Goal: Task Accomplishment & Management: Complete application form

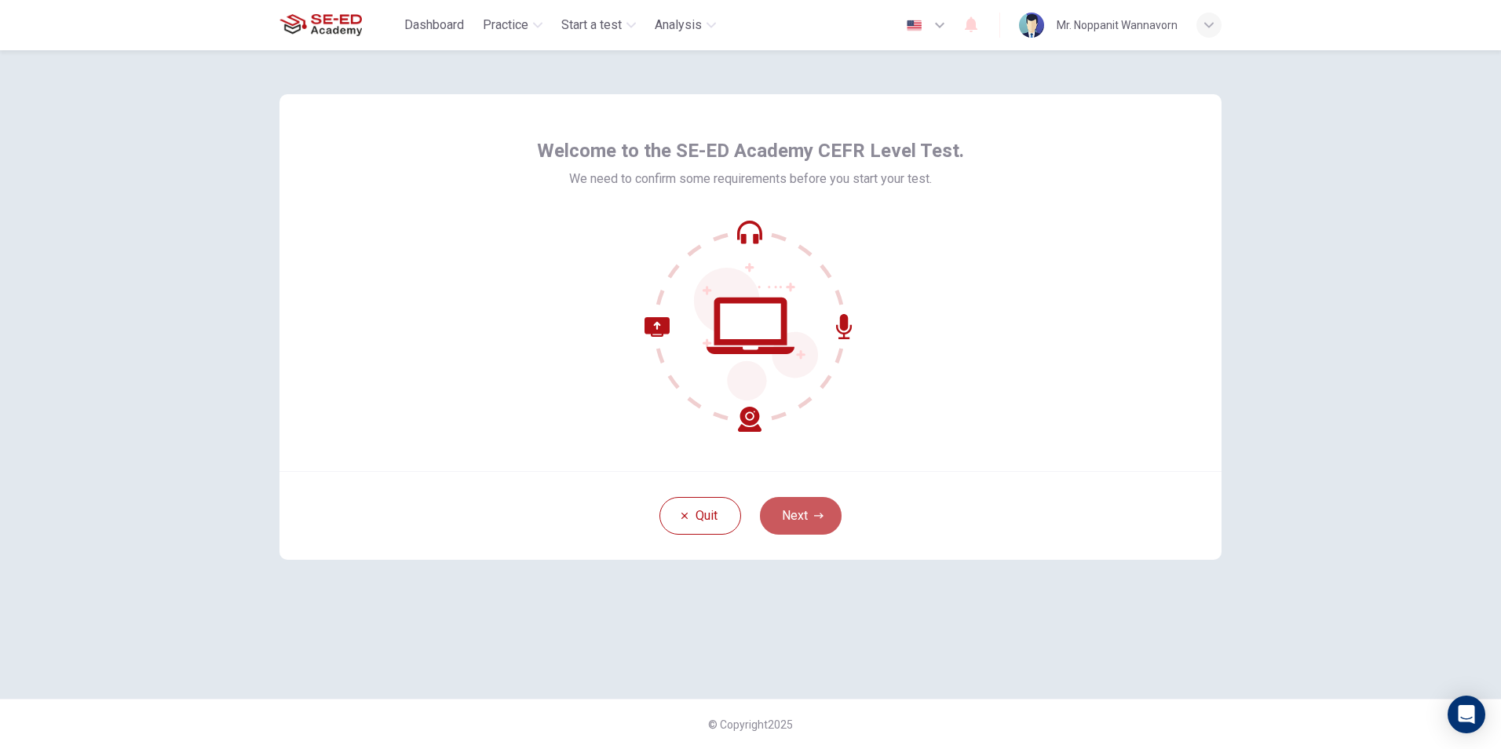
click at [799, 509] on button "Next" at bounding box center [801, 516] width 82 height 38
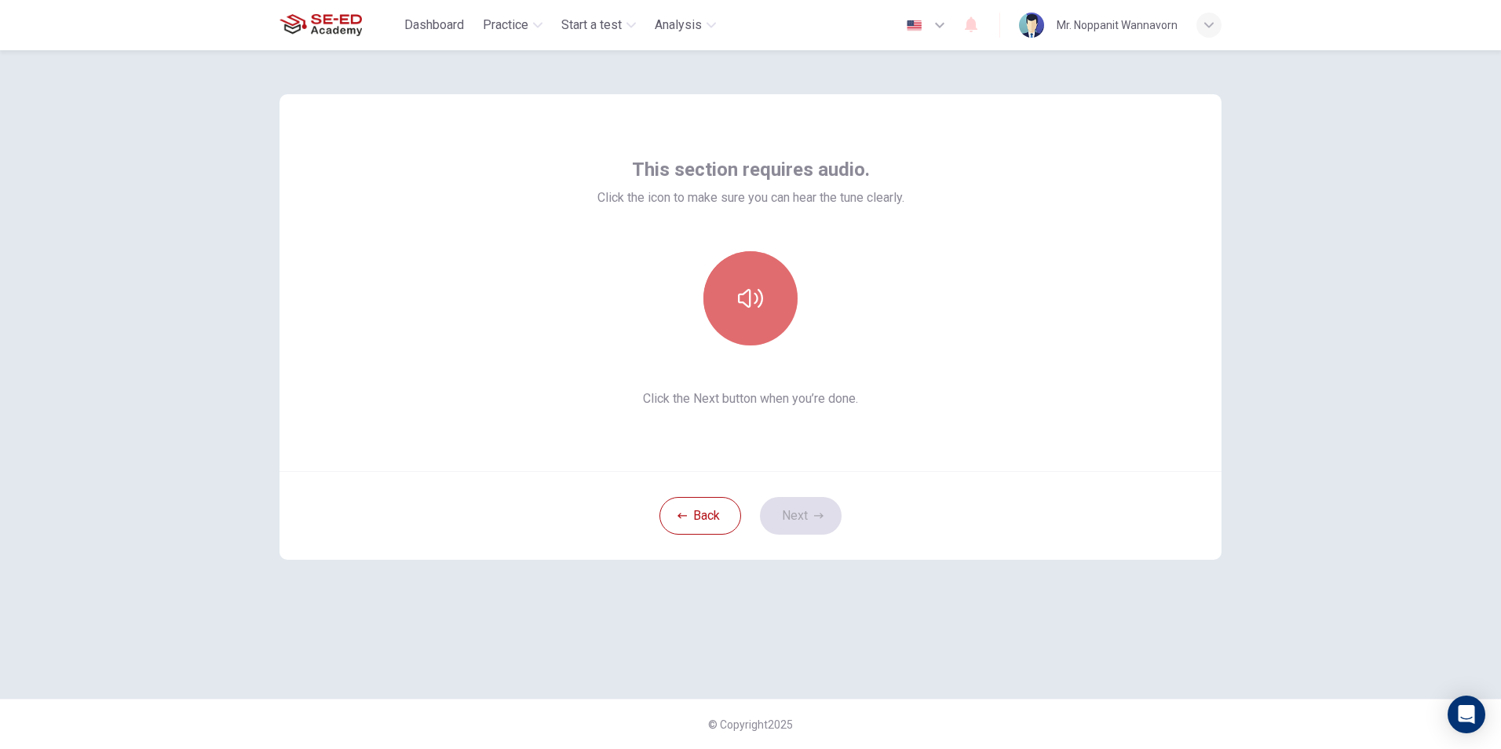
click at [759, 302] on icon "button" at bounding box center [750, 298] width 25 height 25
click at [757, 302] on icon "button" at bounding box center [750, 298] width 25 height 25
click at [757, 302] on icon "button" at bounding box center [750, 298] width 25 height 19
click at [754, 309] on icon "button" at bounding box center [750, 298] width 25 height 25
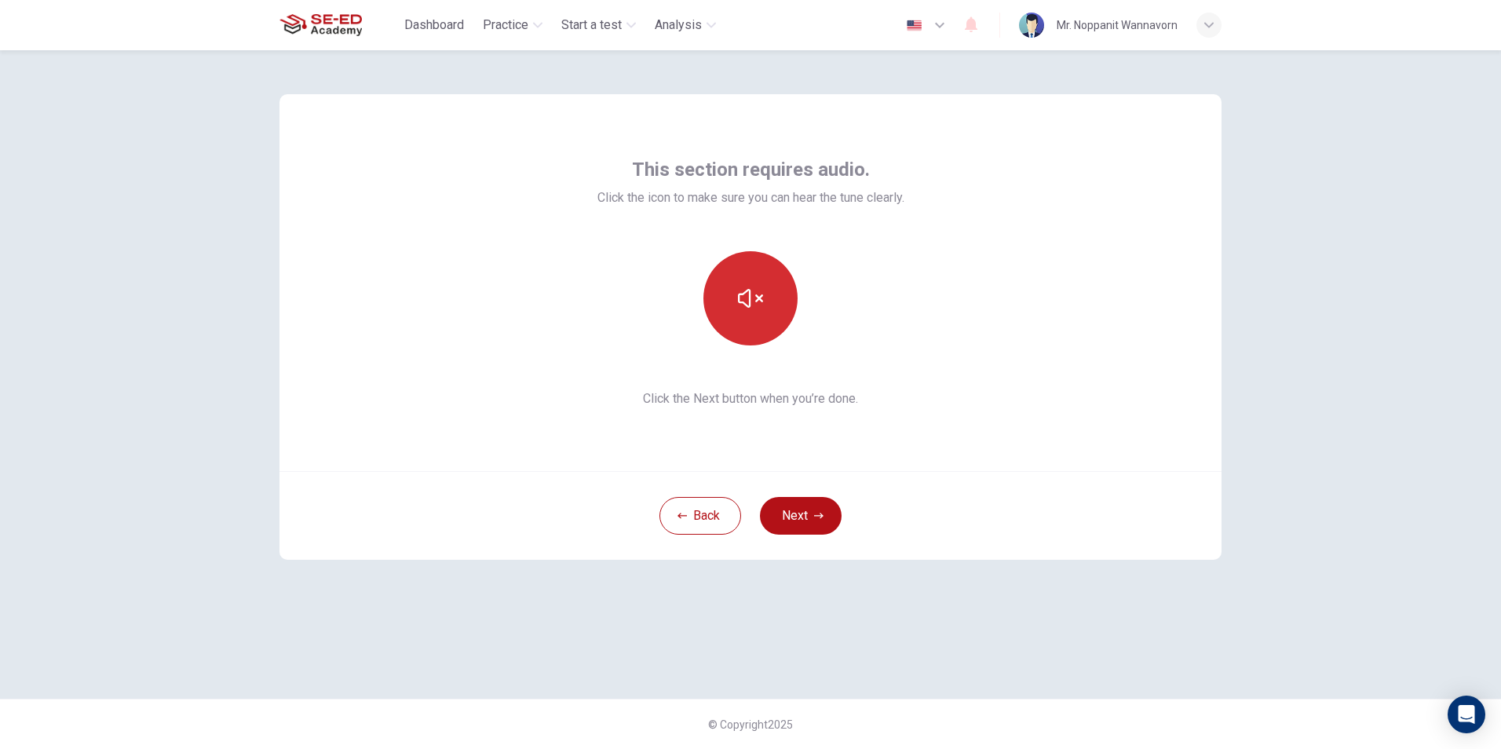
click at [754, 309] on icon "button" at bounding box center [750, 298] width 25 height 25
click at [756, 303] on icon "button" at bounding box center [750, 298] width 25 height 25
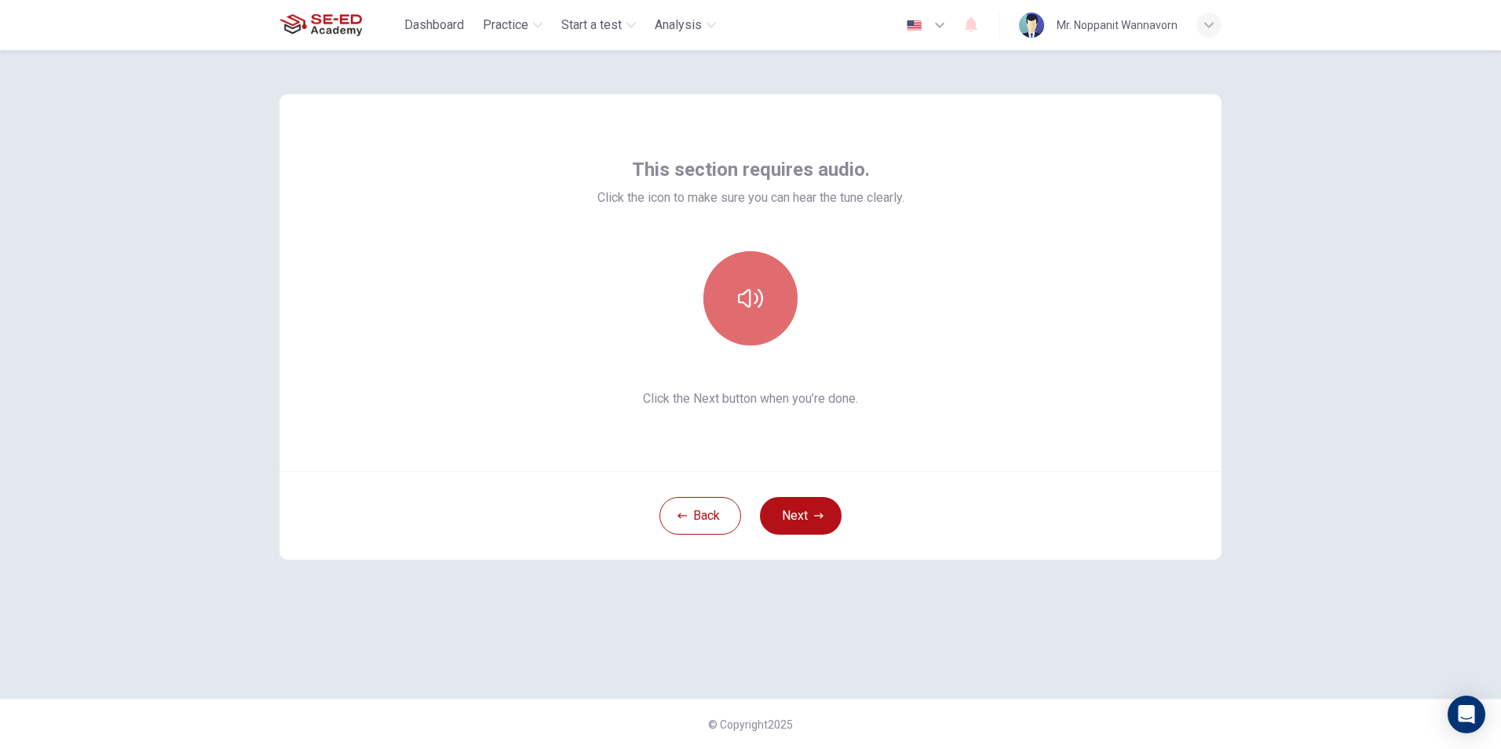
click at [756, 303] on icon "button" at bounding box center [750, 298] width 25 height 19
click at [757, 303] on icon "button" at bounding box center [750, 298] width 25 height 25
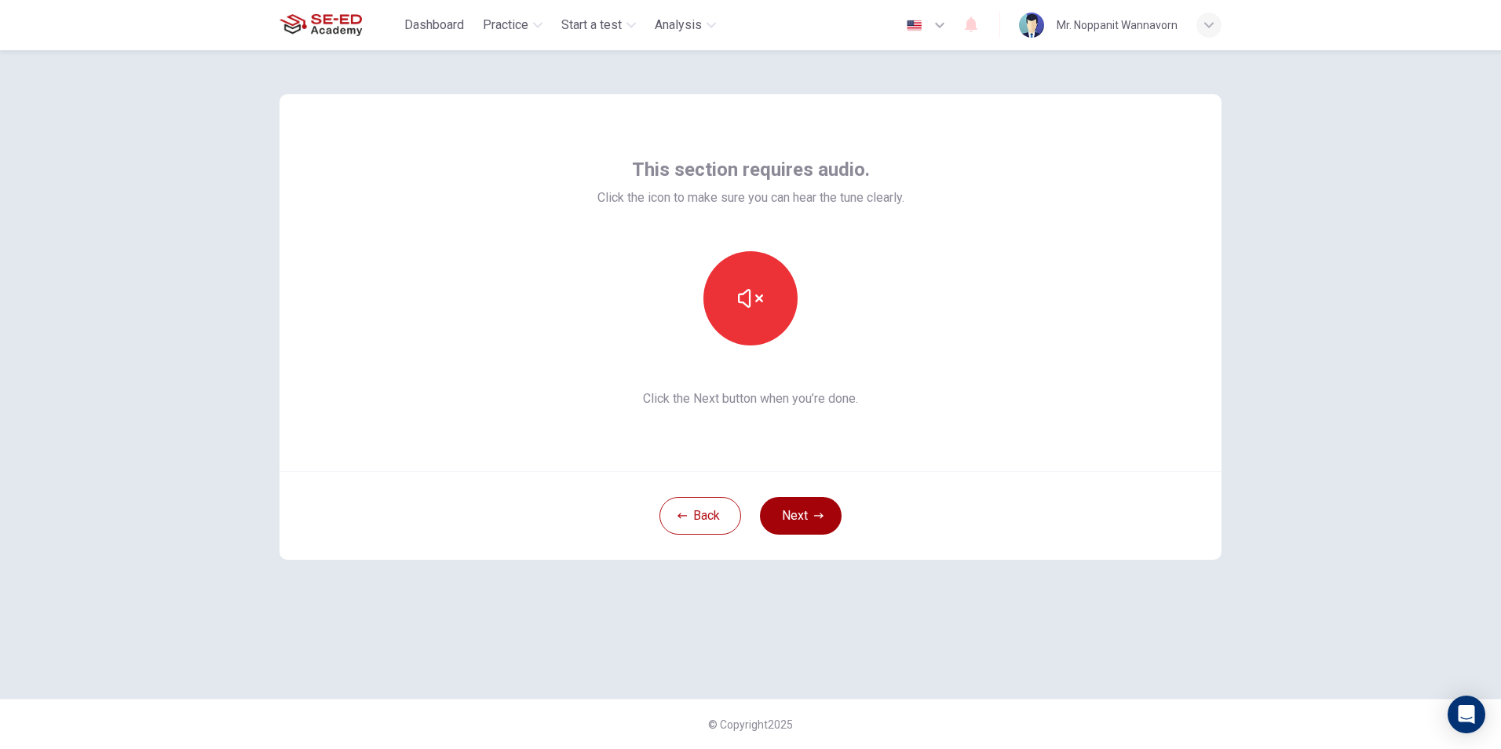
click at [814, 506] on button "Next" at bounding box center [801, 516] width 82 height 38
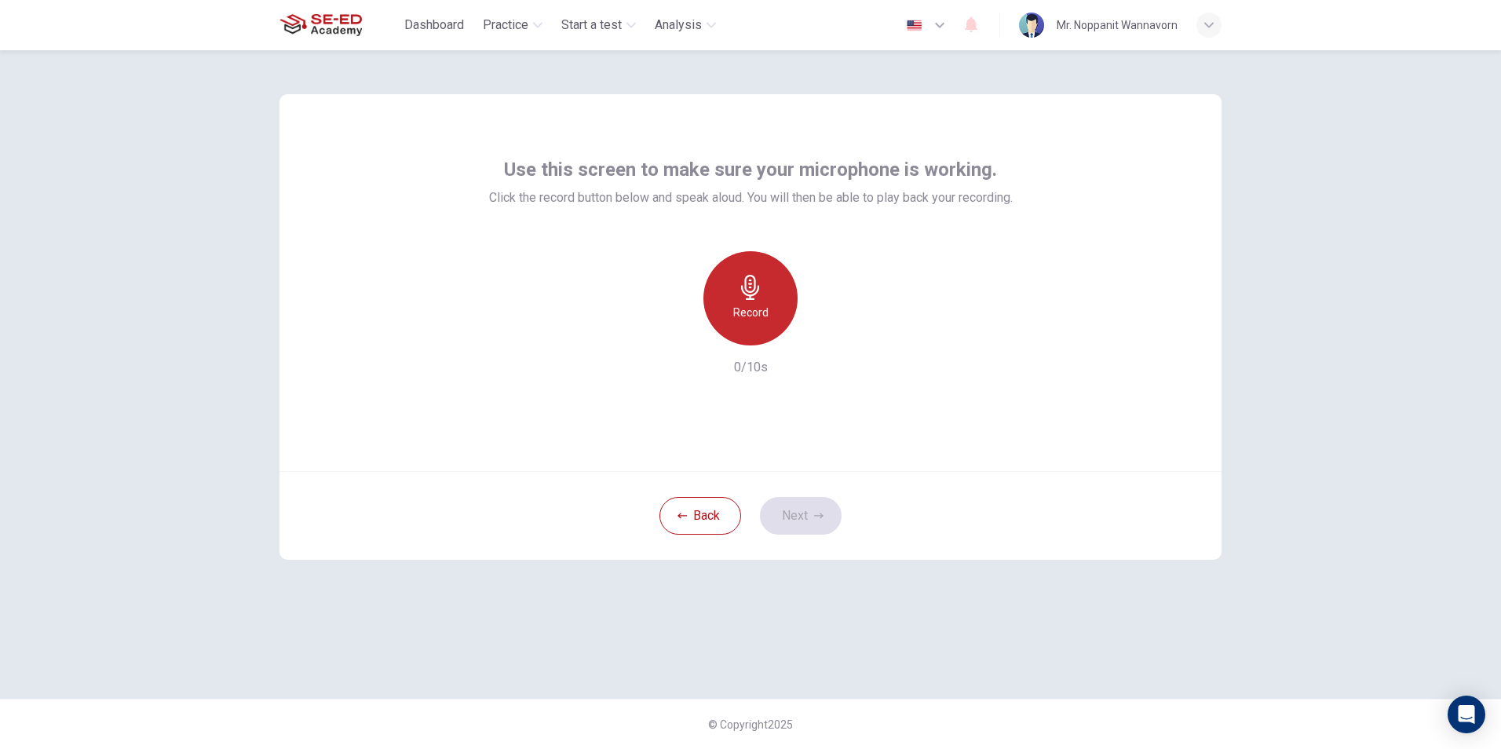
click at [749, 316] on h6 "Record" at bounding box center [750, 312] width 35 height 19
click at [800, 505] on button "Next" at bounding box center [801, 516] width 82 height 38
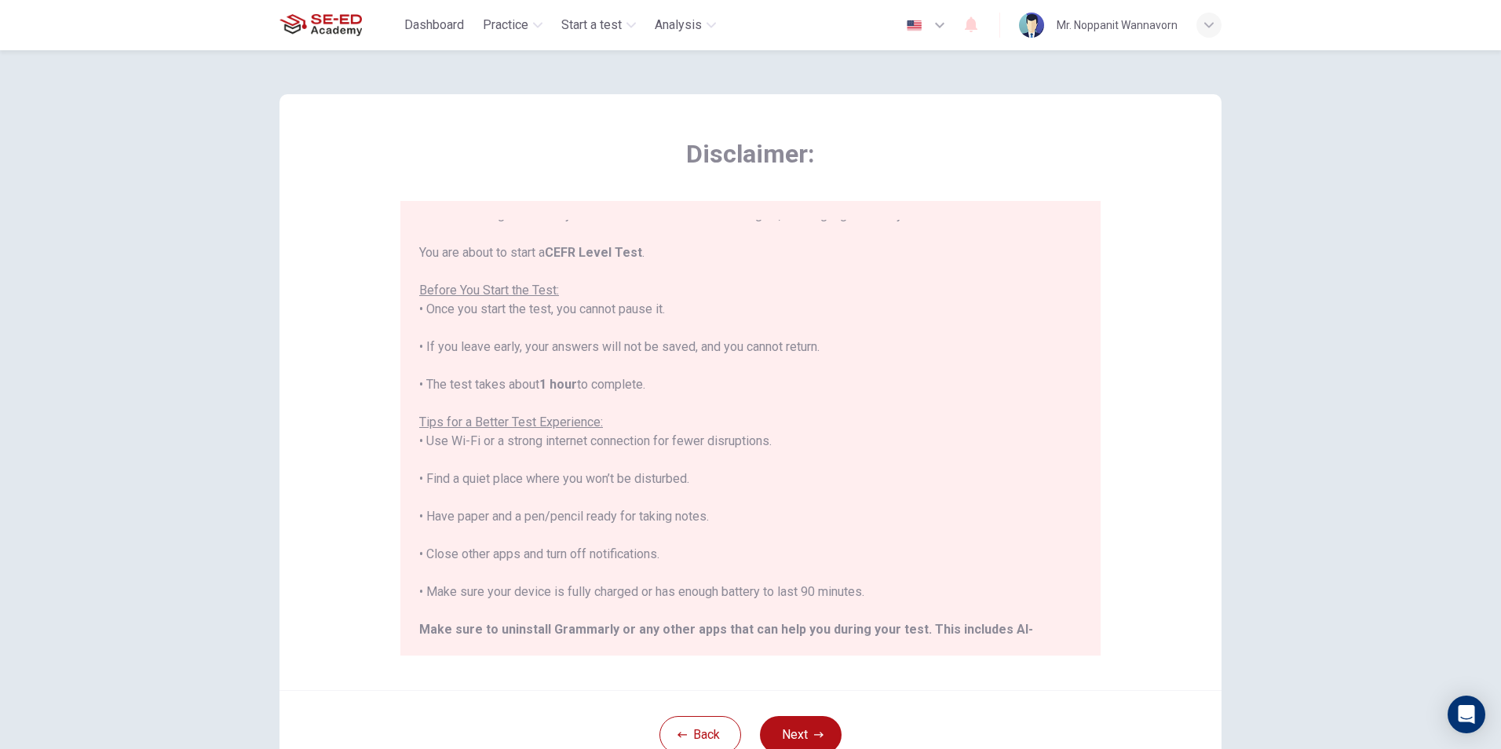
scroll to position [150, 0]
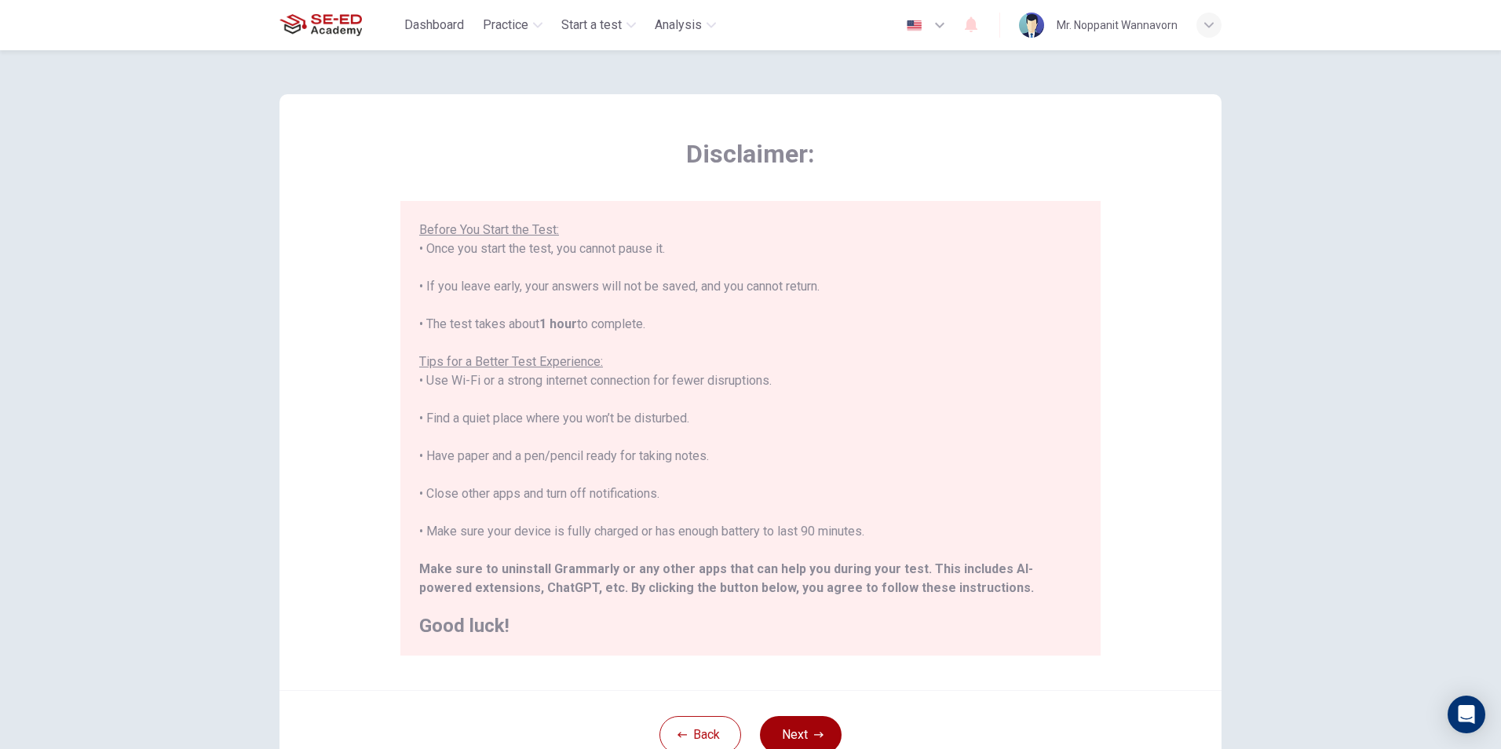
click at [791, 721] on button "Next" at bounding box center [801, 735] width 82 height 38
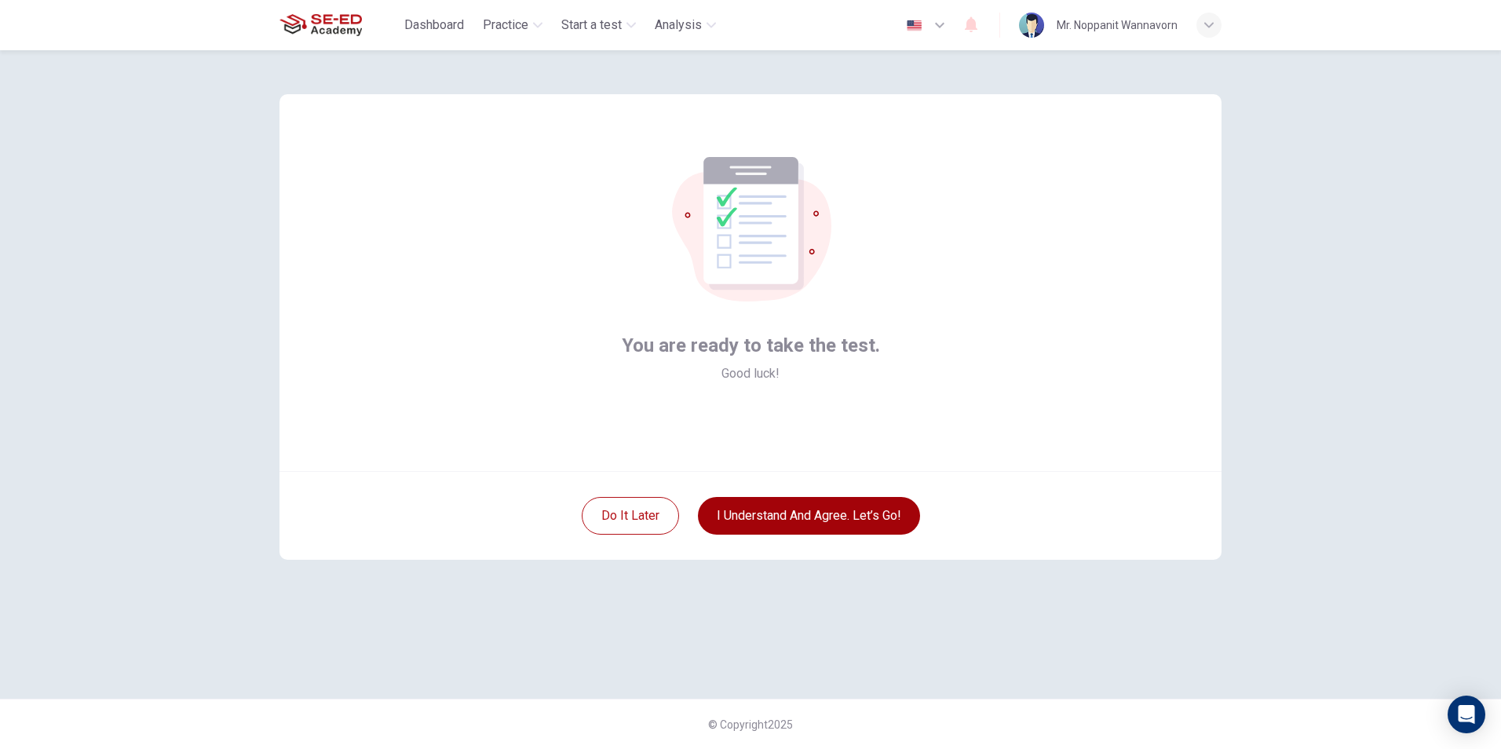
click at [836, 522] on button "I understand and agree. Let’s go!" at bounding box center [809, 516] width 222 height 38
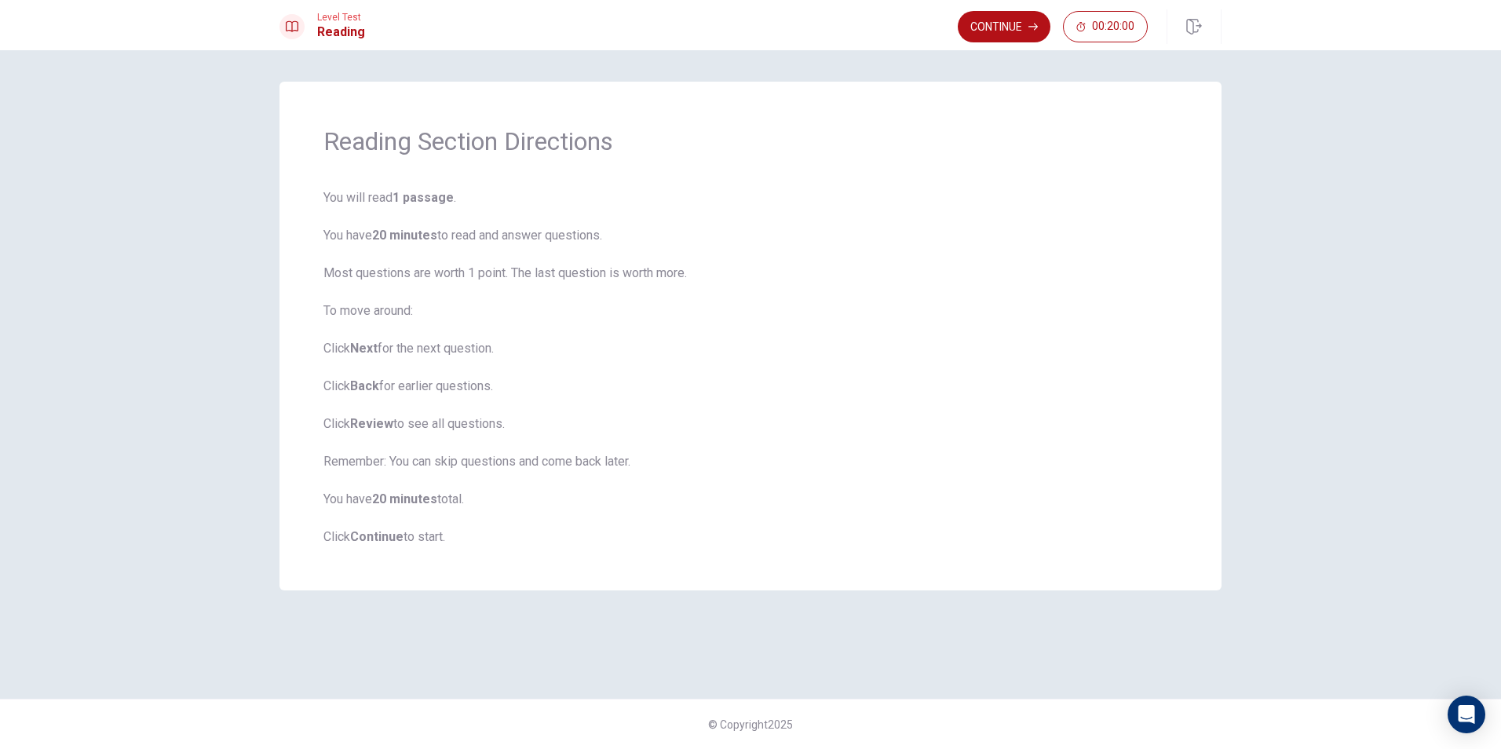
click at [822, 422] on span "You will read 1 passage . You have 20 minutes to read and answer questions. Mos…" at bounding box center [751, 367] width 854 height 358
click at [388, 536] on b "Continue" at bounding box center [376, 536] width 53 height 15
click at [834, 501] on span "You will read 1 passage . You have 20 minutes to read and answer questions. Mos…" at bounding box center [751, 367] width 854 height 358
click at [919, 201] on span "You will read 1 passage . You have 20 minutes to read and answer questions. Mos…" at bounding box center [751, 367] width 854 height 358
click at [1501, 233] on html "This site uses cookies, as explained in our Privacy Policy . If you agree to th…" at bounding box center [750, 374] width 1501 height 749
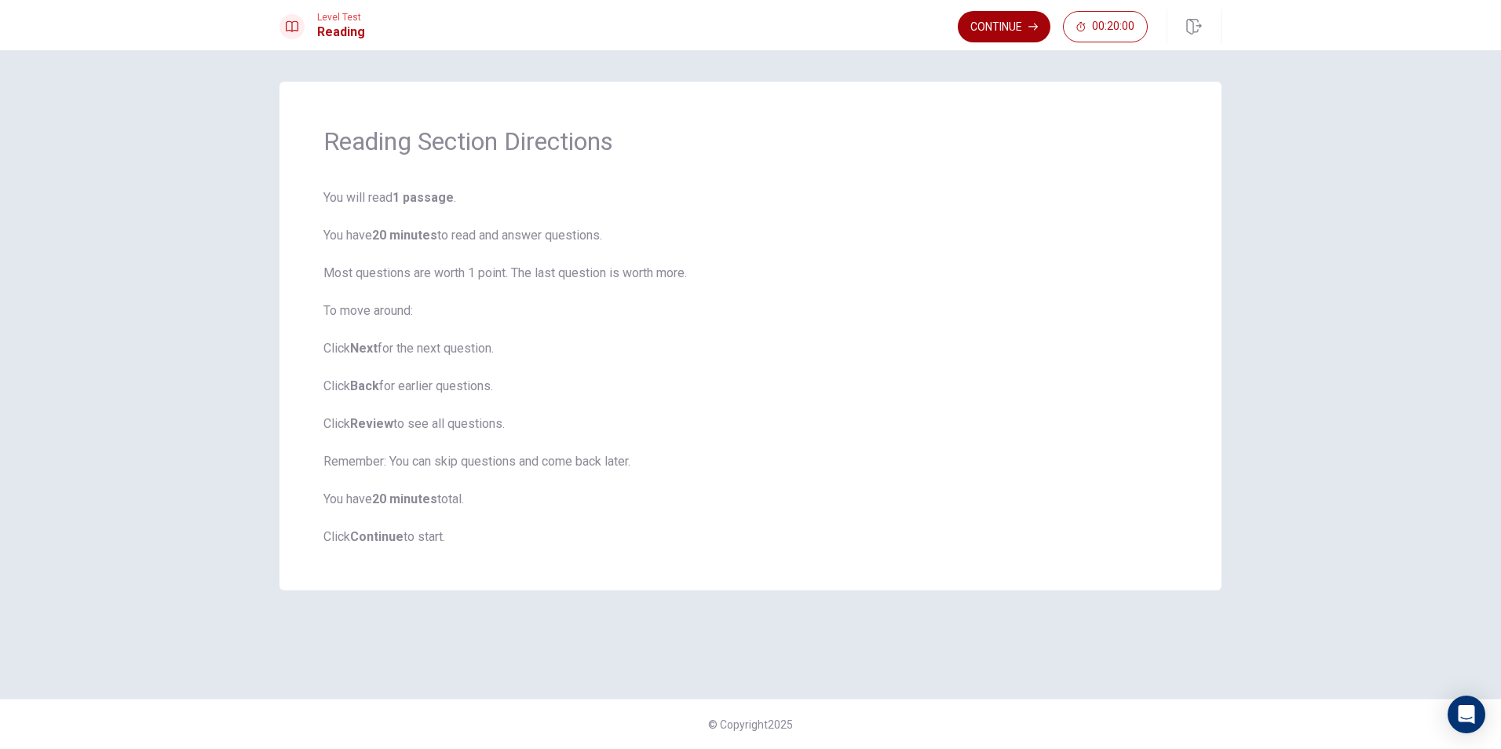
click at [1010, 27] on button "Continue" at bounding box center [1004, 26] width 93 height 31
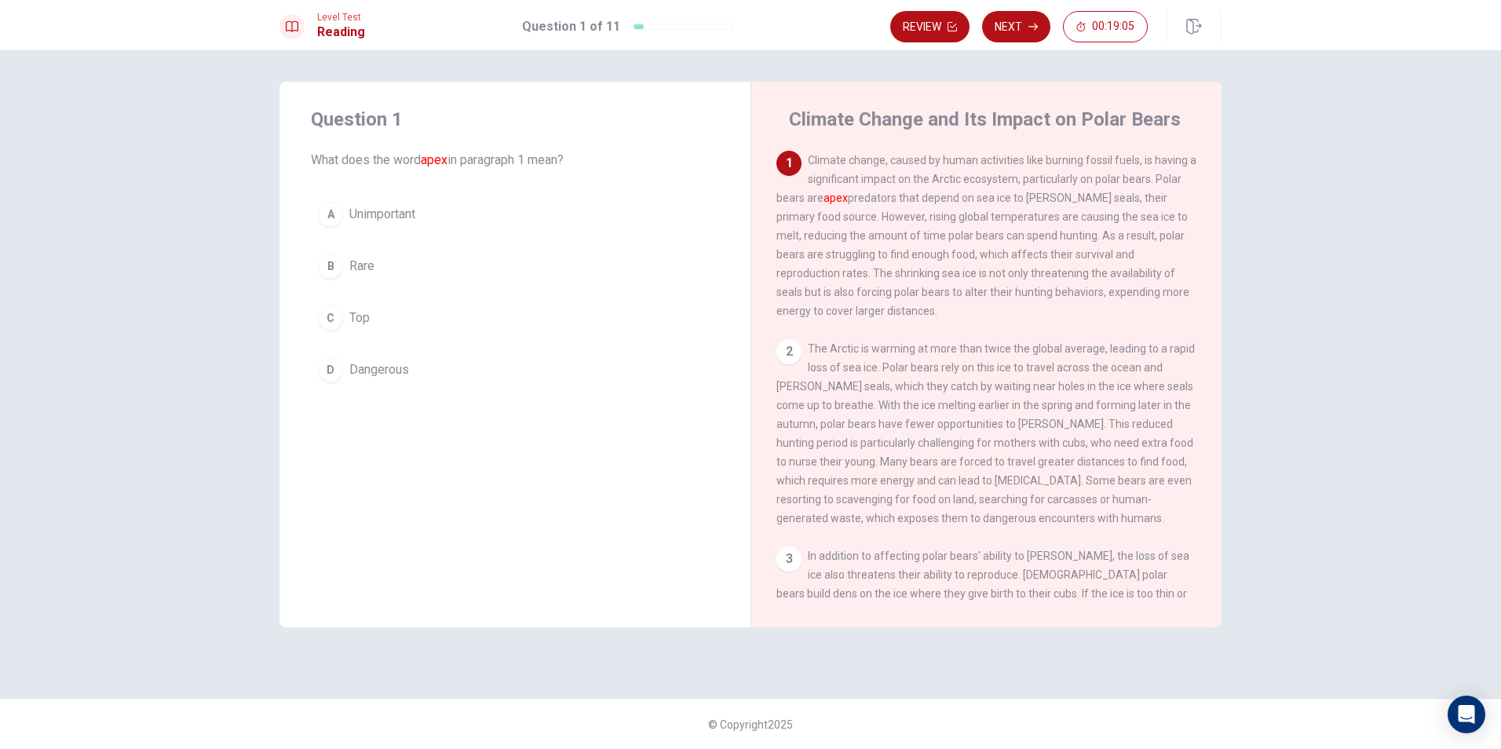
click at [788, 360] on div "2" at bounding box center [789, 351] width 25 height 25
click at [1122, 328] on div "1 Climate change, caused by human activities like burning fossil fuels, is havi…" at bounding box center [997, 376] width 441 height 451
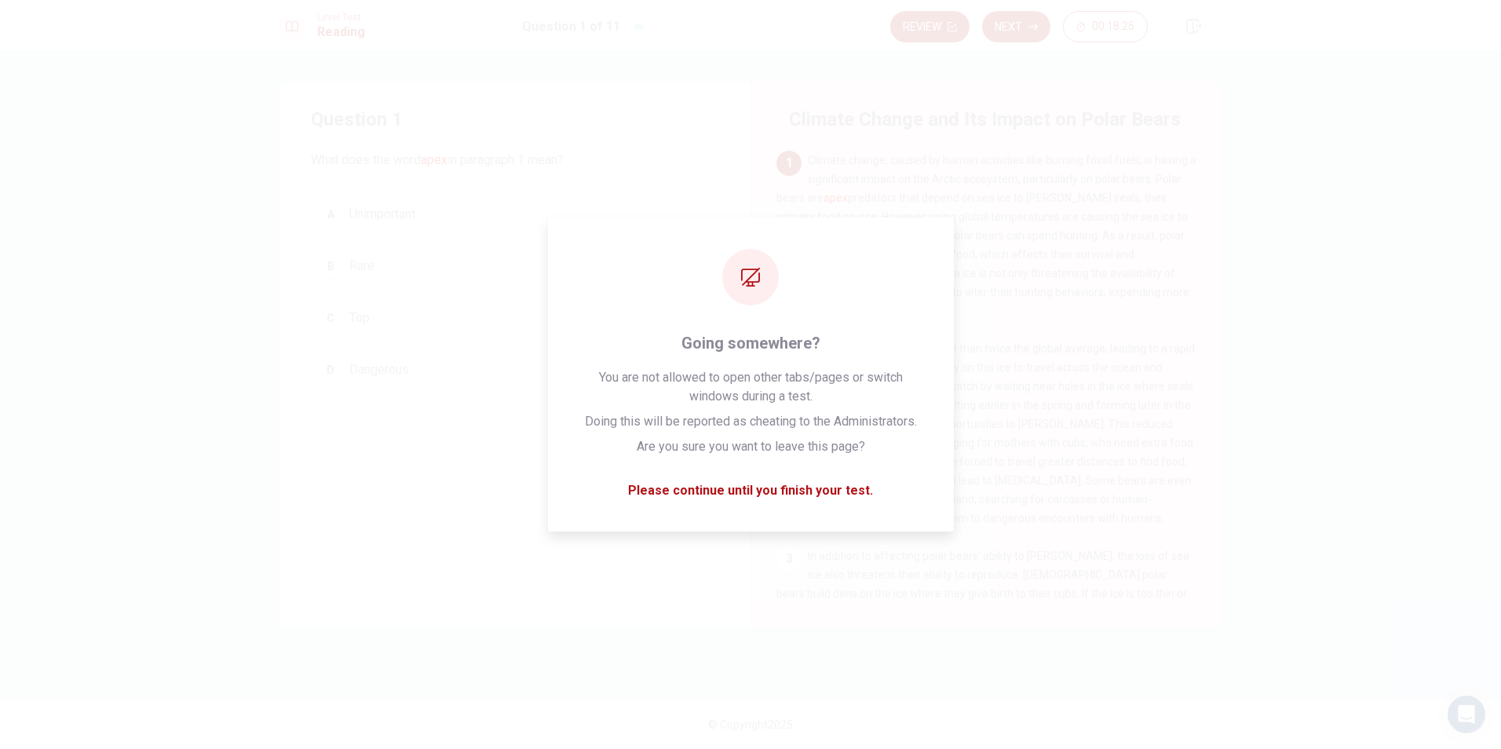
click at [430, 130] on h4 "Question 1" at bounding box center [515, 119] width 408 height 25
click at [1113, 485] on div "2 The Arctic is warming at more than twice the global average, leading to a rap…" at bounding box center [987, 433] width 421 height 188
drag, startPoint x: 786, startPoint y: 159, endPoint x: 907, endPoint y: 170, distance: 121.4
click at [787, 159] on div "1" at bounding box center [789, 163] width 25 height 25
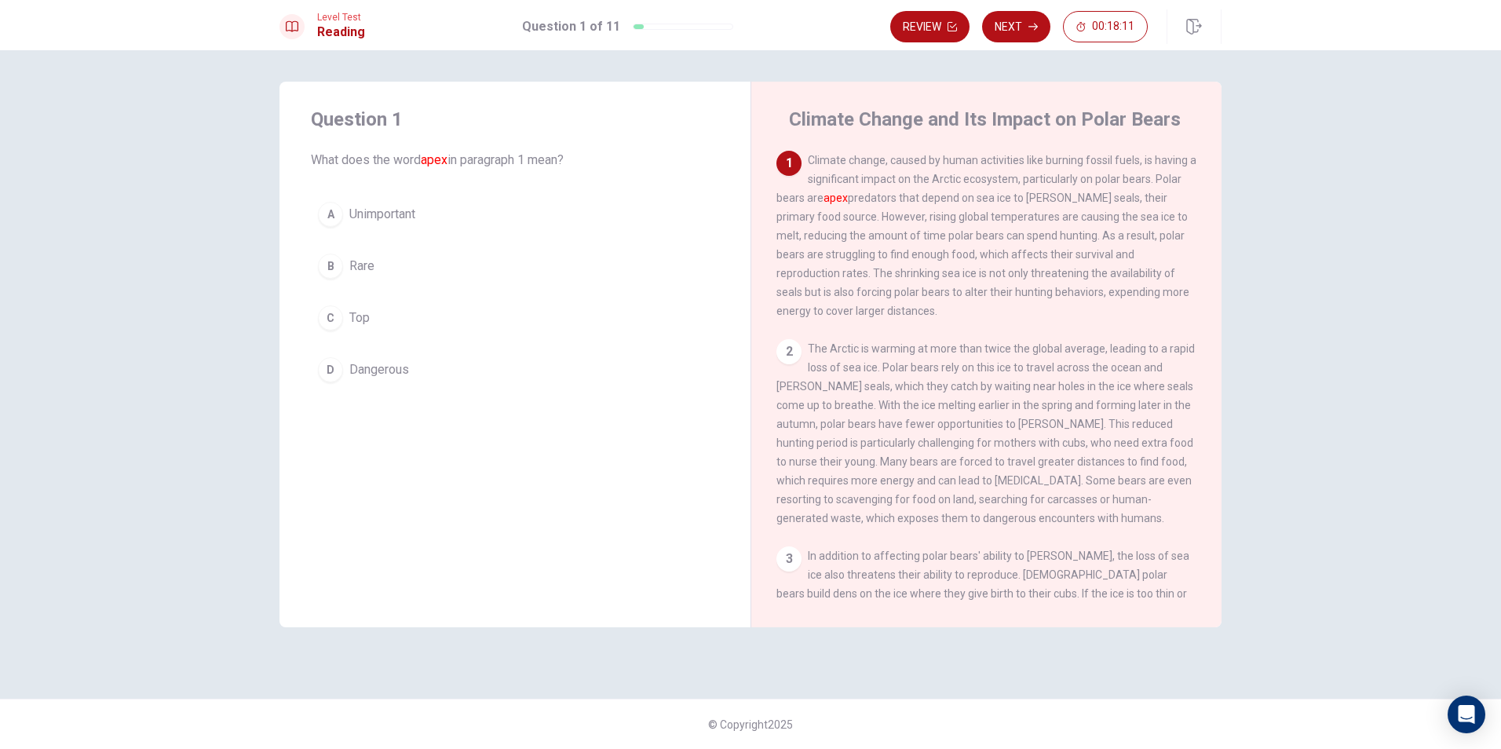
drag, startPoint x: 793, startPoint y: 111, endPoint x: 1031, endPoint y: 272, distance: 287.7
click at [1071, 297] on div "Climate Change and Its Impact on Polar Bears 1 Climate change, caused by human …" at bounding box center [986, 355] width 471 height 546
drag, startPoint x: 787, startPoint y: 115, endPoint x: 846, endPoint y: 155, distance: 71.7
click at [847, 159] on div "Climate Change and Its Impact on Polar Bears 1 Climate change, caused by human …" at bounding box center [986, 355] width 471 height 546
drag, startPoint x: 810, startPoint y: 130, endPoint x: 934, endPoint y: 228, distance: 158.2
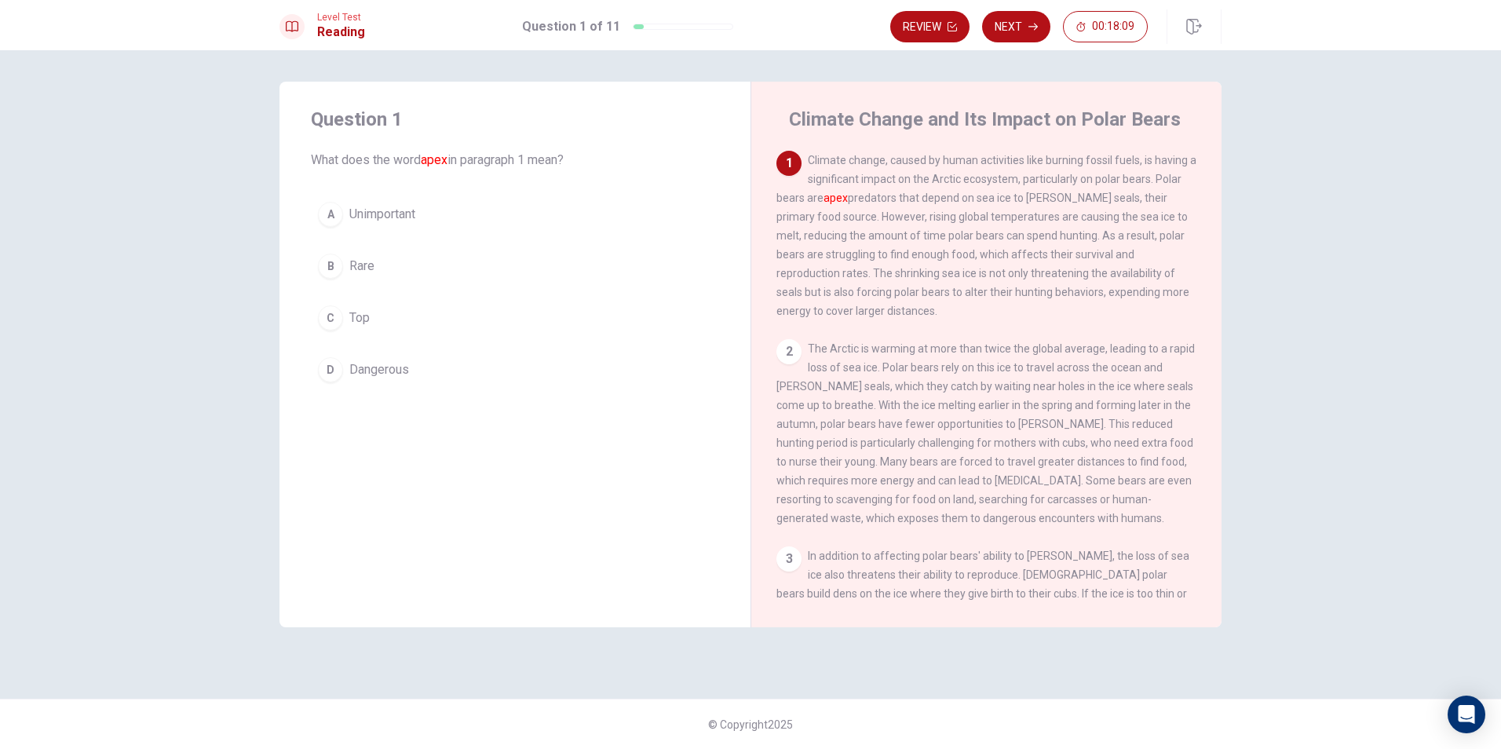
click at [934, 228] on div "Climate Change and Its Impact on Polar Bears 1 Climate change, caused by human …" at bounding box center [986, 355] width 471 height 546
drag, startPoint x: 900, startPoint y: 193, endPoint x: 984, endPoint y: 254, distance: 103.5
click at [984, 254] on span "Climate change, caused by human activities like burning fossil fuels, is having…" at bounding box center [987, 235] width 420 height 163
drag, startPoint x: 957, startPoint y: 225, endPoint x: 701, endPoint y: 165, distance: 263.0
click at [956, 228] on div "1 Climate change, caused by human activities like burning fossil fuels, is havi…" at bounding box center [987, 236] width 421 height 170
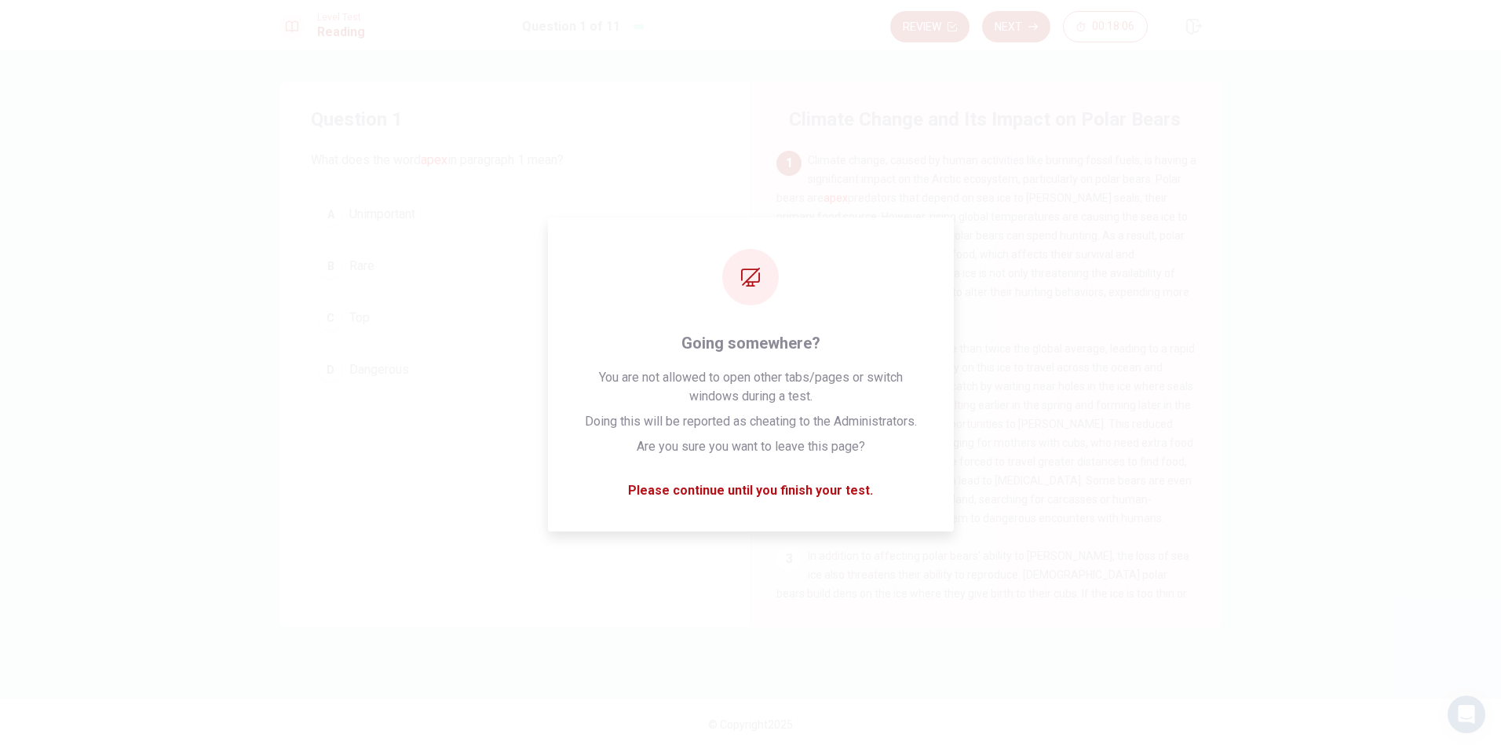
click at [597, 155] on span "What does the word apex in paragraph 1 mean?" at bounding box center [515, 160] width 408 height 19
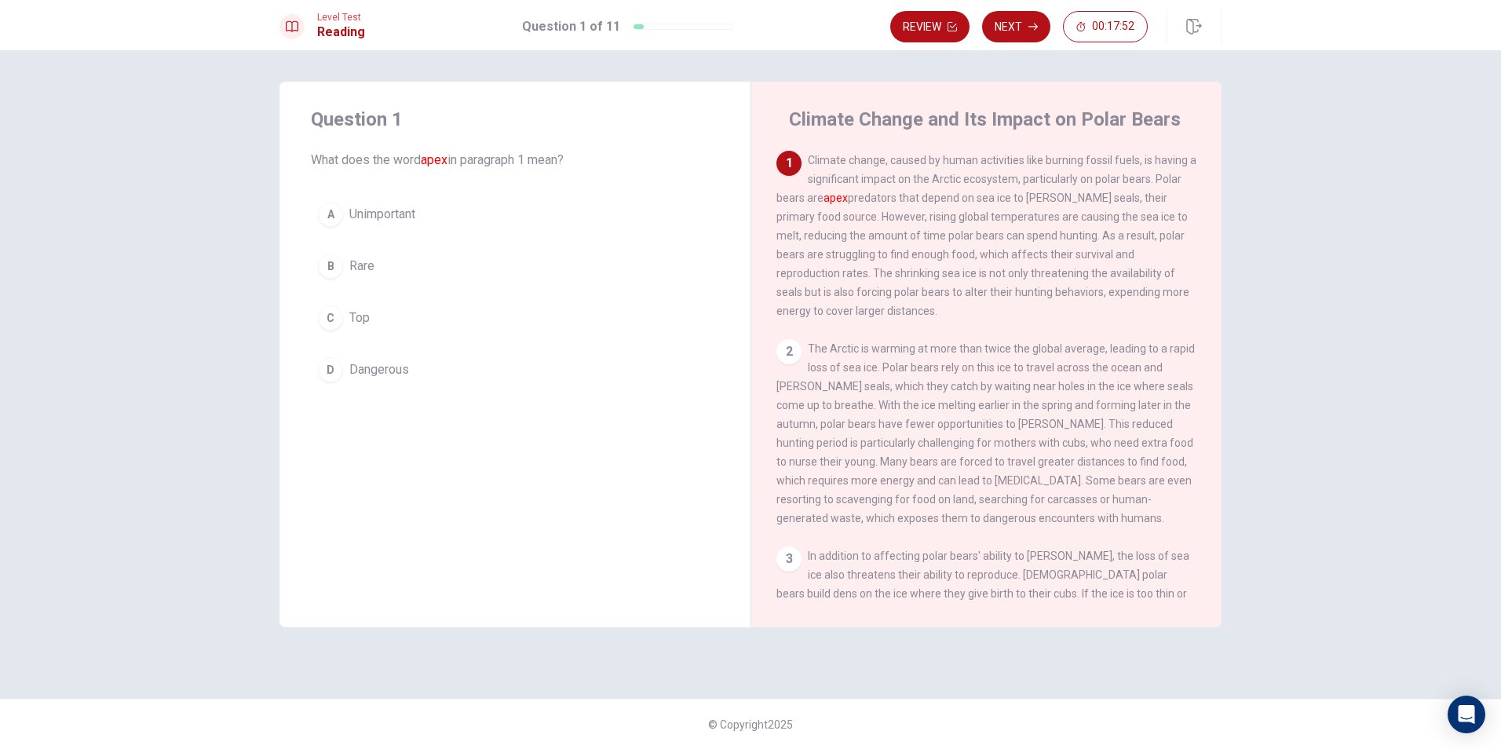
click at [335, 256] on div "B" at bounding box center [330, 266] width 25 height 25
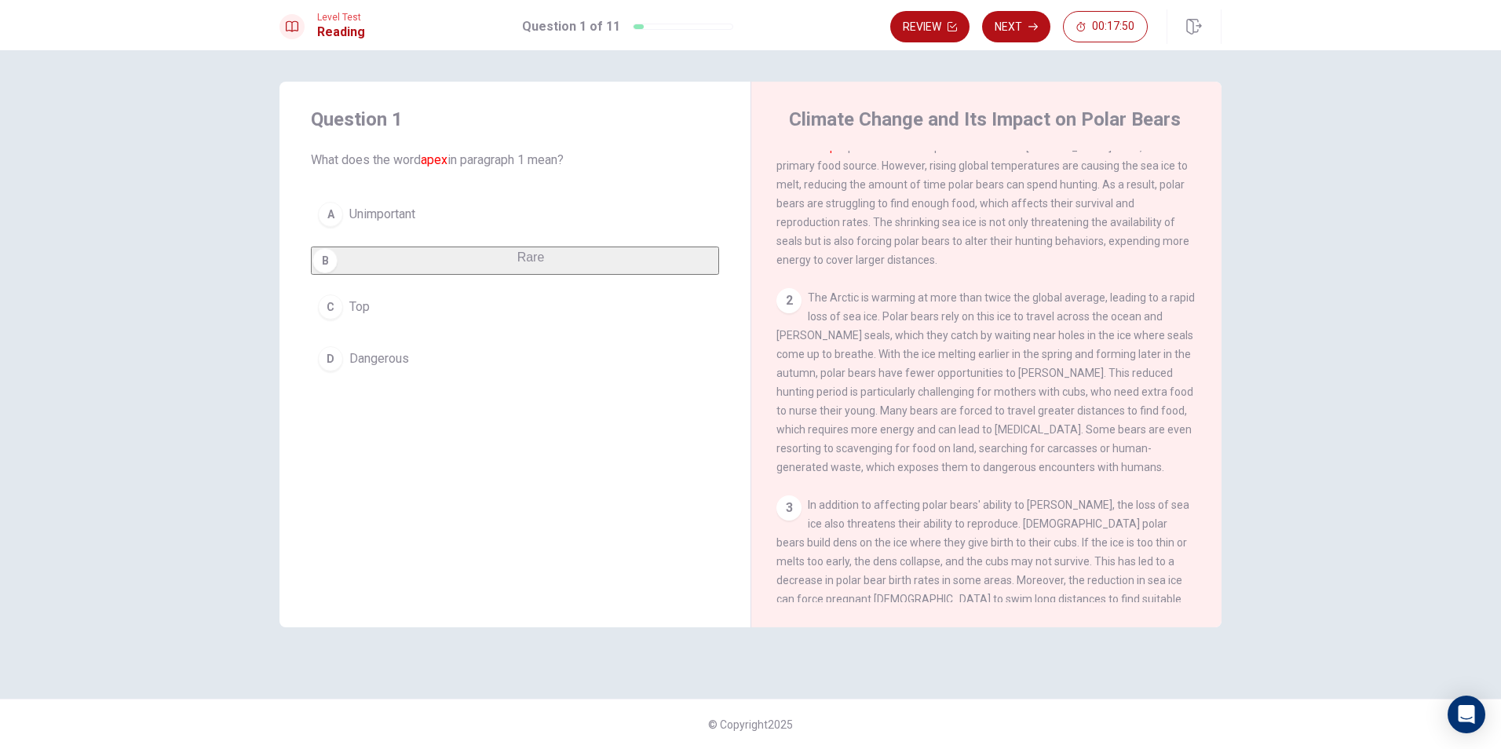
scroll to position [79, 0]
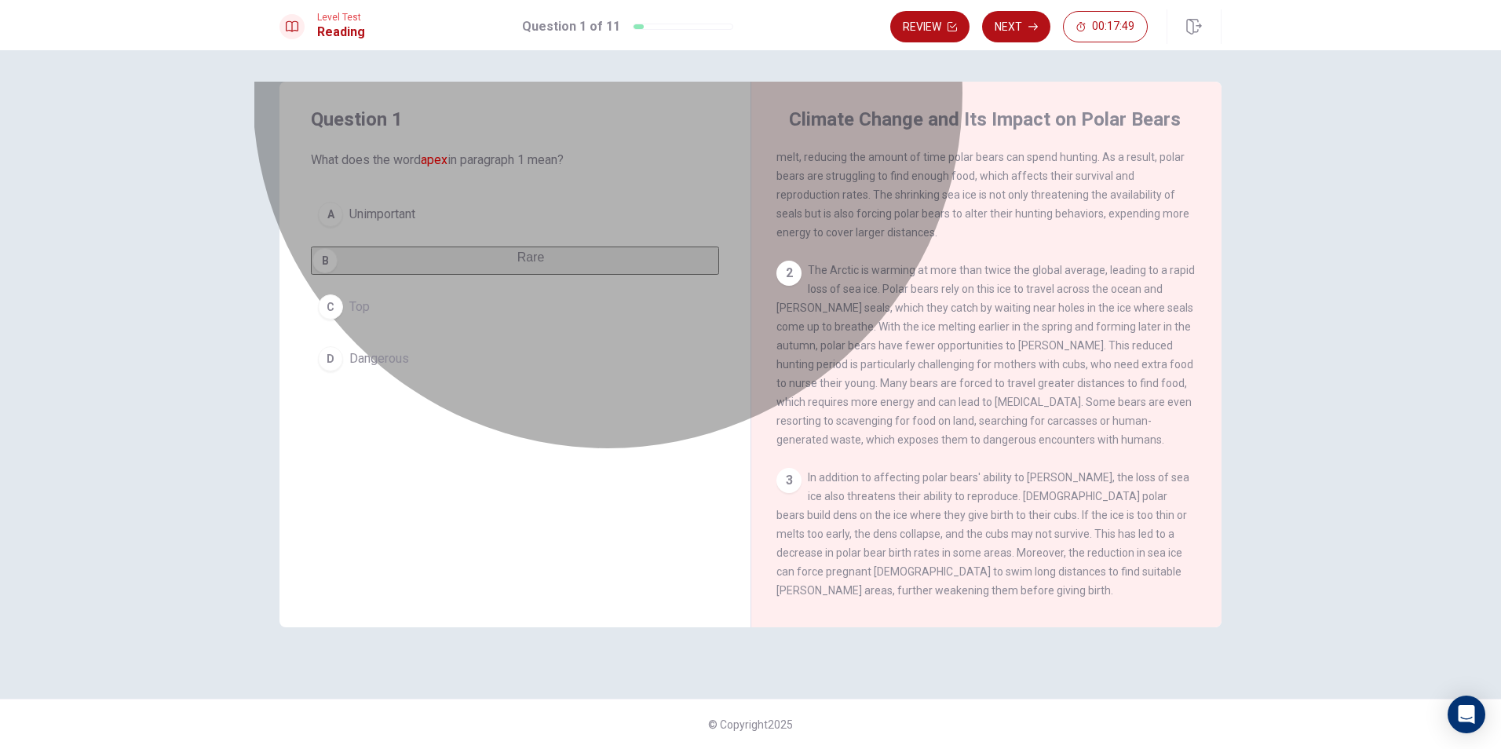
click at [665, 259] on button "B Rare" at bounding box center [515, 261] width 408 height 28
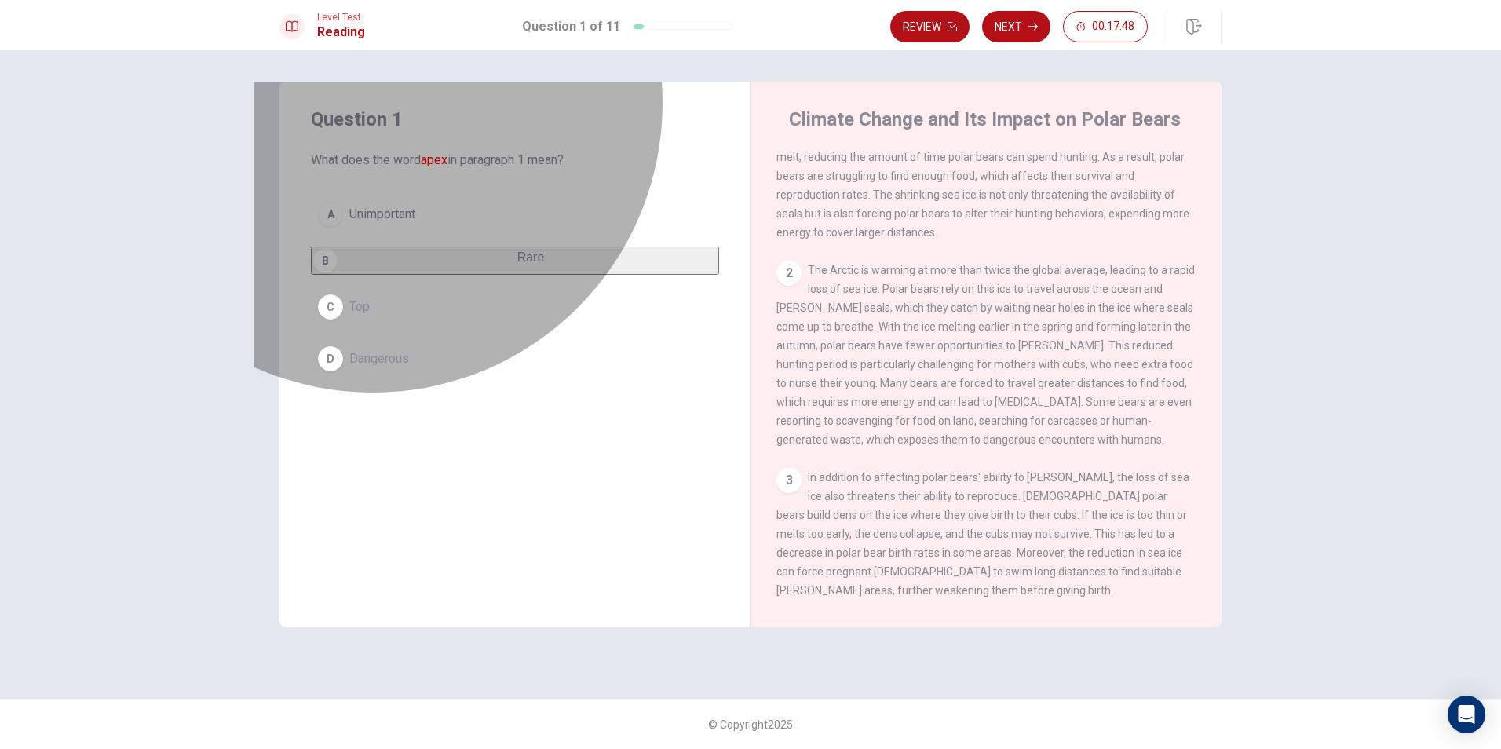
click at [430, 269] on button "B Rare" at bounding box center [515, 261] width 408 height 28
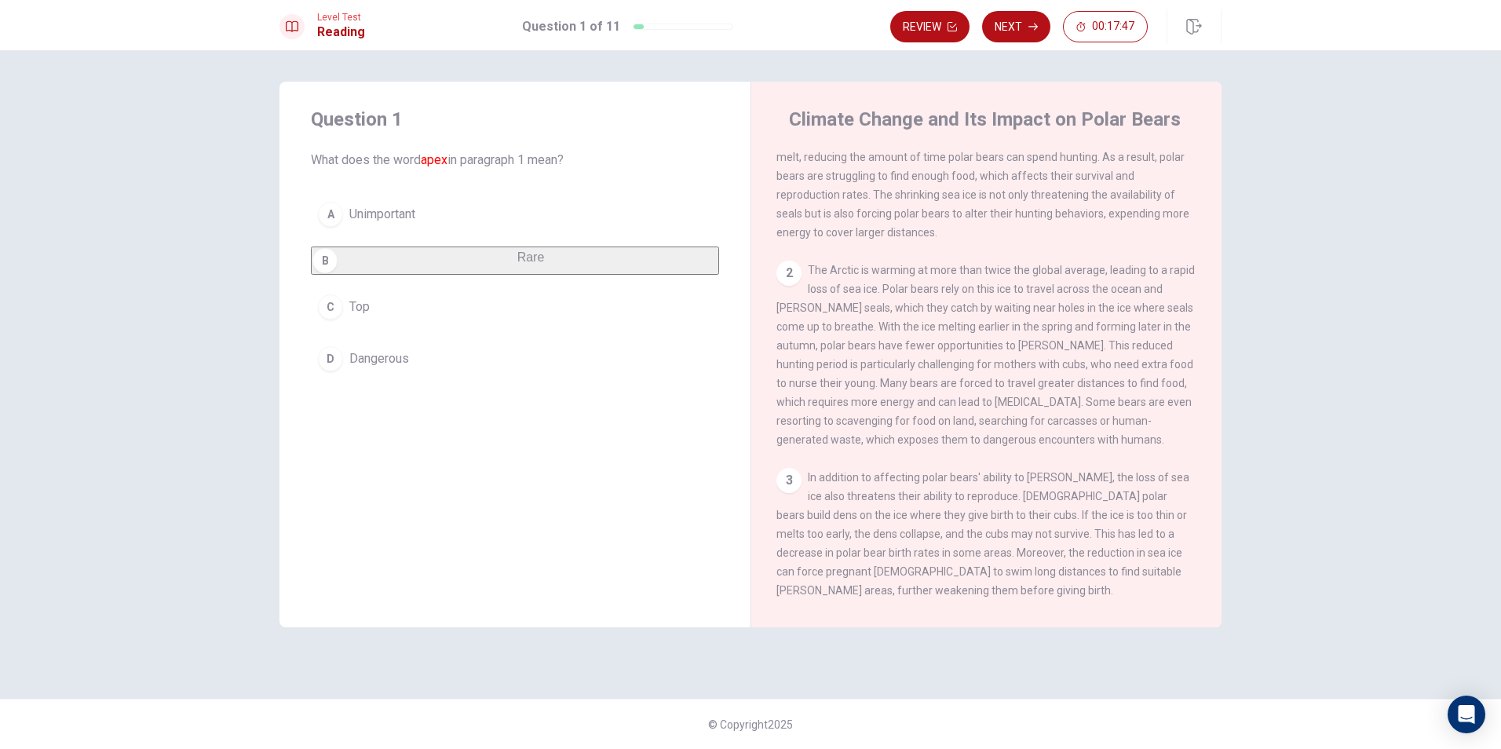
click at [430, 269] on button "B Rare" at bounding box center [515, 261] width 408 height 28
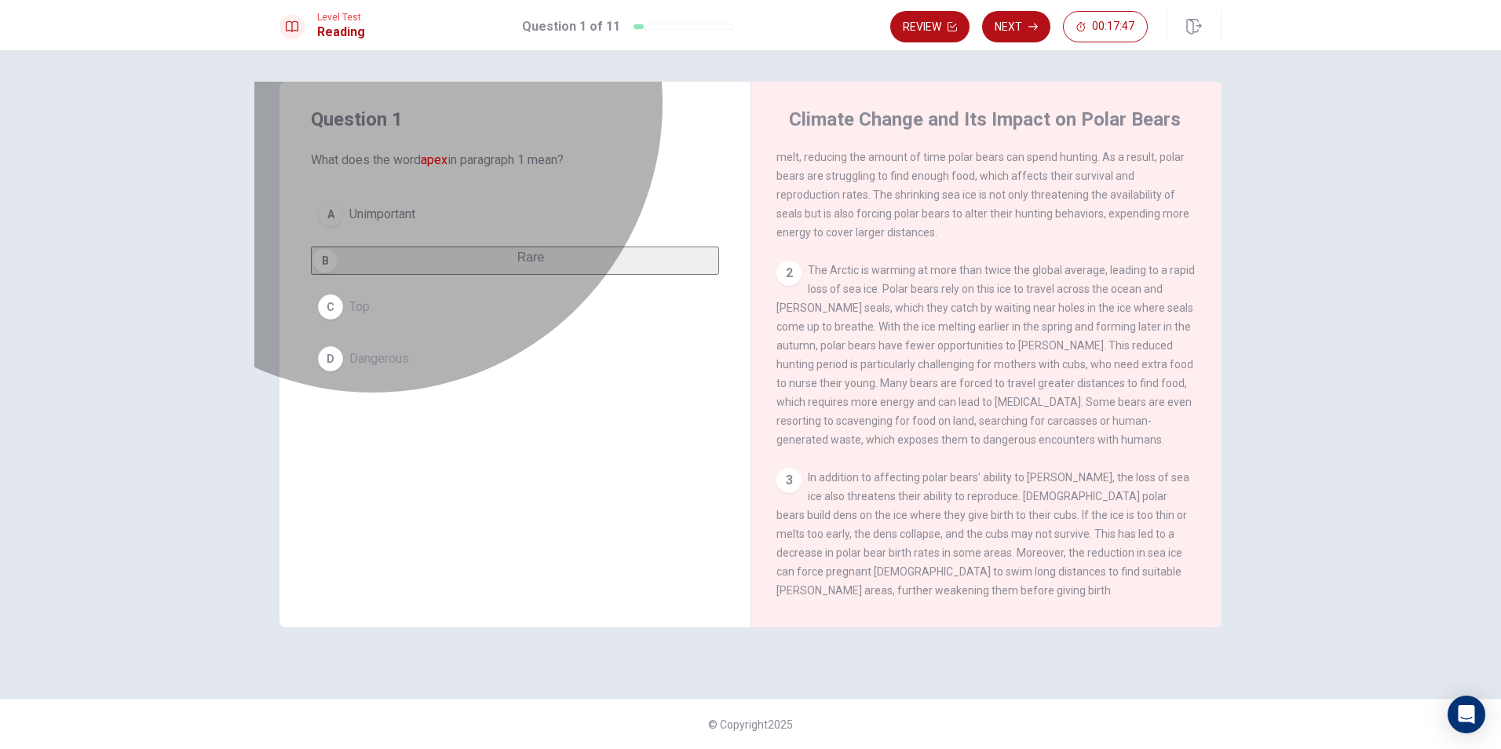
click at [430, 269] on button "B Rare" at bounding box center [515, 261] width 408 height 28
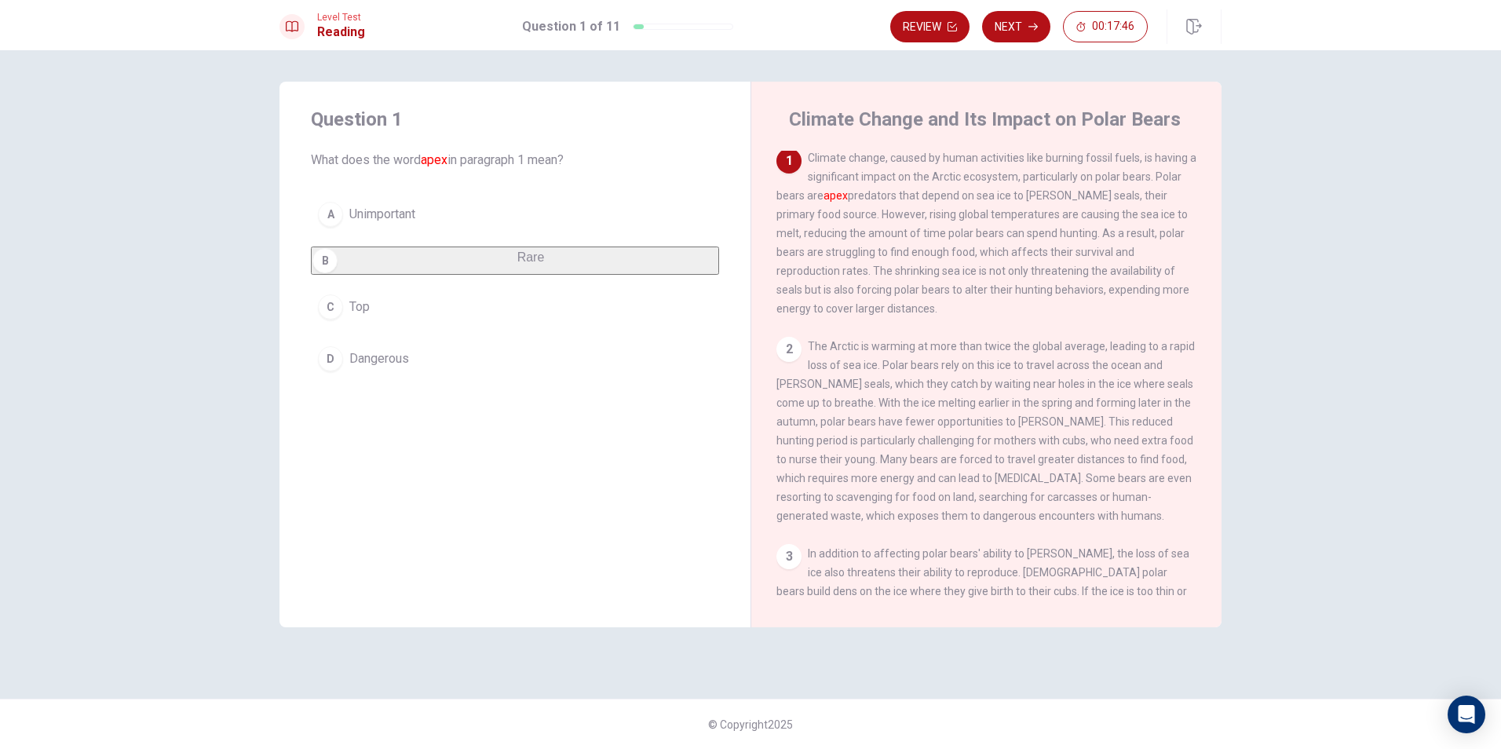
scroll to position [0, 0]
click at [338, 272] on div "B" at bounding box center [325, 260] width 25 height 25
click at [344, 363] on button "D Dangerous" at bounding box center [515, 358] width 408 height 39
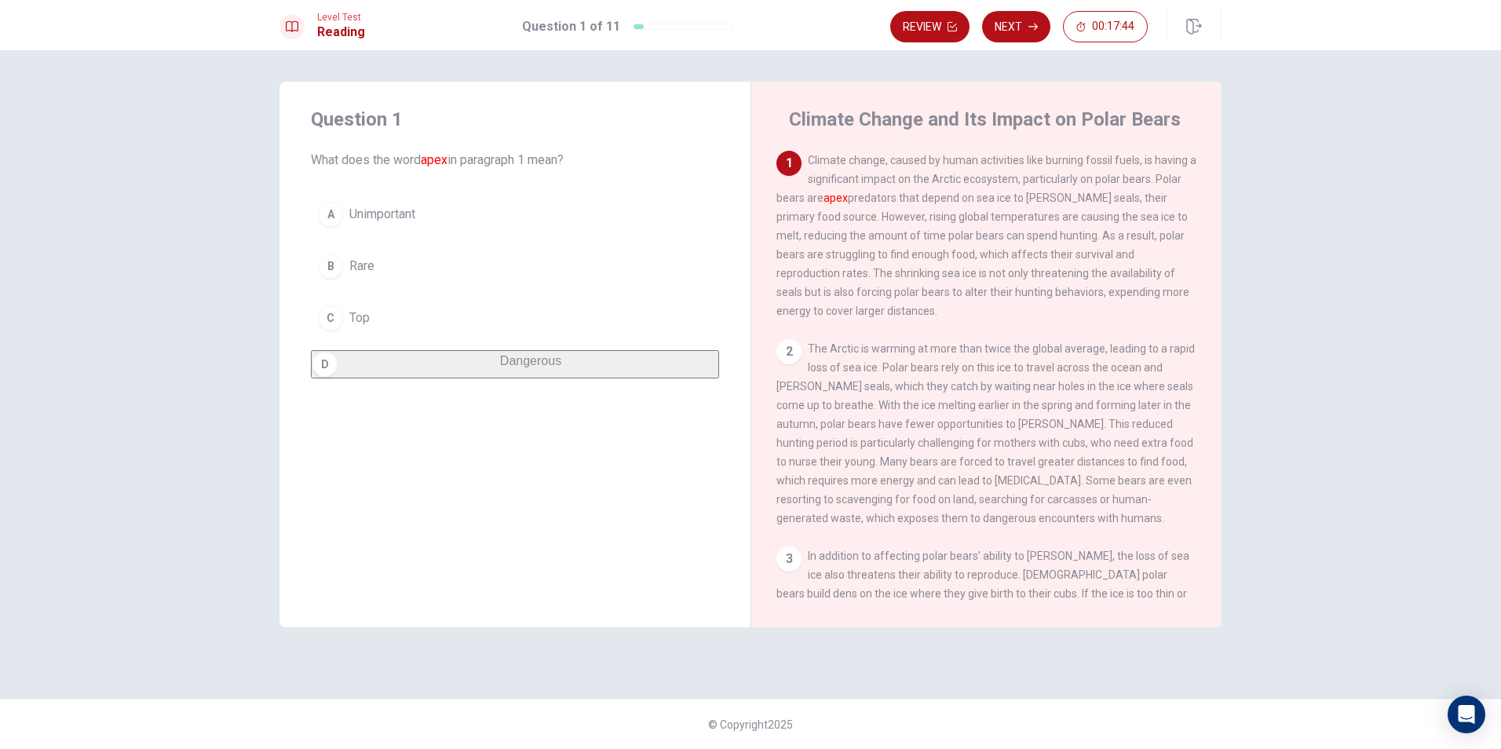
click at [349, 267] on span "Rare" at bounding box center [361, 266] width 25 height 19
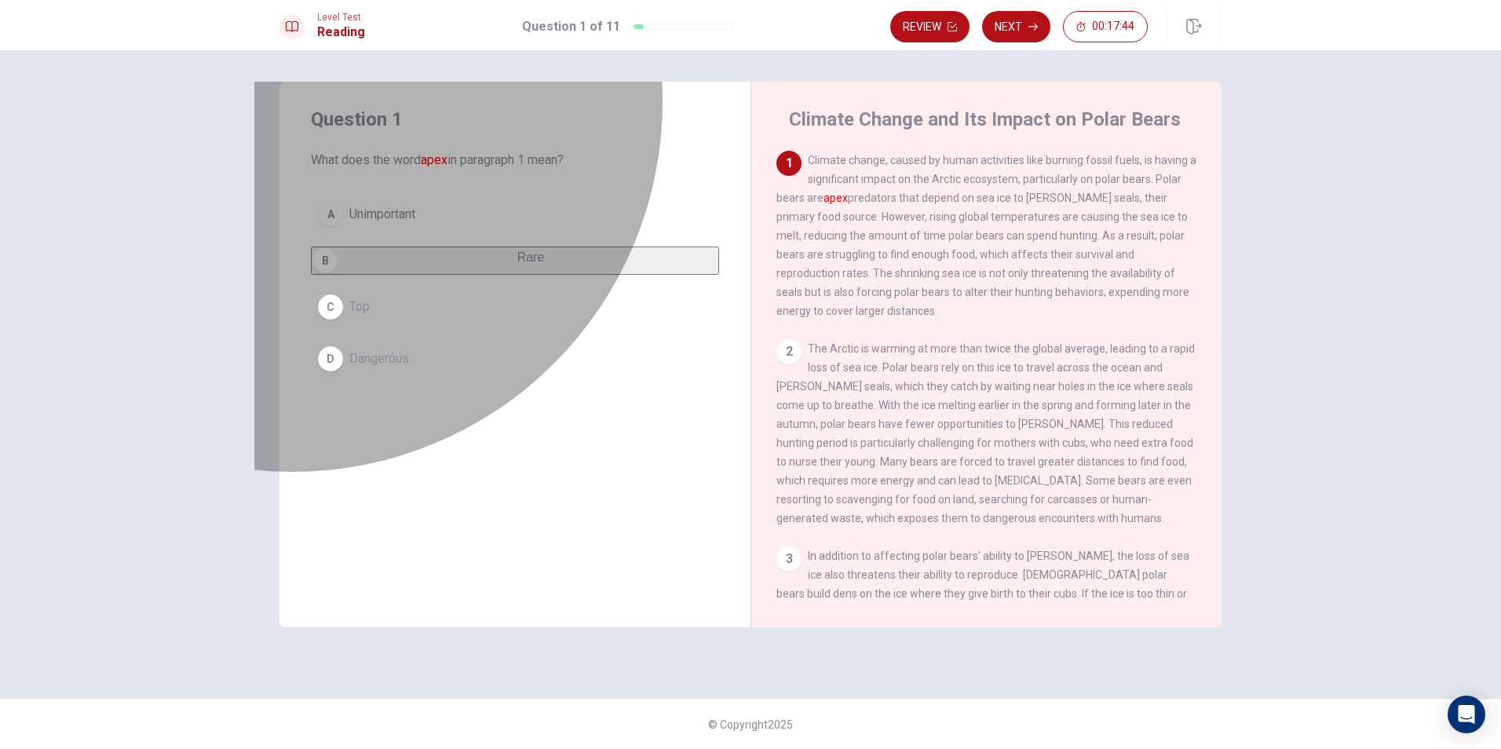
click at [517, 264] on span "Rare" at bounding box center [530, 256] width 27 height 13
click at [348, 267] on button "B Rare" at bounding box center [515, 261] width 408 height 28
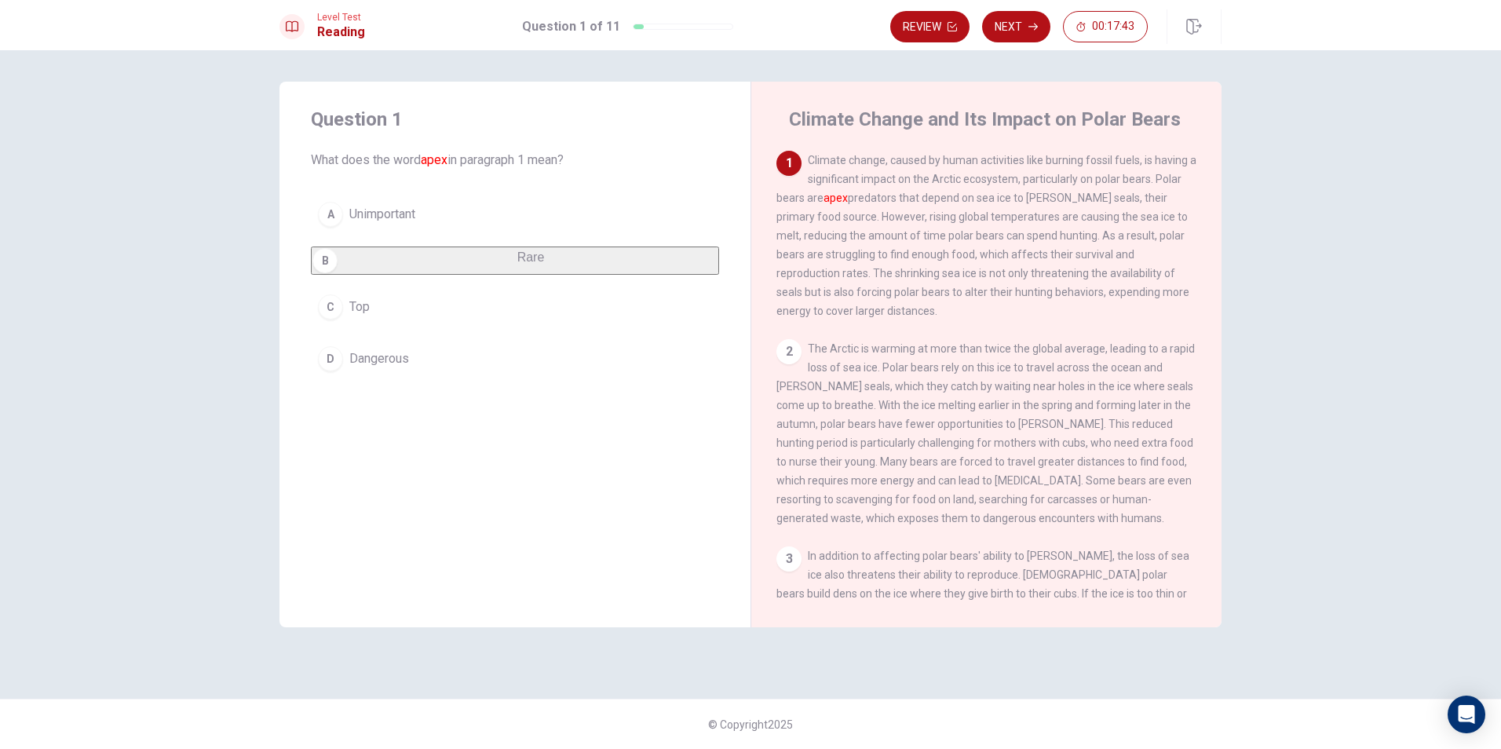
click at [330, 269] on div "B" at bounding box center [325, 260] width 25 height 25
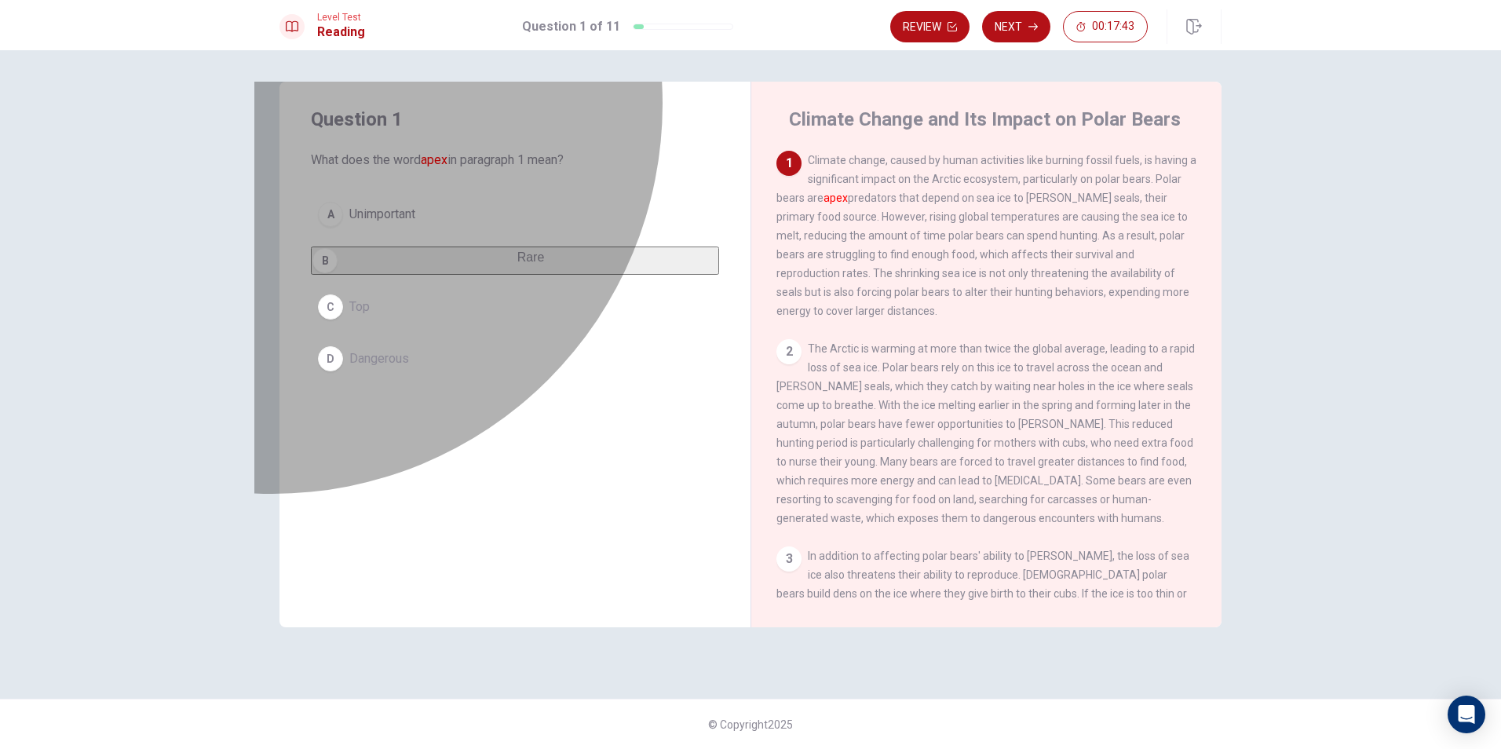
click at [330, 269] on div "B" at bounding box center [325, 260] width 25 height 25
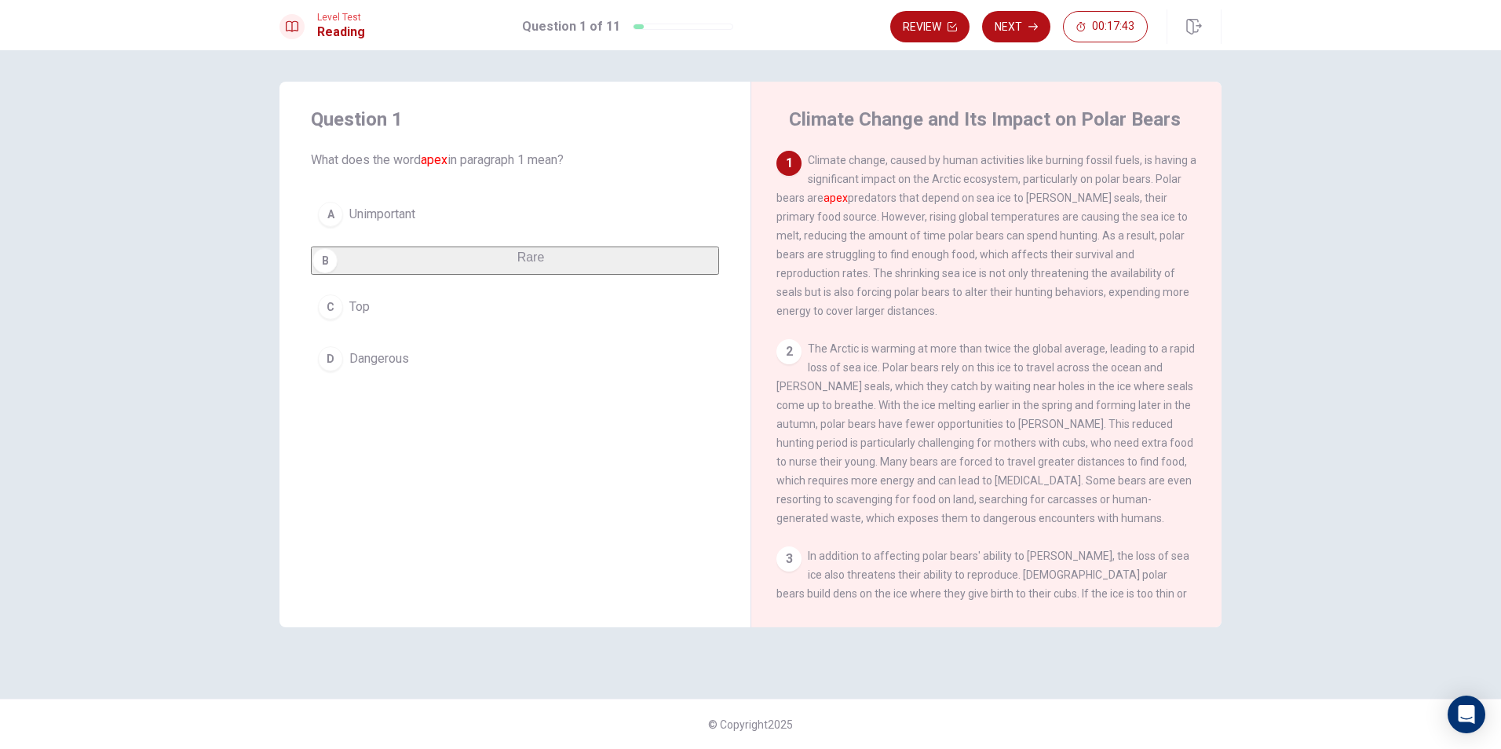
click at [330, 269] on div "B" at bounding box center [325, 260] width 25 height 25
click at [781, 364] on div "2" at bounding box center [789, 351] width 25 height 25
click at [795, 360] on div "2" at bounding box center [789, 351] width 25 height 25
drag, startPoint x: 795, startPoint y: 360, endPoint x: 806, endPoint y: 349, distance: 15.5
click at [796, 358] on div "2" at bounding box center [789, 351] width 25 height 25
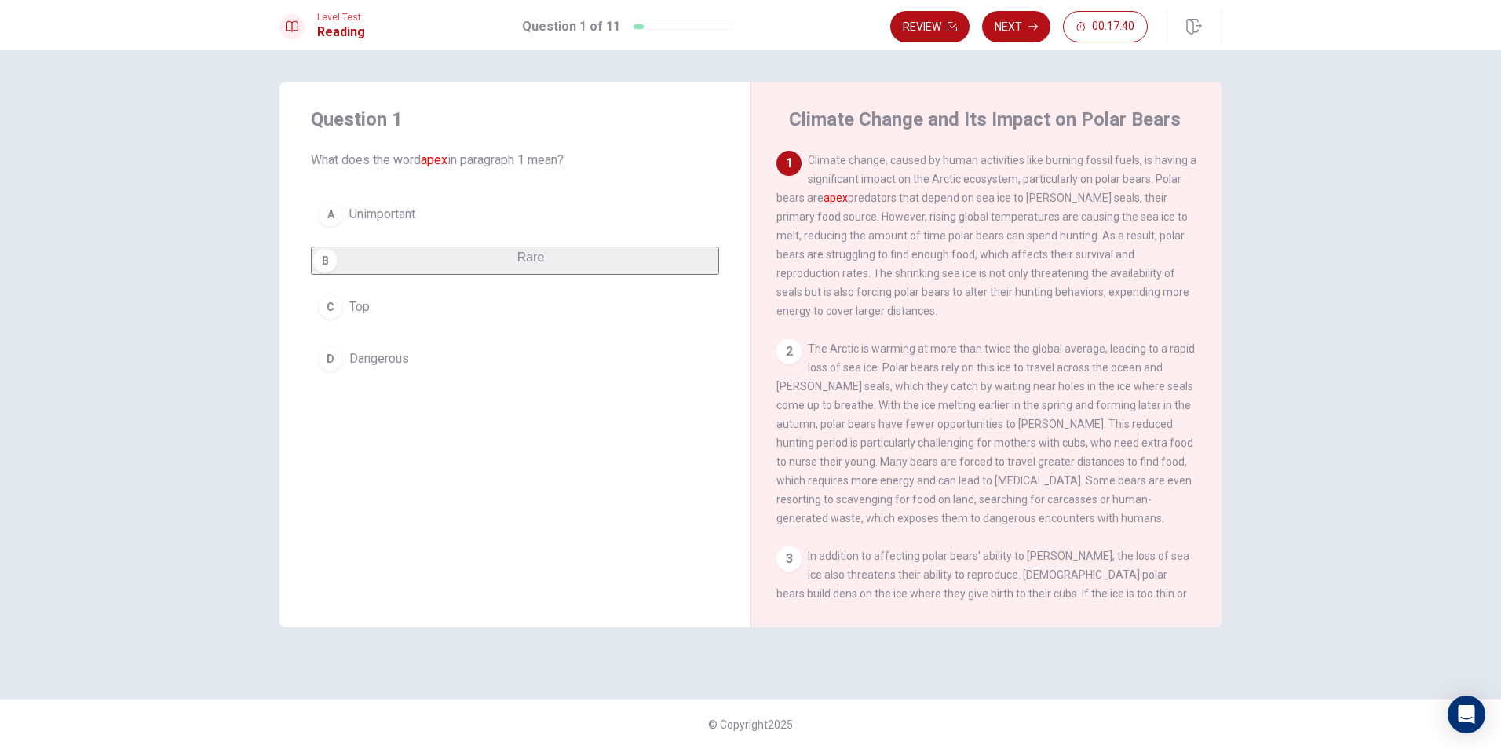
click at [799, 358] on div "2" at bounding box center [789, 351] width 25 height 25
drag, startPoint x: 378, startPoint y: 226, endPoint x: 404, endPoint y: 238, distance: 28.5
click at [378, 227] on button "A Unimportant" at bounding box center [515, 214] width 408 height 39
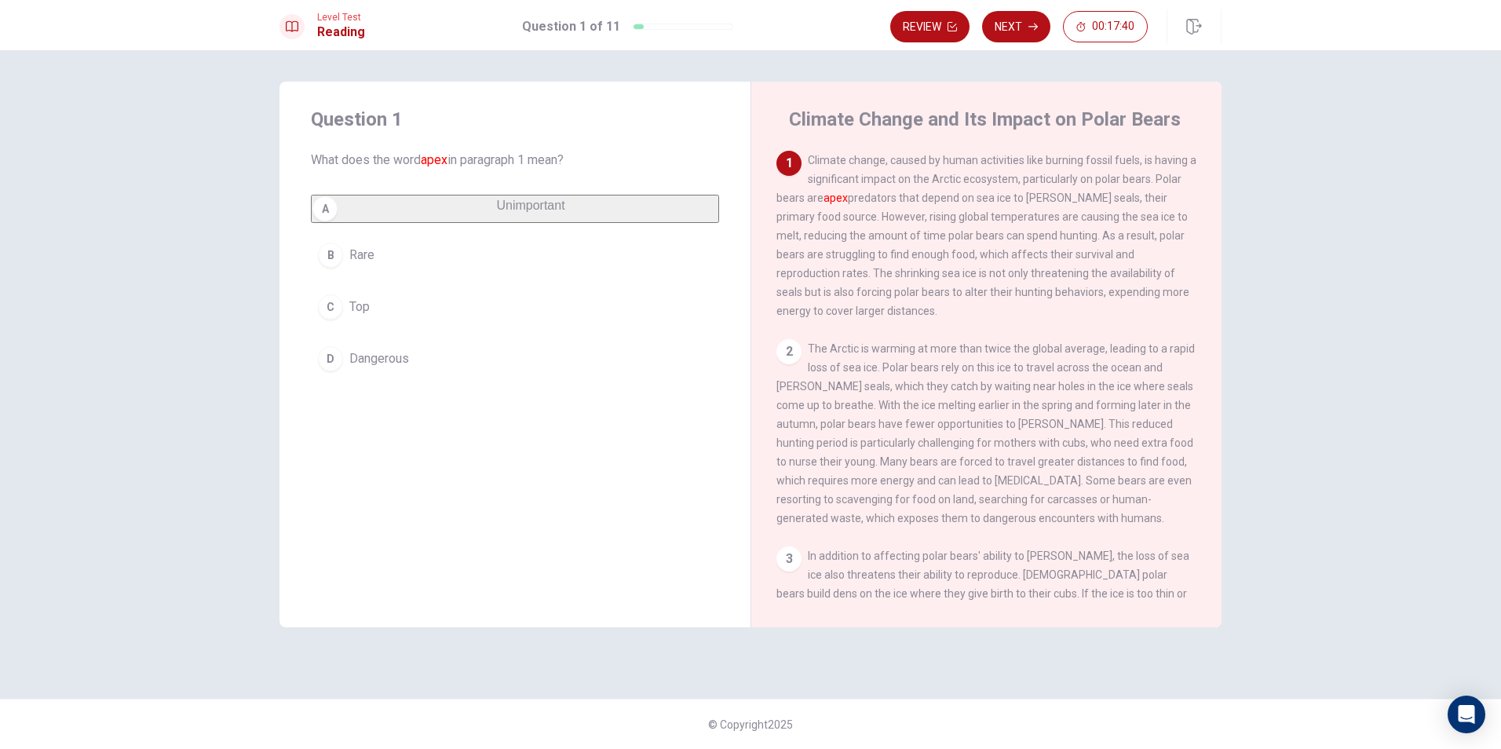
click at [407, 232] on div "A Unimportant B Rare C Top D Dangerous" at bounding box center [515, 287] width 408 height 184
drag, startPoint x: 397, startPoint y: 272, endPoint x: 378, endPoint y: 332, distance: 62.3
click at [389, 301] on div "A Unimportant B Rare C Top D Dangerous" at bounding box center [515, 287] width 408 height 184
click at [382, 341] on div "A Unimportant B Rare C Top D Dangerous" at bounding box center [515, 287] width 408 height 184
drag, startPoint x: 484, startPoint y: 353, endPoint x: 457, endPoint y: 372, distance: 33.3
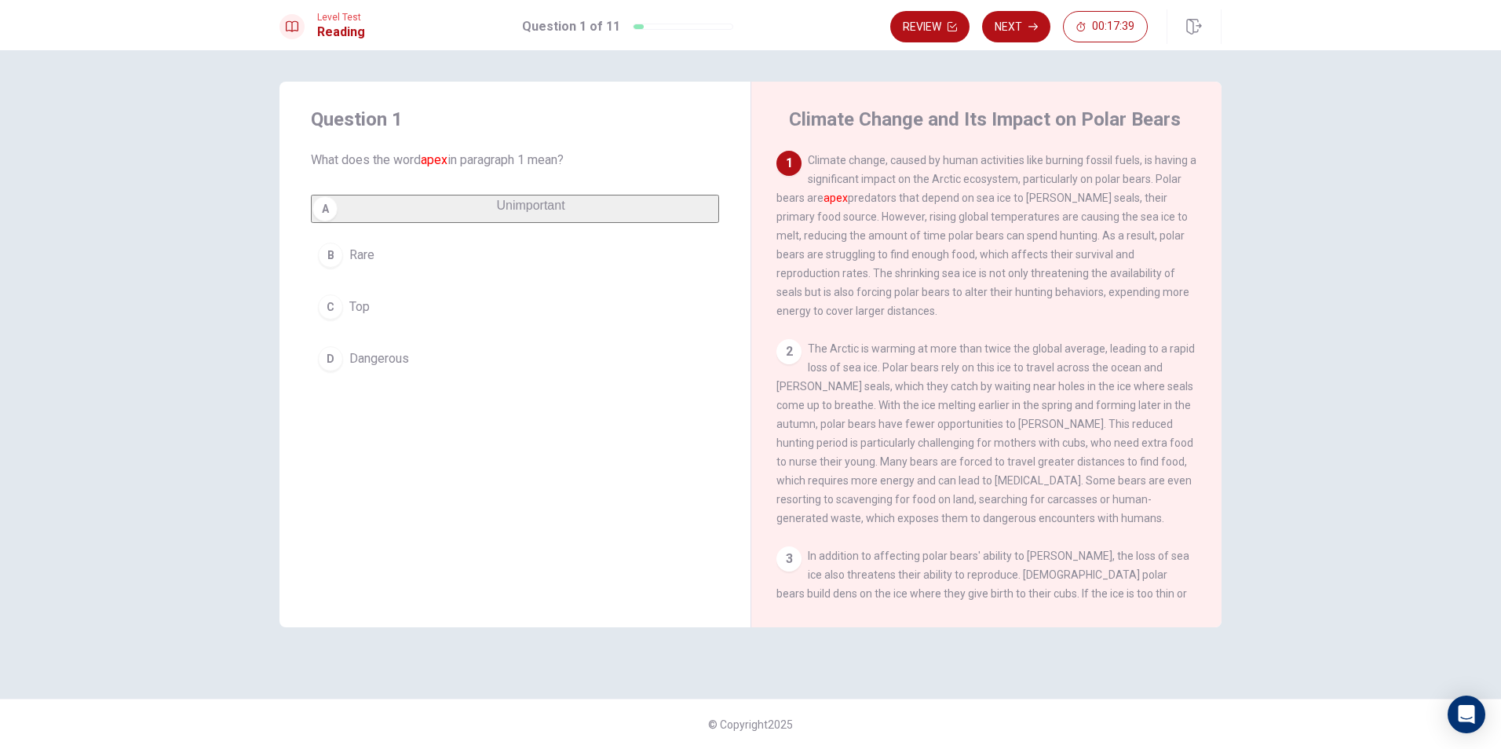
click at [484, 361] on button "D Dangerous" at bounding box center [515, 358] width 408 height 39
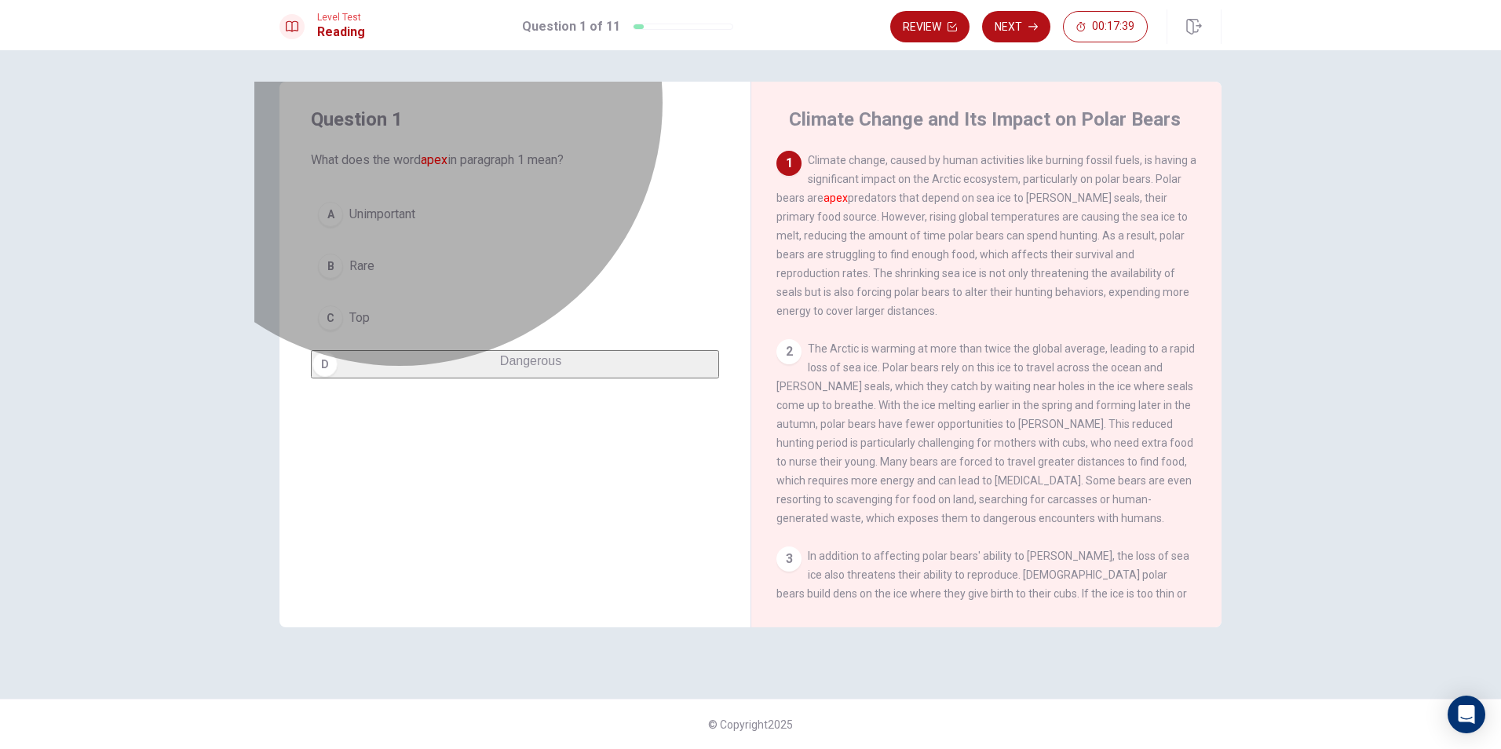
drag, startPoint x: 457, startPoint y: 372, endPoint x: 426, endPoint y: 313, distance: 67.1
click at [456, 371] on button "D Dangerous" at bounding box center [515, 364] width 408 height 28
drag, startPoint x: 426, startPoint y: 313, endPoint x: 424, endPoint y: 303, distance: 9.7
click at [426, 311] on button "C Top" at bounding box center [515, 317] width 408 height 39
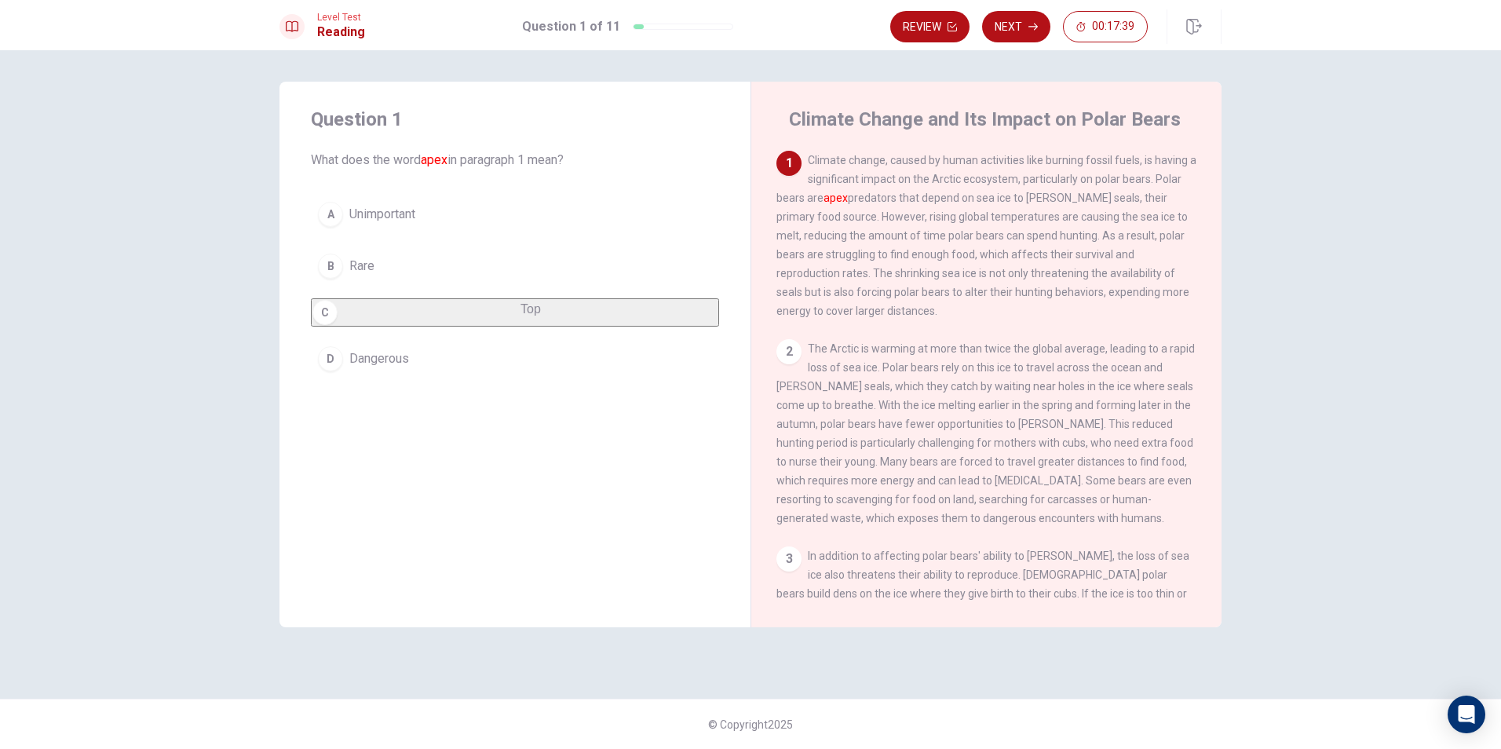
click at [409, 269] on button "B Rare" at bounding box center [515, 266] width 408 height 39
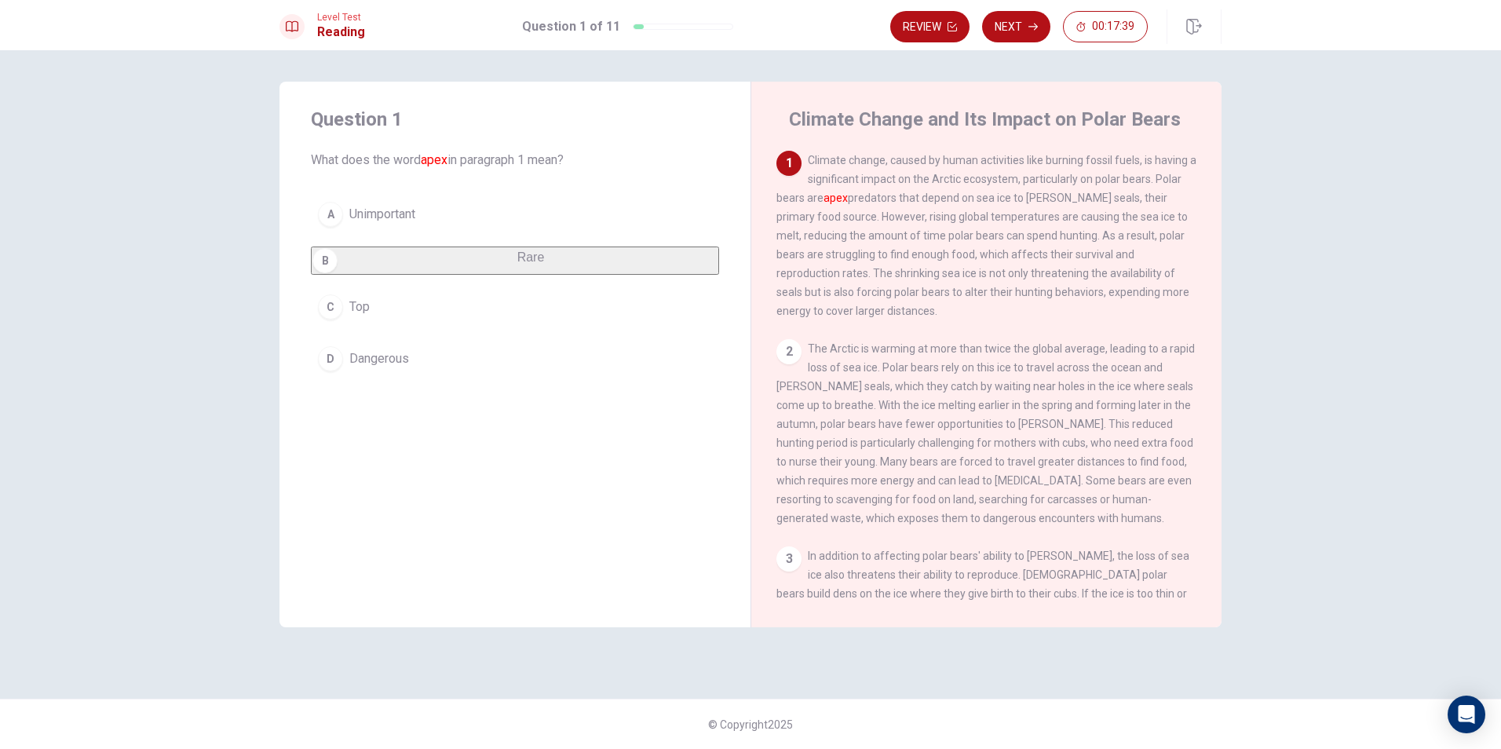
click at [408, 265] on button "B Rare" at bounding box center [515, 261] width 408 height 28
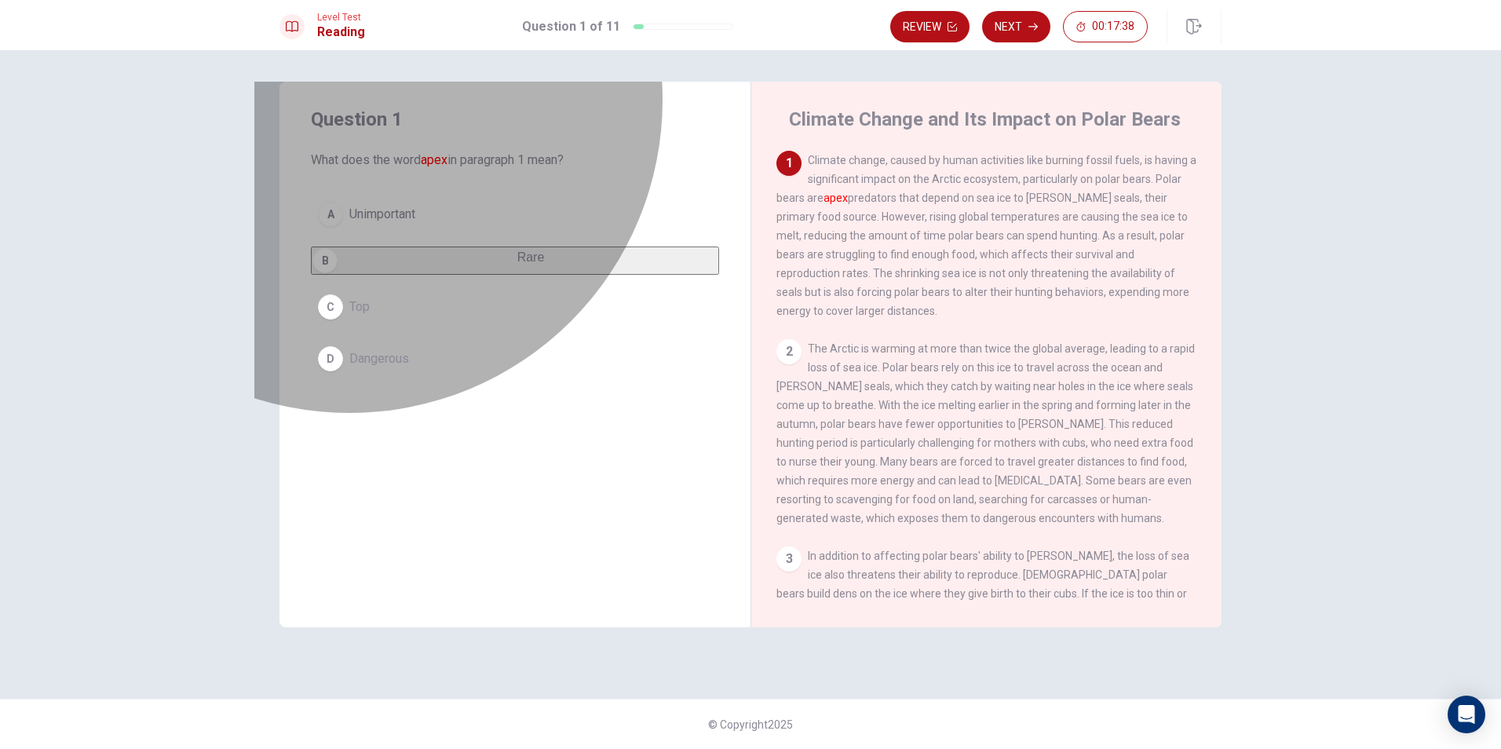
click at [407, 265] on button "B Rare" at bounding box center [515, 261] width 408 height 28
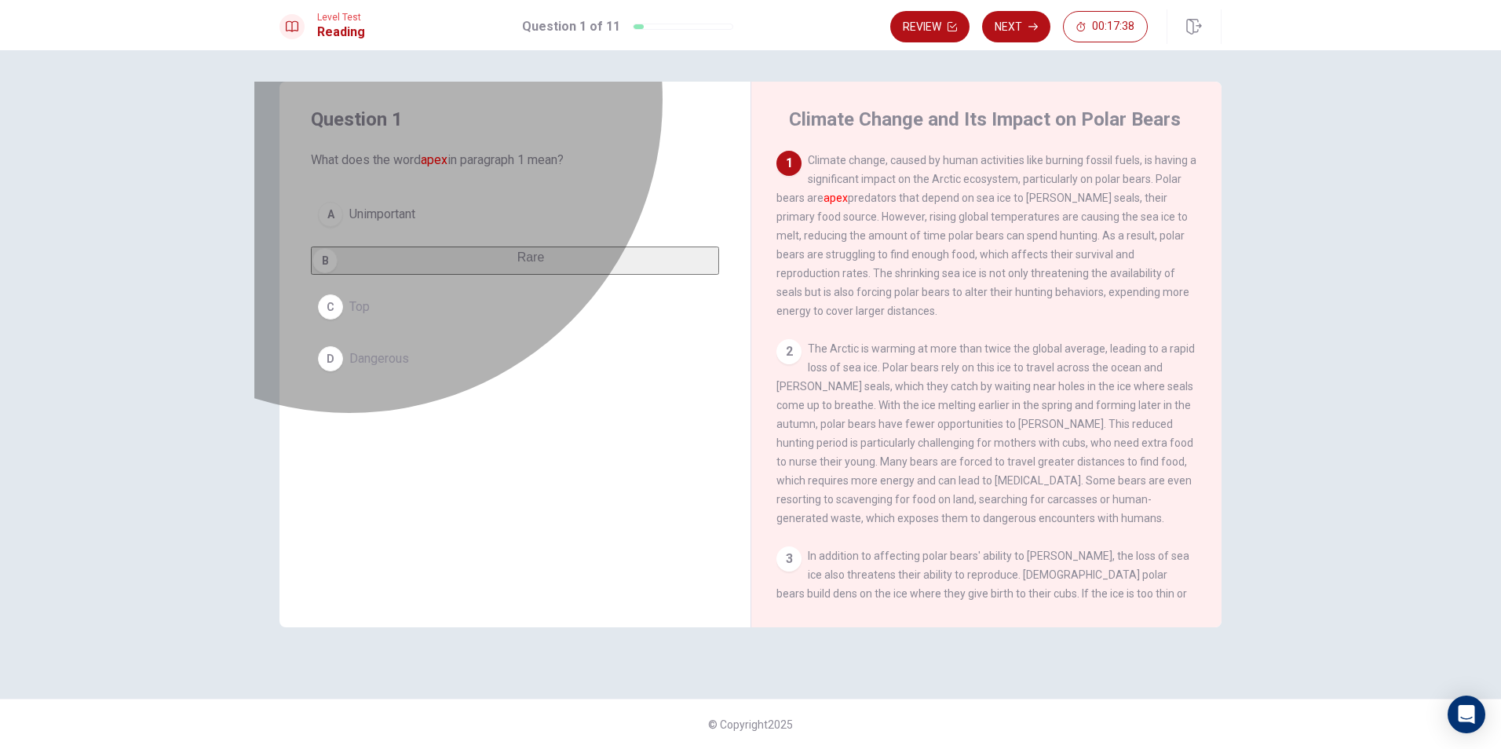
click at [407, 265] on button "B Rare" at bounding box center [515, 261] width 408 height 28
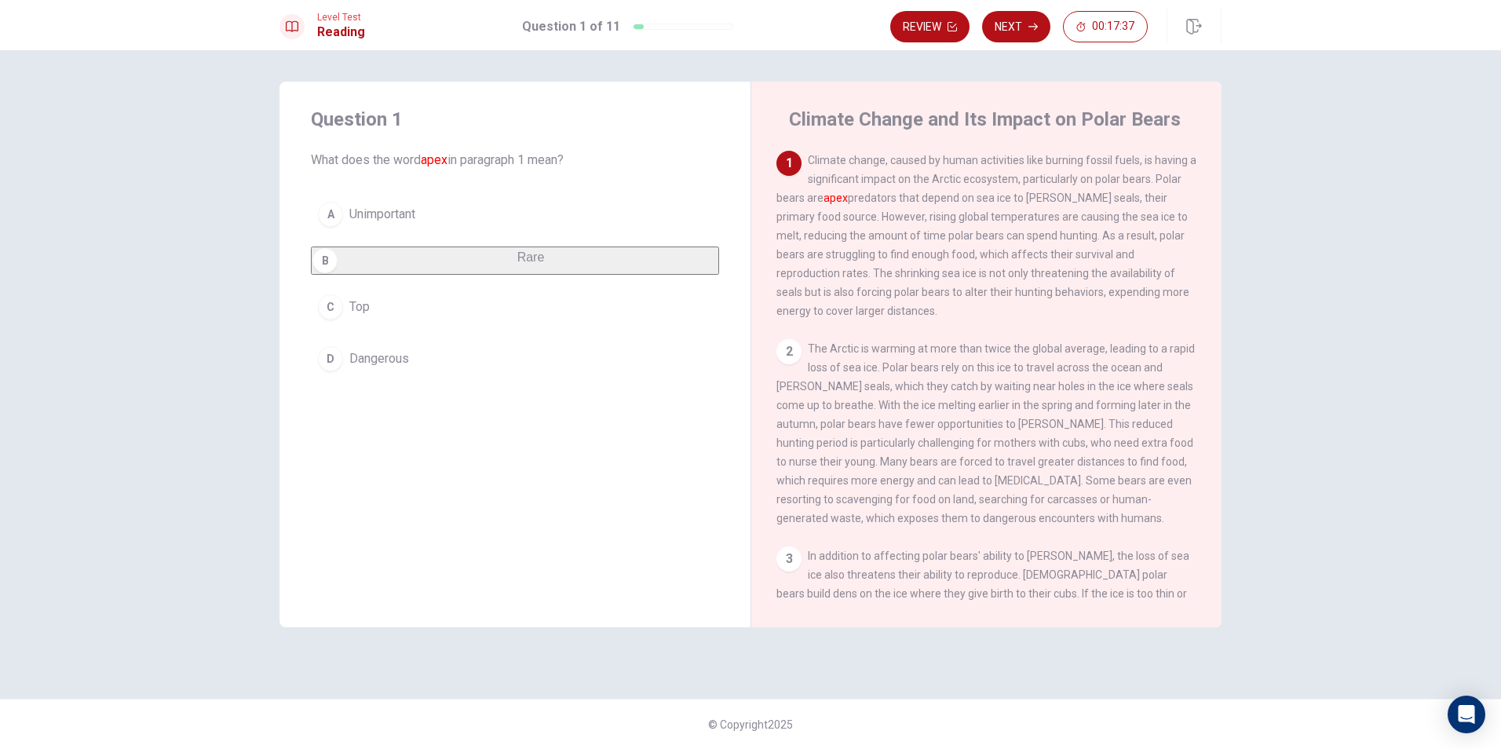
click at [413, 257] on button "B Rare" at bounding box center [515, 261] width 408 height 28
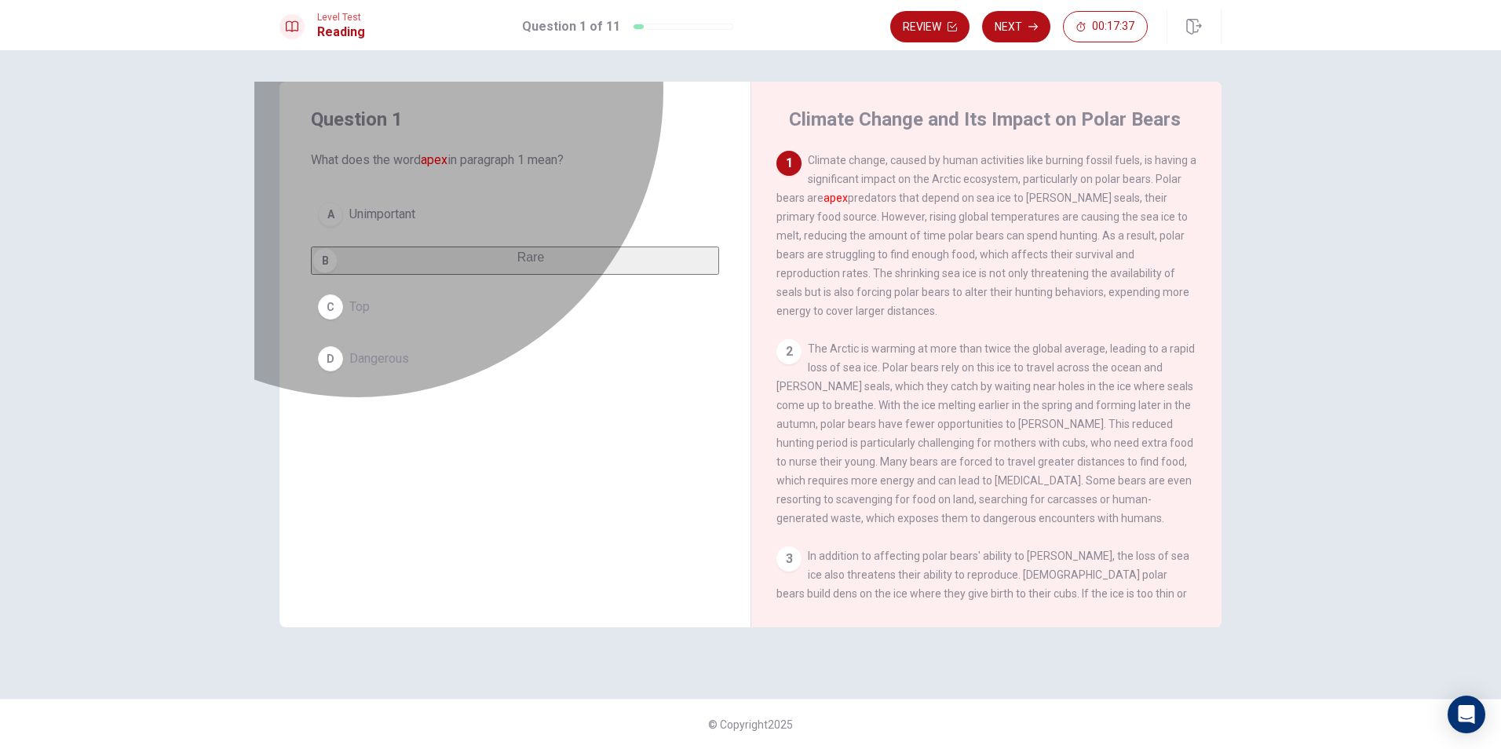
drag, startPoint x: 415, startPoint y: 257, endPoint x: 447, endPoint y: 267, distance: 33.0
click at [416, 257] on button "B Rare" at bounding box center [515, 261] width 408 height 28
click at [446, 265] on button "B Rare" at bounding box center [515, 261] width 408 height 28
drag, startPoint x: 458, startPoint y: 269, endPoint x: 468, endPoint y: 270, distance: 10.3
click at [460, 269] on button "B Rare" at bounding box center [515, 261] width 408 height 28
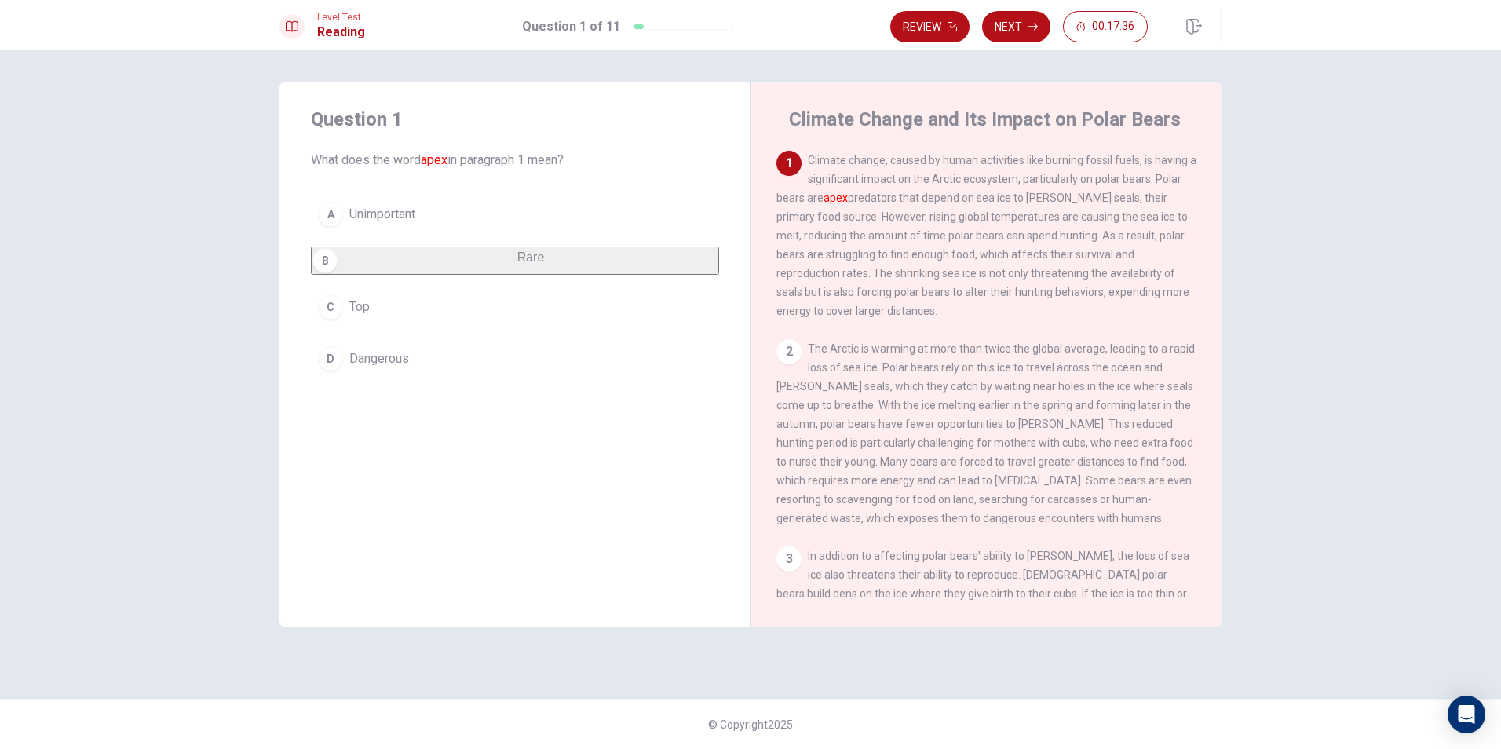
click at [502, 371] on button "D Dangerous" at bounding box center [515, 358] width 408 height 39
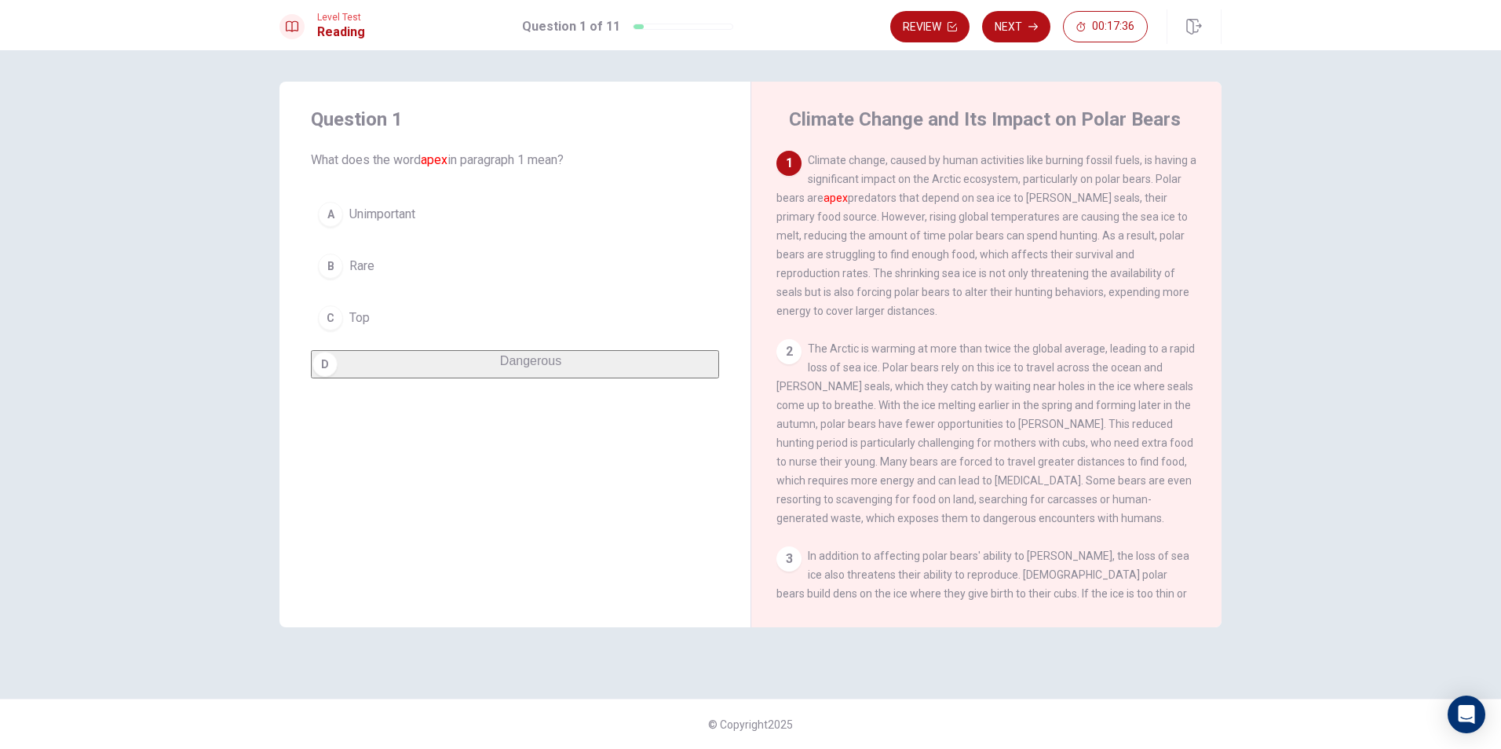
click at [502, 371] on button "D Dangerous" at bounding box center [515, 364] width 408 height 28
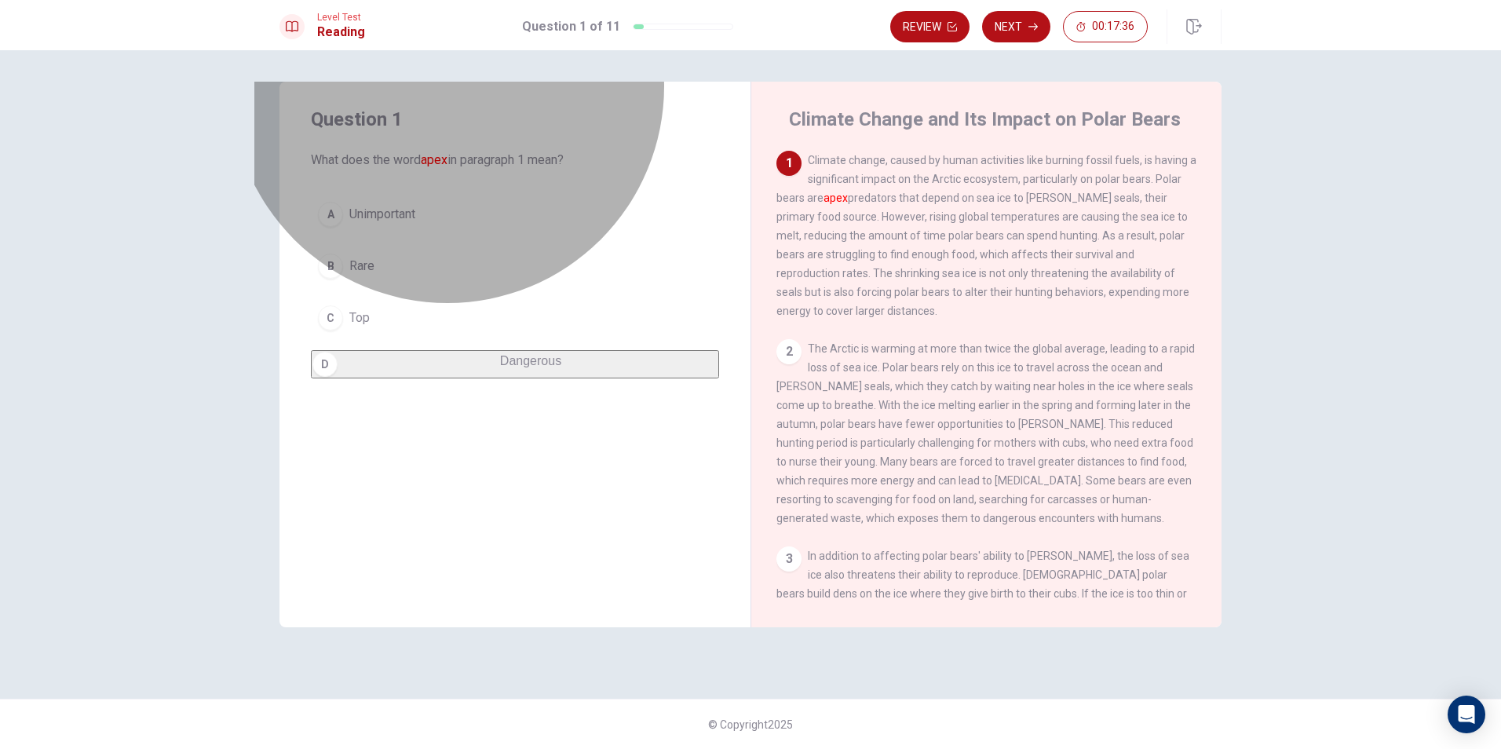
drag, startPoint x: 505, startPoint y: 355, endPoint x: 539, endPoint y: 304, distance: 61.2
click at [510, 345] on div "A Unimportant B Rare C Top D Dangerous" at bounding box center [515, 287] width 408 height 184
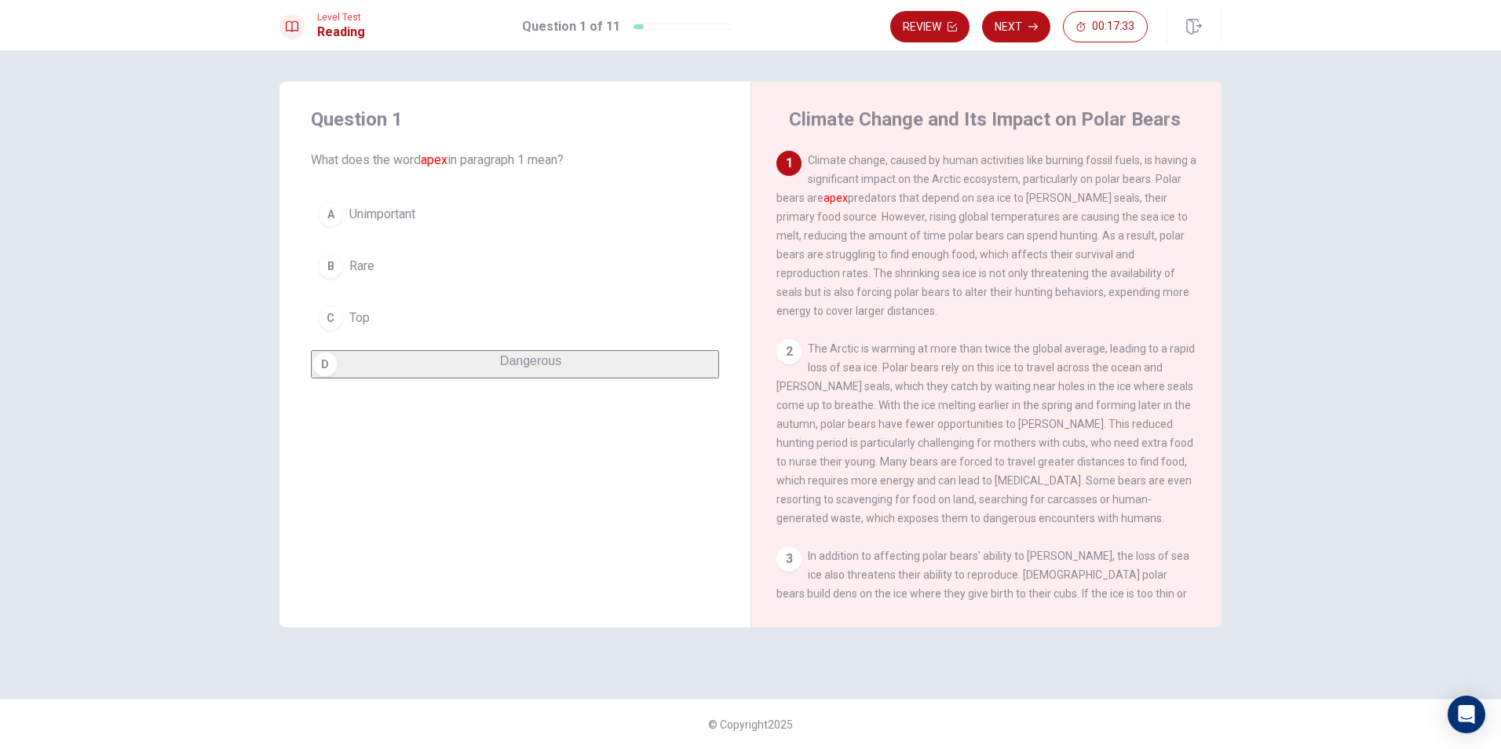
click at [525, 275] on button "B Rare" at bounding box center [515, 266] width 408 height 39
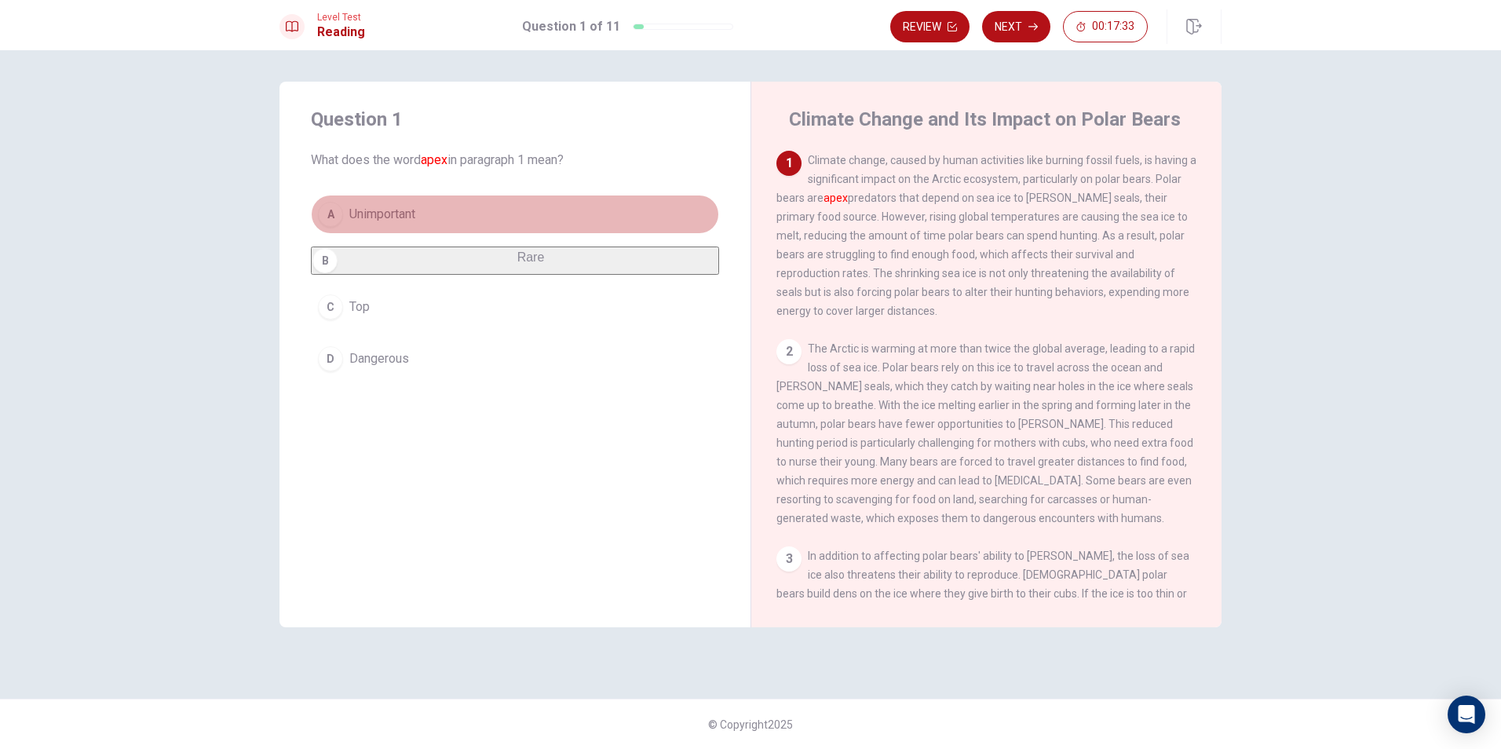
click at [484, 212] on button "A Unimportant" at bounding box center [515, 214] width 408 height 39
click at [444, 473] on div "Question 1 What does the word apex in paragraph 1 mean? A Unimportant B Rare C …" at bounding box center [515, 355] width 471 height 546
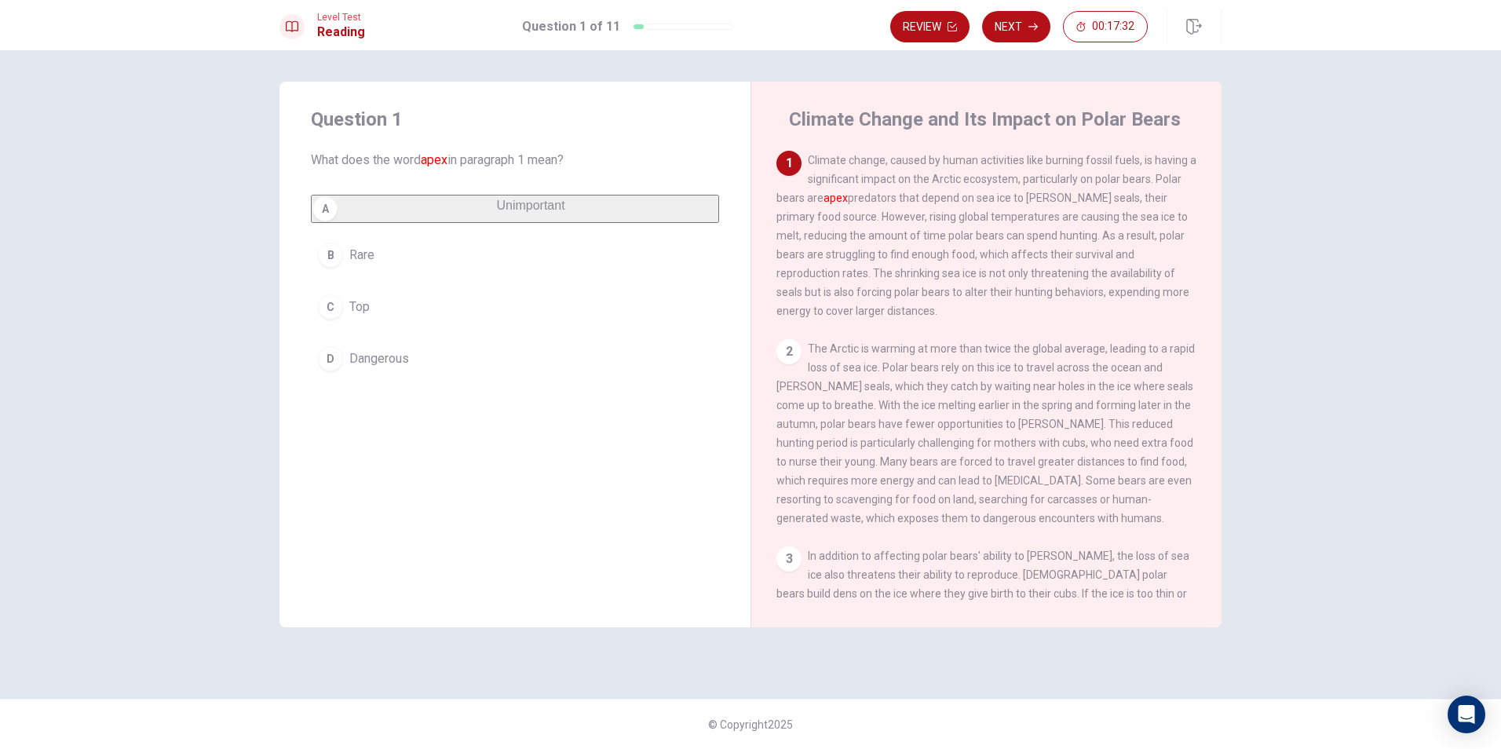
click at [455, 471] on div "Question 1 What does the word apex in paragraph 1 mean? A Unimportant B Rare C …" at bounding box center [515, 355] width 471 height 546
click at [481, 327] on button "C Top" at bounding box center [515, 306] width 408 height 39
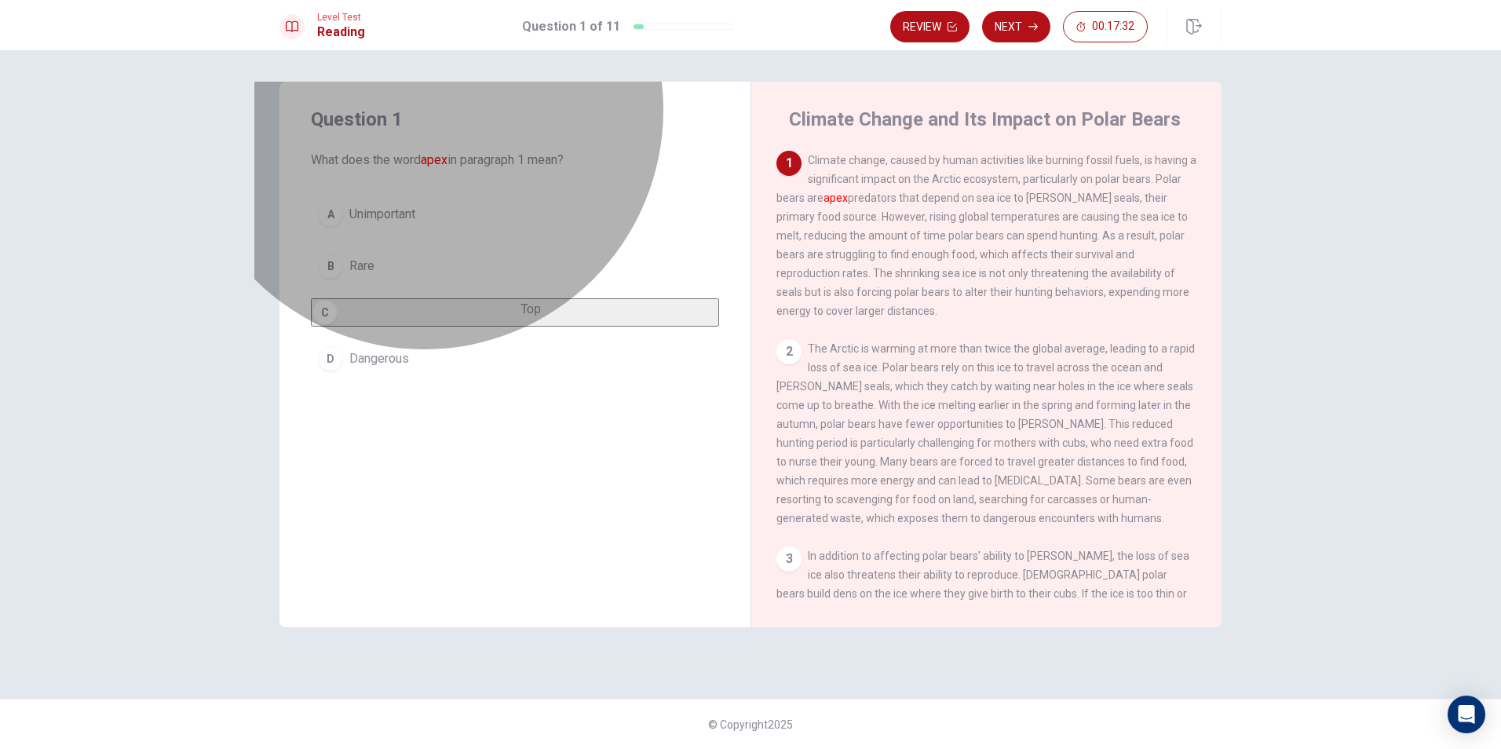
drag, startPoint x: 484, startPoint y: 324, endPoint x: 473, endPoint y: 234, distance: 91.0
click at [488, 302] on button "C Top" at bounding box center [515, 312] width 408 height 28
drag, startPoint x: 473, startPoint y: 234, endPoint x: 441, endPoint y: 268, distance: 46.1
click at [463, 243] on div "A Unimportant B Rare C Top D Dangerous" at bounding box center [515, 287] width 408 height 184
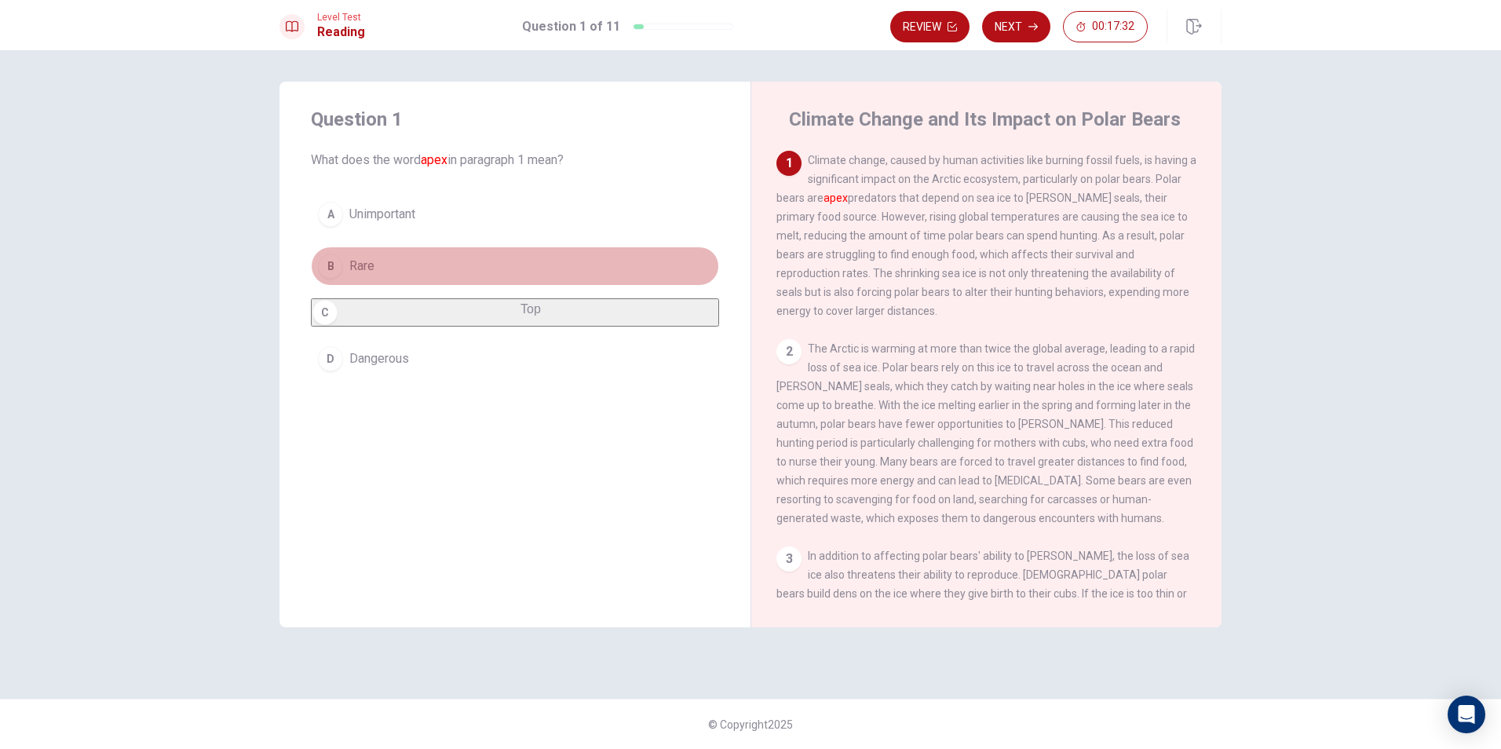
click at [438, 273] on button "B Rare" at bounding box center [515, 266] width 408 height 39
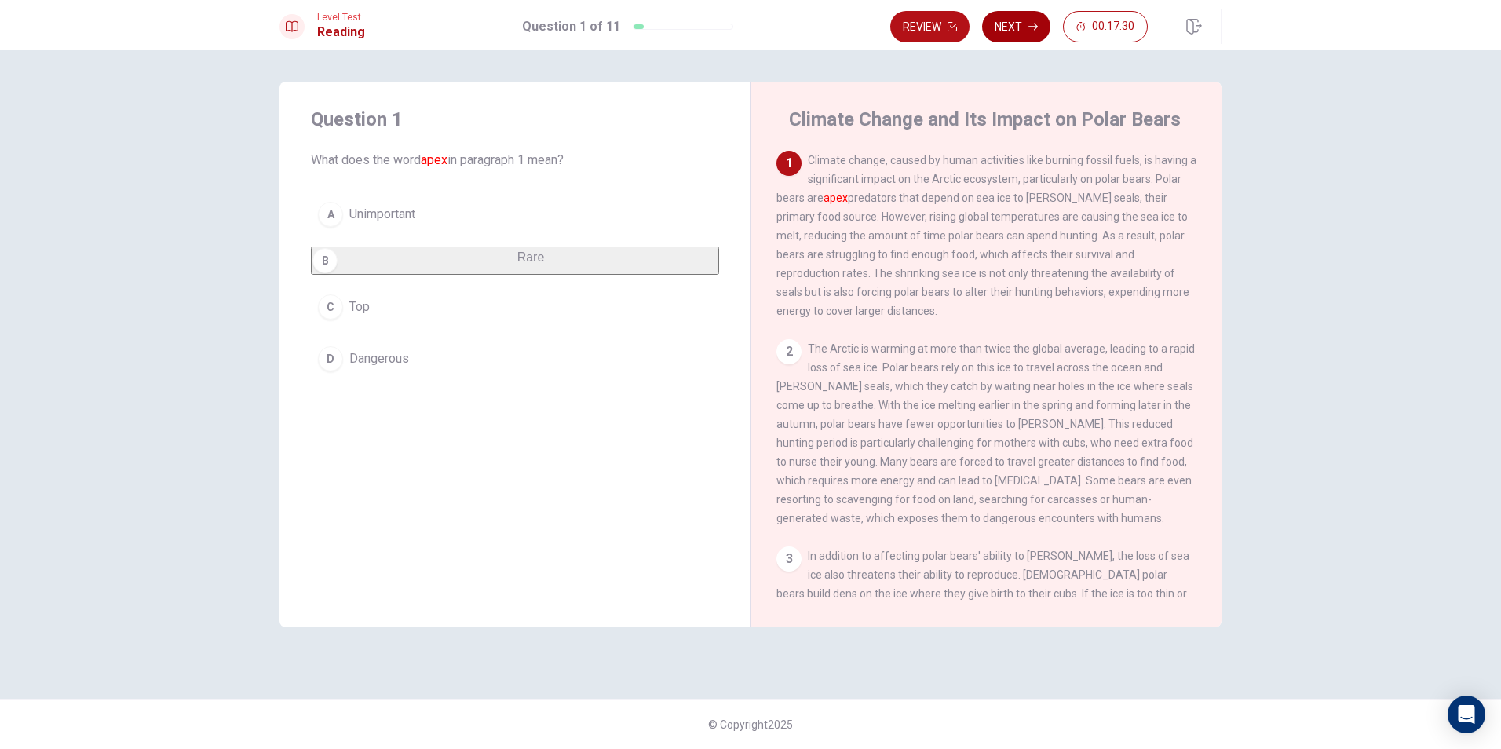
click at [1018, 25] on button "Next" at bounding box center [1016, 26] width 68 height 31
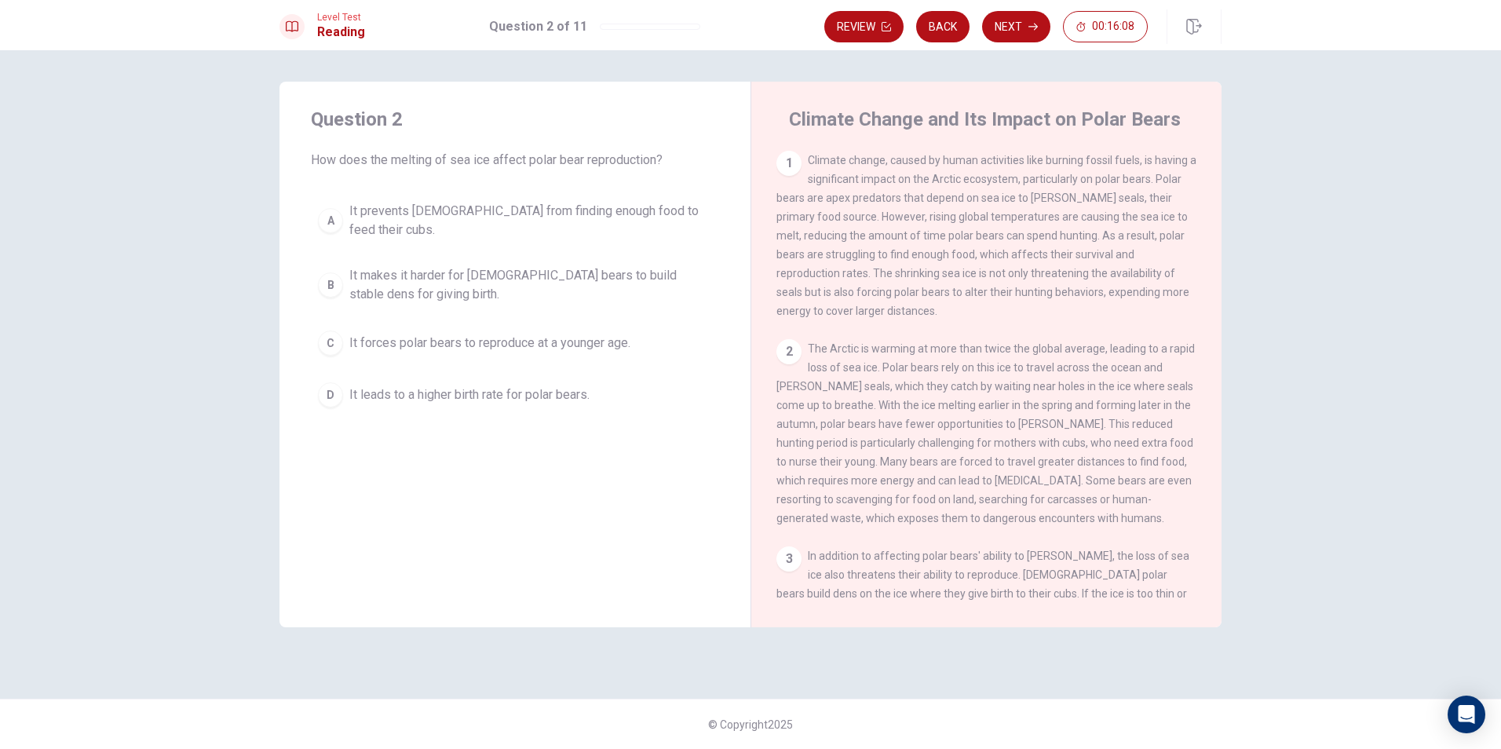
click at [642, 214] on span "It prevents [DEMOGRAPHIC_DATA] from finding enough food to feed their cubs." at bounding box center [530, 221] width 363 height 38
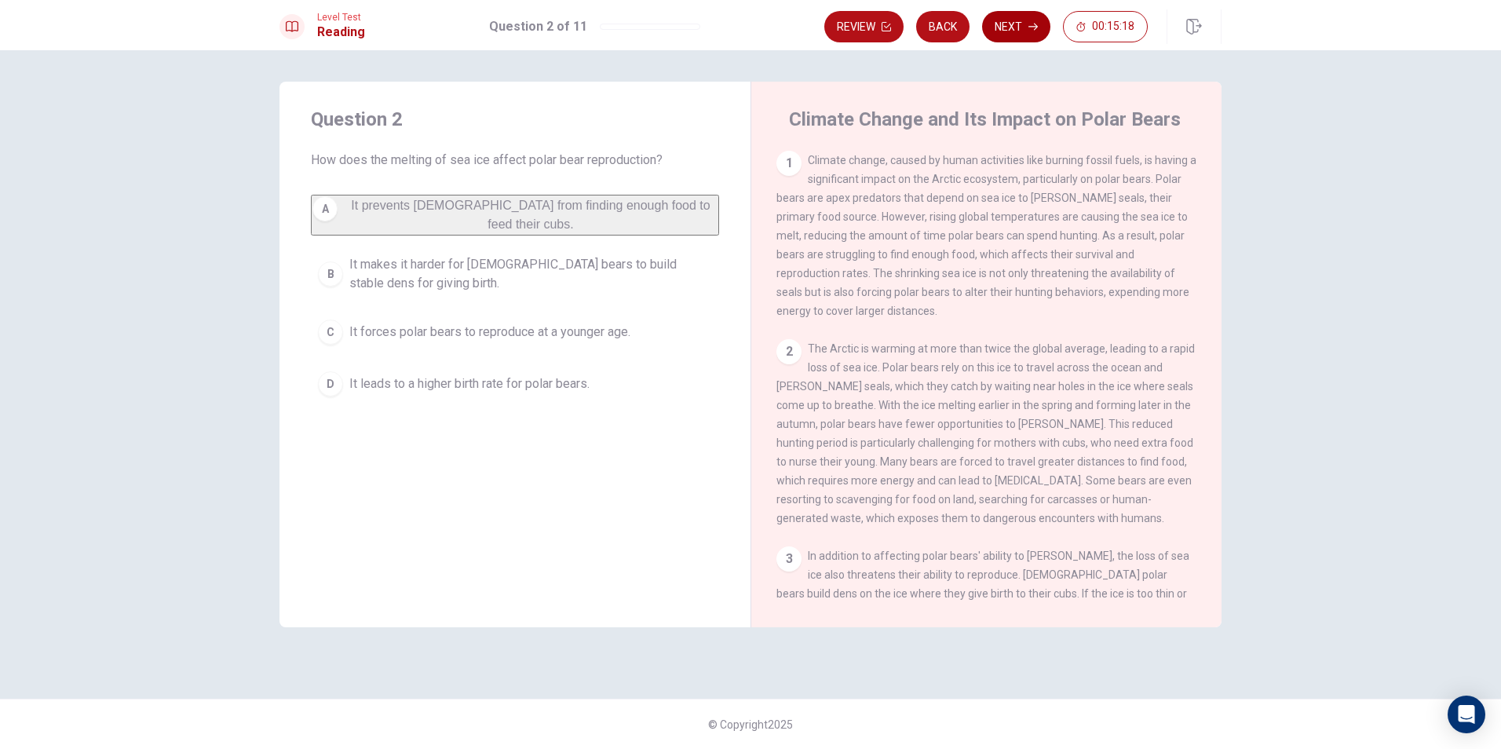
click at [1014, 31] on button "Next" at bounding box center [1016, 26] width 68 height 31
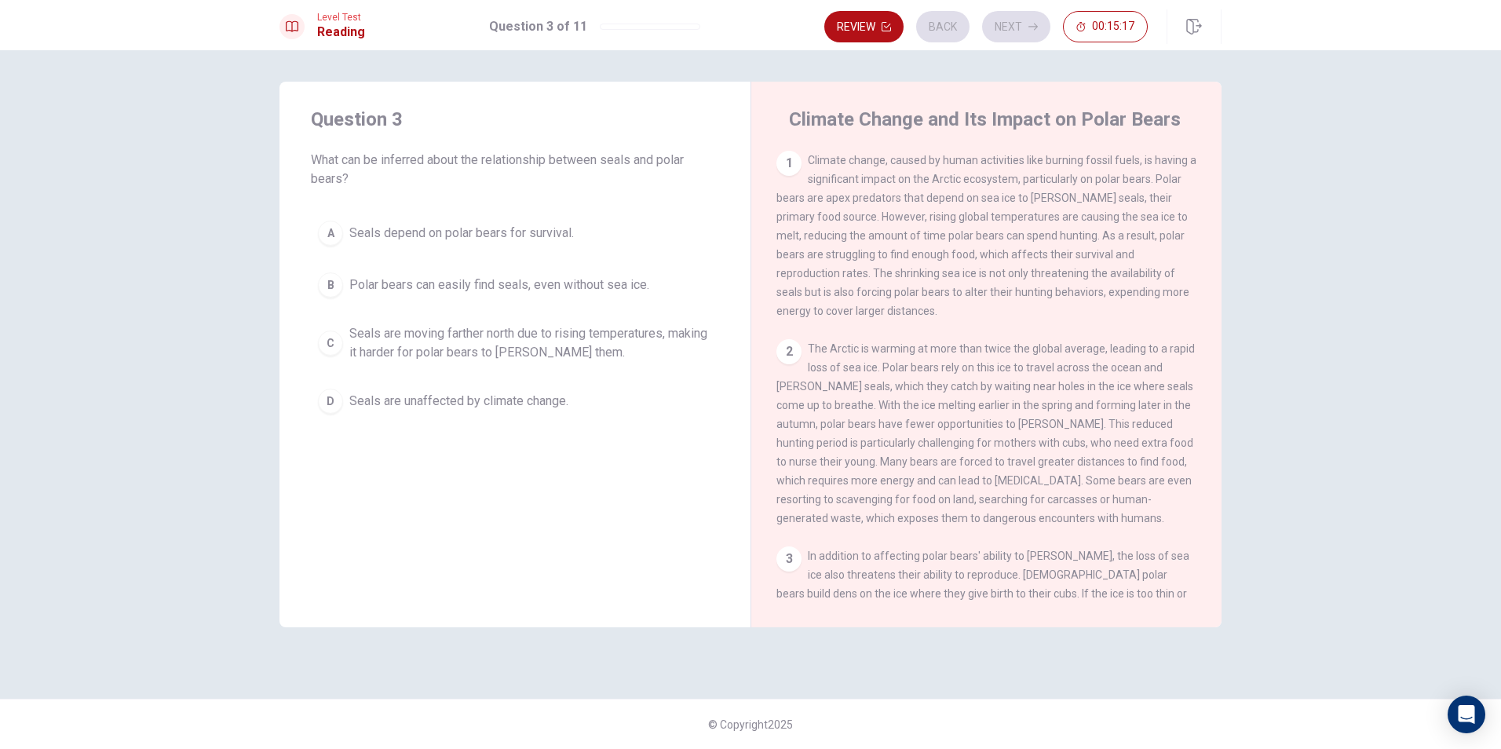
click at [949, 35] on div "Review Back Next 00:15:17" at bounding box center [986, 26] width 324 height 31
click at [942, 25] on button "Back" at bounding box center [942, 26] width 53 height 31
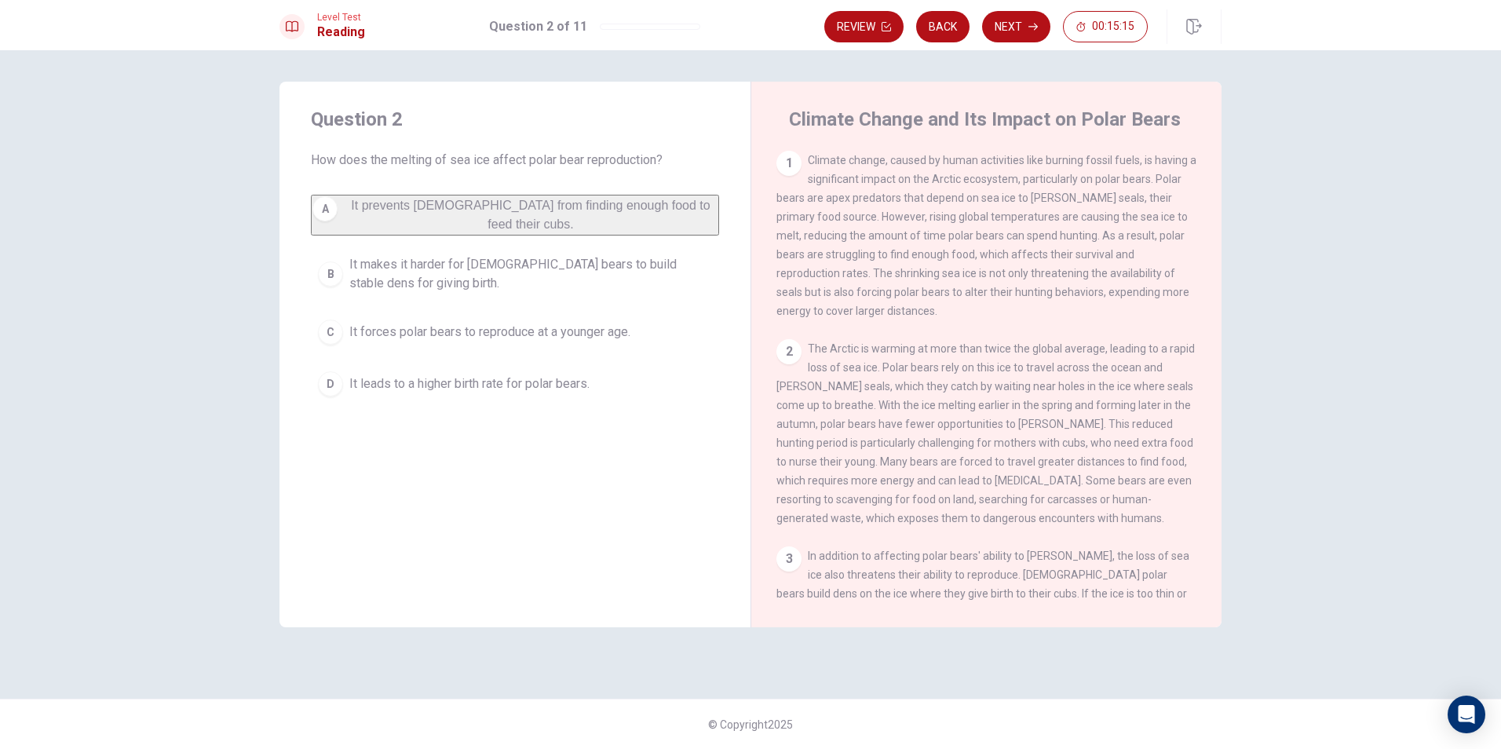
click at [1016, 27] on button "Next" at bounding box center [1016, 26] width 68 height 31
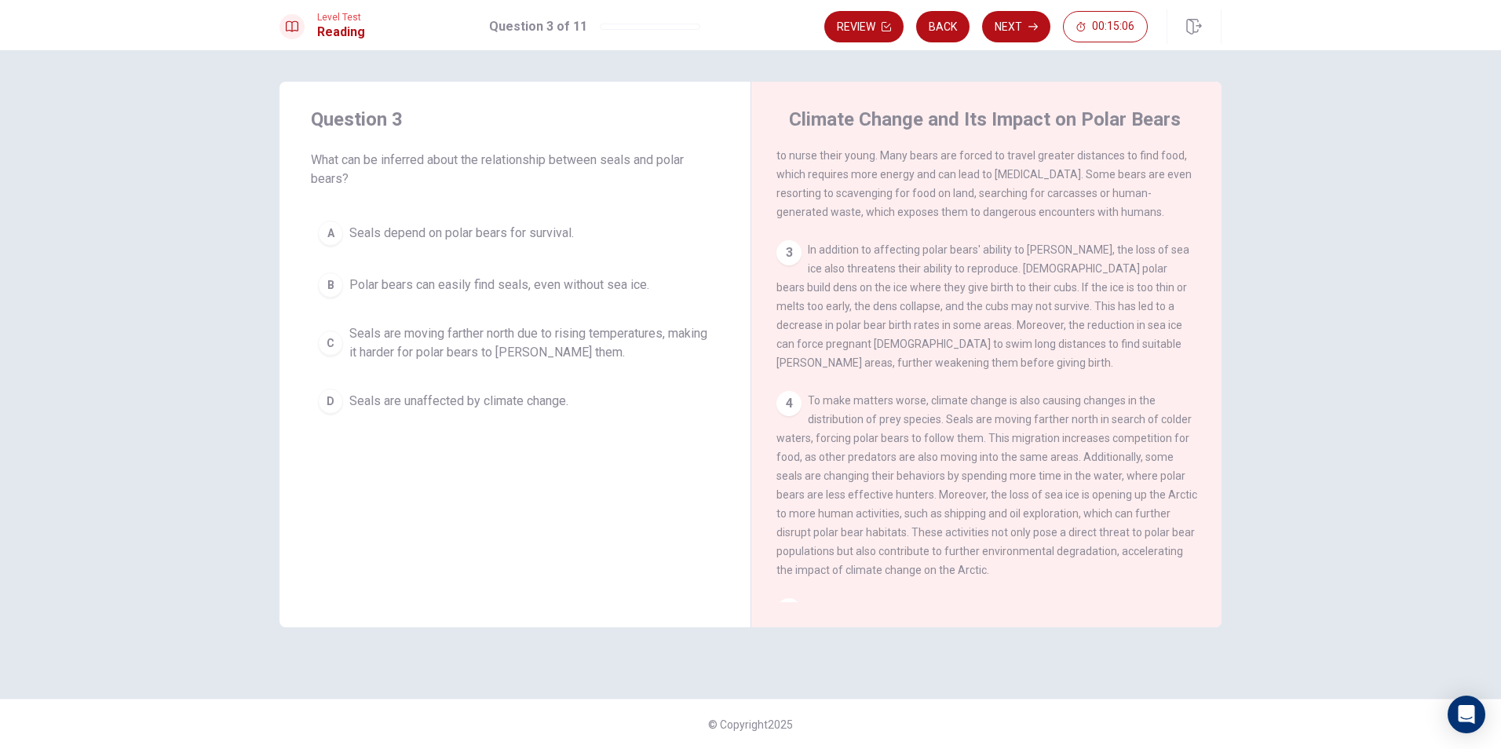
scroll to position [271, 0]
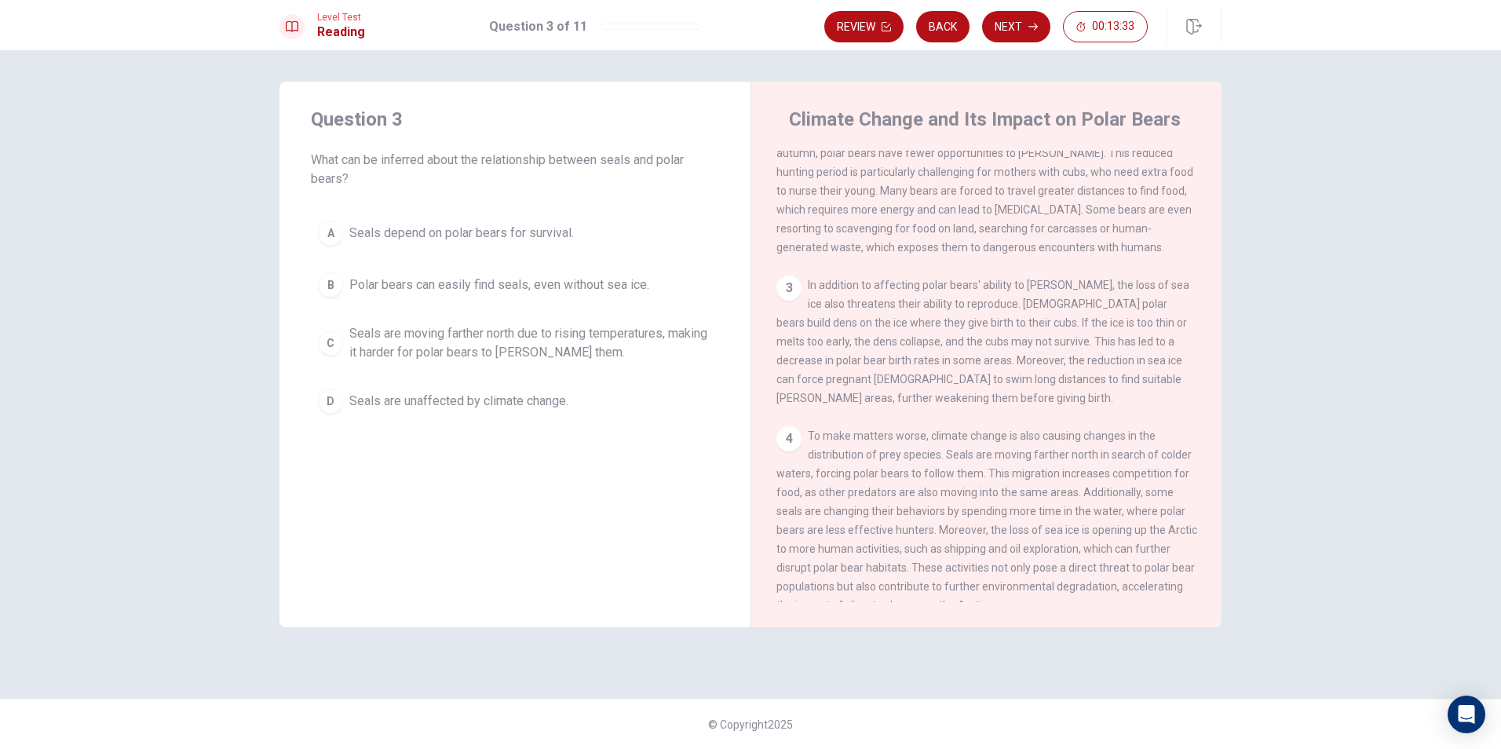
click at [547, 353] on span "Seals are moving farther north due to rising temperatures, making it harder for…" at bounding box center [530, 343] width 363 height 38
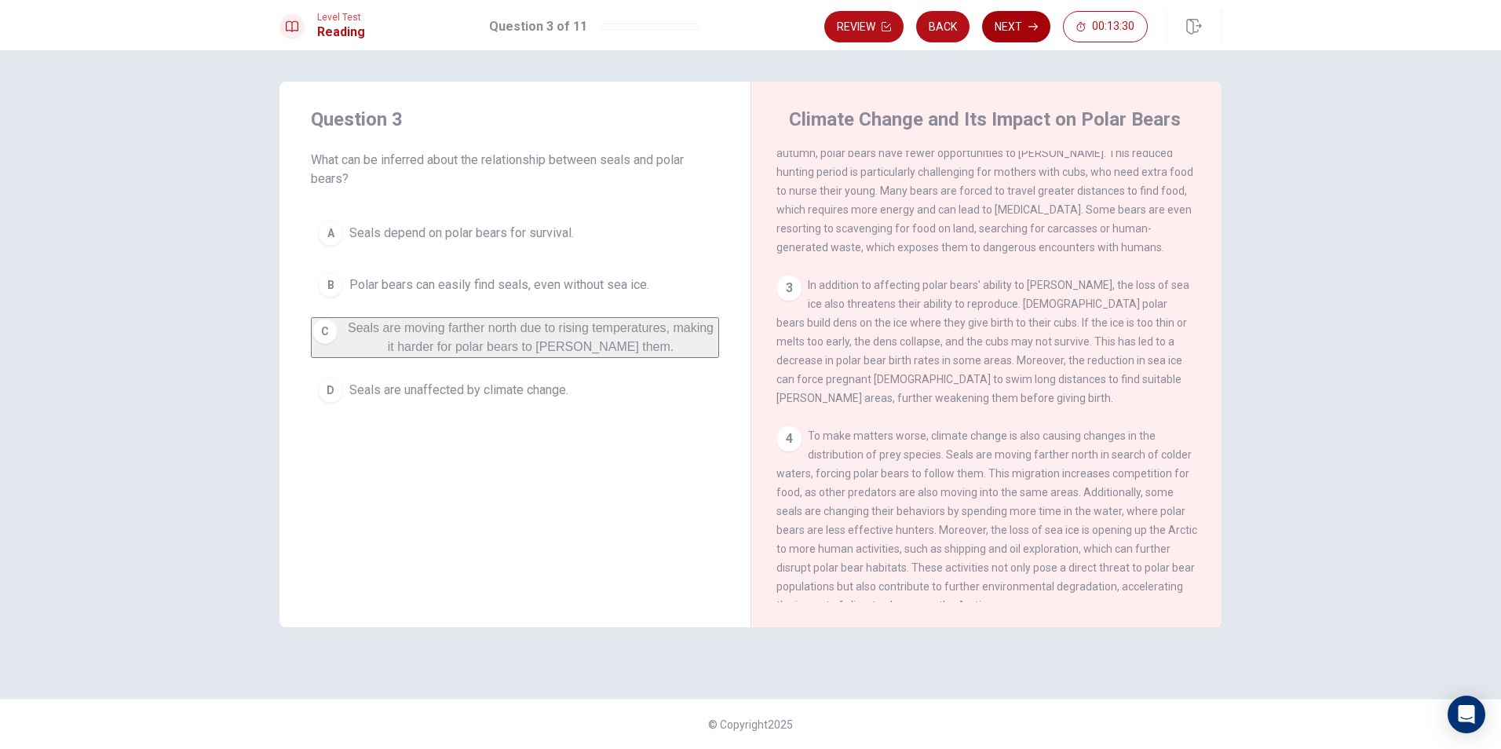
click at [1030, 16] on button "Next" at bounding box center [1016, 26] width 68 height 31
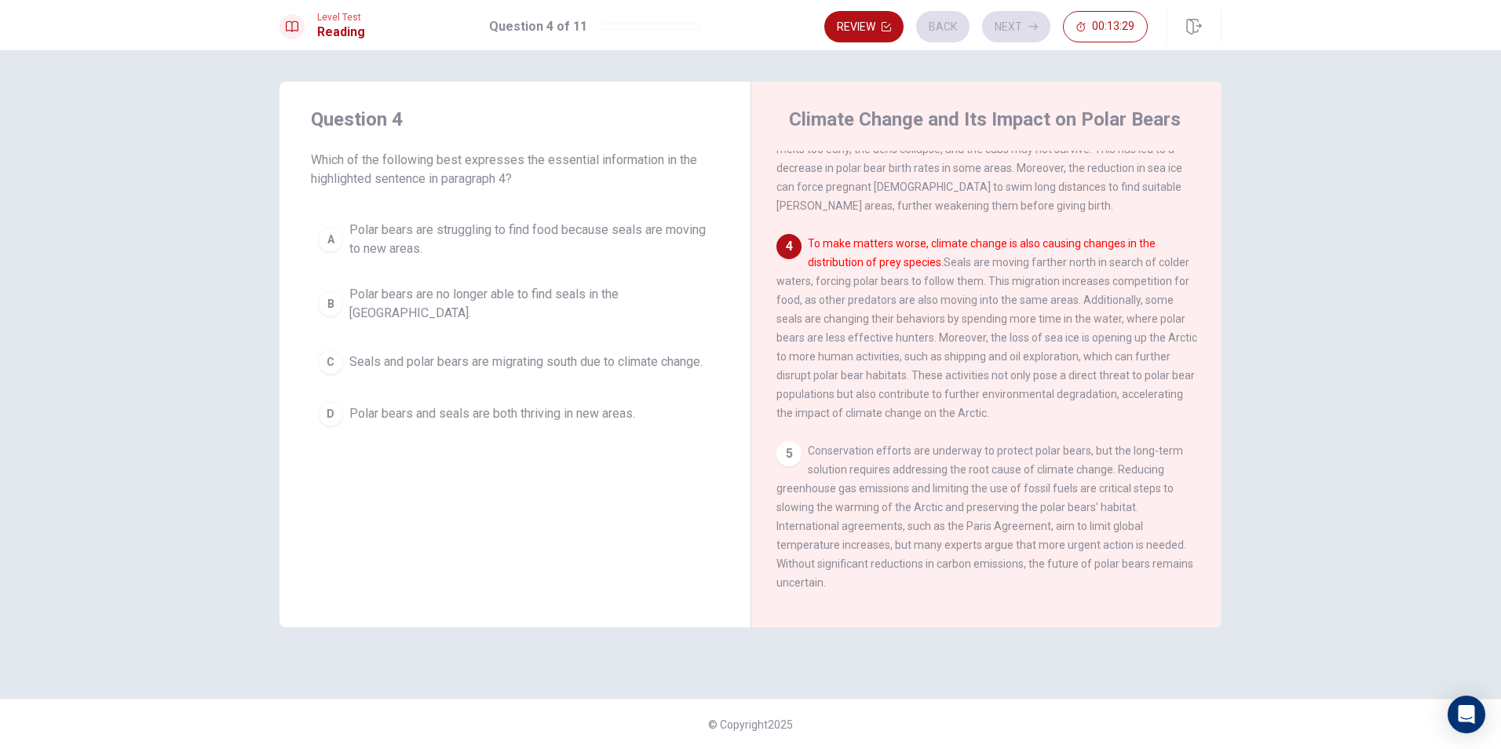
scroll to position [469, 0]
click at [342, 231] on button "A Polar bears are struggling to find food because seals are moving to new areas." at bounding box center [515, 240] width 408 height 52
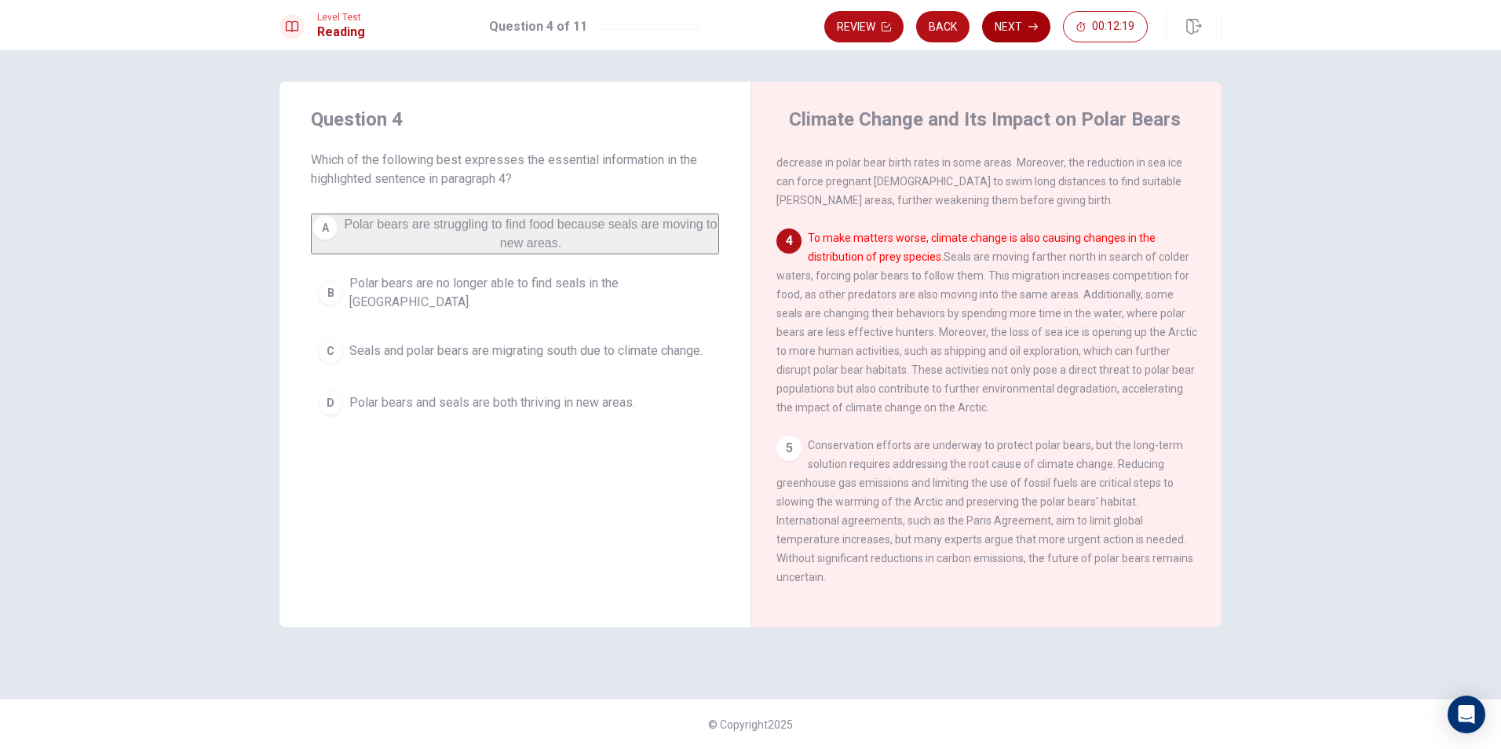
click at [1010, 20] on button "Next" at bounding box center [1016, 26] width 68 height 31
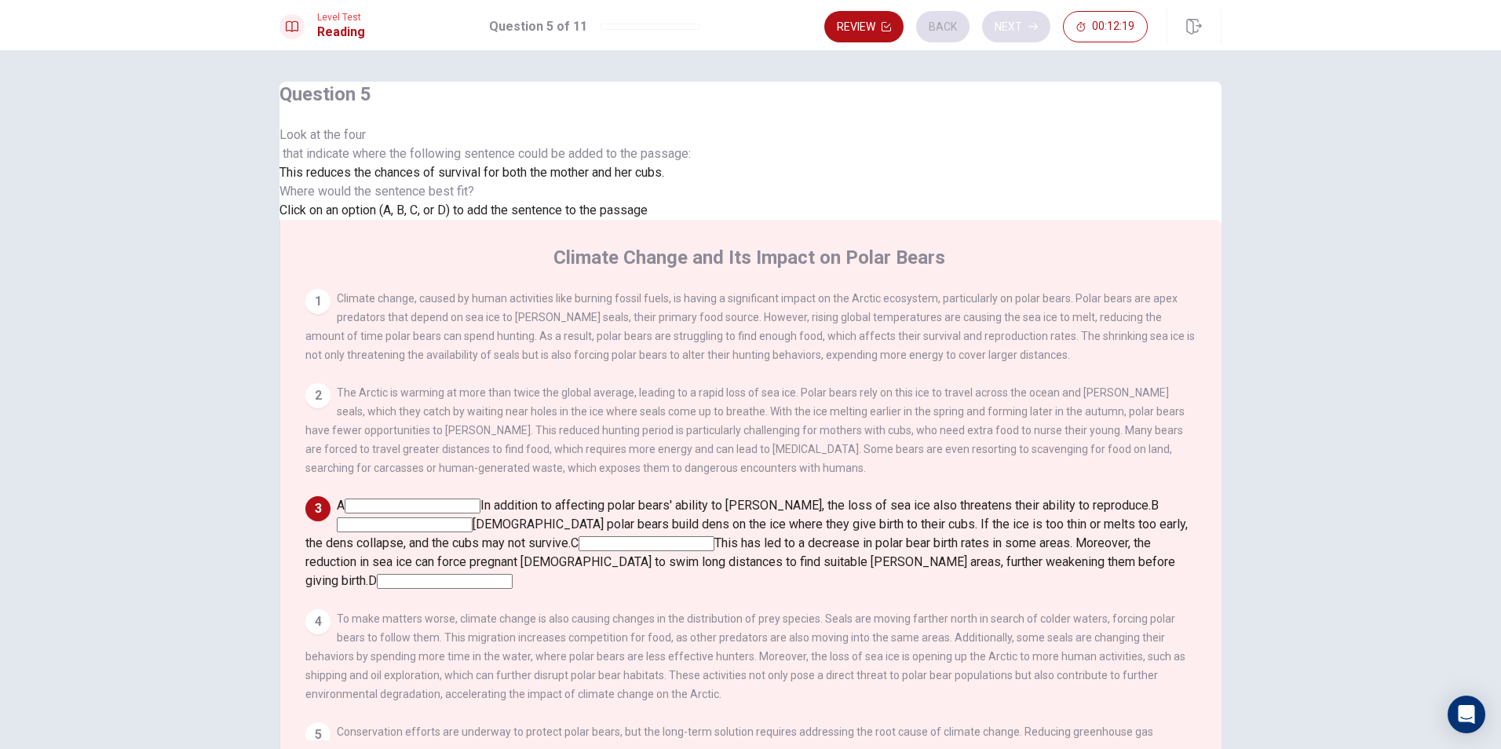
scroll to position [273, 0]
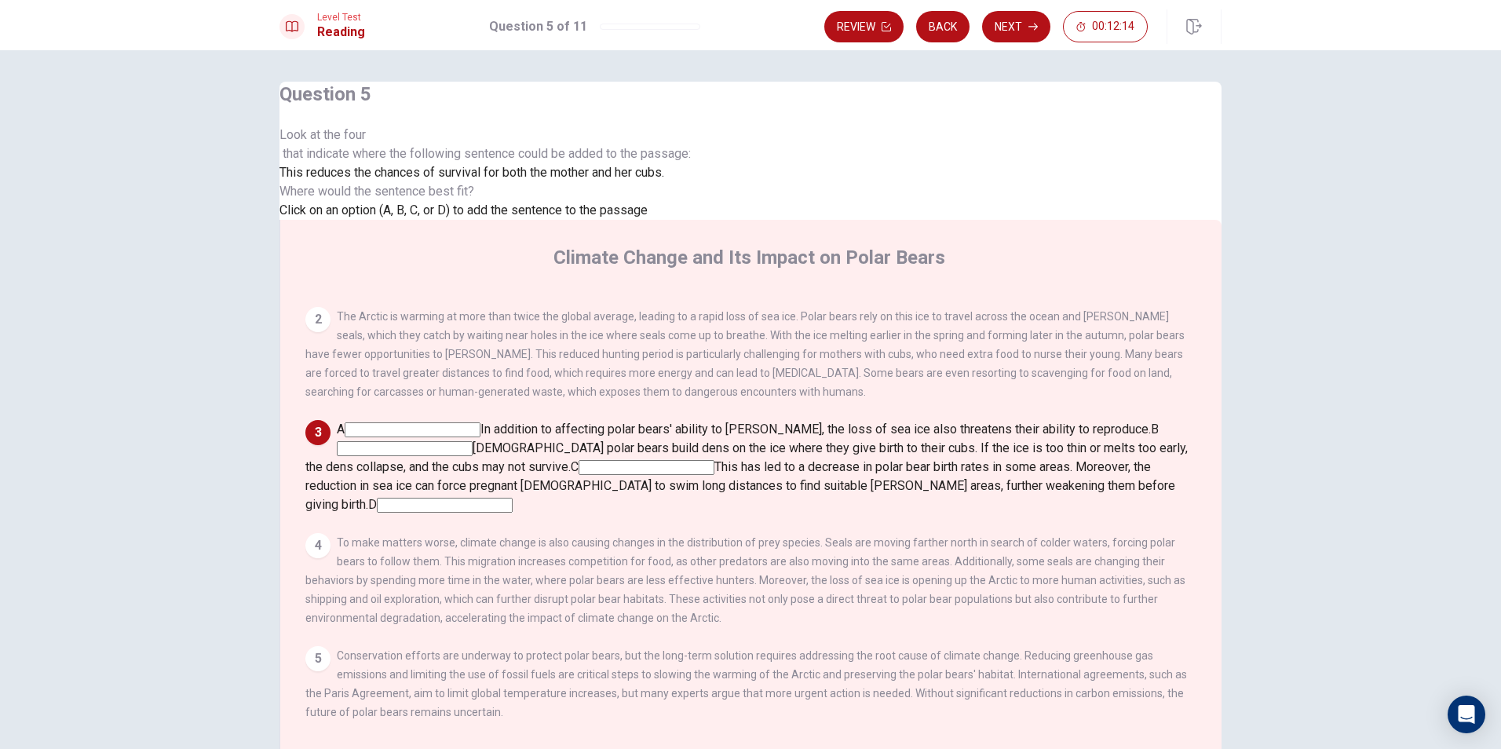
click at [481, 422] on input at bounding box center [413, 429] width 136 height 15
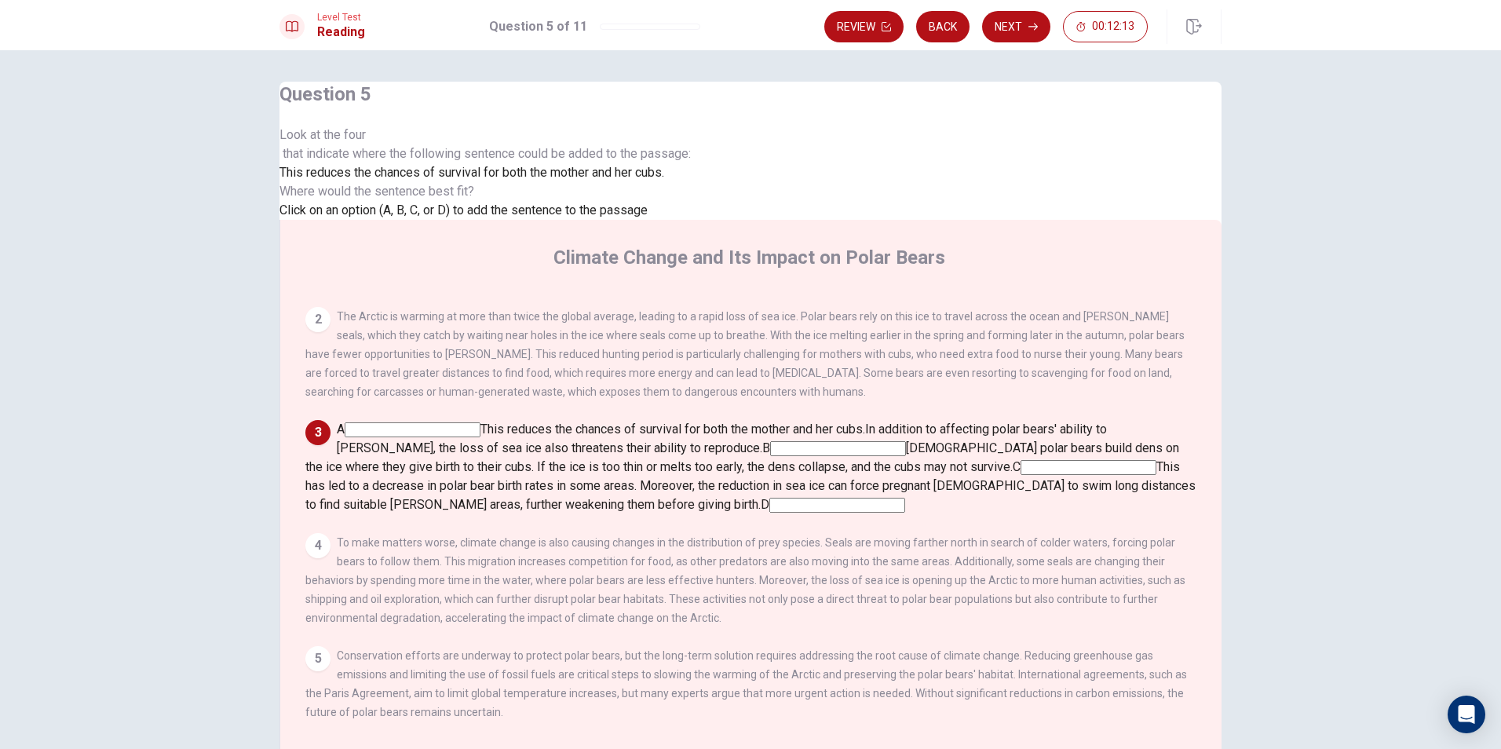
click at [906, 441] on input at bounding box center [838, 448] width 136 height 15
click at [473, 441] on input at bounding box center [405, 448] width 136 height 15
click at [481, 422] on input at bounding box center [413, 429] width 136 height 15
click at [906, 441] on input at bounding box center [838, 448] width 136 height 15
click at [981, 460] on input at bounding box center [1049, 467] width 136 height 15
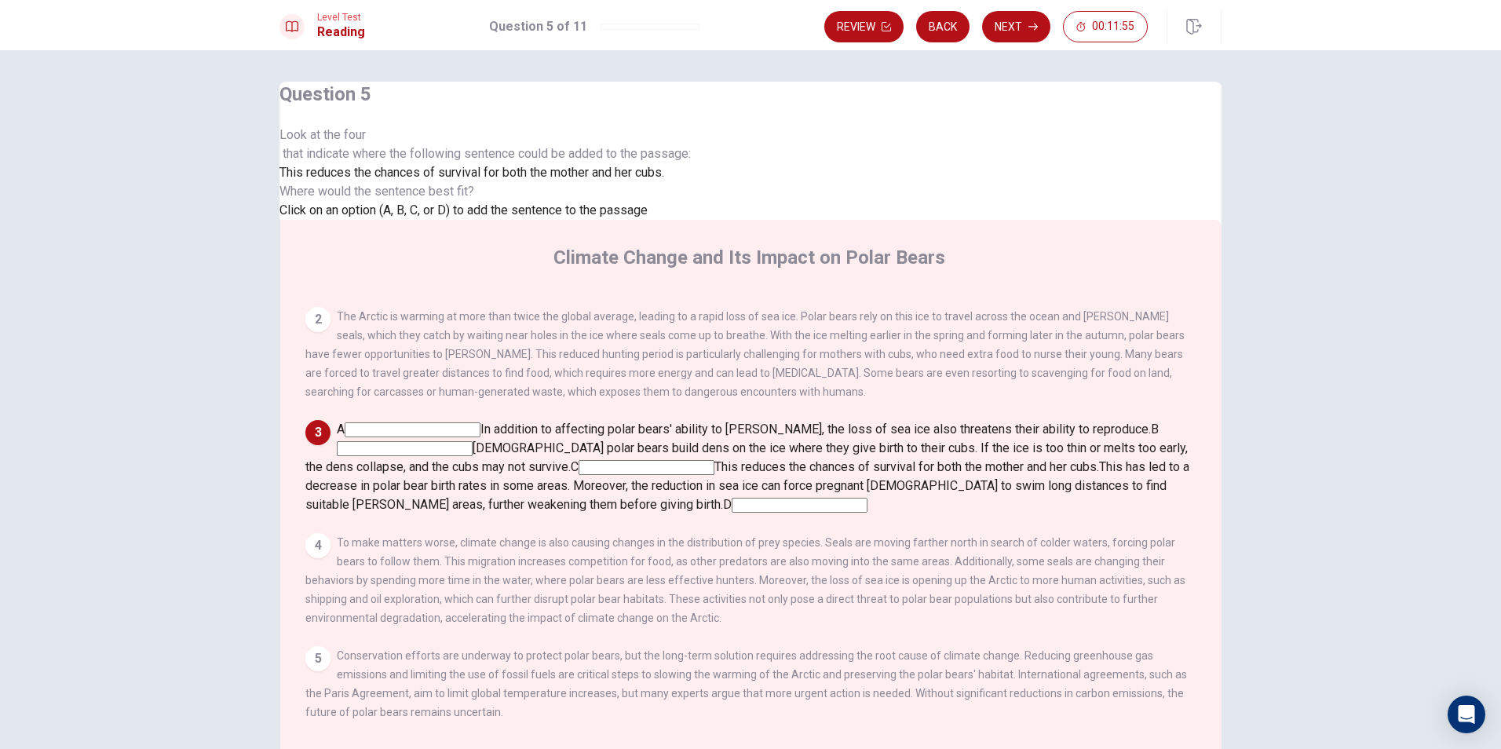
click at [331, 420] on div "3" at bounding box center [317, 432] width 25 height 25
click at [715, 460] on input at bounding box center [647, 467] width 136 height 15
click at [868, 498] on input at bounding box center [800, 505] width 136 height 15
click at [481, 422] on input at bounding box center [413, 429] width 136 height 15
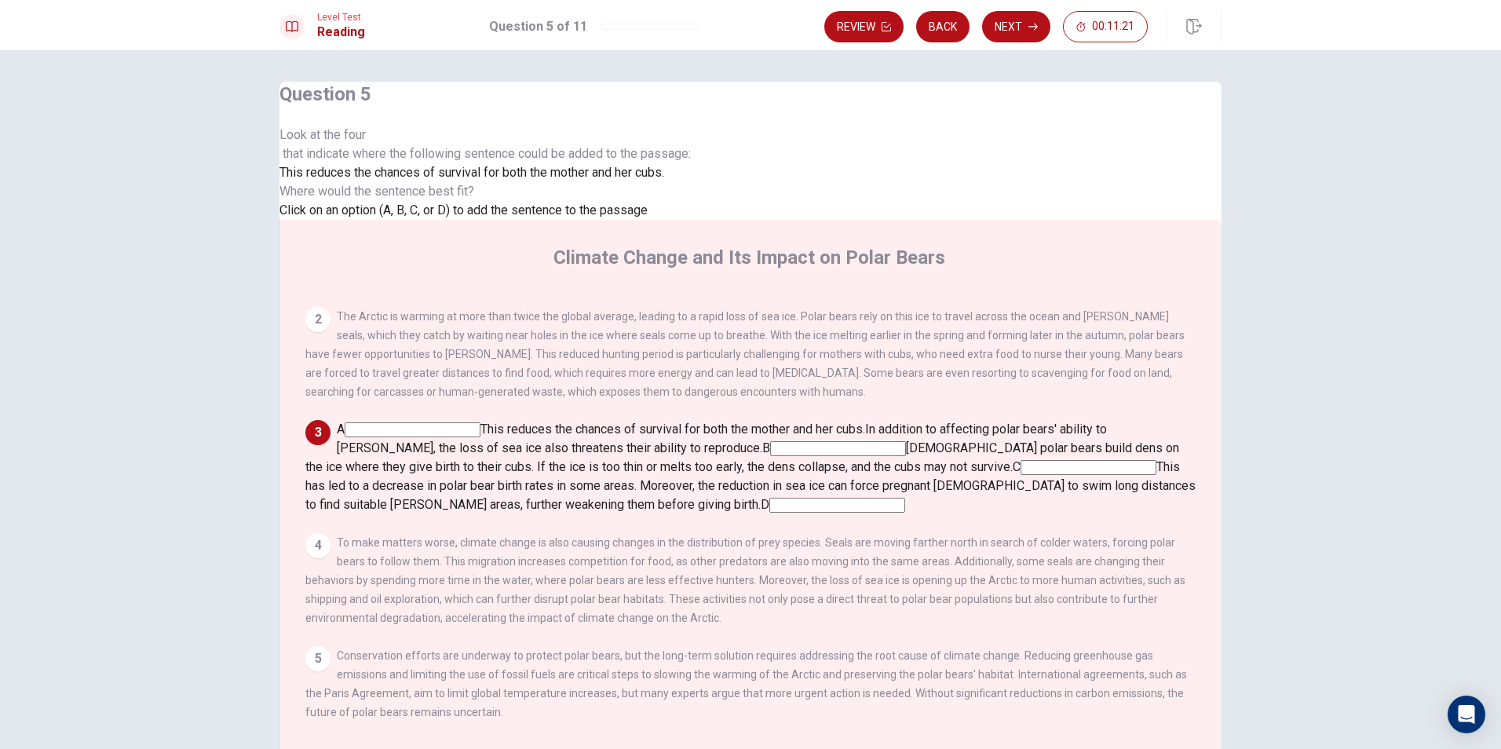
click at [906, 441] on input at bounding box center [838, 448] width 136 height 15
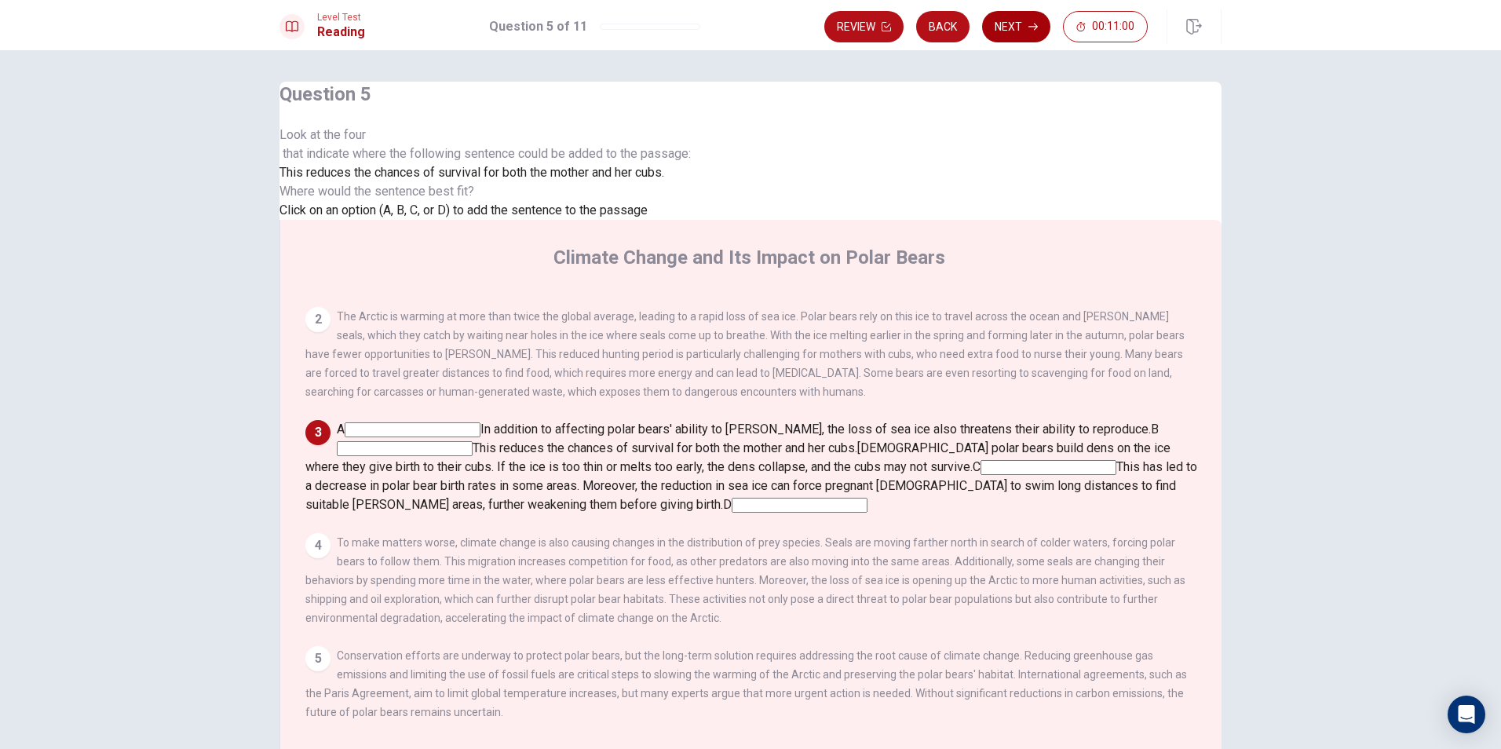
click at [1014, 35] on button "Next" at bounding box center [1016, 26] width 68 height 31
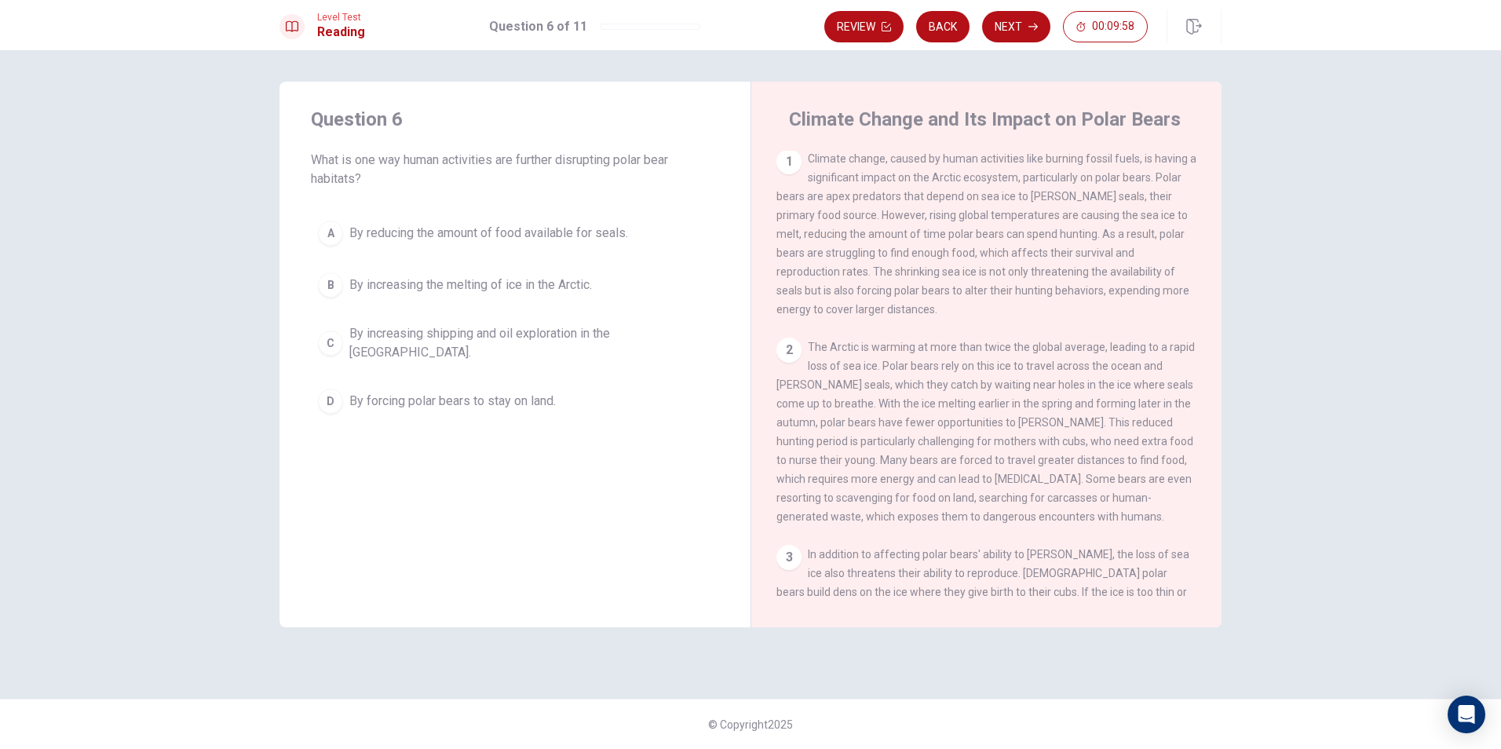
scroll to position [0, 0]
click at [331, 223] on div "A" at bounding box center [330, 233] width 25 height 25
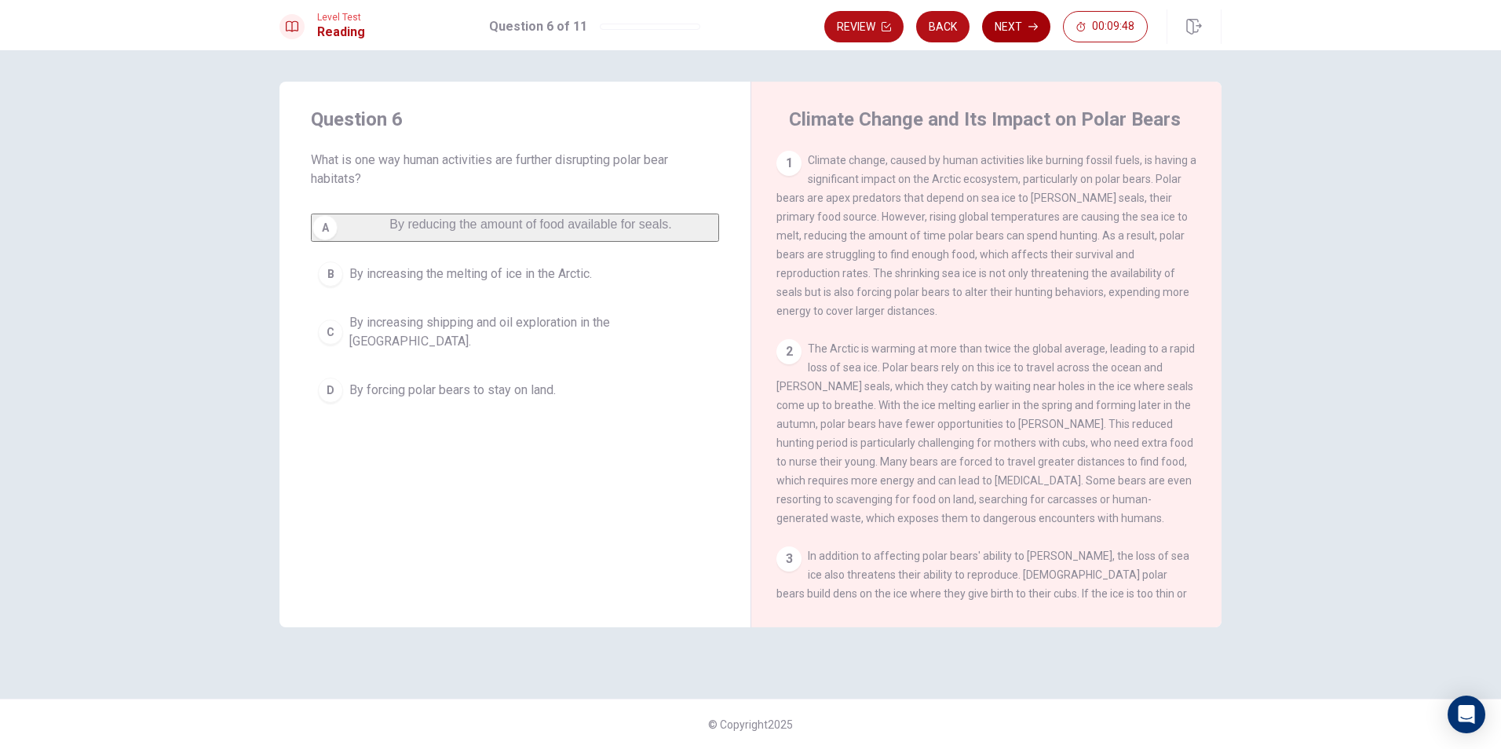
click at [1043, 16] on button "Next" at bounding box center [1016, 26] width 68 height 31
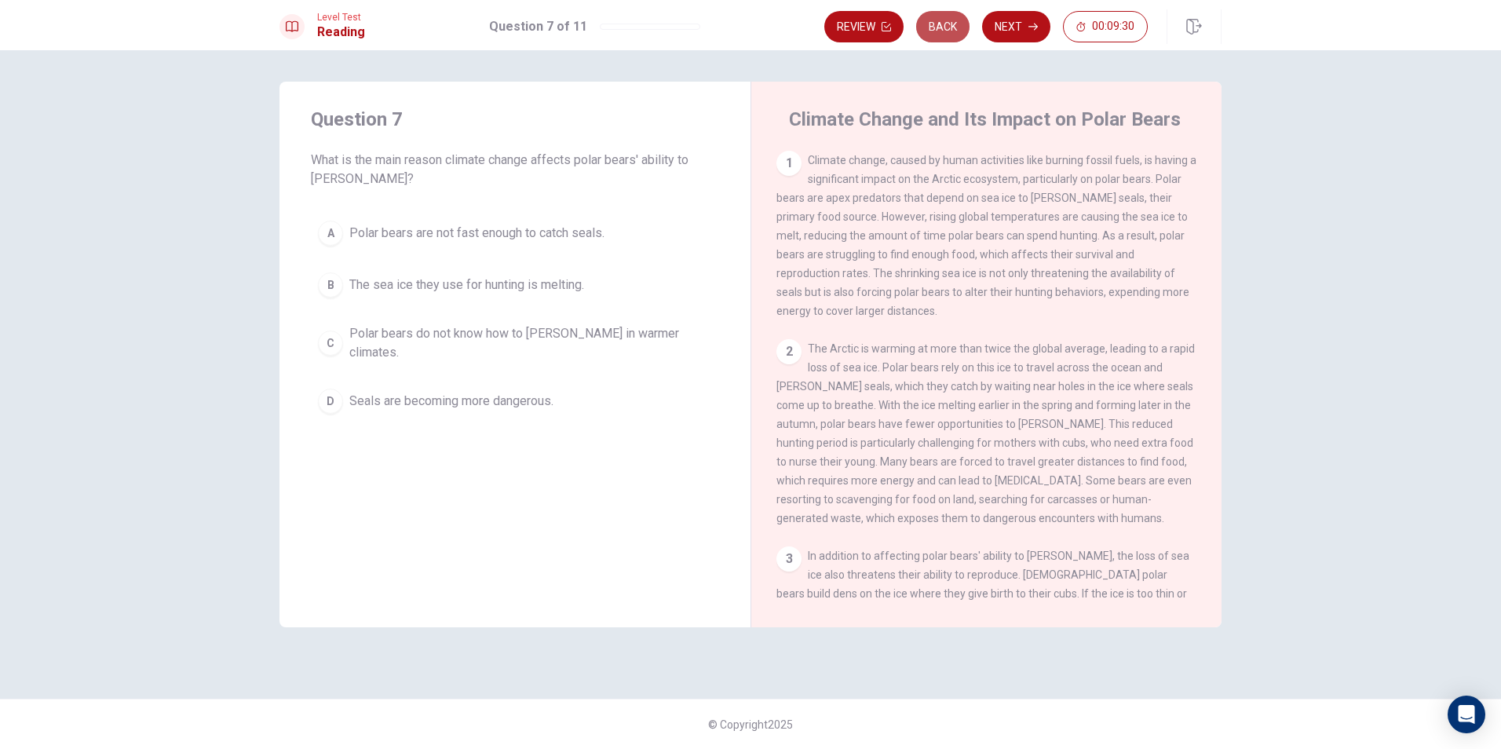
click at [942, 15] on button "Back" at bounding box center [942, 26] width 53 height 31
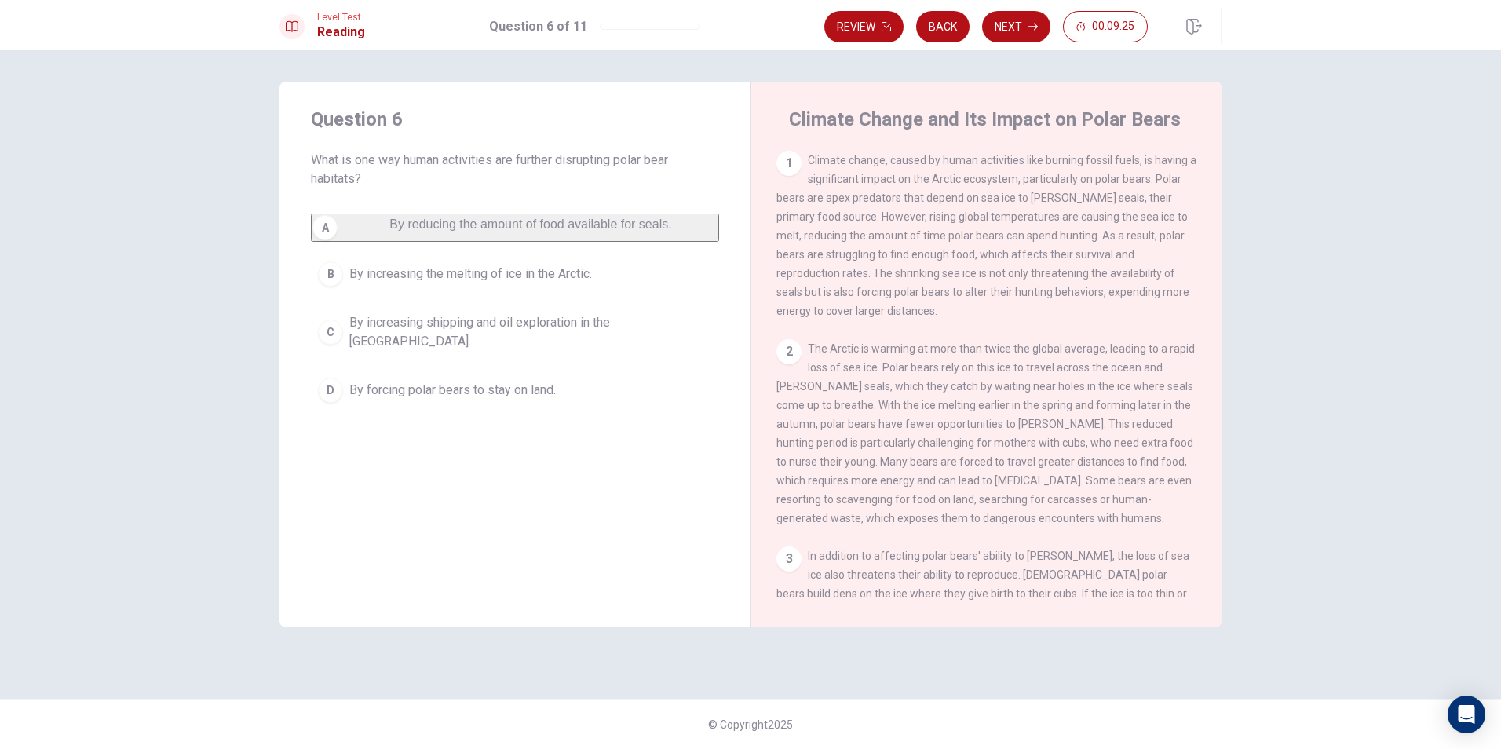
drag, startPoint x: 320, startPoint y: 289, endPoint x: 367, endPoint y: 260, distance: 55.4
click at [321, 287] on div "B" at bounding box center [330, 273] width 25 height 25
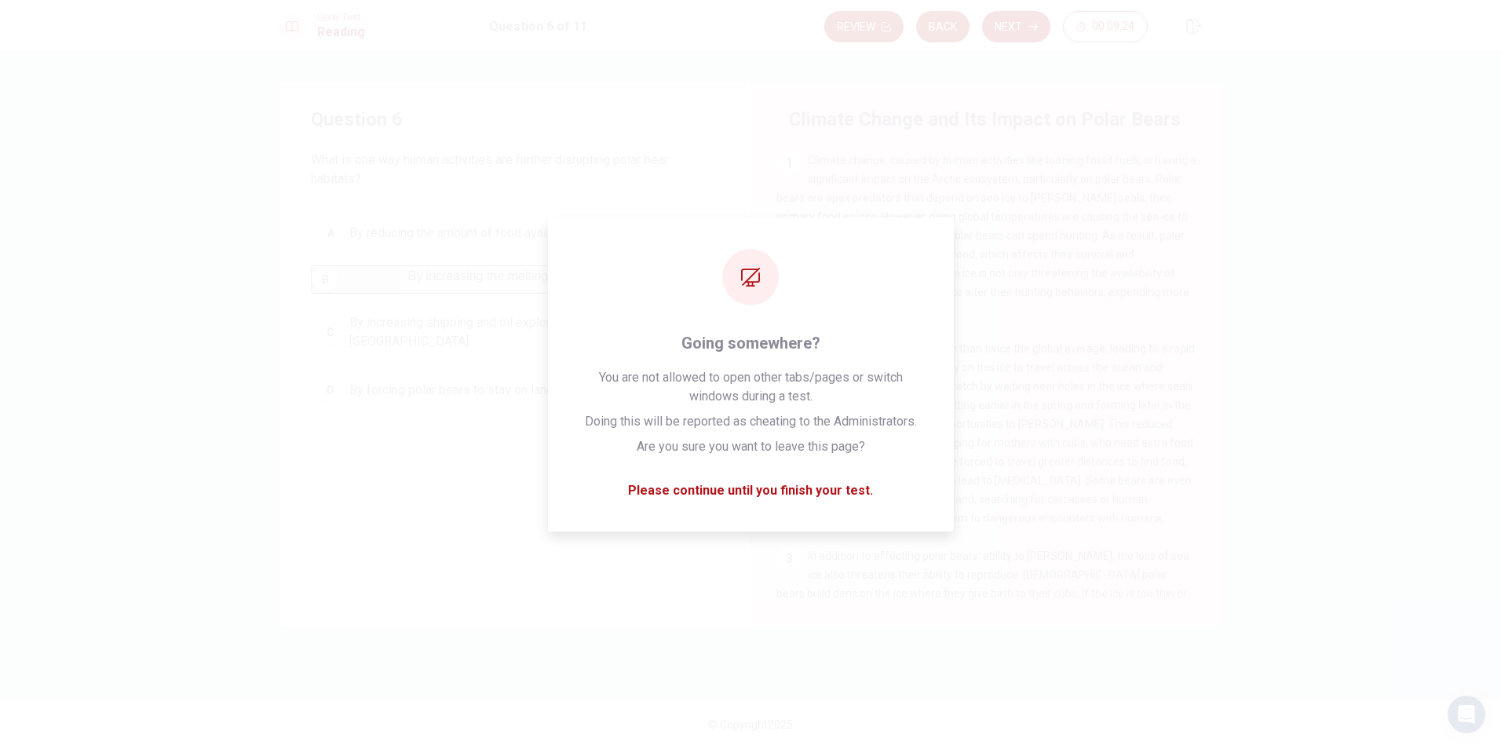
click at [1034, 37] on button "Next" at bounding box center [1016, 26] width 68 height 31
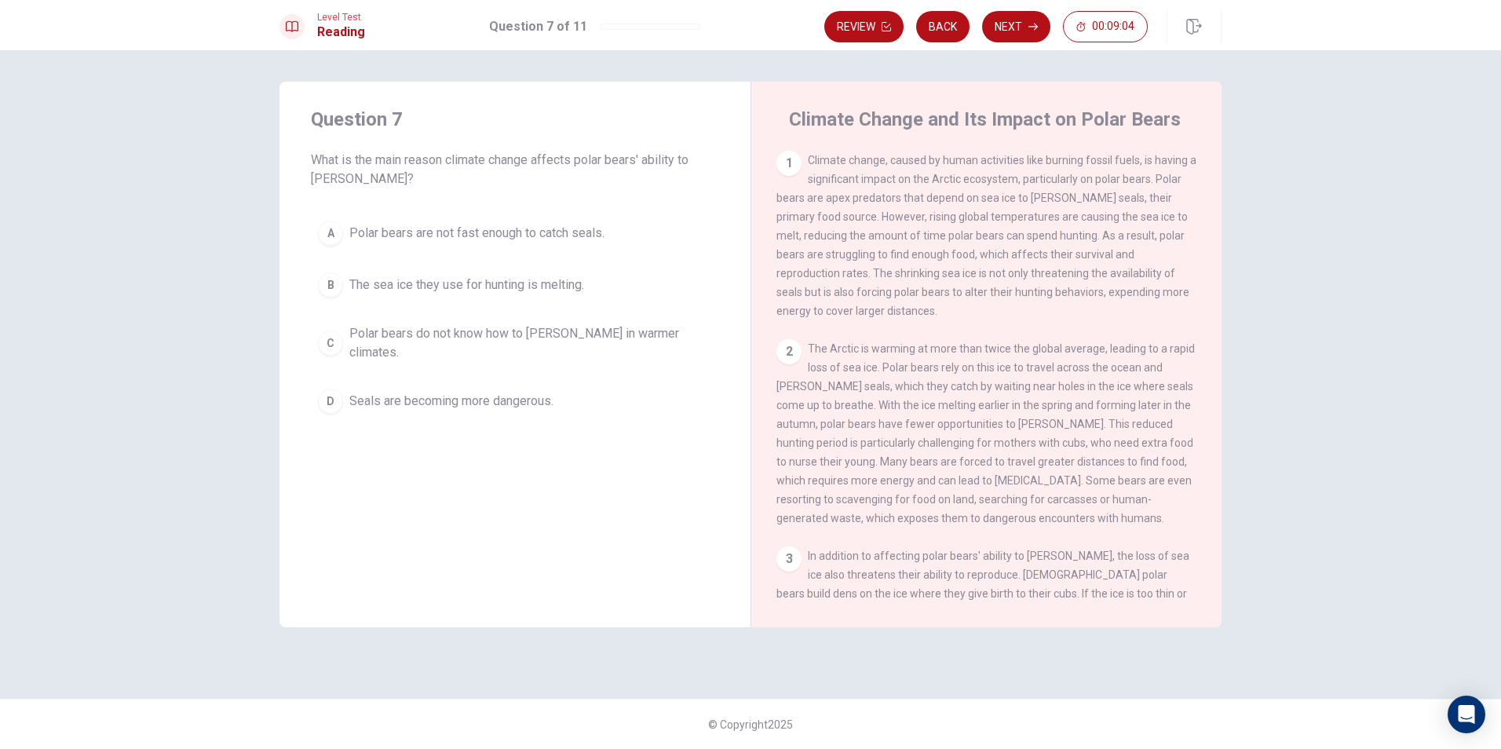
click at [337, 337] on div "C" at bounding box center [330, 343] width 25 height 25
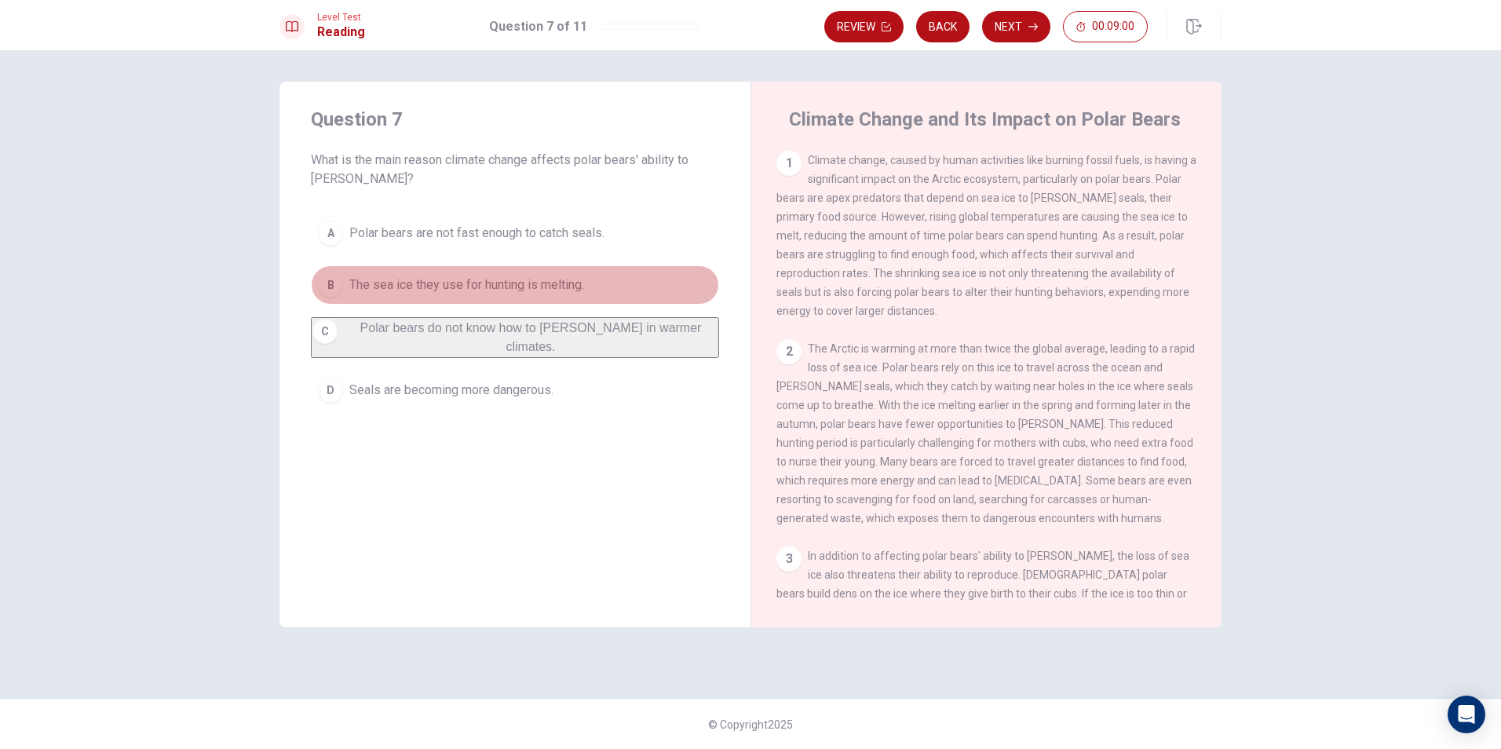
click at [333, 286] on div "B" at bounding box center [330, 284] width 25 height 25
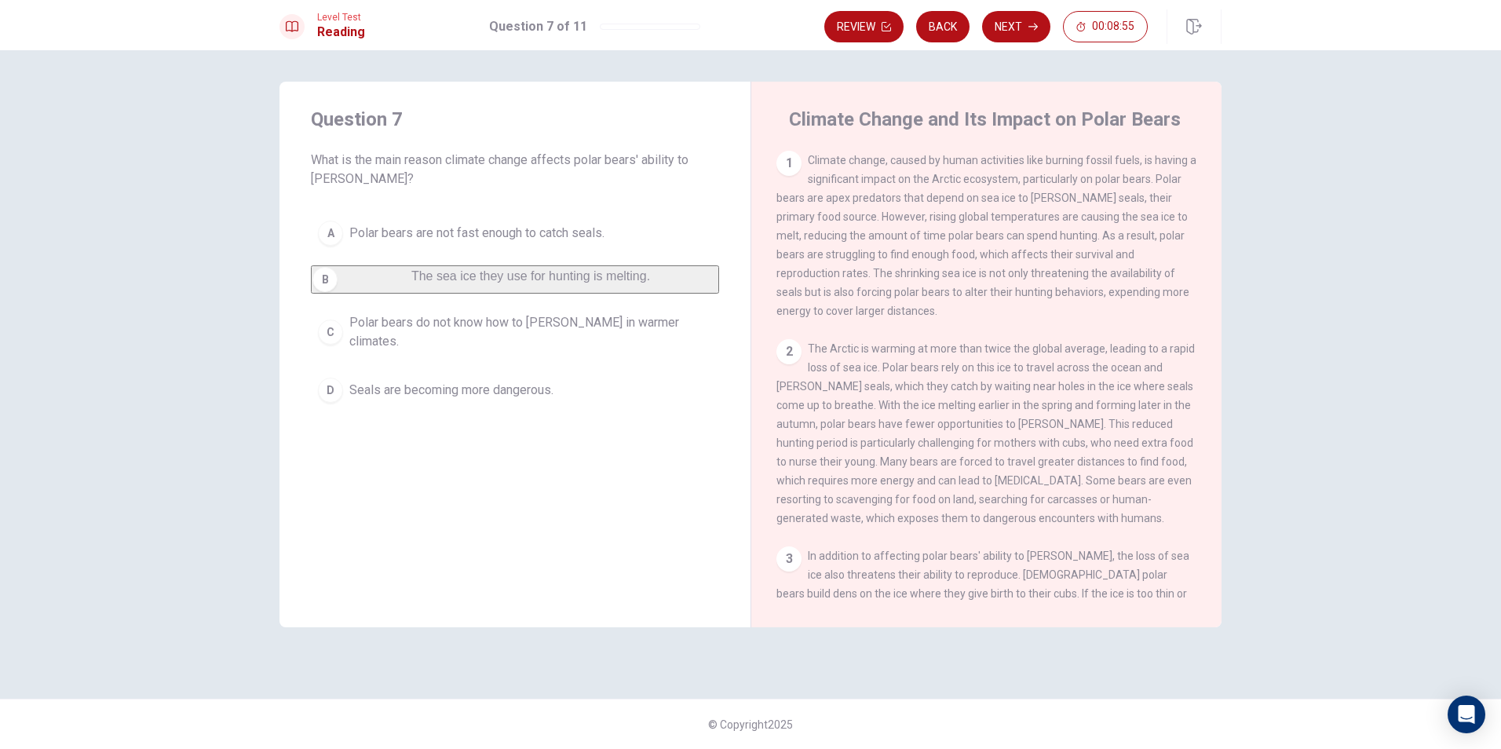
scroll to position [79, 0]
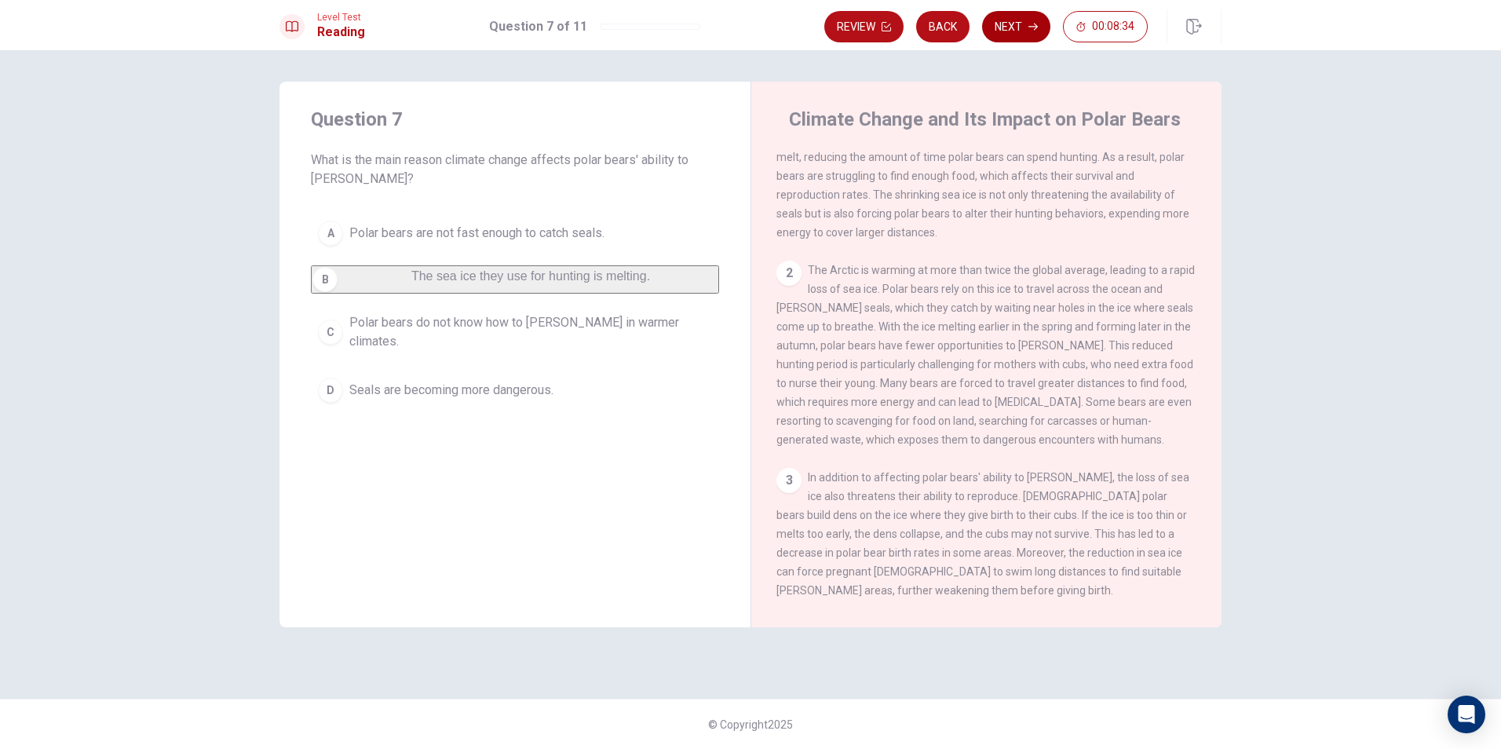
click at [1007, 15] on button "Next" at bounding box center [1016, 26] width 68 height 31
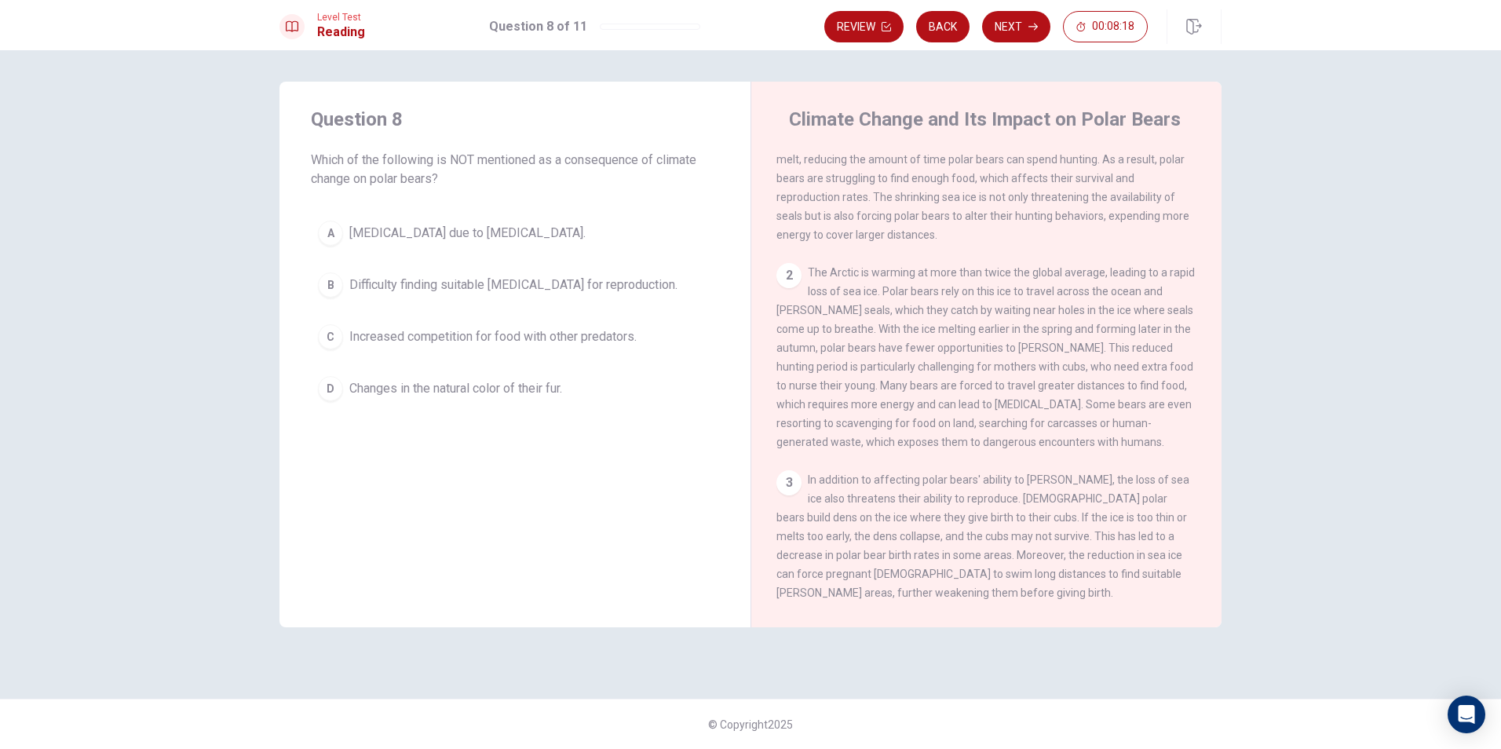
scroll to position [35, 0]
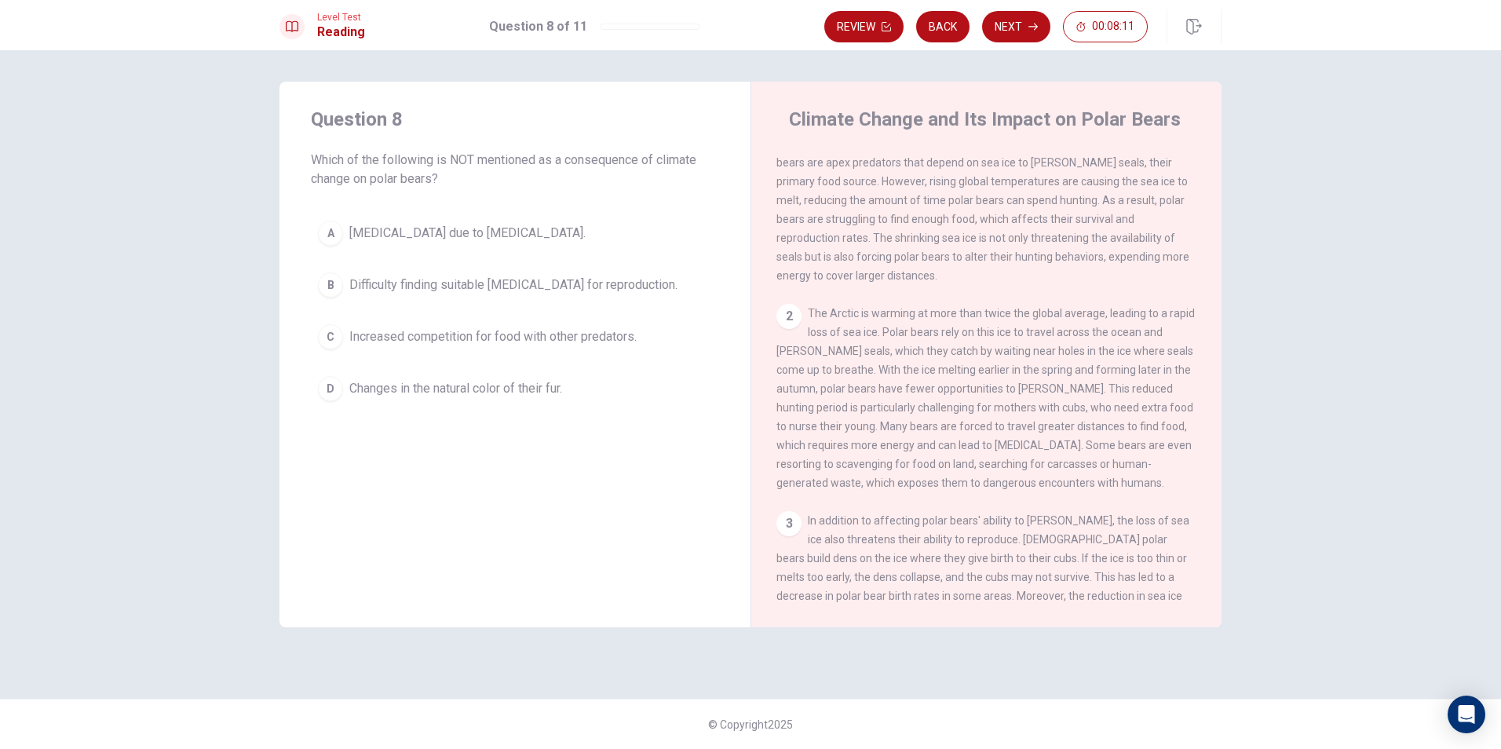
click at [334, 272] on button "B Difficulty finding suitable [MEDICAL_DATA] for reproduction." at bounding box center [515, 284] width 408 height 39
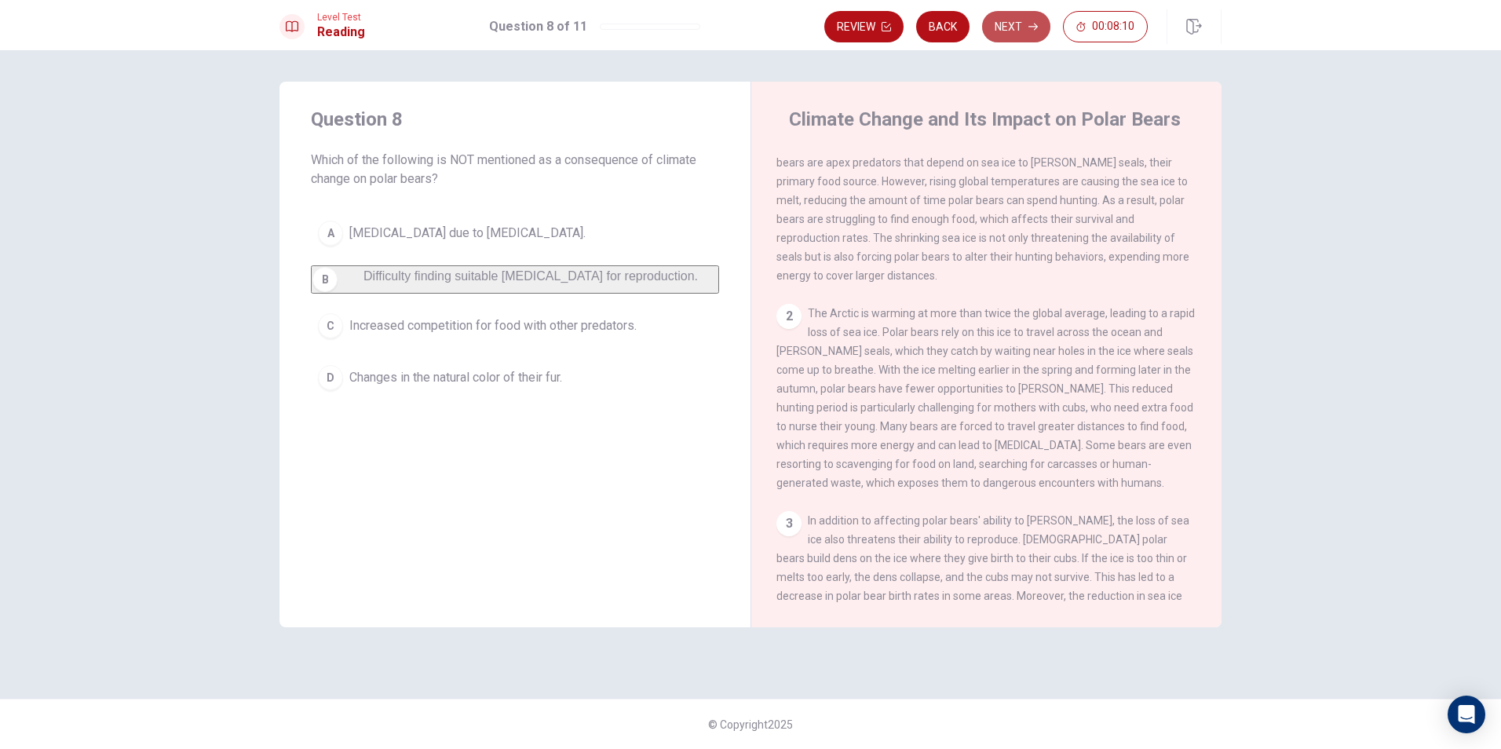
click at [1028, 24] on button "Next" at bounding box center [1016, 26] width 68 height 31
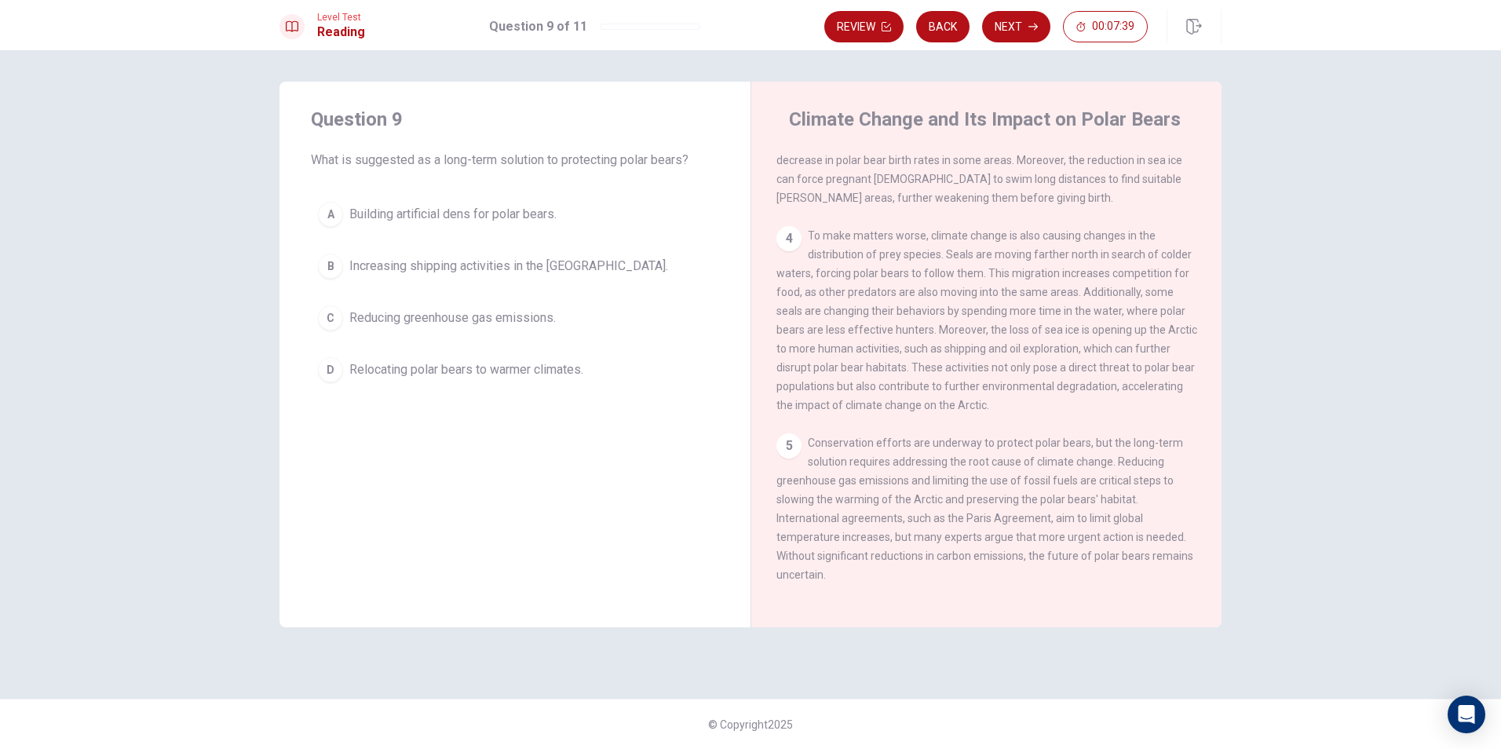
scroll to position [506, 0]
click at [353, 257] on span "Increasing shipping activities in the [GEOGRAPHIC_DATA]." at bounding box center [508, 266] width 319 height 19
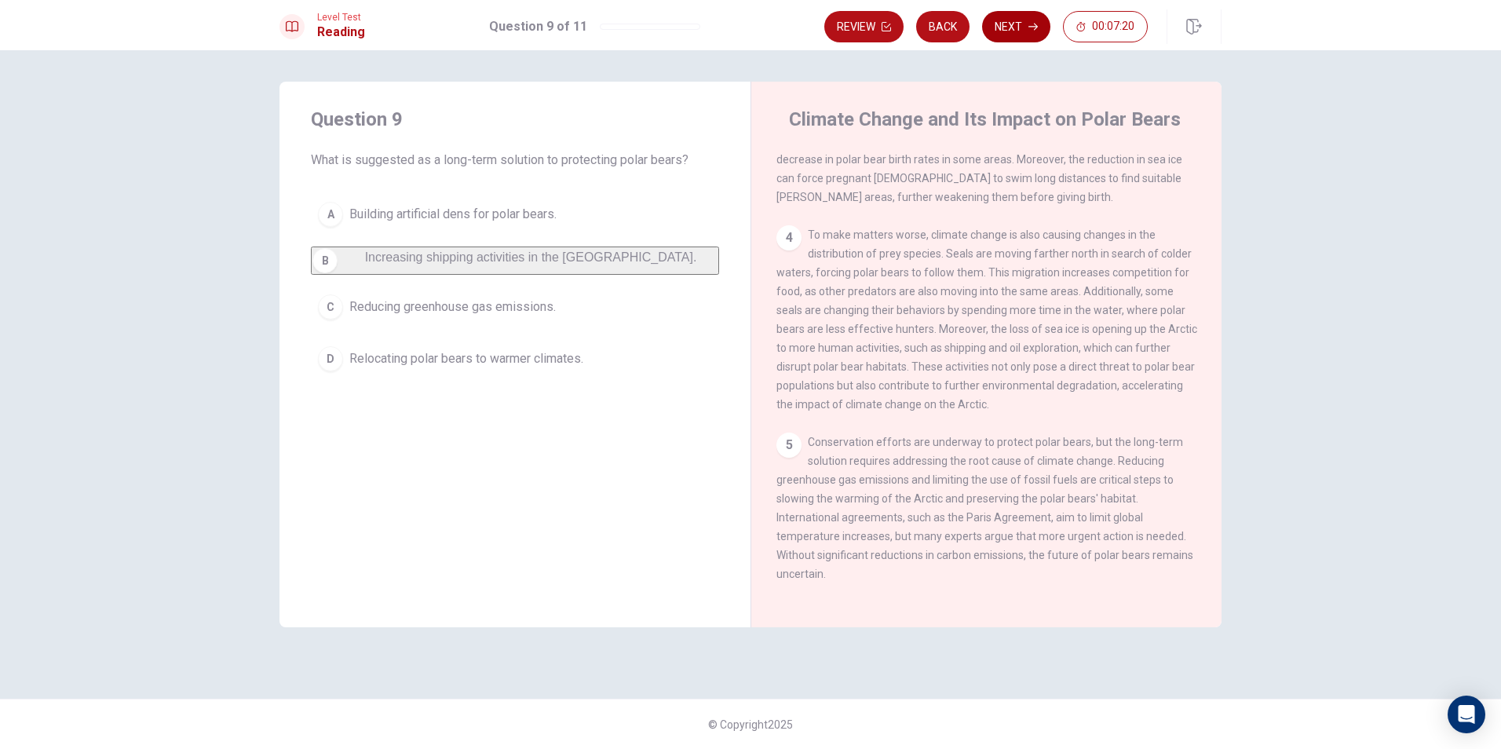
click at [1038, 27] on button "Next" at bounding box center [1016, 26] width 68 height 31
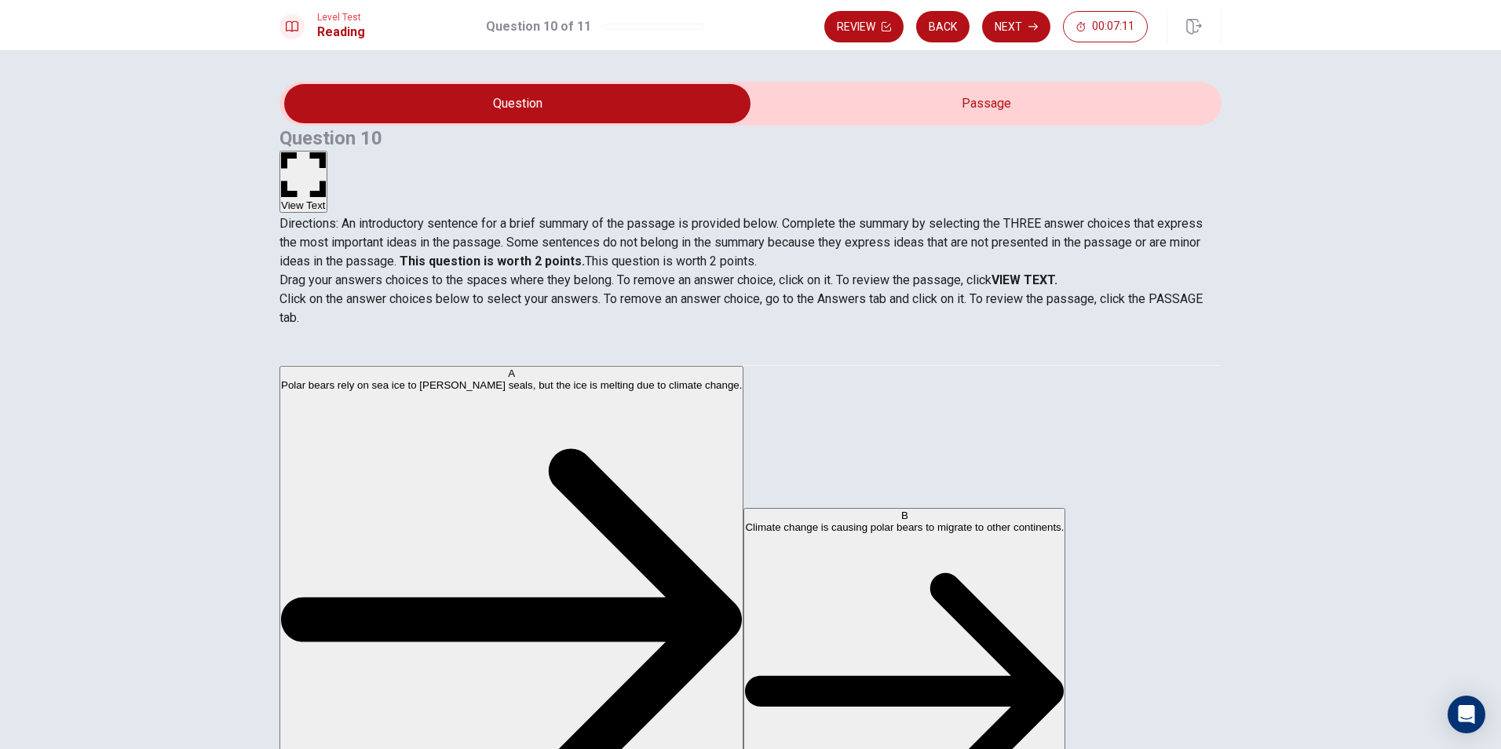
scroll to position [236, 0]
drag, startPoint x: 335, startPoint y: 473, endPoint x: 325, endPoint y: 470, distance: 10.7
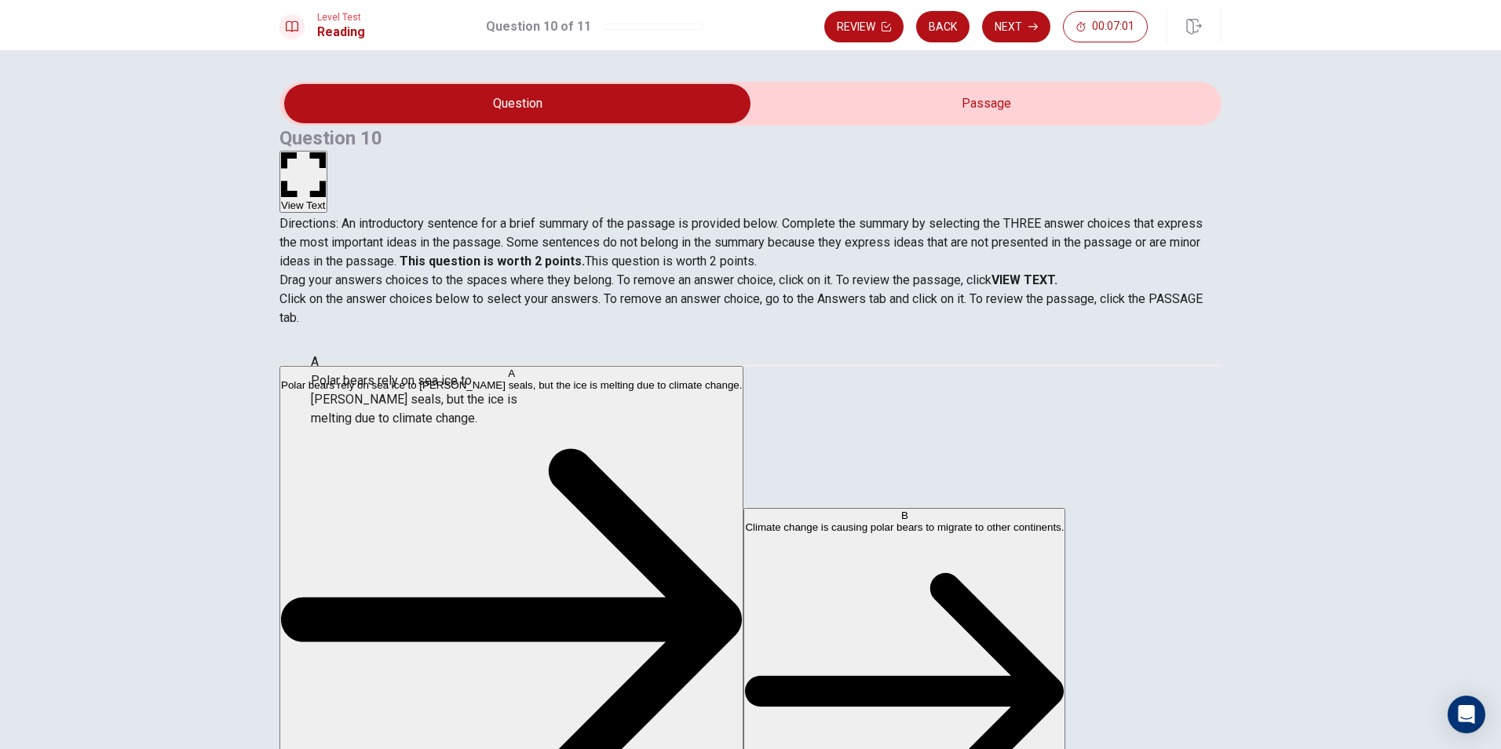
drag, startPoint x: 433, startPoint y: 386, endPoint x: 572, endPoint y: 403, distance: 140.7
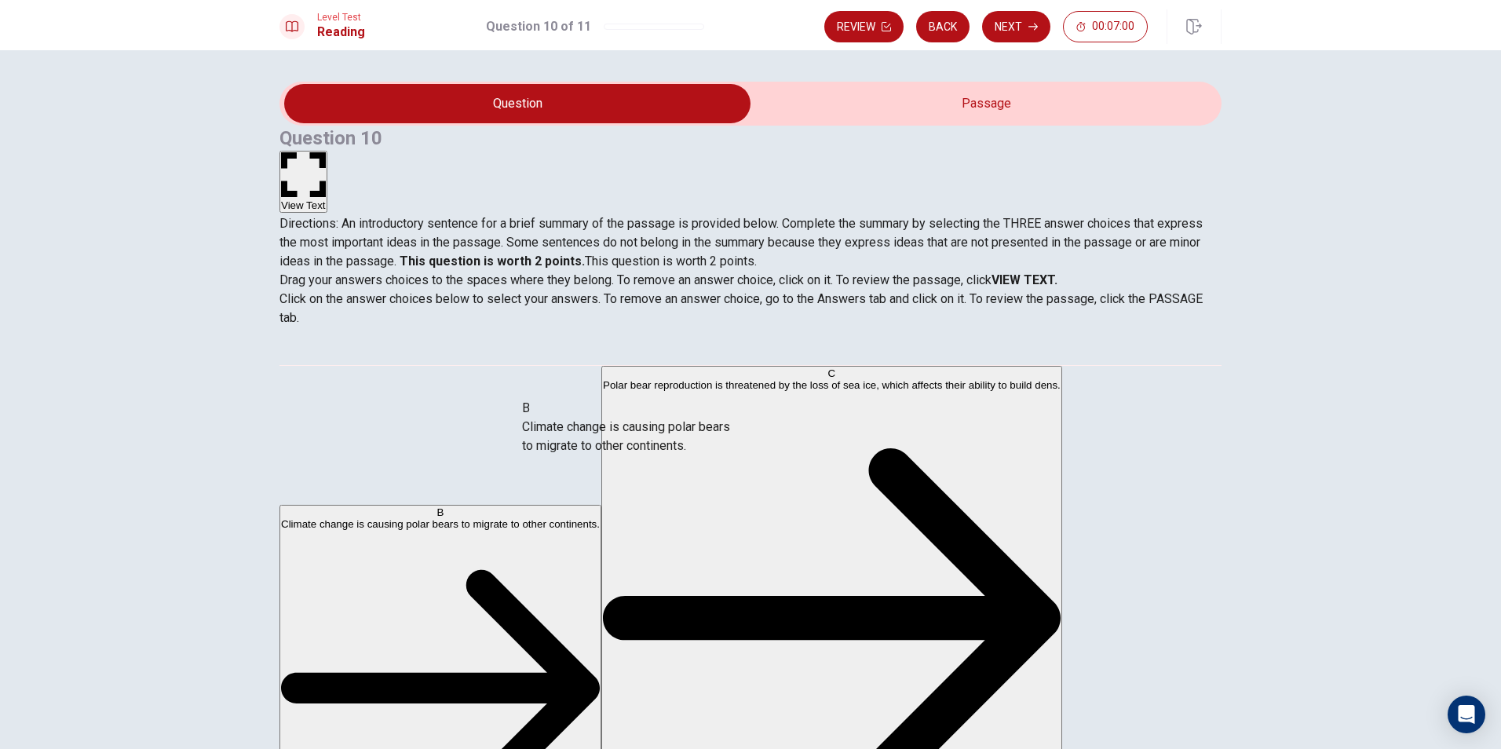
drag, startPoint x: 390, startPoint y: 395, endPoint x: 699, endPoint y: 514, distance: 330.6
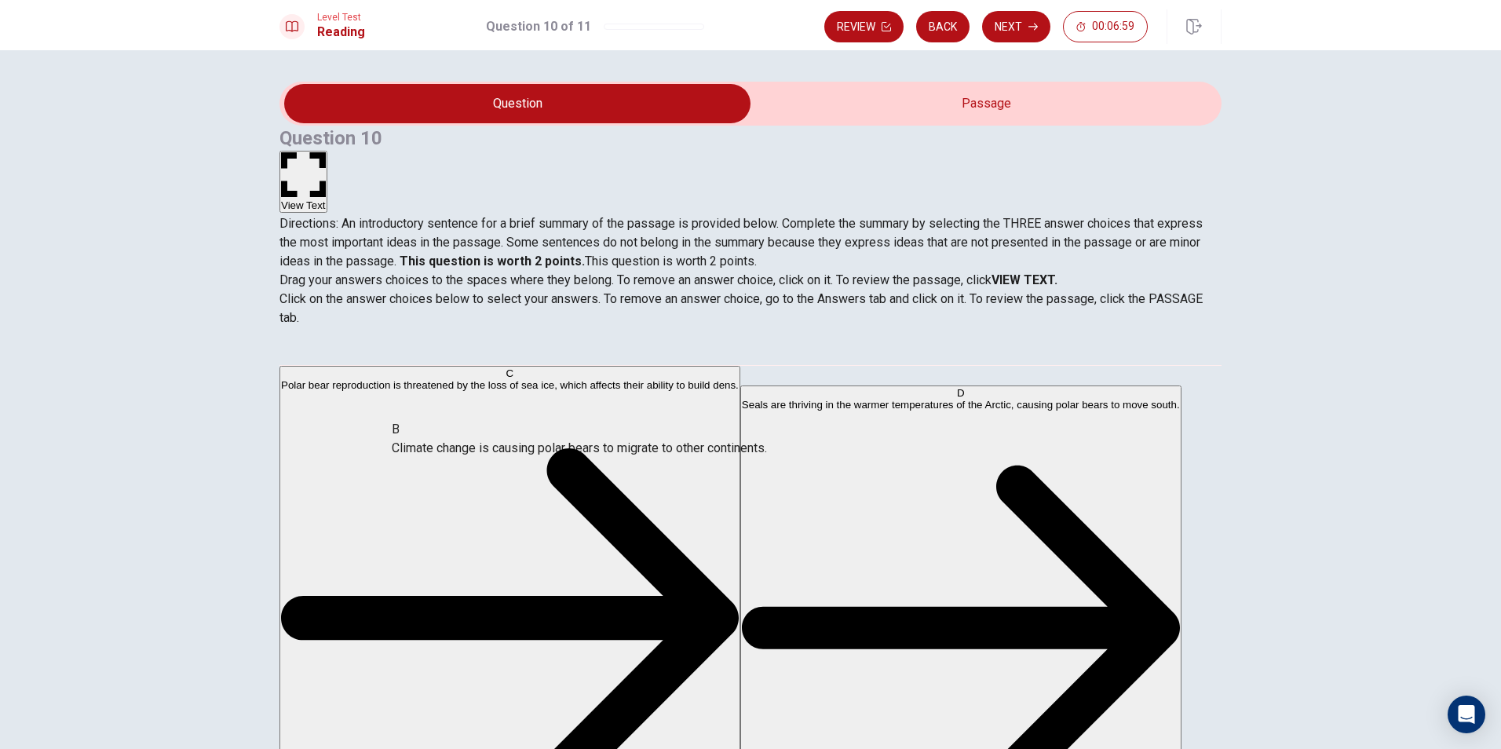
drag, startPoint x: 671, startPoint y: 448, endPoint x: 482, endPoint y: 443, distance: 189.3
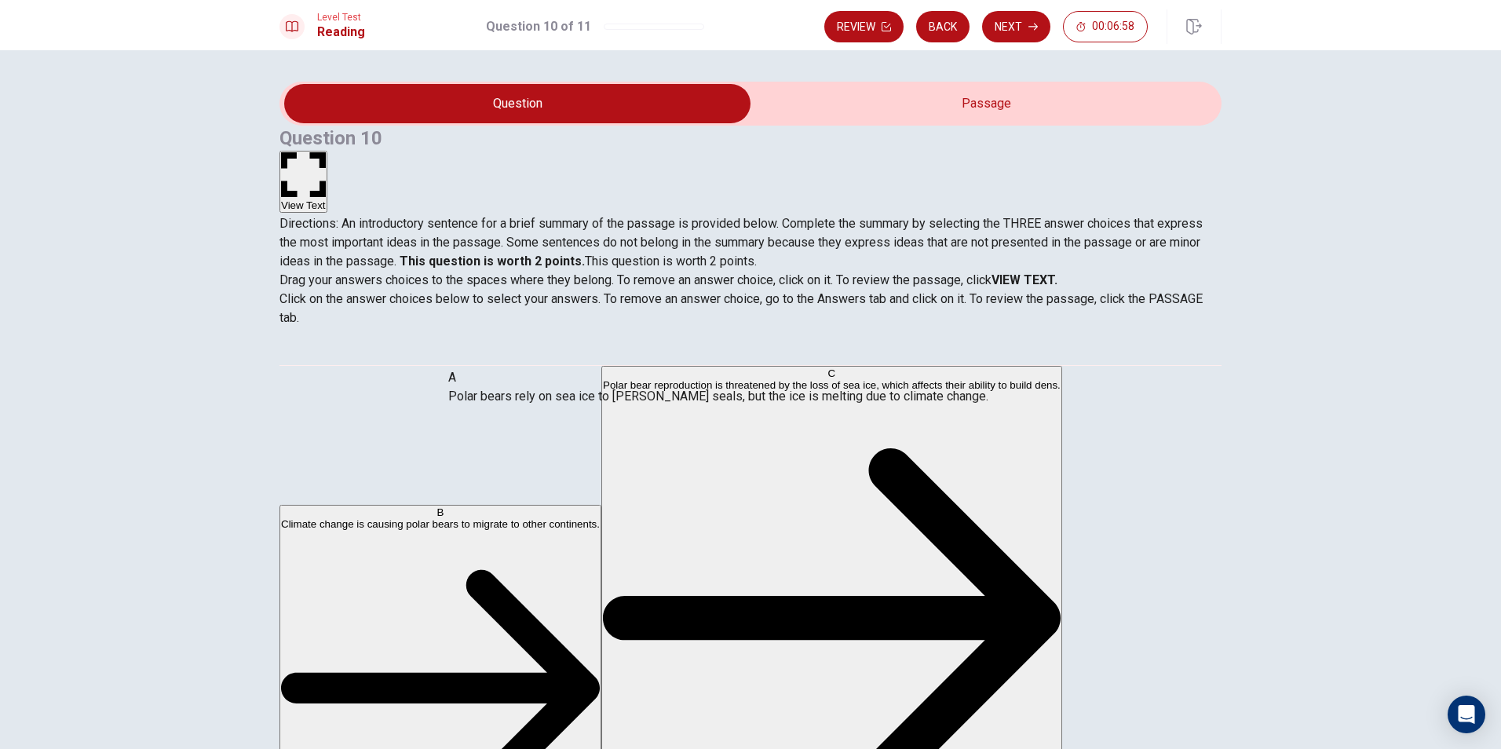
drag, startPoint x: 738, startPoint y: 400, endPoint x: 604, endPoint y: 406, distance: 134.4
drag, startPoint x: 694, startPoint y: 403, endPoint x: 542, endPoint y: 412, distance: 152.6
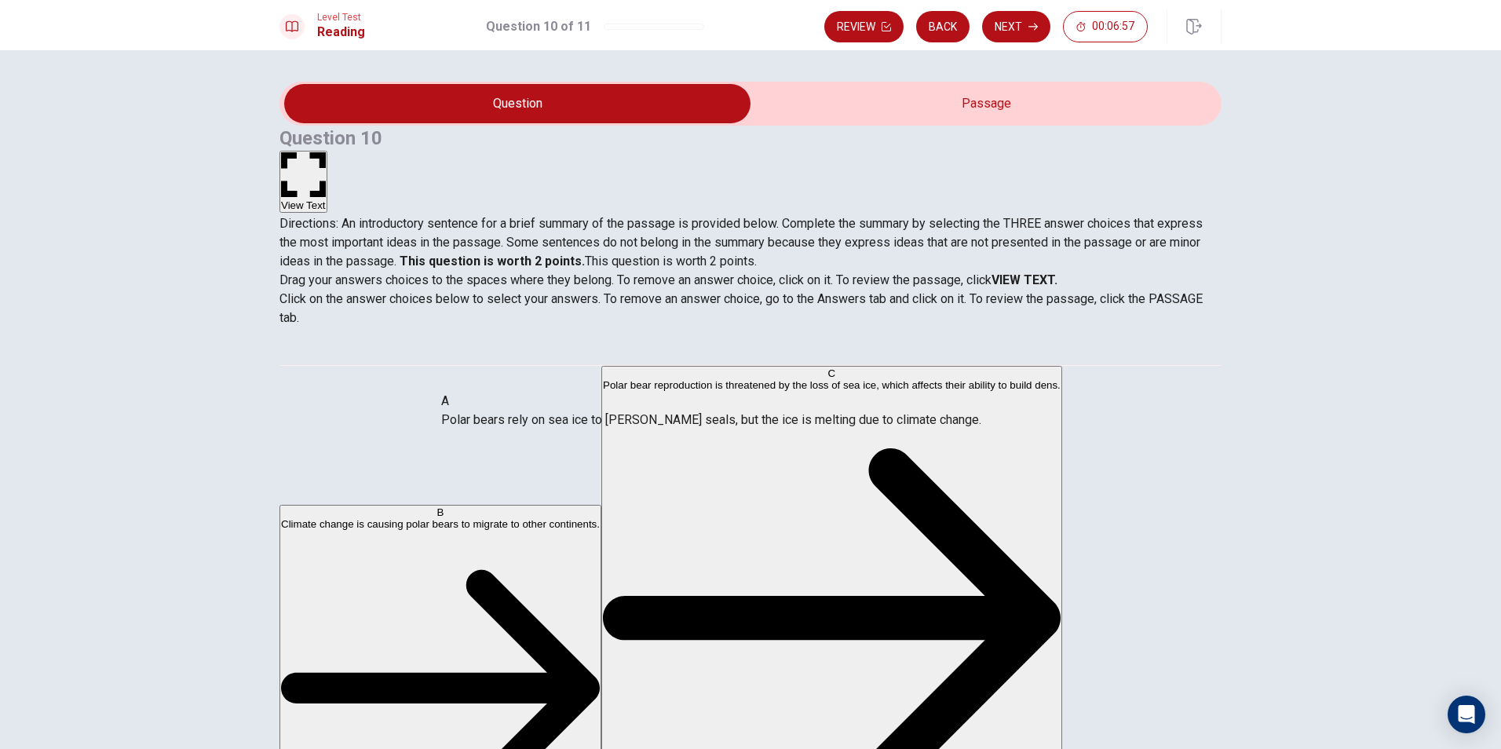
drag, startPoint x: 583, startPoint y: 413, endPoint x: 458, endPoint y: 428, distance: 125.7
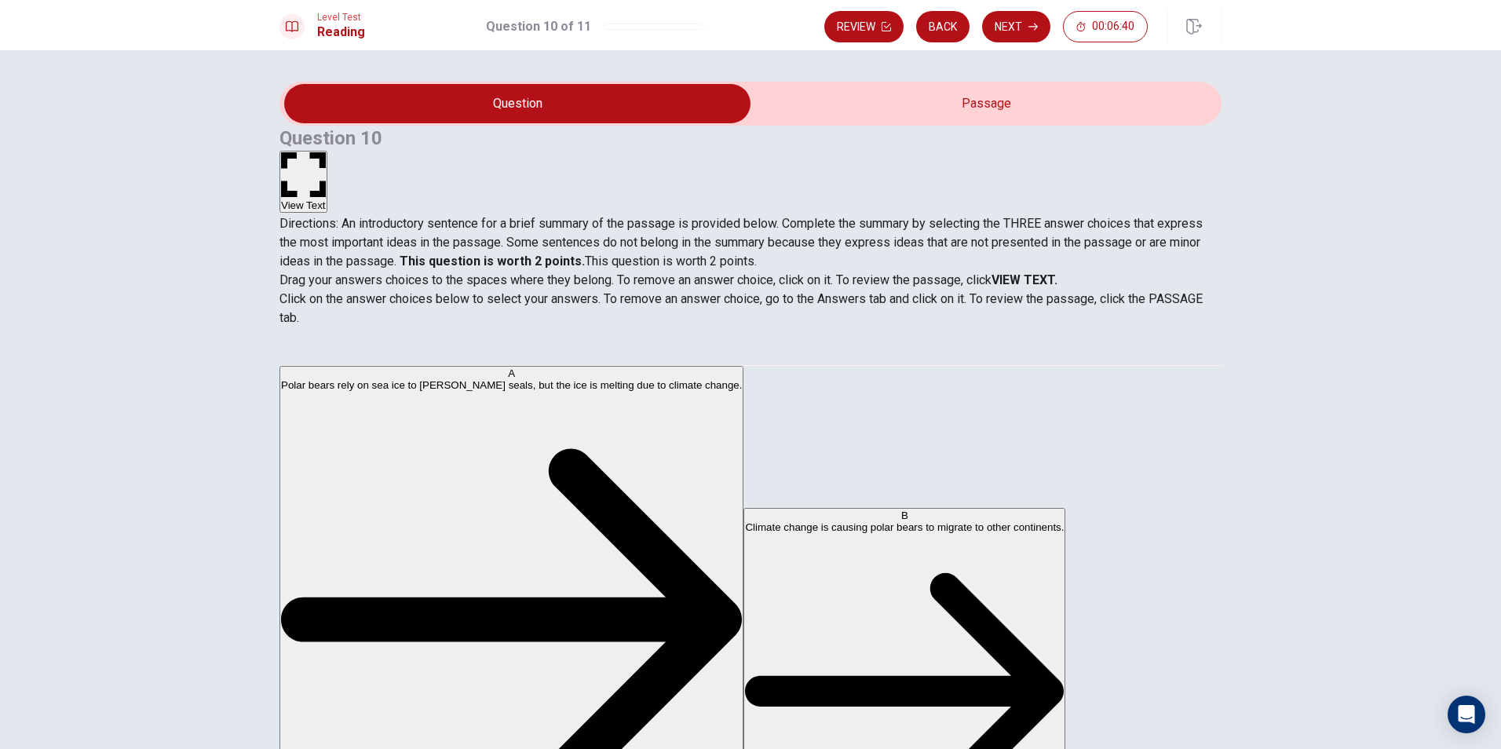
scroll to position [327, 0]
drag, startPoint x: 453, startPoint y: 535, endPoint x: 715, endPoint y: 380, distance: 304.5
drag, startPoint x: 471, startPoint y: 415, endPoint x: 660, endPoint y: 364, distance: 195.0
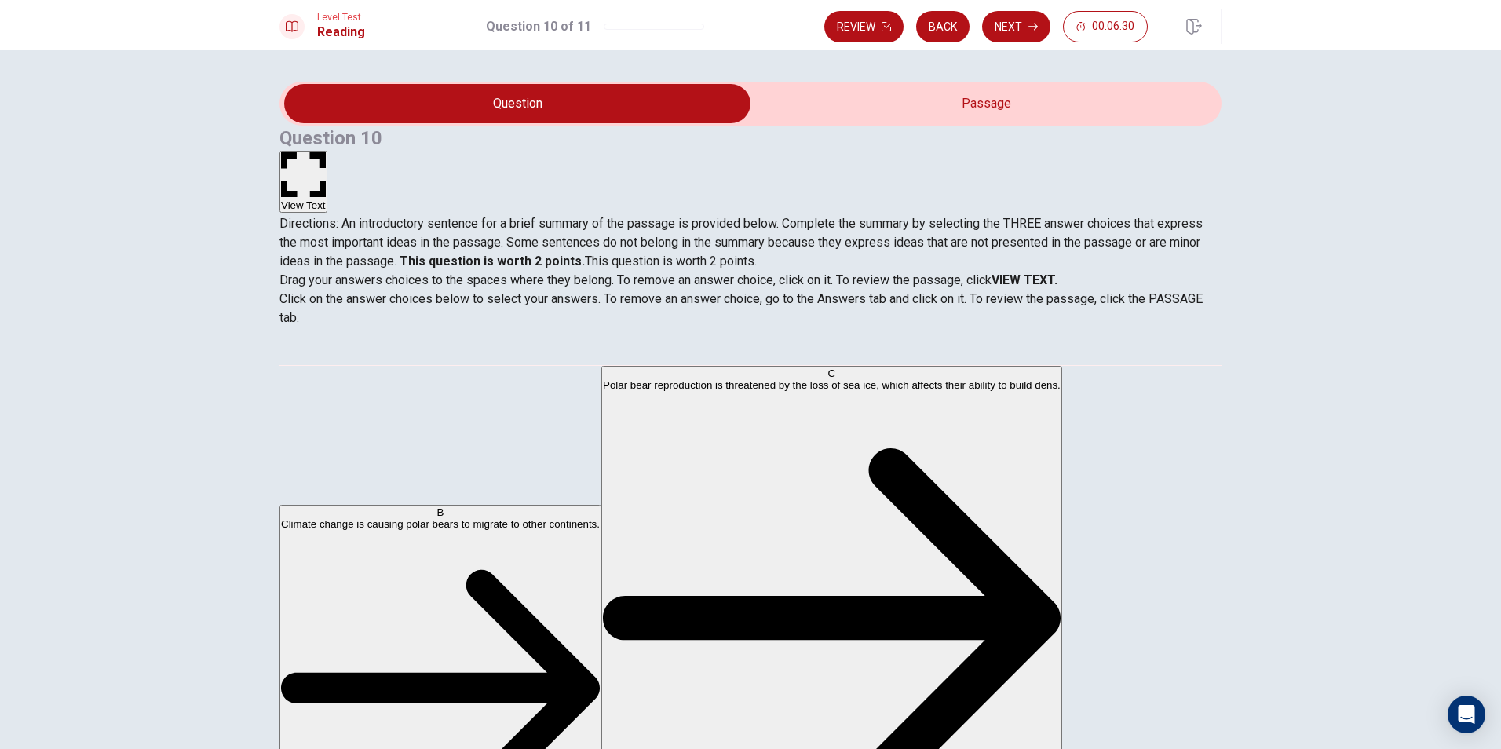
drag, startPoint x: 722, startPoint y: 472, endPoint x: 723, endPoint y: 397, distance: 74.6
drag, startPoint x: 720, startPoint y: 401, endPoint x: 705, endPoint y: 488, distance: 87.7
drag, startPoint x: 439, startPoint y: 397, endPoint x: 760, endPoint y: 605, distance: 382.2
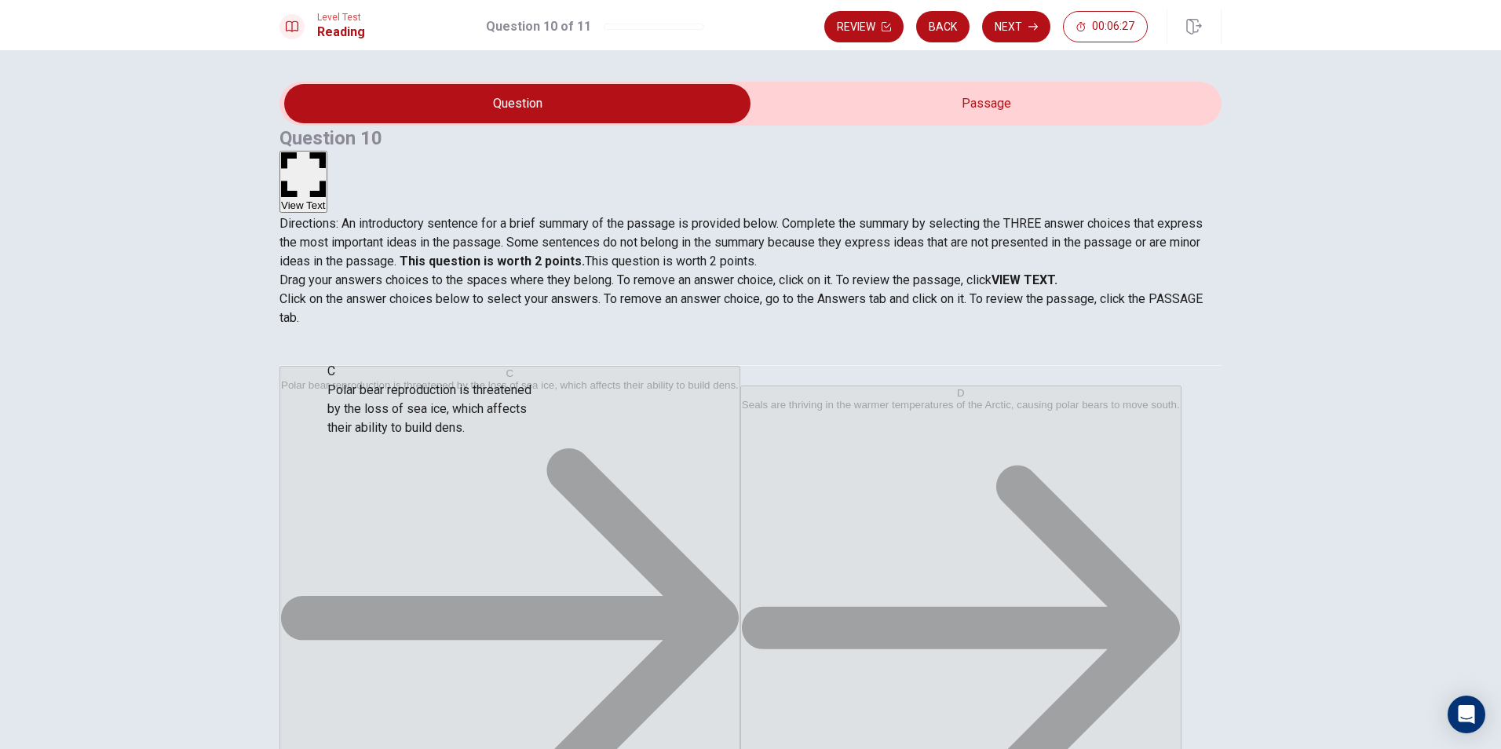
drag, startPoint x: 492, startPoint y: 428, endPoint x: 743, endPoint y: 561, distance: 284.2
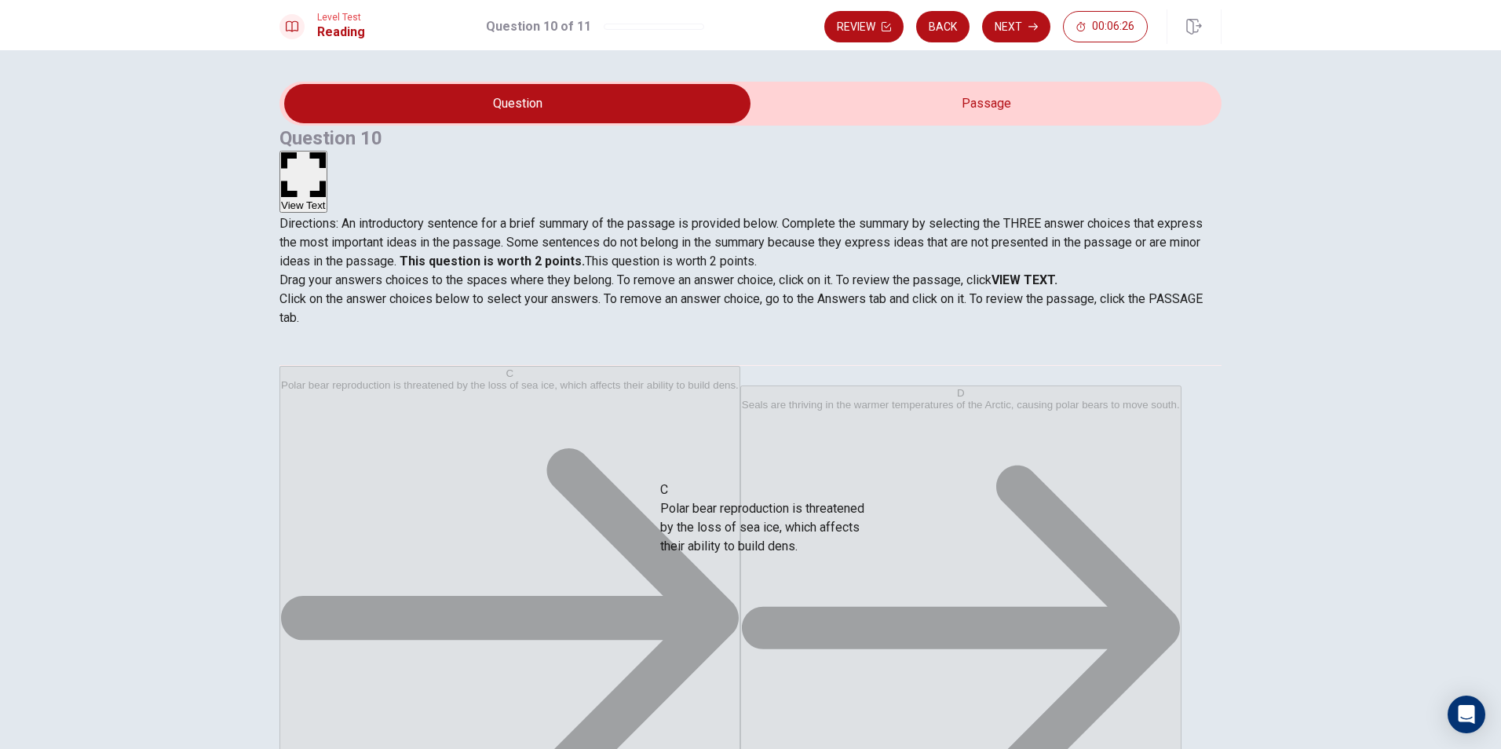
drag, startPoint x: 411, startPoint y: 396, endPoint x: 755, endPoint y: 568, distance: 385.6
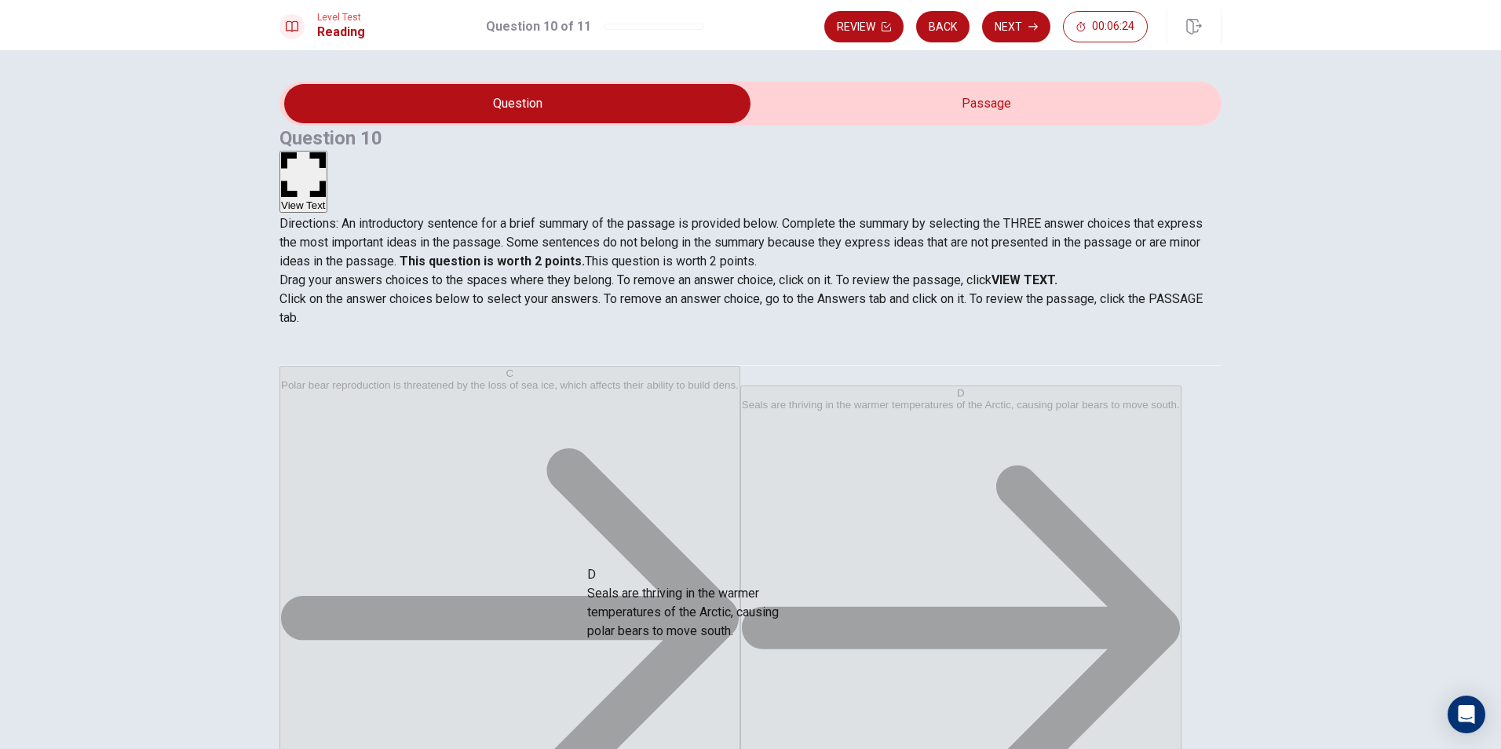
scroll to position [2, 0]
drag, startPoint x: 448, startPoint y: 484, endPoint x: 738, endPoint y: 588, distance: 308.7
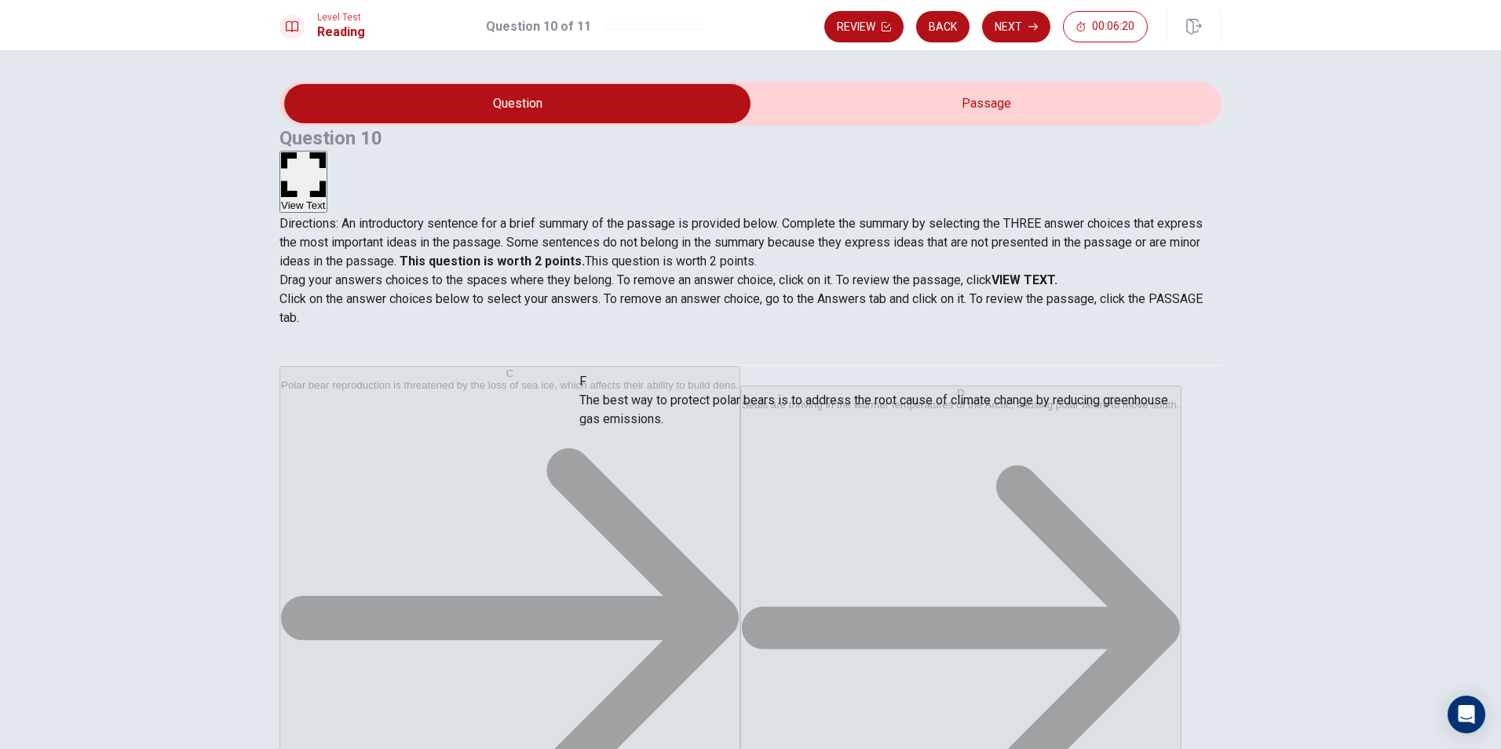
drag, startPoint x: 673, startPoint y: 547, endPoint x: 691, endPoint y: 383, distance: 164.3
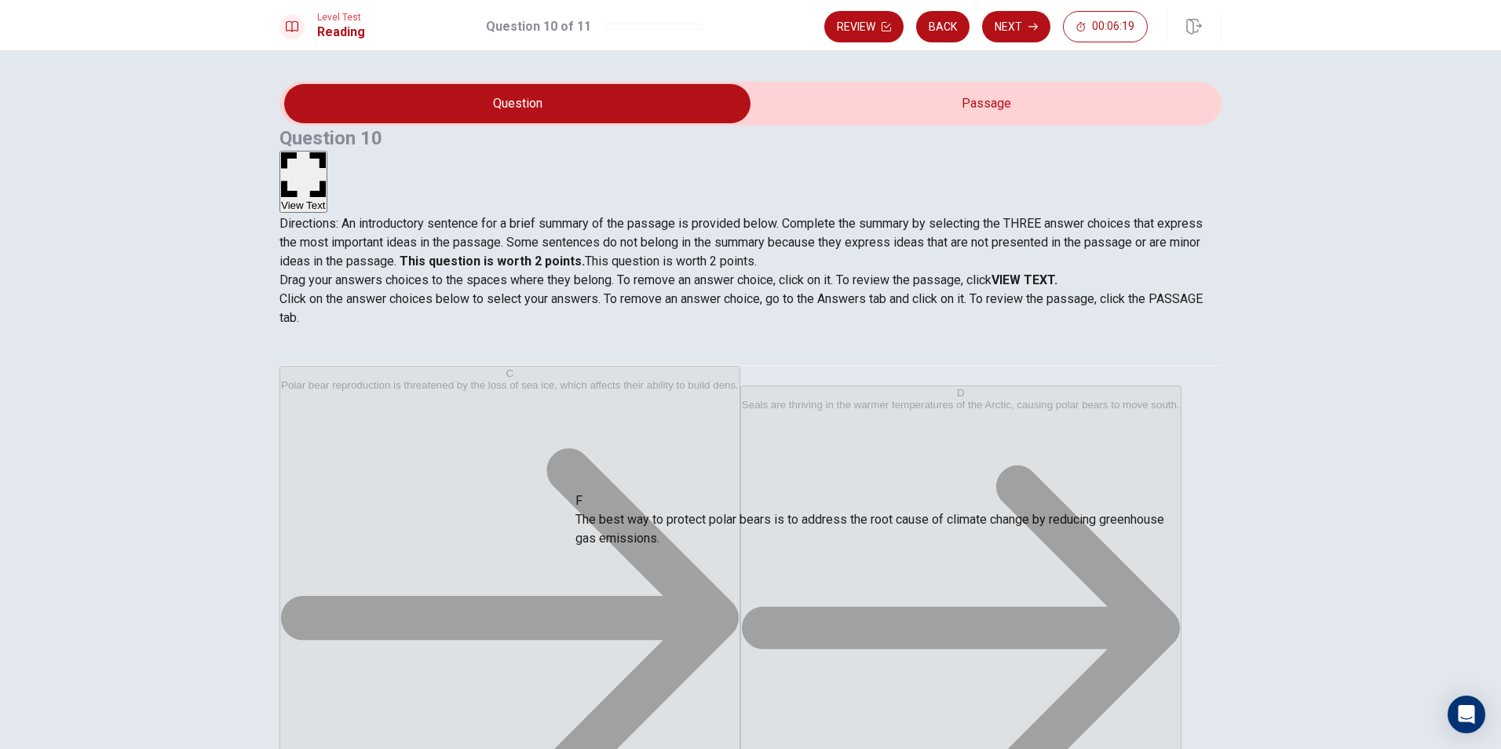
drag, startPoint x: 579, startPoint y: 499, endPoint x: 482, endPoint y: 437, distance: 114.8
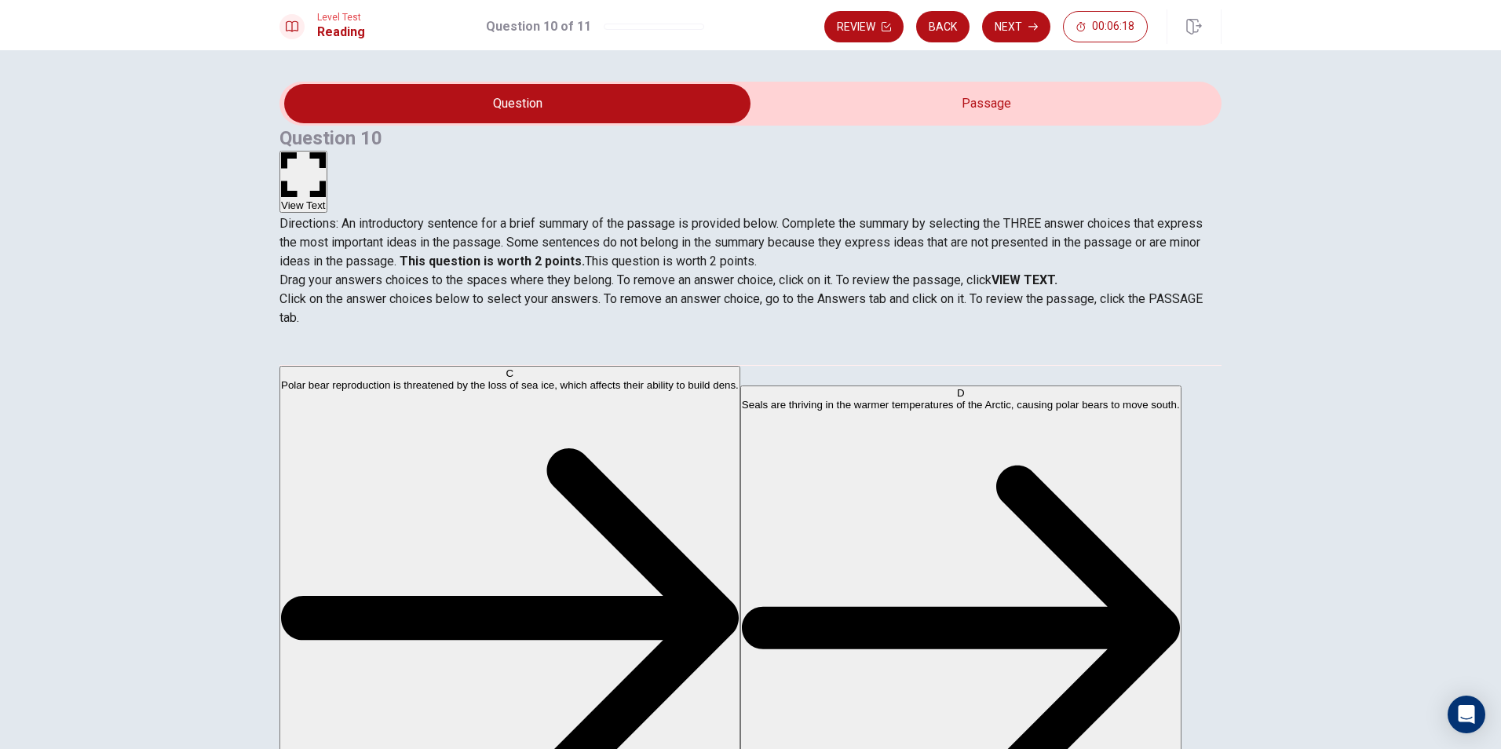
drag, startPoint x: 645, startPoint y: 442, endPoint x: 353, endPoint y: 464, distance: 292.9
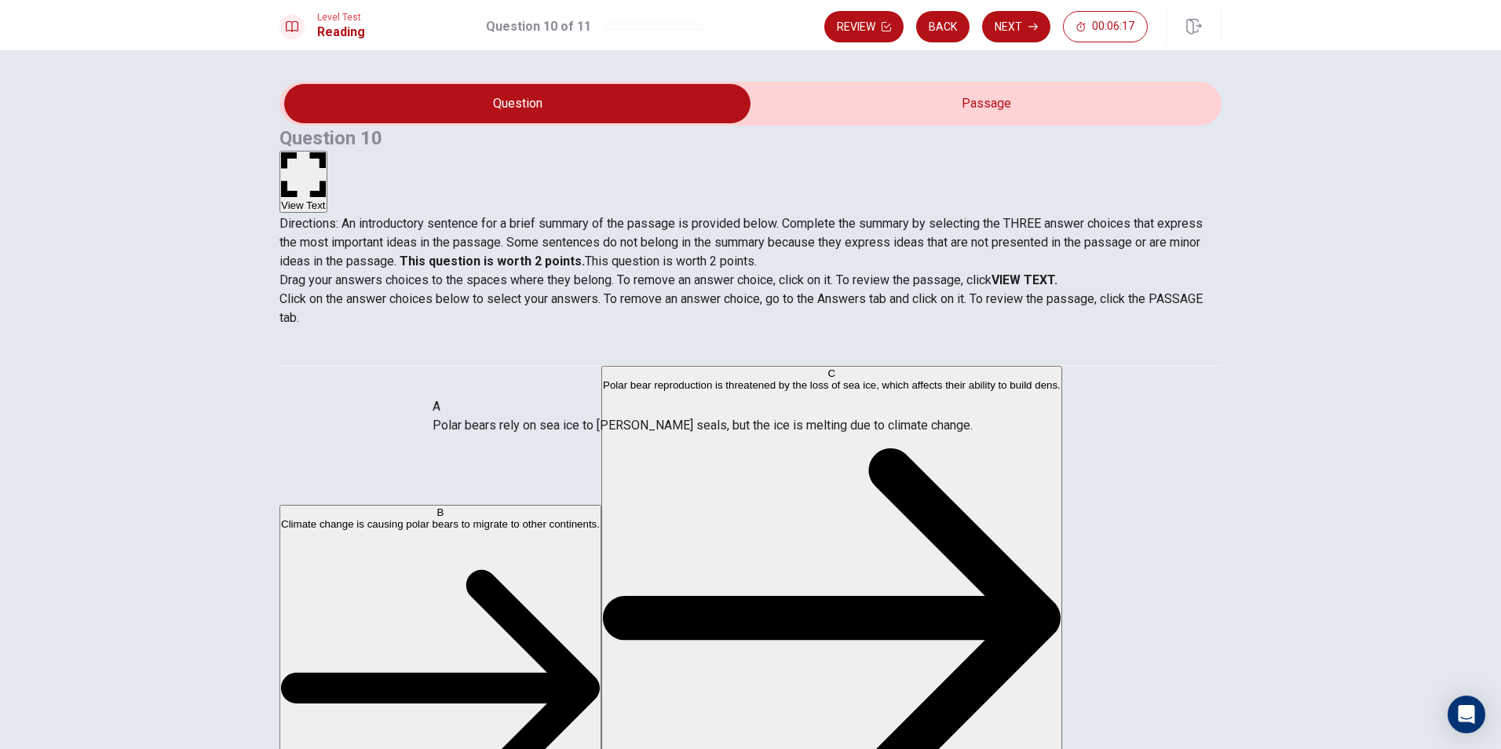
drag, startPoint x: 657, startPoint y: 397, endPoint x: 506, endPoint y: 433, distance: 154.8
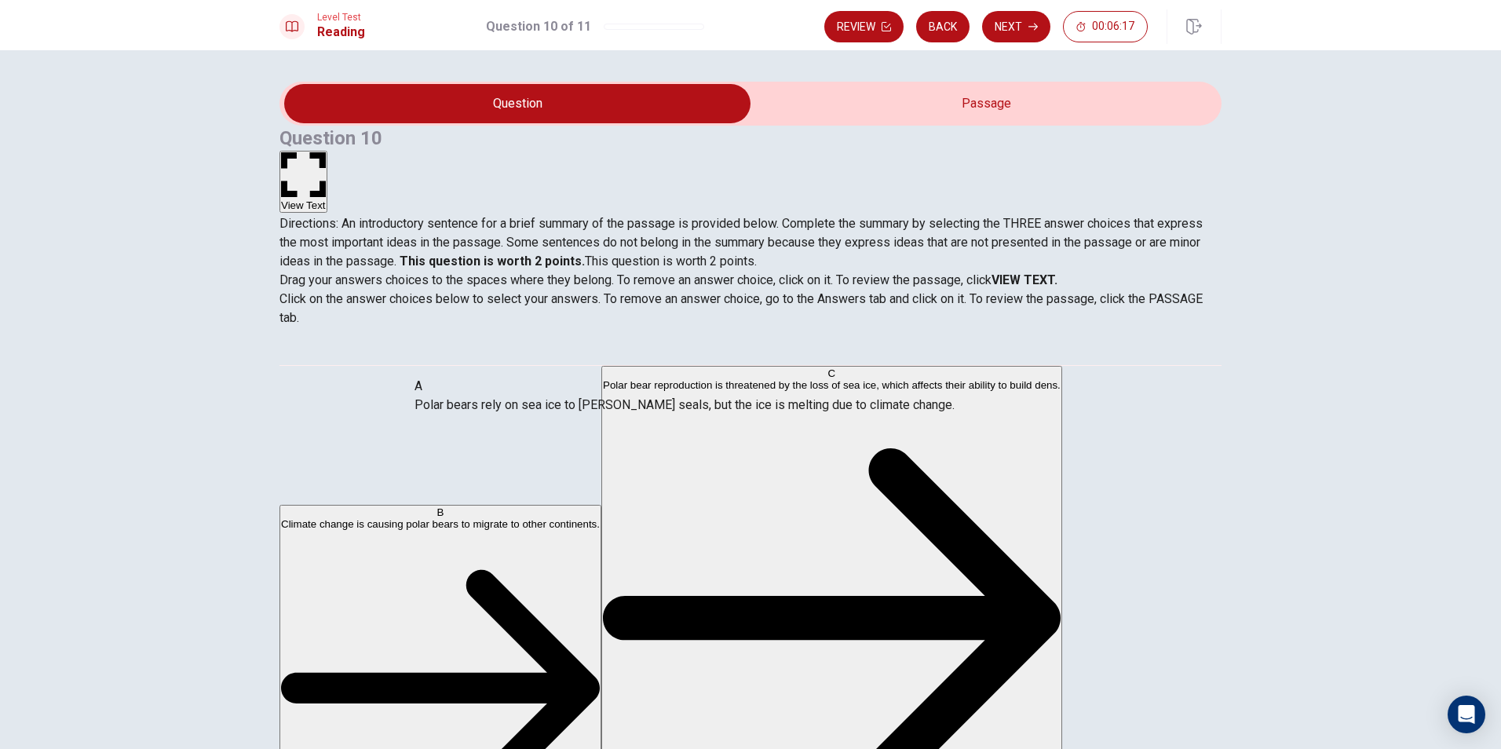
drag, startPoint x: 626, startPoint y: 399, endPoint x: 458, endPoint y: 411, distance: 168.5
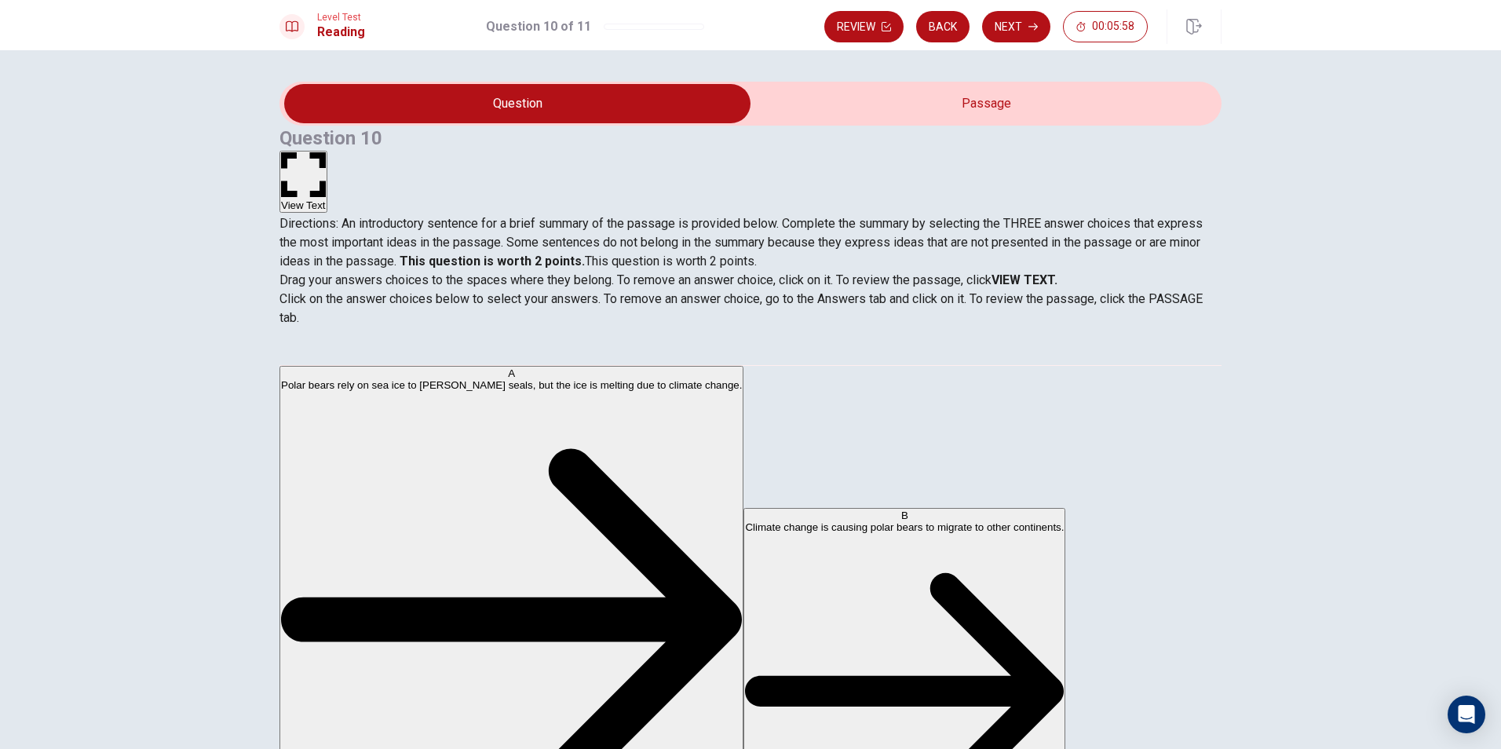
scroll to position [405, 0]
drag, startPoint x: 554, startPoint y: 510, endPoint x: 781, endPoint y: 473, distance: 229.9
drag, startPoint x: 450, startPoint y: 408, endPoint x: 695, endPoint y: 495, distance: 260.0
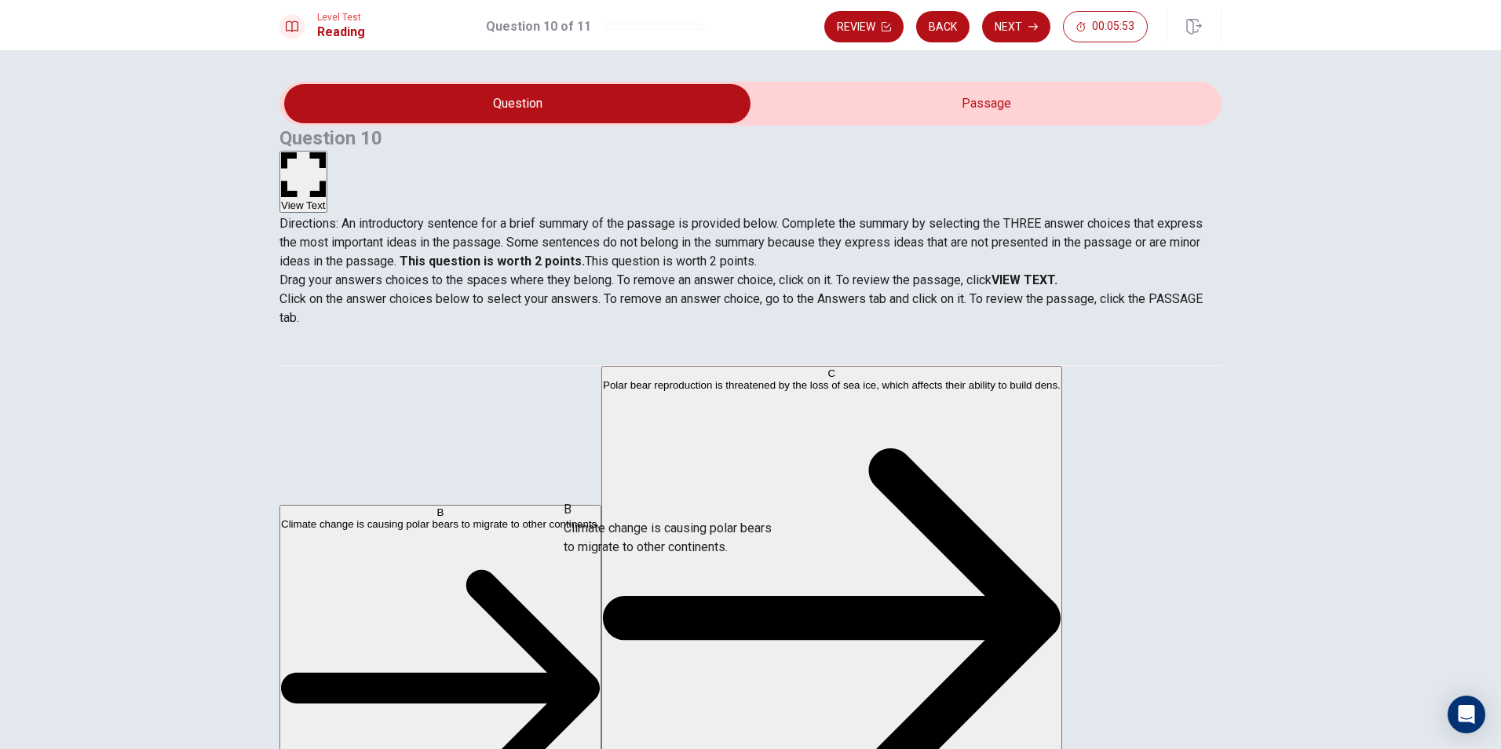
drag, startPoint x: 445, startPoint y: 404, endPoint x: 722, endPoint y: 565, distance: 319.9
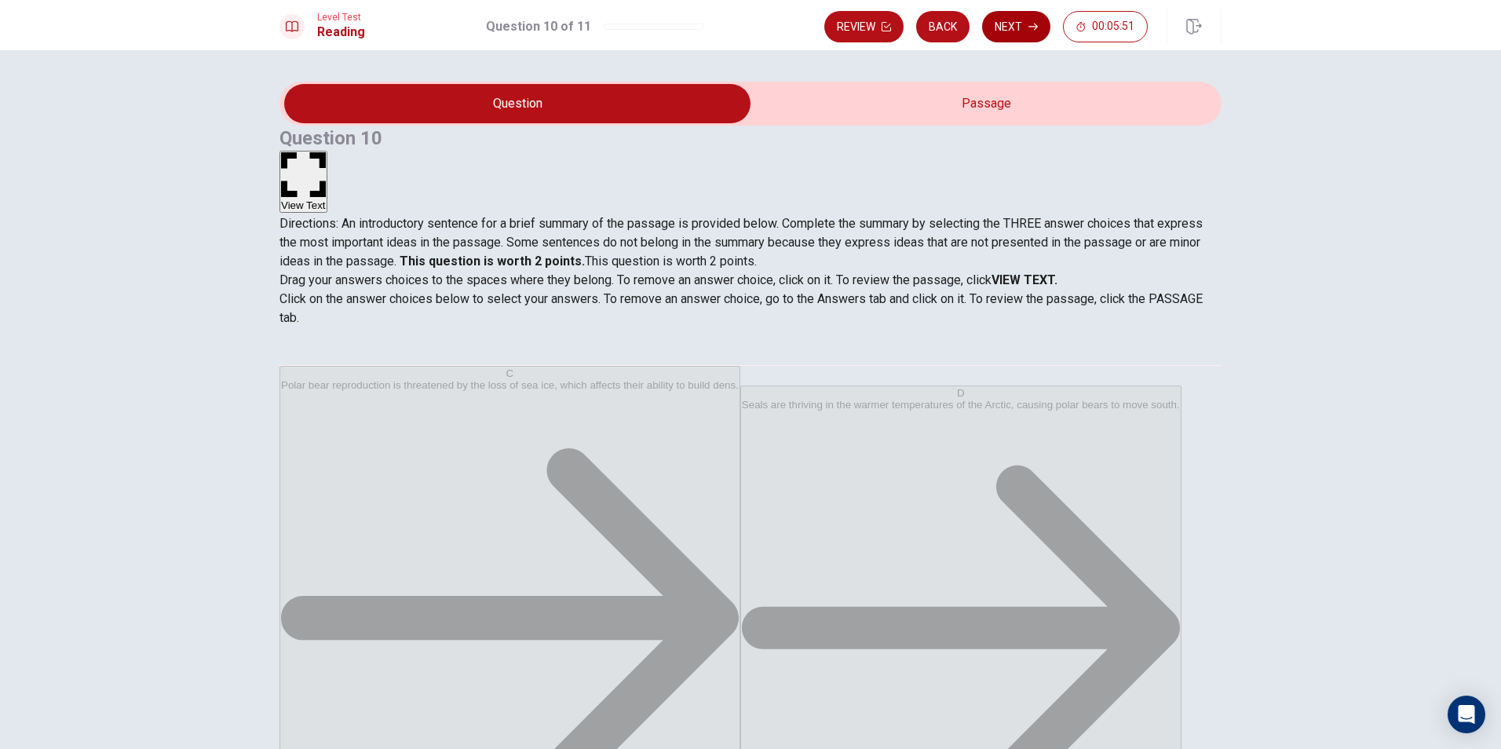
click at [1017, 20] on button "Next" at bounding box center [1016, 26] width 68 height 31
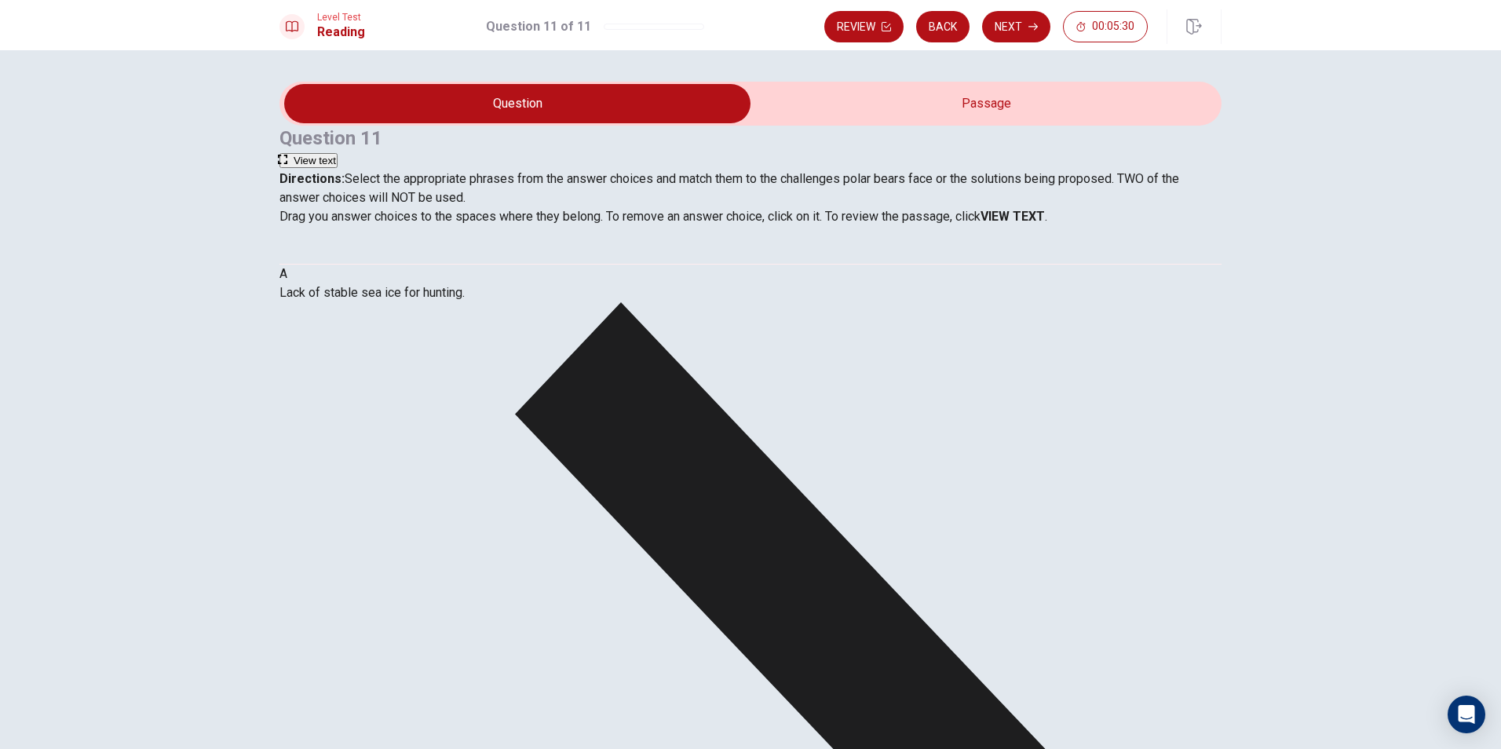
scroll to position [261, 0]
drag, startPoint x: 465, startPoint y: 462, endPoint x: 612, endPoint y: 455, distance: 147.0
drag, startPoint x: 488, startPoint y: 462, endPoint x: 690, endPoint y: 405, distance: 209.6
drag, startPoint x: 481, startPoint y: 413, endPoint x: 743, endPoint y: 510, distance: 279.8
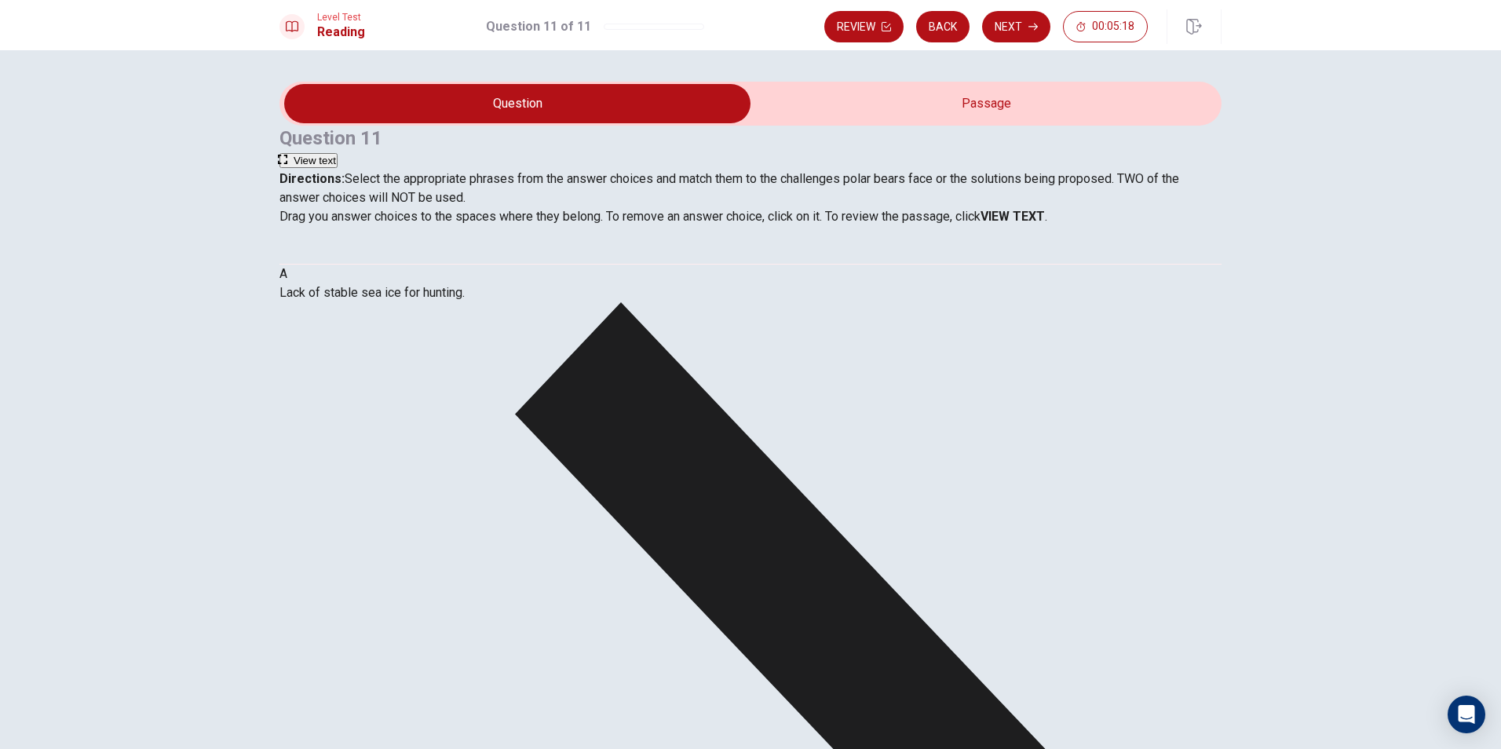
scroll to position [0, 0]
drag, startPoint x: 458, startPoint y: 378, endPoint x: 715, endPoint y: 561, distance: 315.7
drag, startPoint x: 441, startPoint y: 475, endPoint x: 1044, endPoint y: 448, distance: 604.5
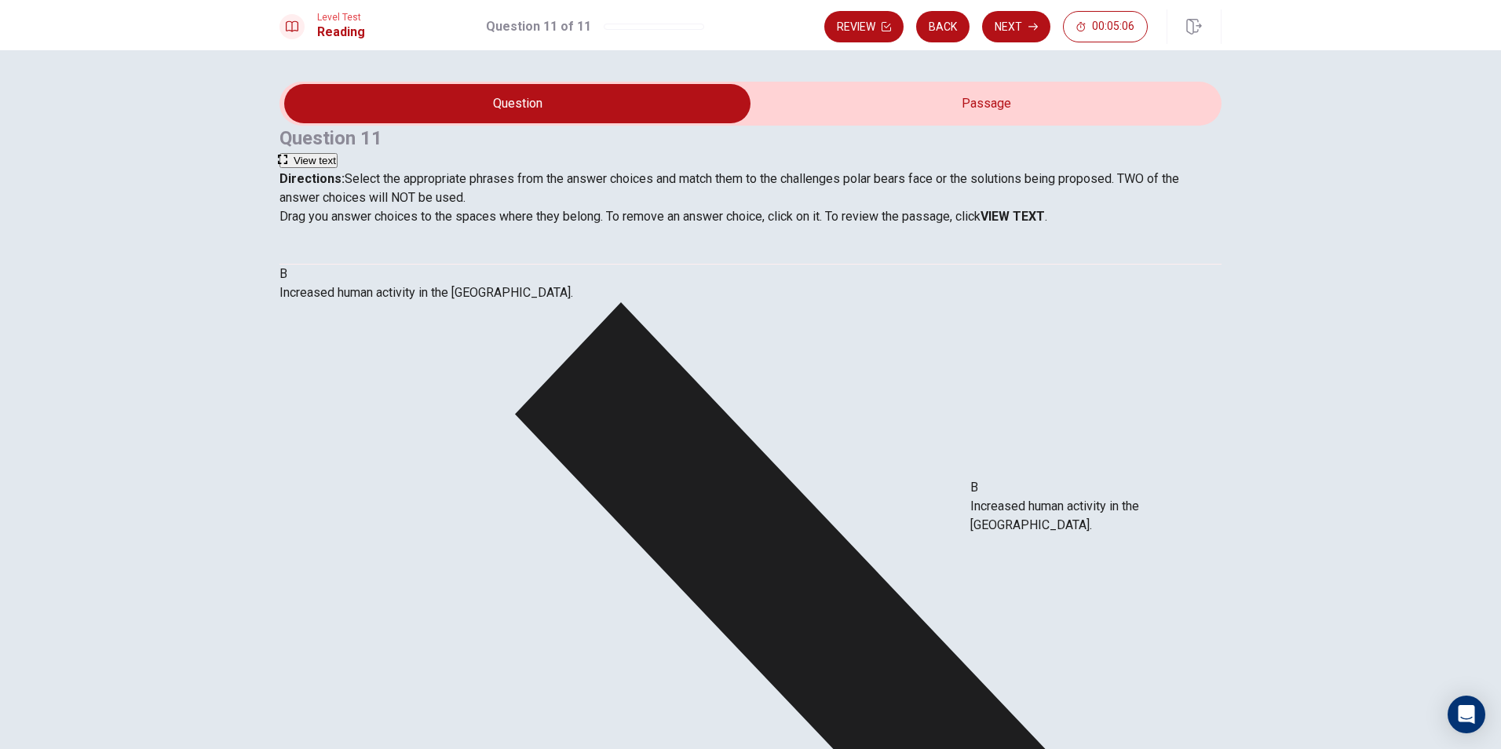
drag, startPoint x: 467, startPoint y: 364, endPoint x: 1095, endPoint y: 503, distance: 643.5
click at [1020, 25] on button "Next" at bounding box center [1016, 26] width 68 height 31
click at [590, 510] on input "You must click this to continue" at bounding box center [750, 374] width 1501 height 749
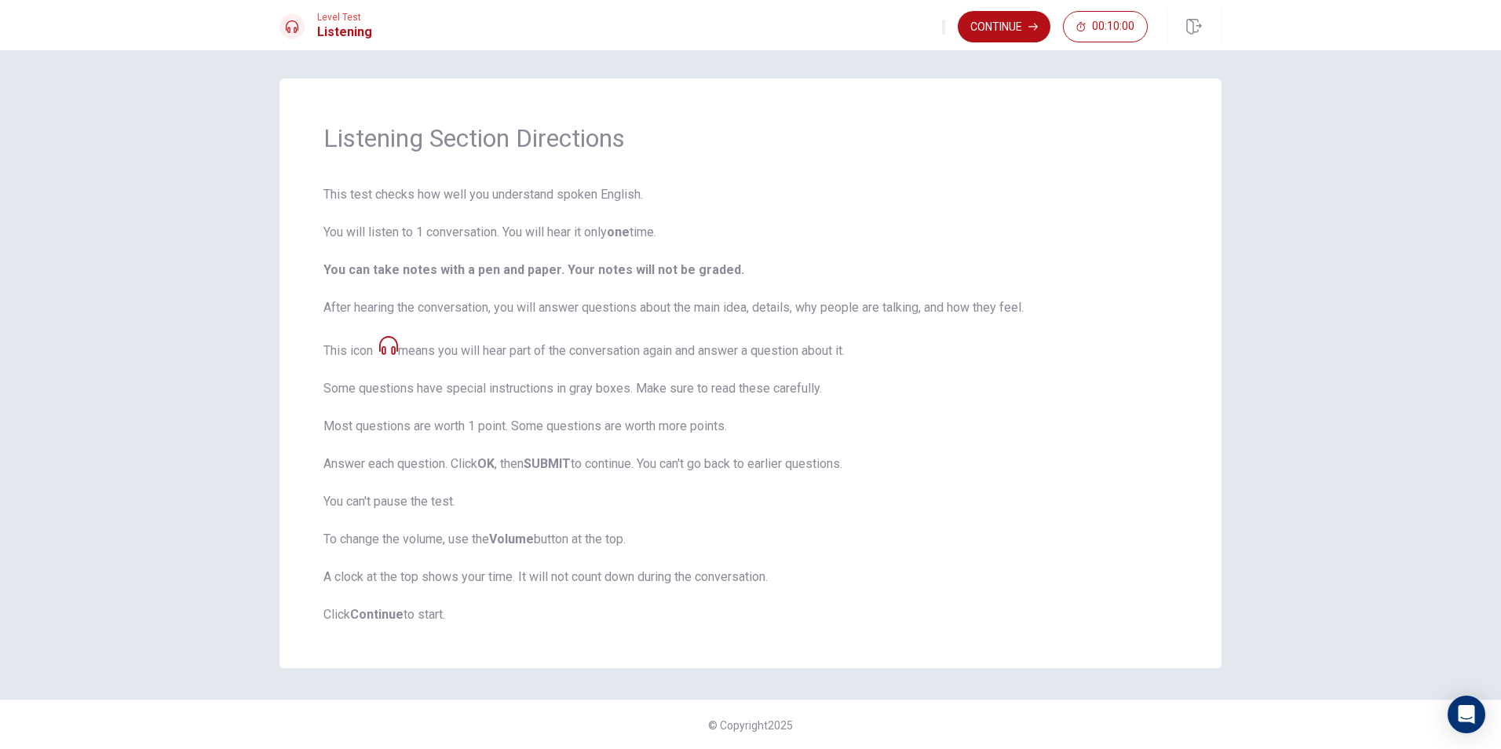
scroll to position [4, 0]
click at [996, 20] on button "Continue" at bounding box center [1004, 26] width 93 height 31
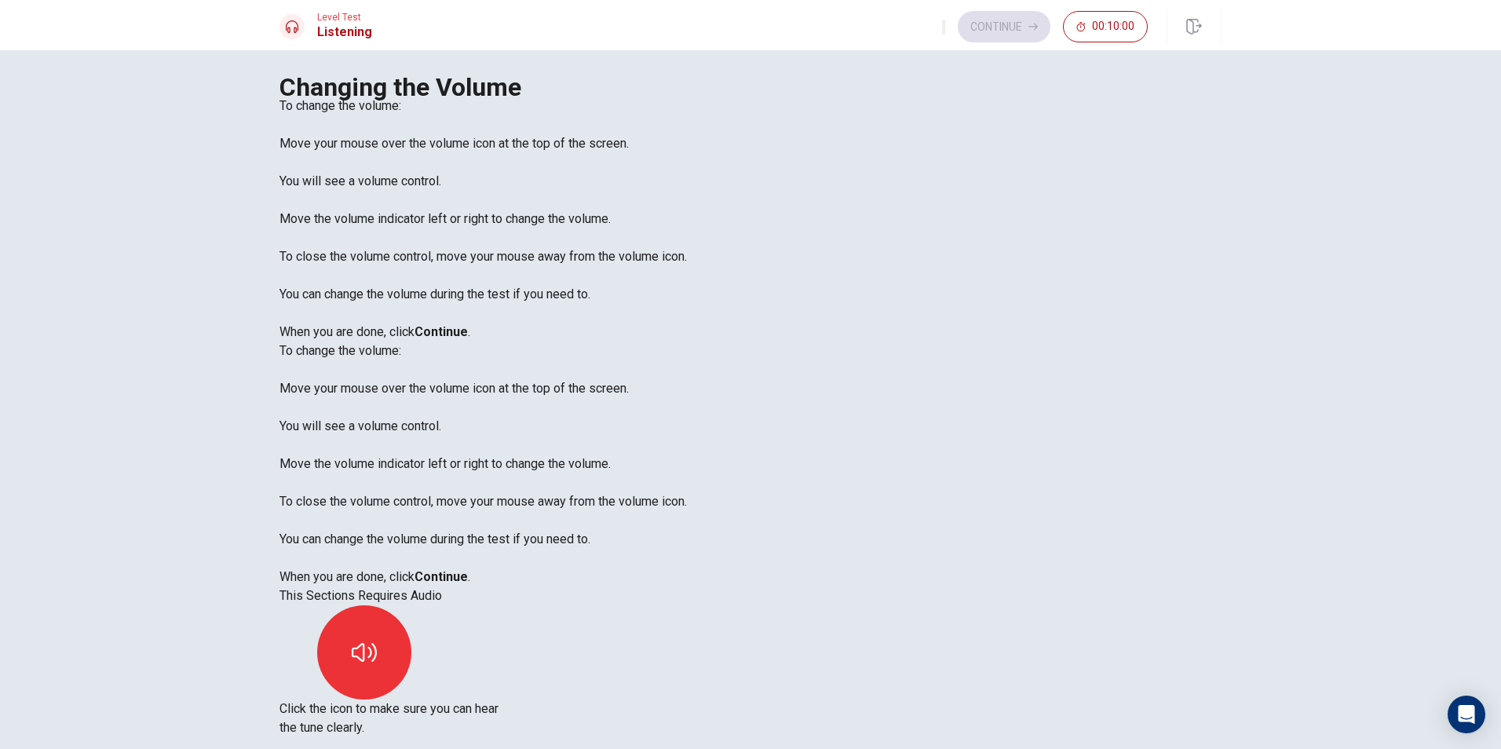
scroll to position [0, 0]
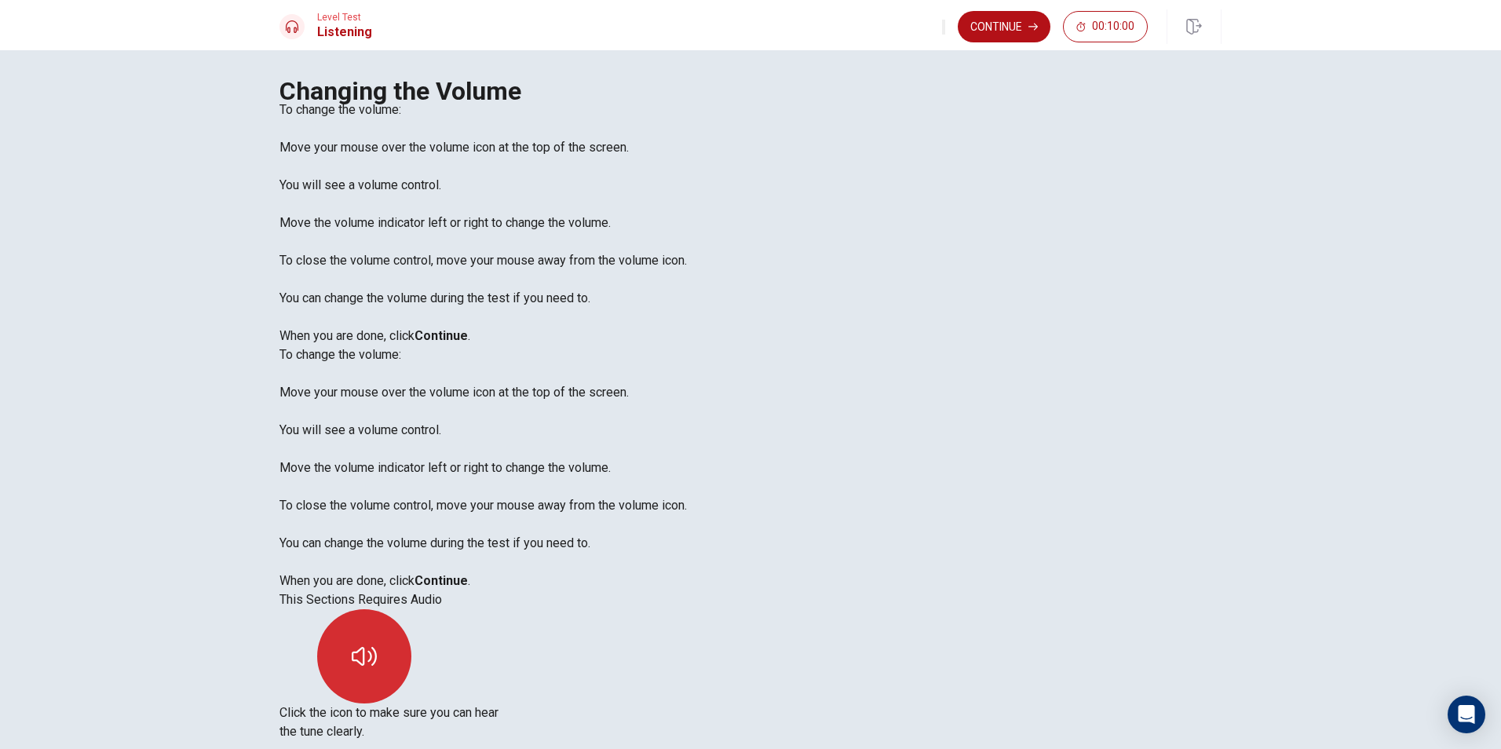
click at [411, 609] on button "button" at bounding box center [364, 656] width 94 height 94
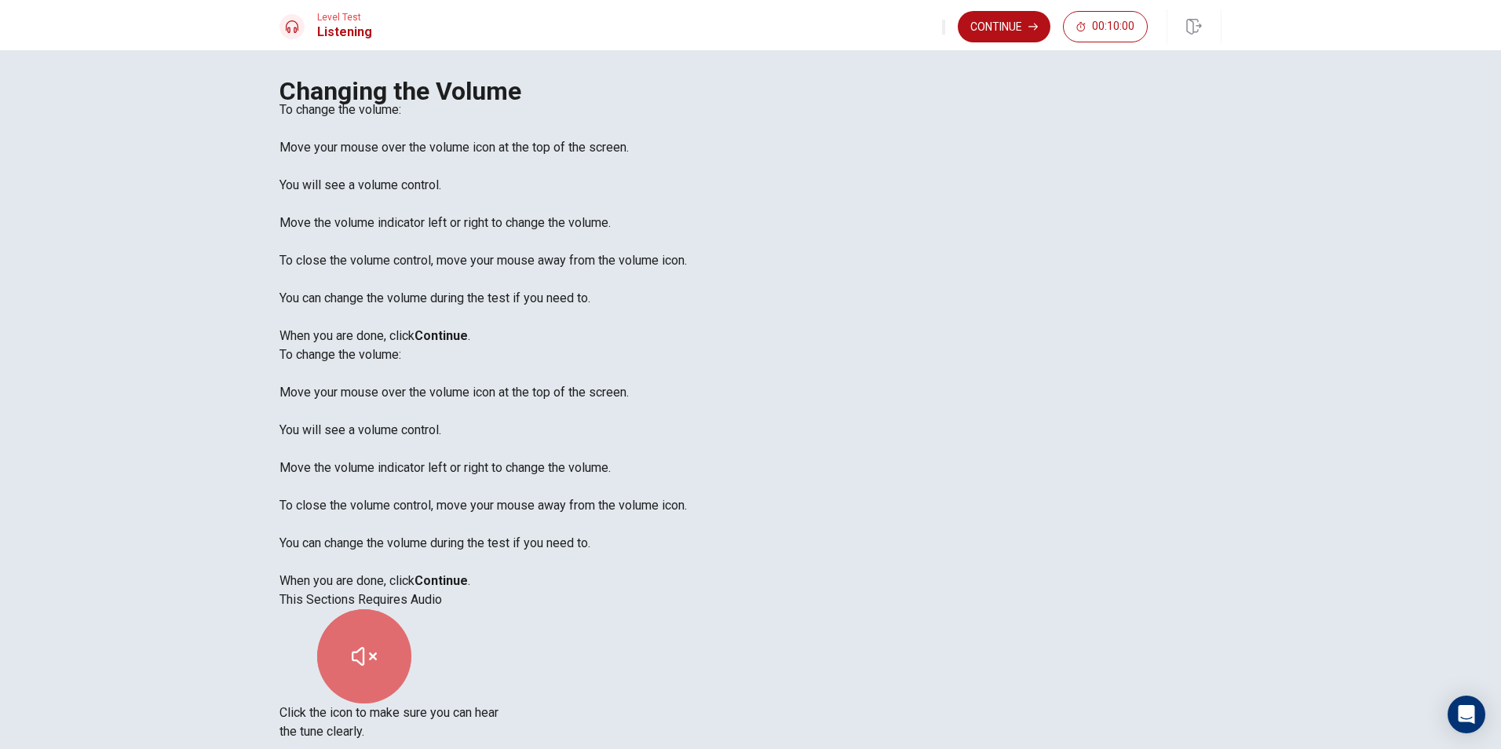
click at [411, 609] on button "button" at bounding box center [364, 656] width 94 height 94
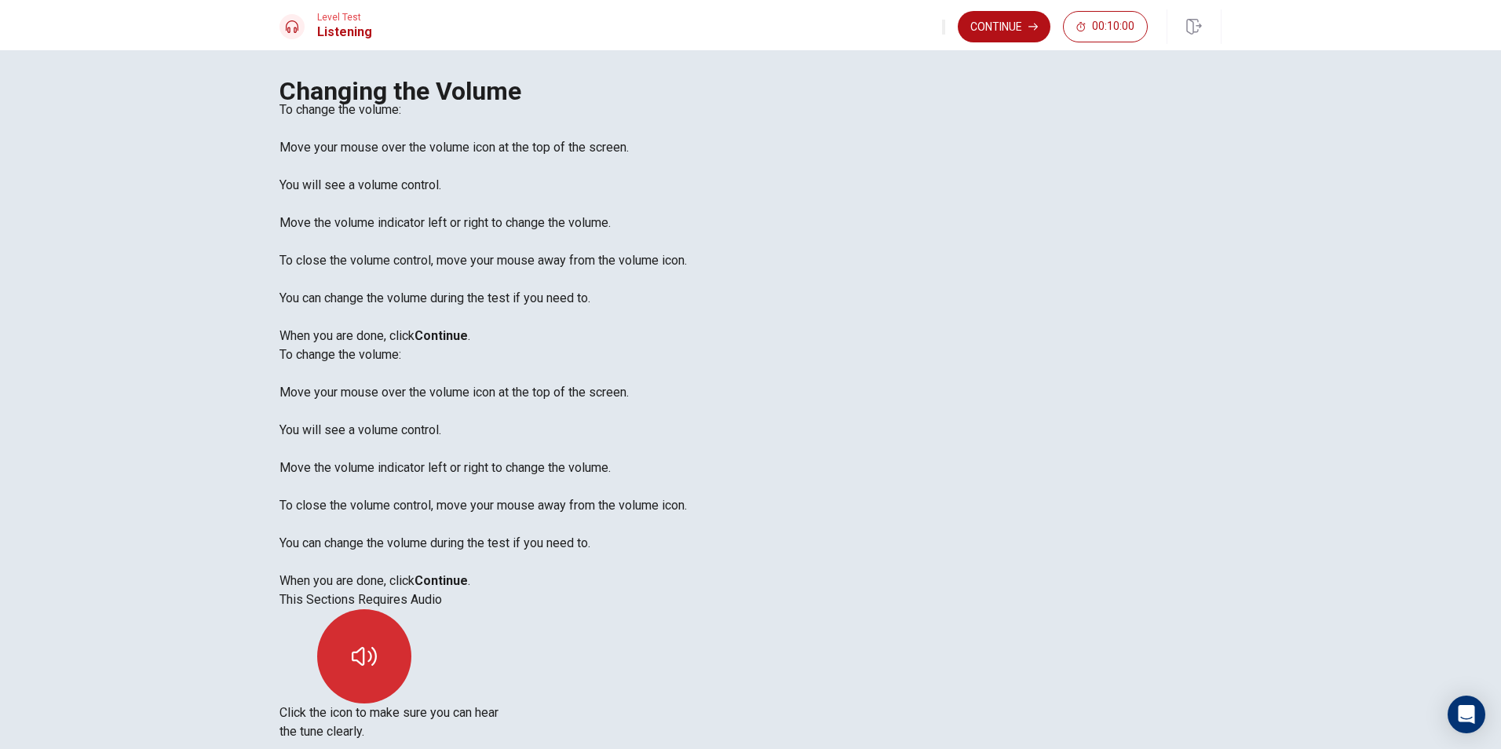
click at [411, 609] on button "button" at bounding box center [364, 656] width 94 height 94
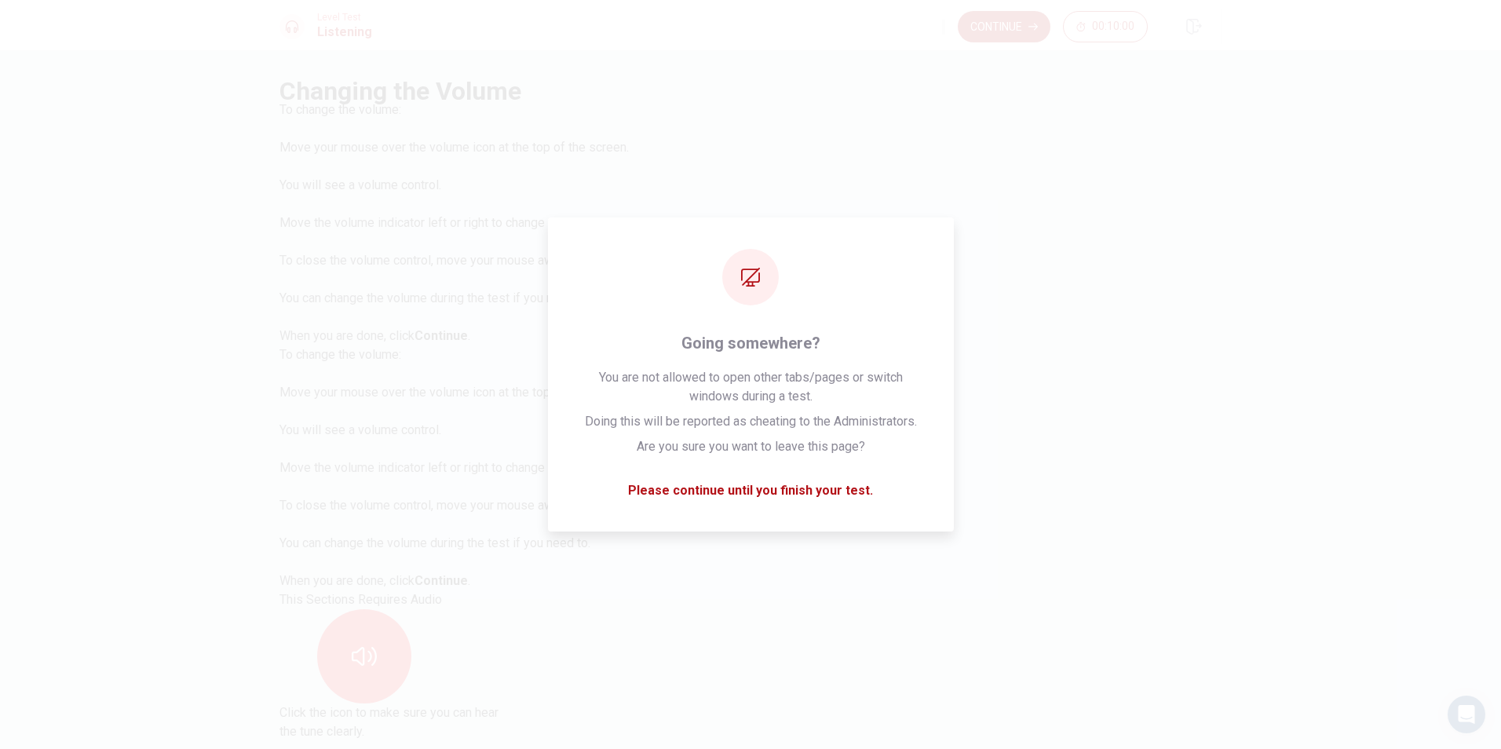
click at [1010, 32] on button "Continue" at bounding box center [1004, 26] width 93 height 31
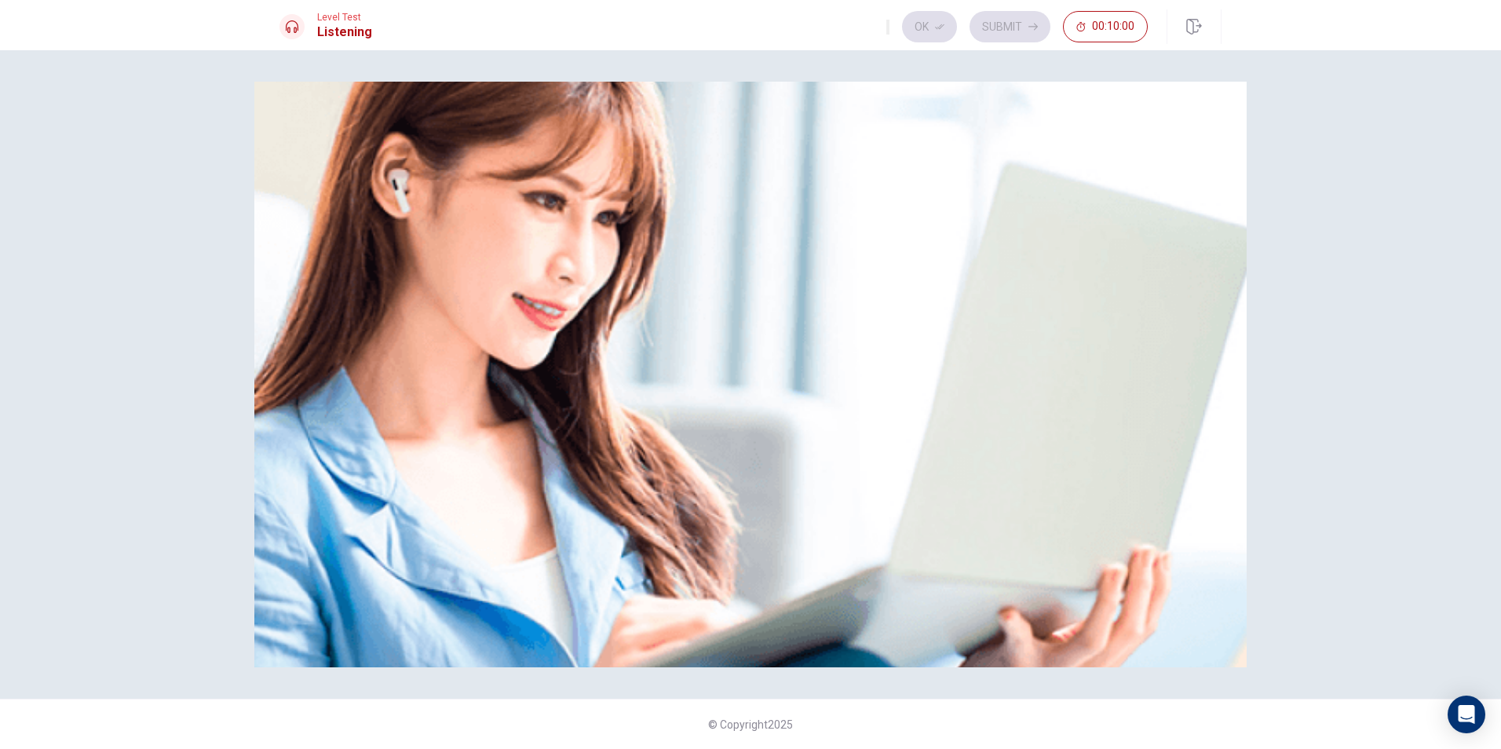
click at [601, 119] on div at bounding box center [751, 119] width 942 height 0
drag, startPoint x: 1016, startPoint y: 295, endPoint x: 934, endPoint y: 486, distance: 207.9
click at [1016, 119] on div "Listen to this clip about a Group Project, then answer the questions. You can t…" at bounding box center [751, 101] width 942 height 38
click at [931, 119] on div at bounding box center [751, 119] width 942 height 0
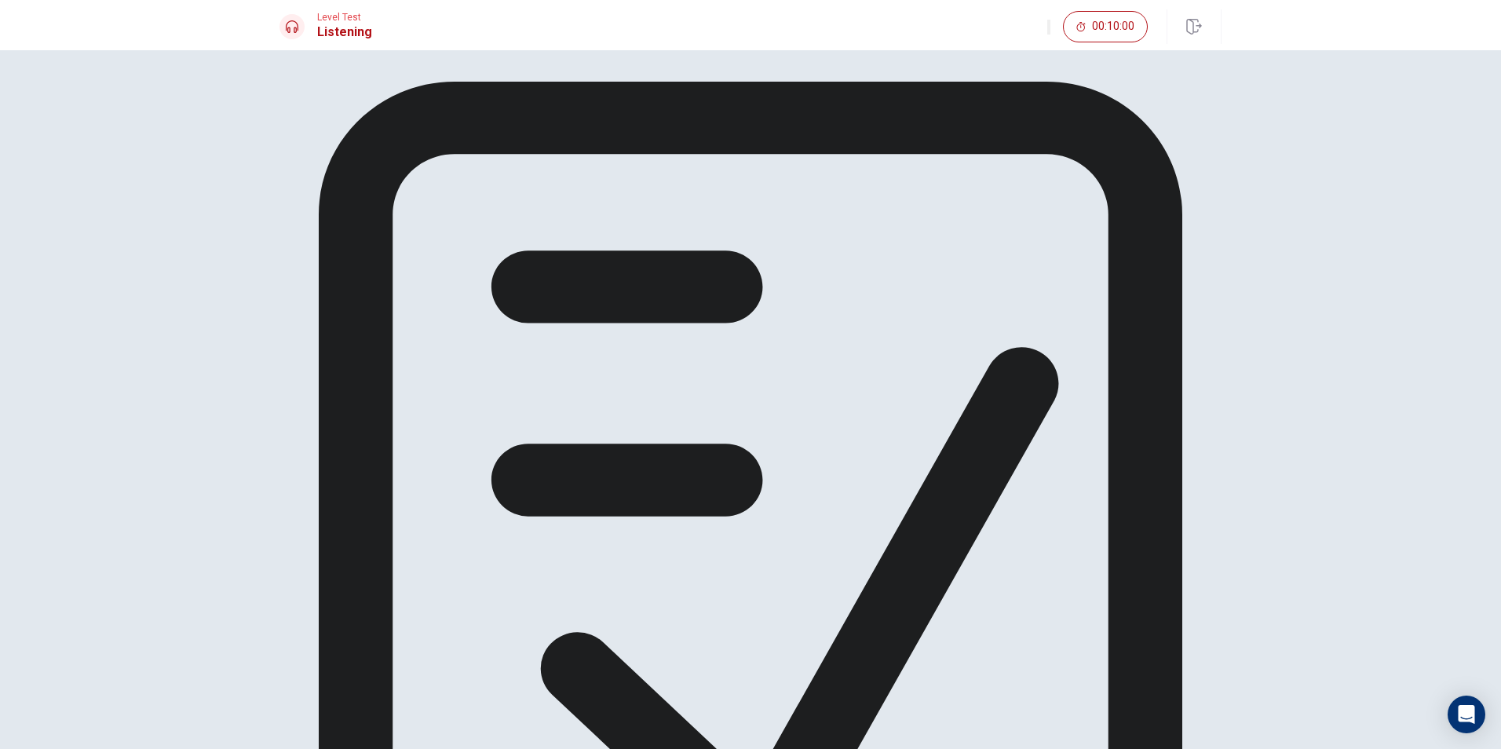
click at [947, 526] on div "Get ready to answer the questions. You may use your notes to help you answer." at bounding box center [750, 574] width 993 height 985
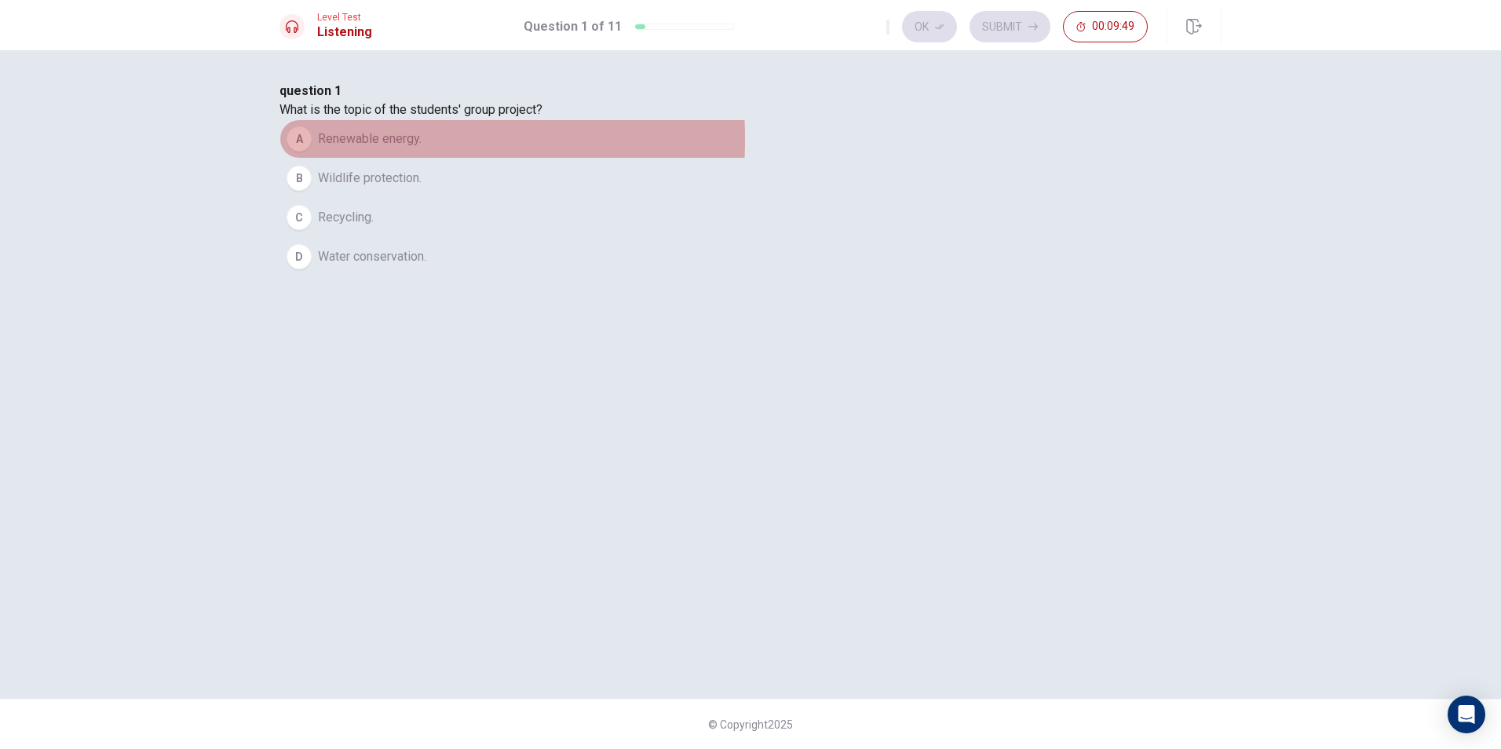
click at [312, 152] on div "A" at bounding box center [299, 138] width 25 height 25
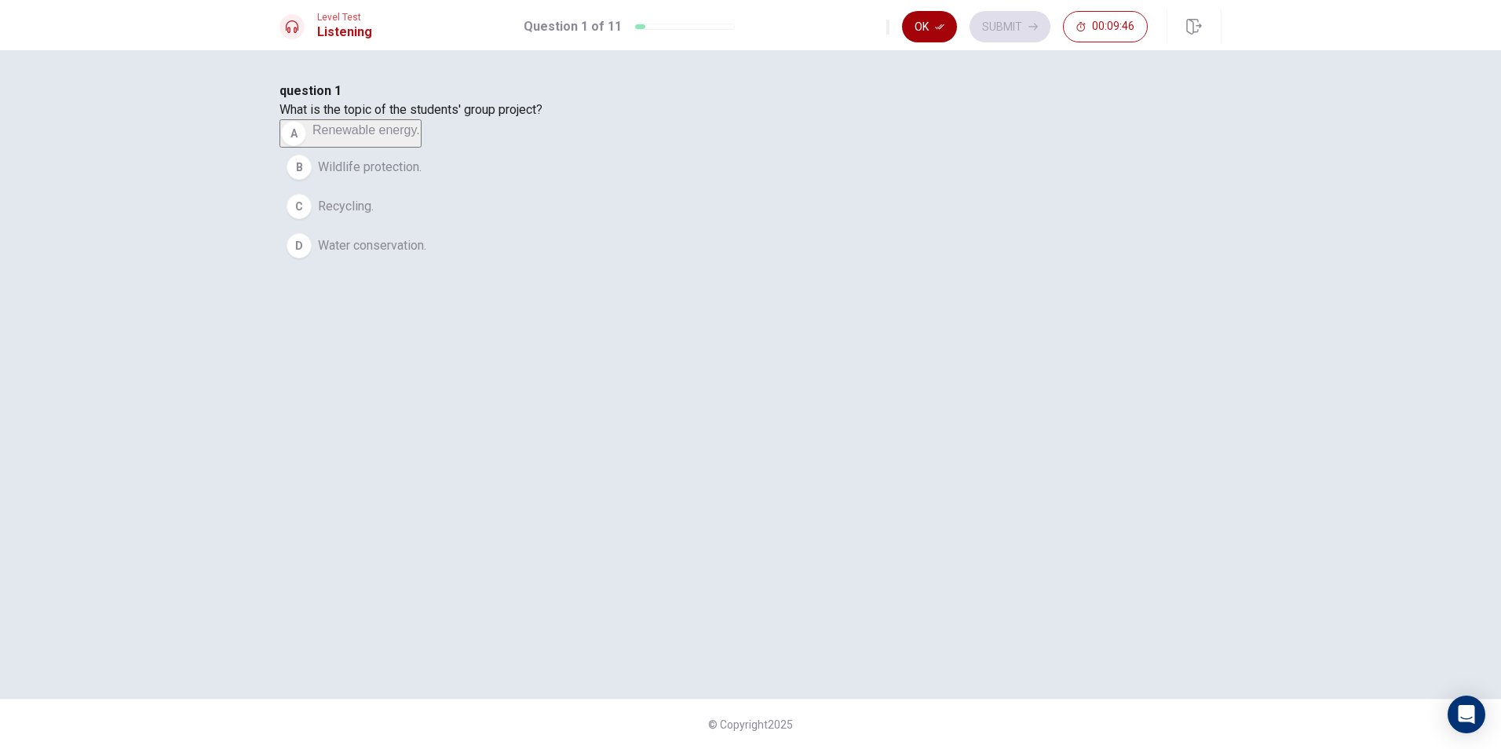
click at [931, 25] on button "Ok" at bounding box center [929, 26] width 55 height 31
click at [1029, 27] on icon "button" at bounding box center [1033, 27] width 9 height 7
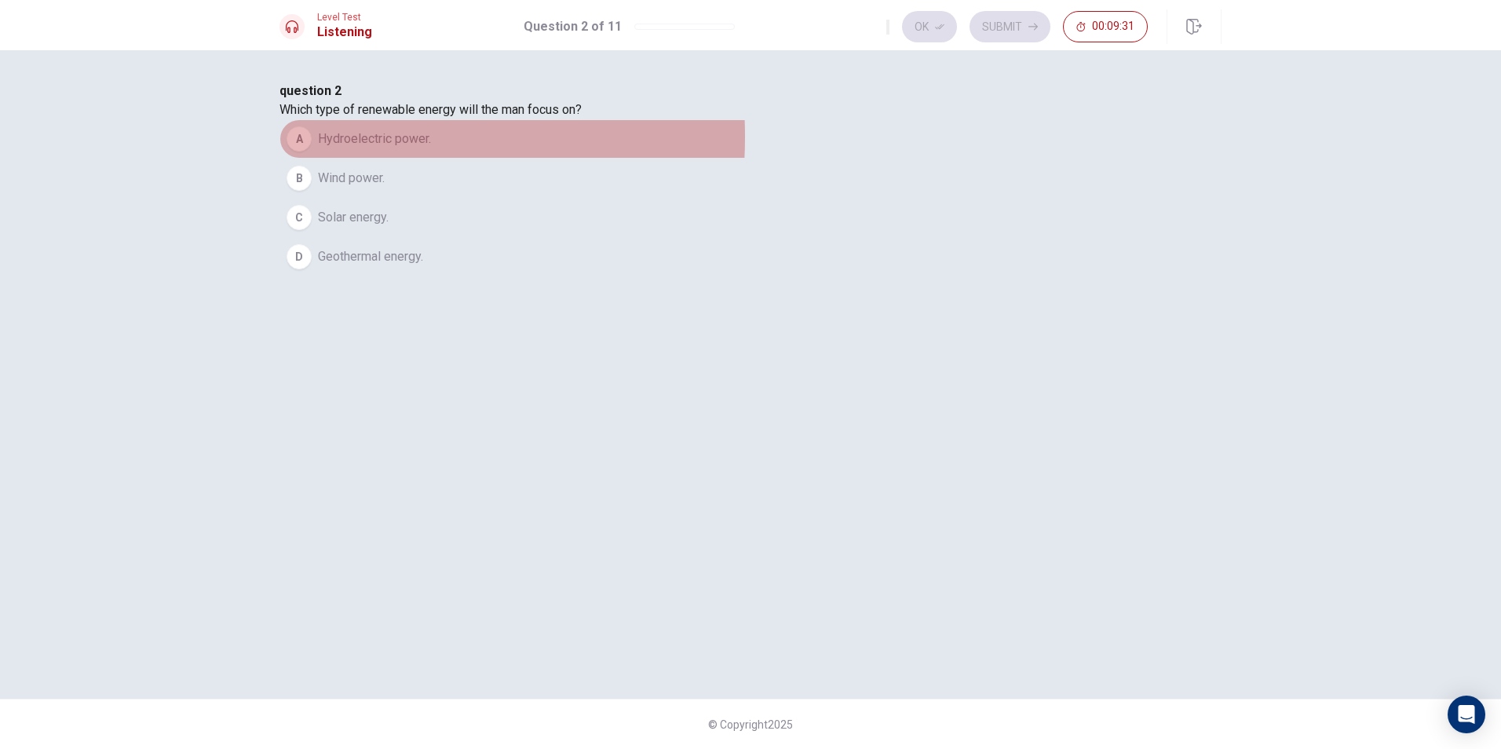
click at [312, 152] on div "A" at bounding box center [299, 138] width 25 height 25
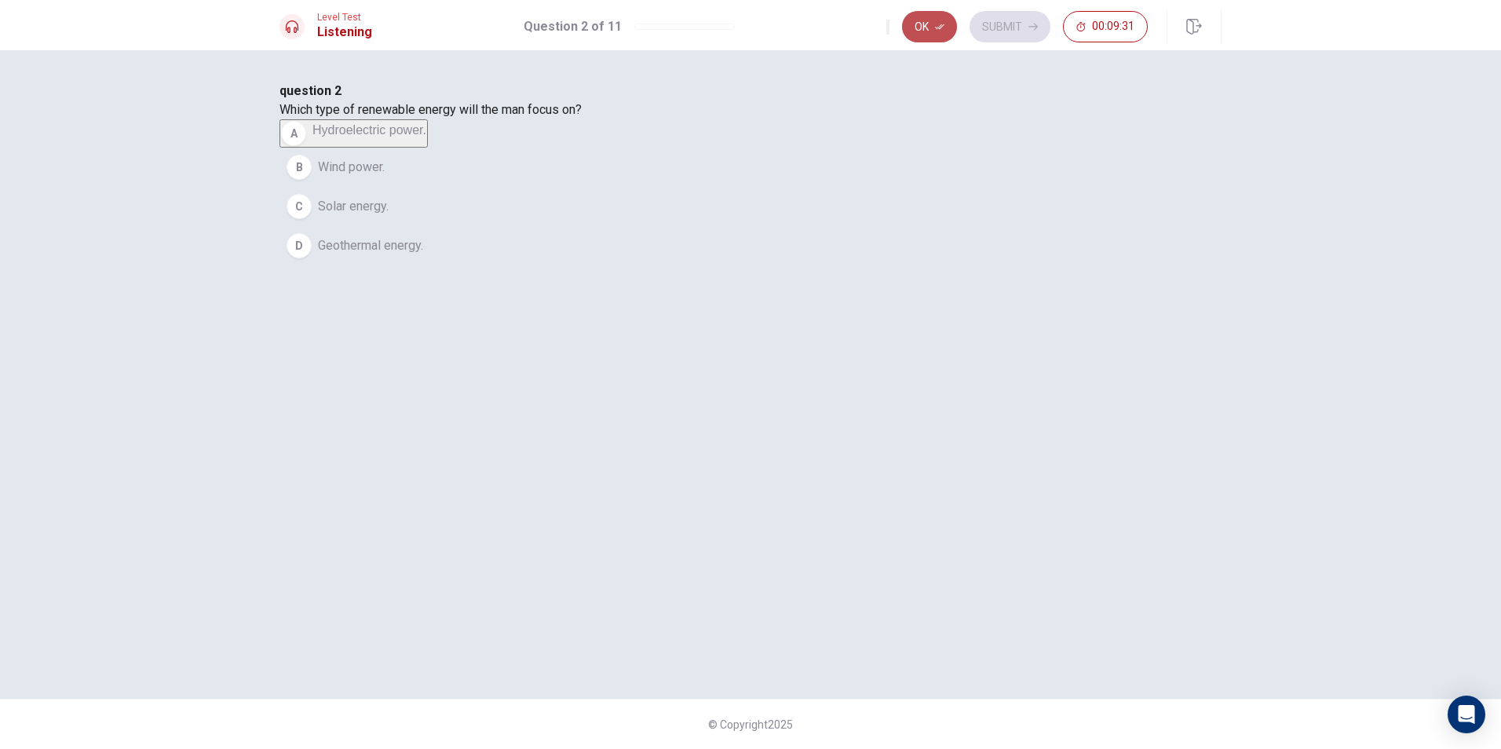
click at [949, 26] on button "Ok" at bounding box center [929, 26] width 55 height 31
click at [1000, 21] on button "Submit" at bounding box center [1010, 26] width 81 height 31
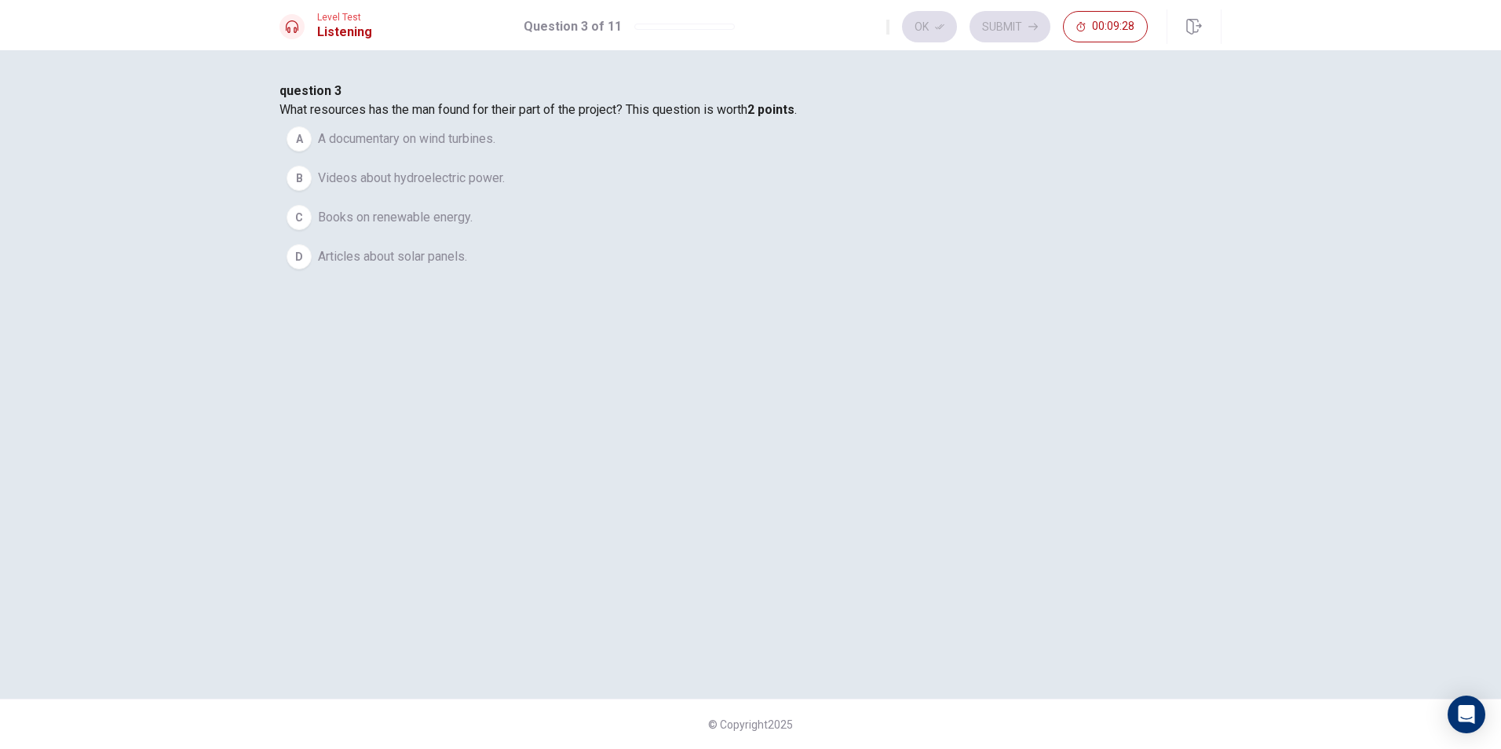
click at [548, 198] on button "B Videos about hydroelectric power." at bounding box center [751, 178] width 942 height 39
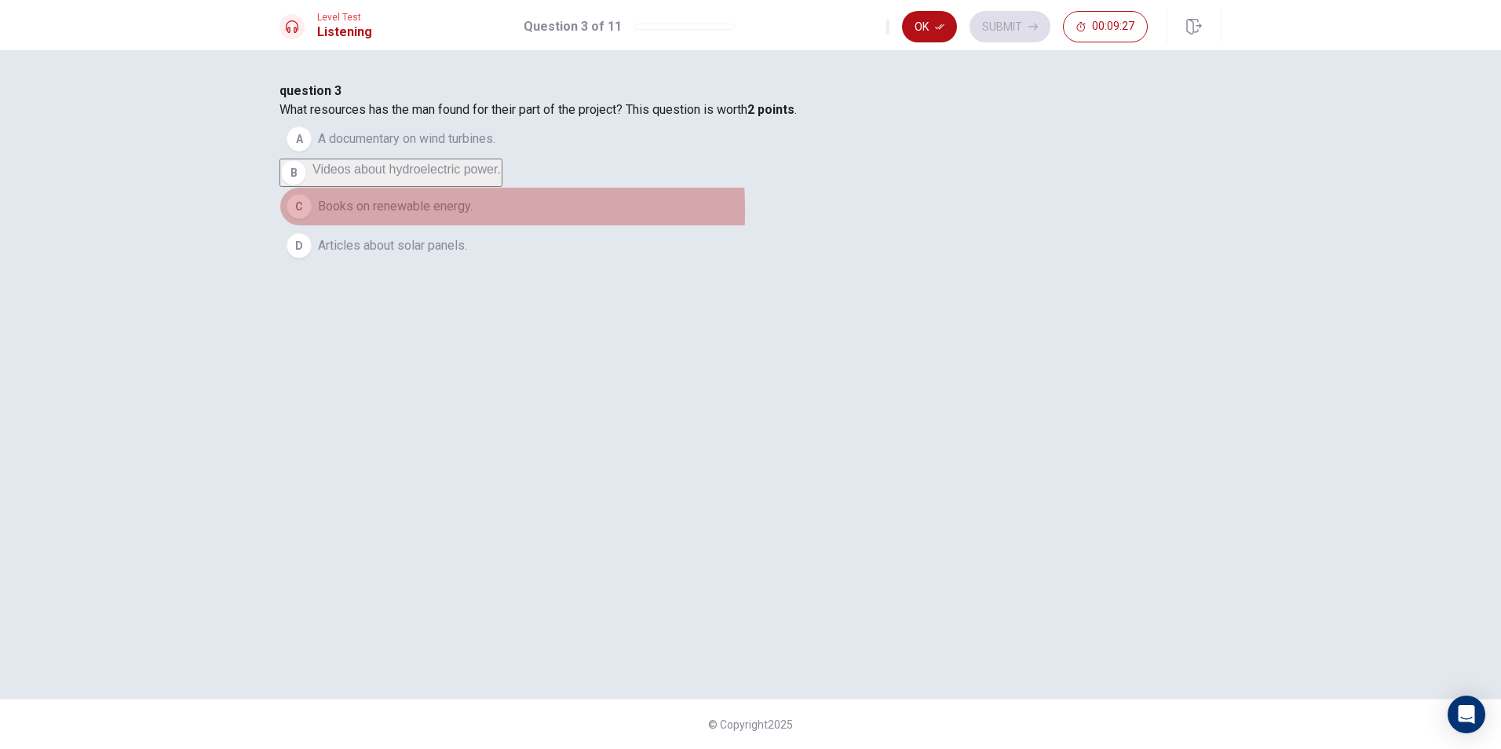
click at [312, 219] on div "C" at bounding box center [299, 206] width 25 height 25
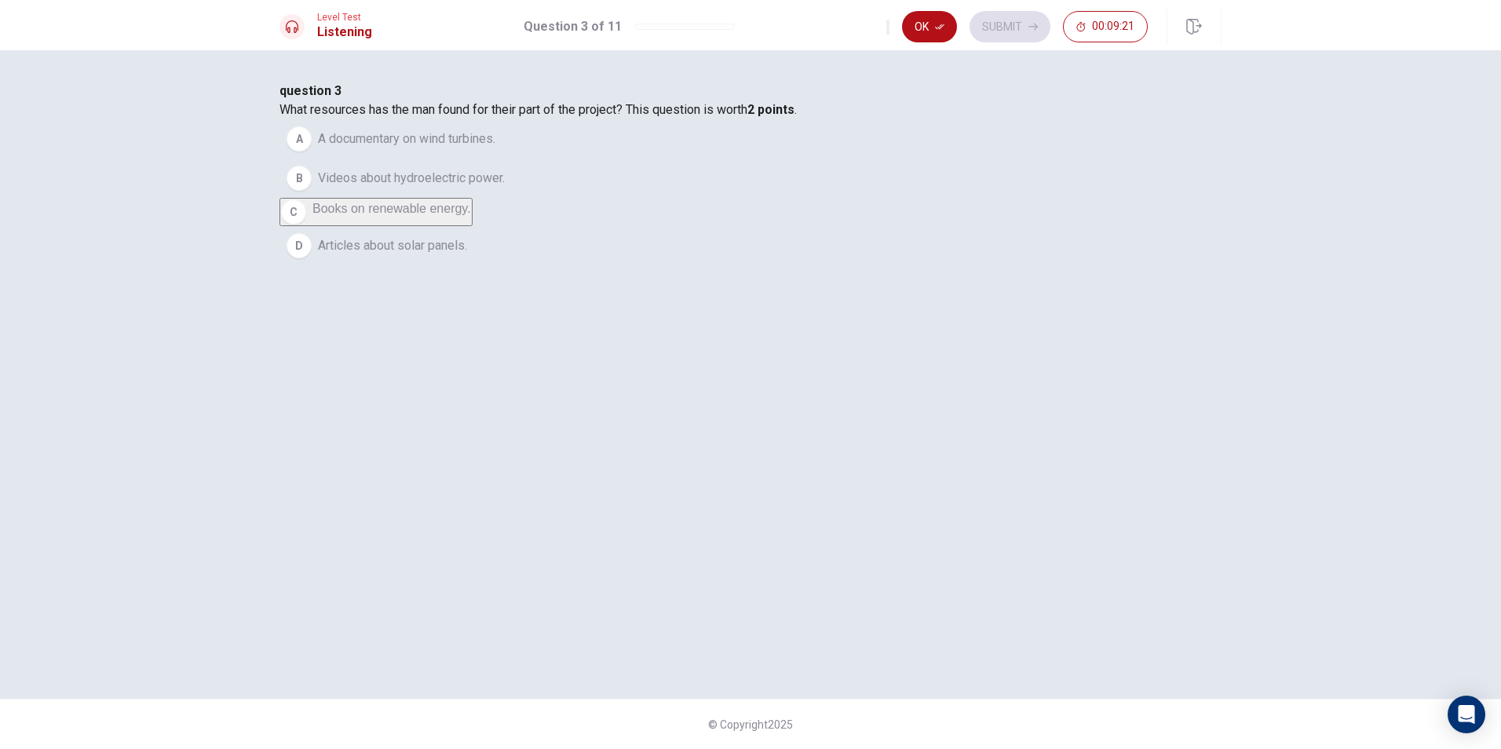
click at [550, 159] on button "A A documentary on wind turbines." at bounding box center [751, 138] width 942 height 39
click at [937, 24] on icon "button" at bounding box center [939, 26] width 9 height 9
click at [1000, 34] on button "Submit" at bounding box center [1010, 26] width 81 height 31
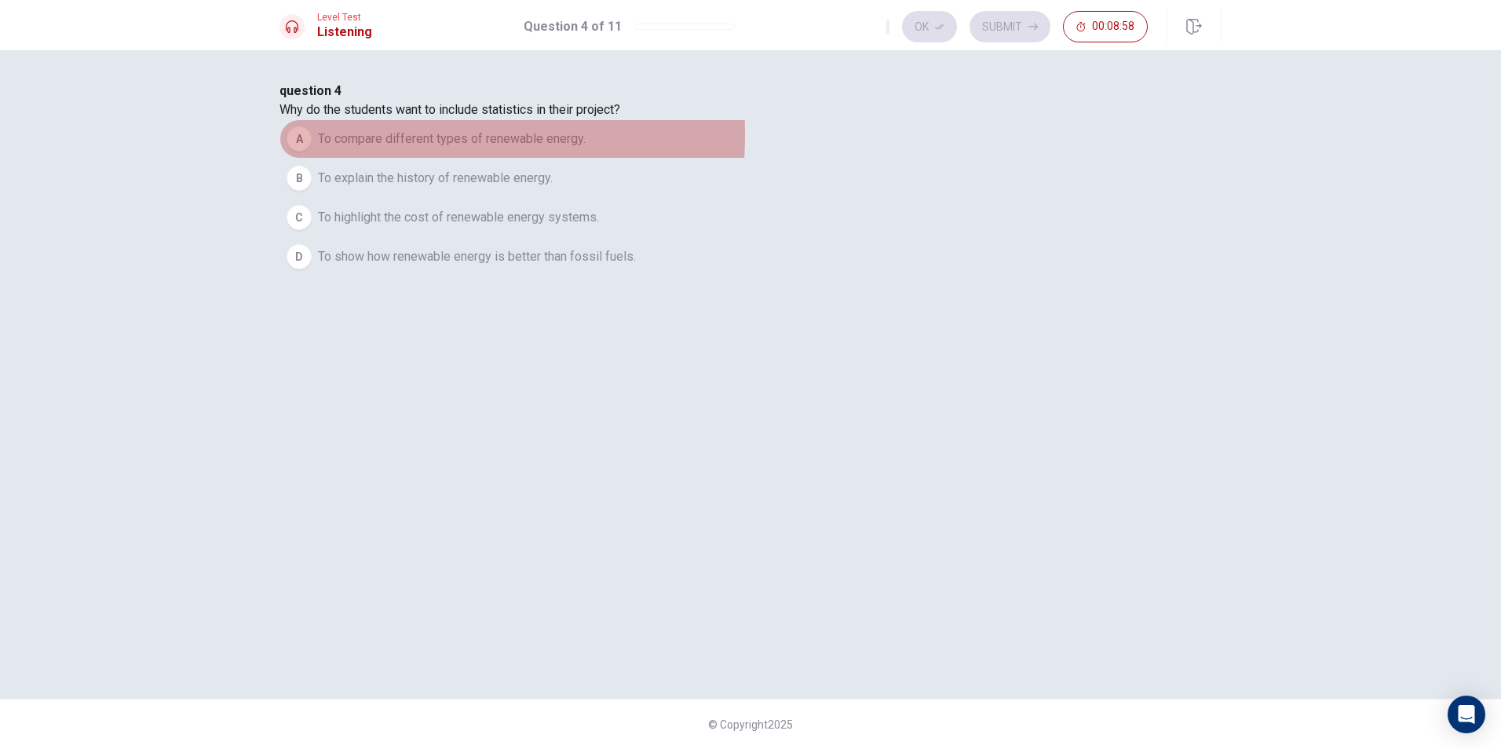
click at [550, 159] on button "A To compare different types of renewable energy." at bounding box center [751, 138] width 942 height 39
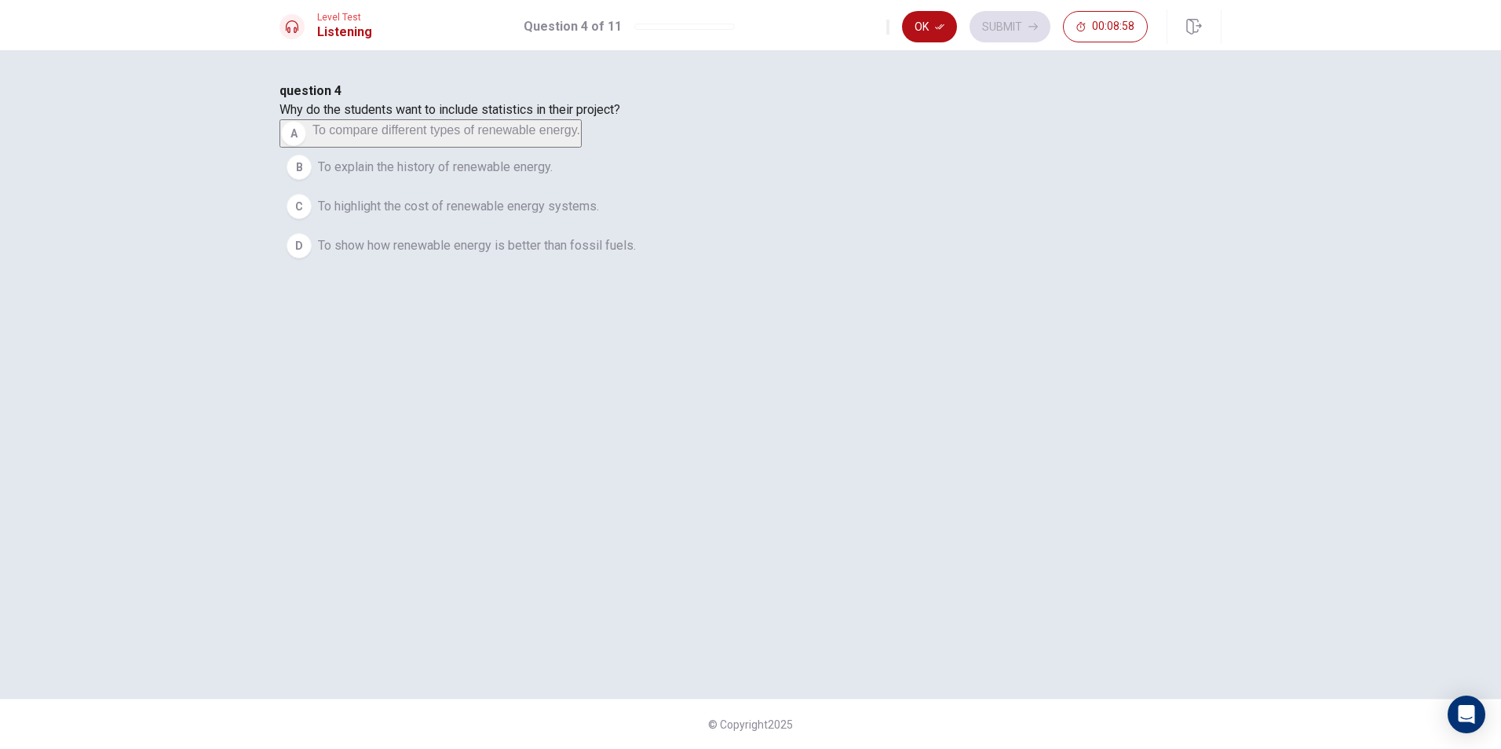
click at [930, 31] on button "Ok" at bounding box center [929, 26] width 55 height 31
click at [995, 20] on button "Submit" at bounding box center [1010, 26] width 81 height 31
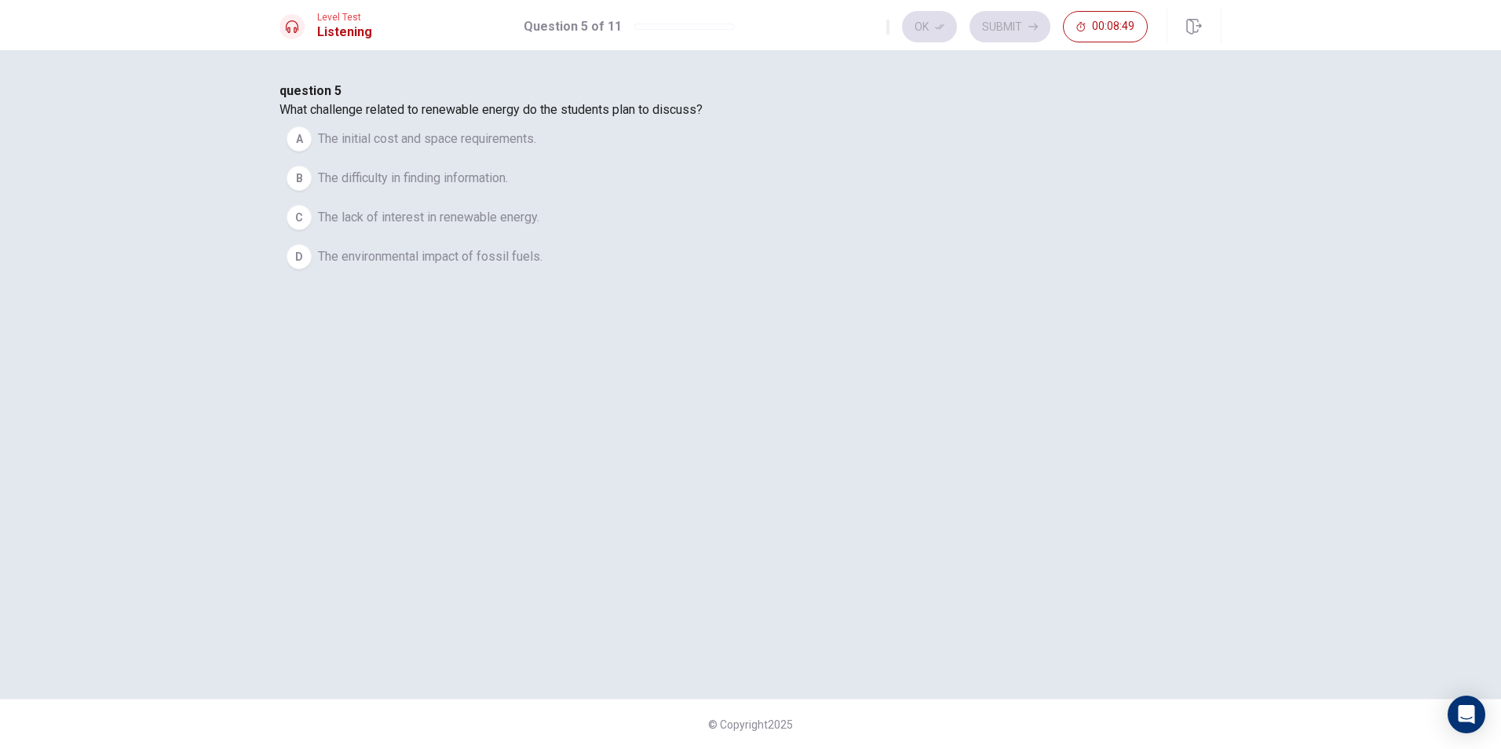
click at [934, 27] on div "Ok Submit 00:08:49" at bounding box center [1017, 26] width 261 height 31
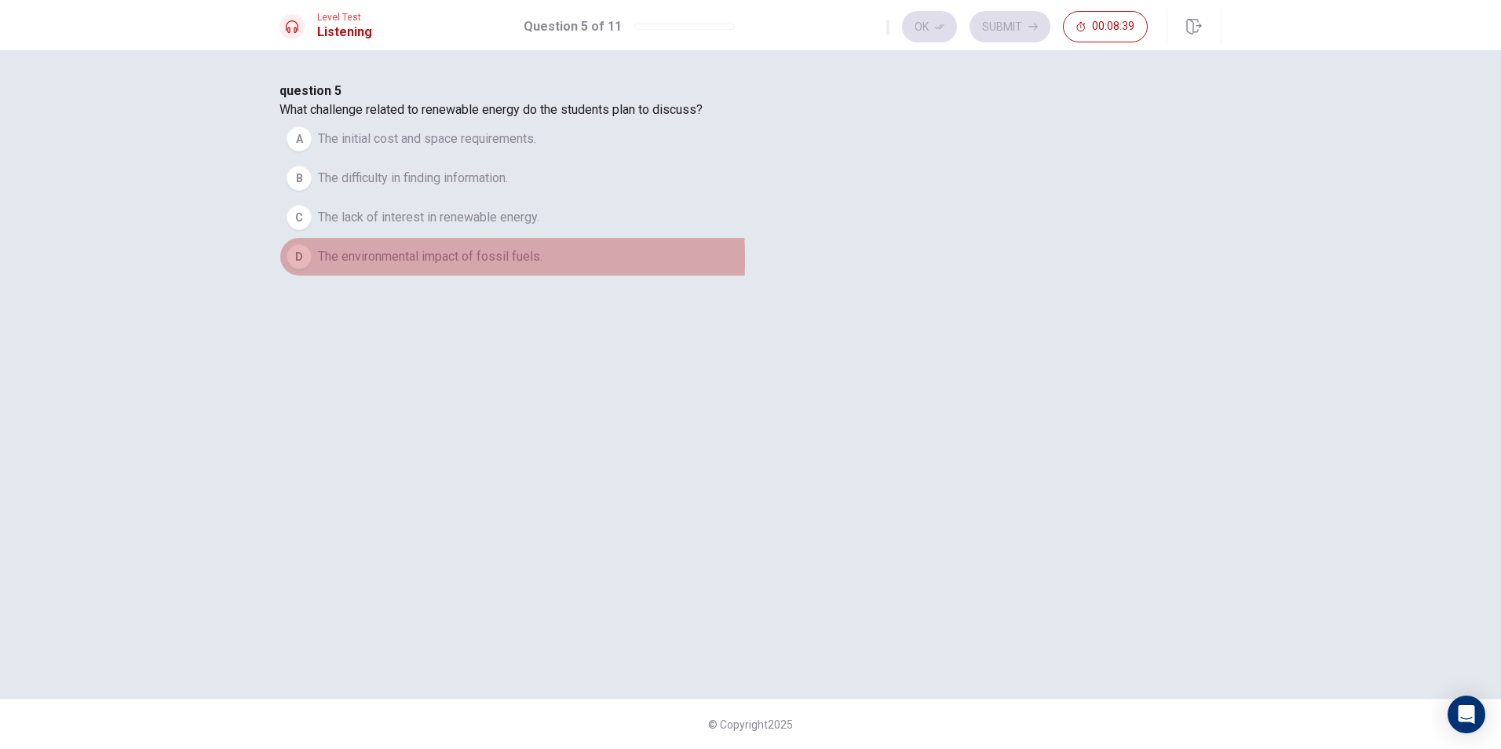
click at [312, 269] on div "D" at bounding box center [299, 256] width 25 height 25
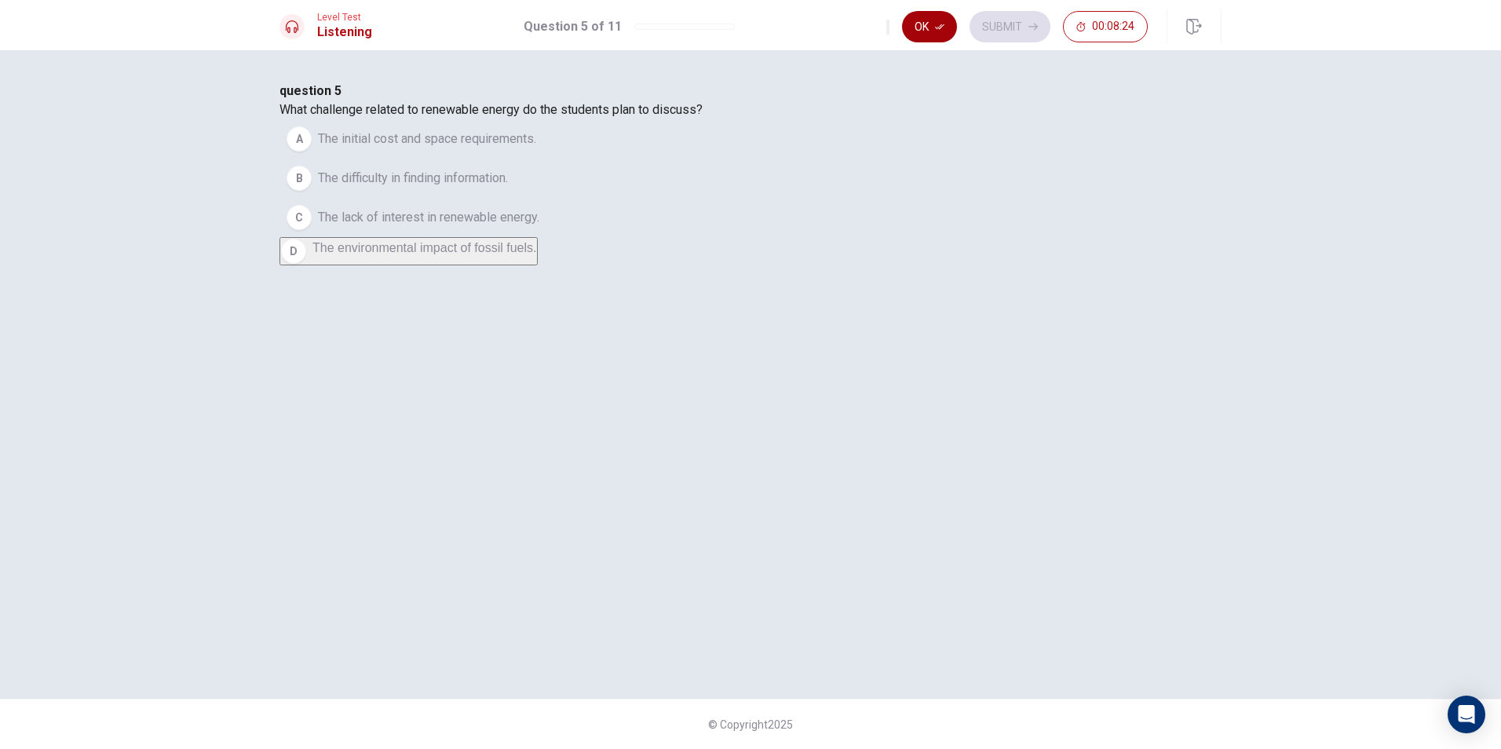
click at [943, 26] on icon "button" at bounding box center [939, 26] width 9 height 9
click at [1037, 25] on icon "button" at bounding box center [1033, 26] width 9 height 9
click at [312, 230] on div "C" at bounding box center [299, 217] width 25 height 25
click at [943, 35] on button "Ok" at bounding box center [929, 26] width 55 height 31
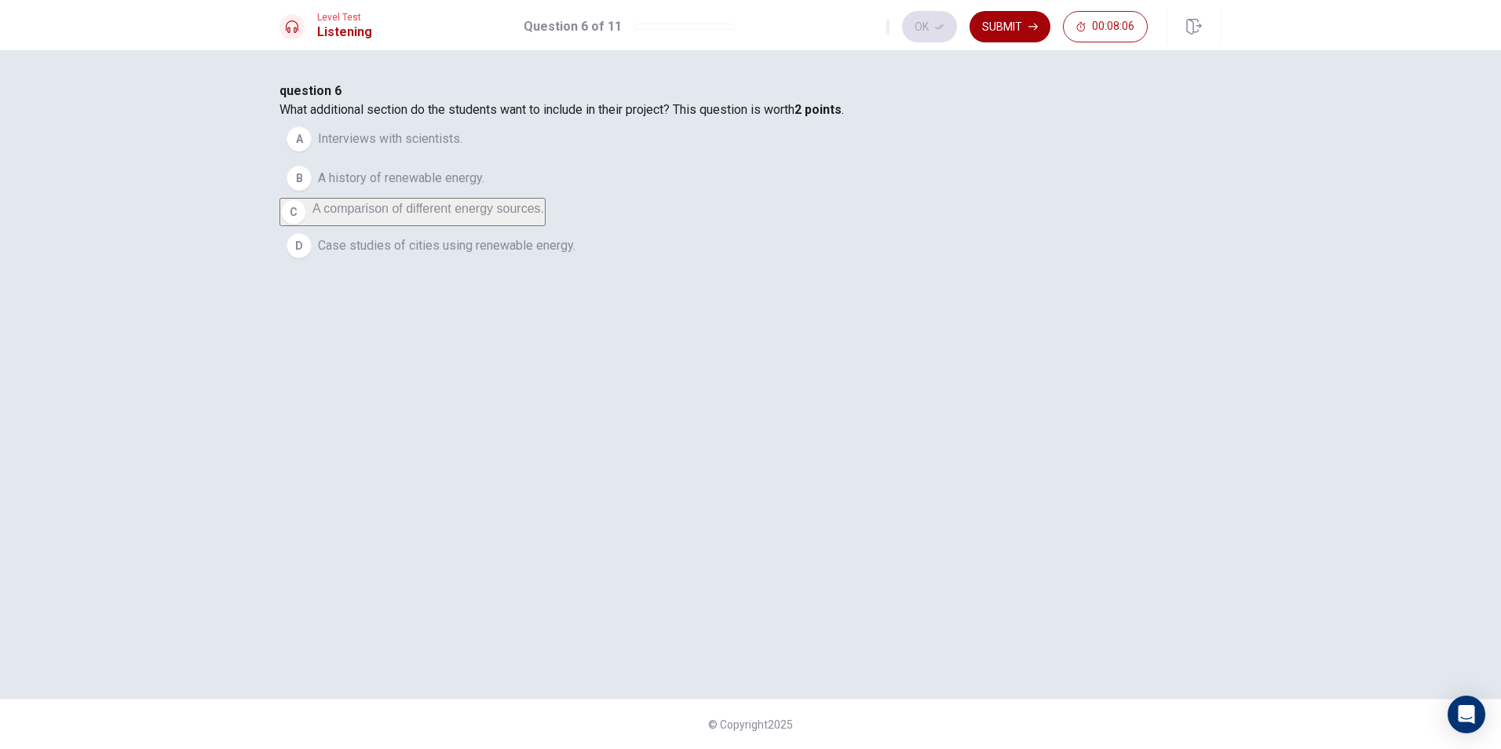
click at [991, 30] on button "Submit" at bounding box center [1010, 26] width 81 height 31
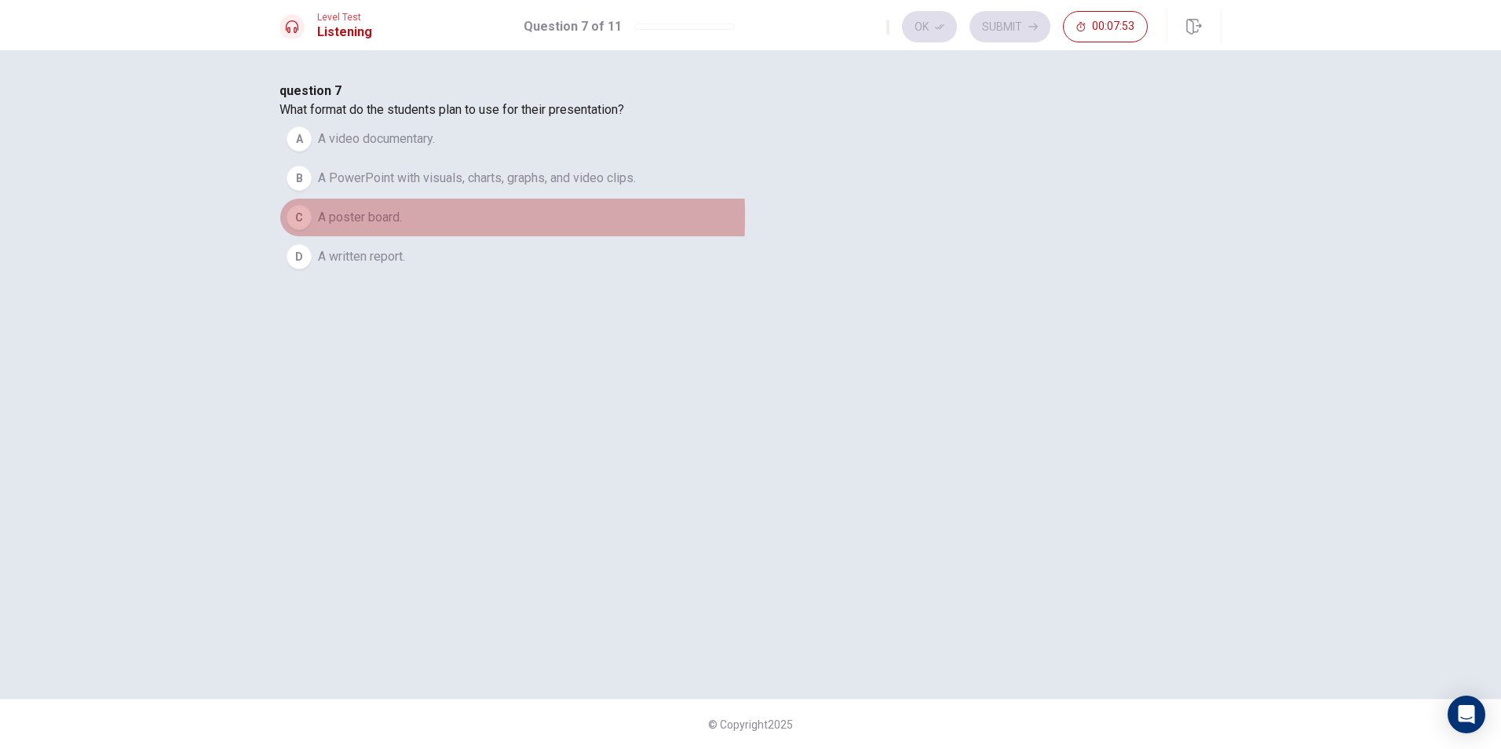
click at [312, 230] on div "C" at bounding box center [299, 217] width 25 height 25
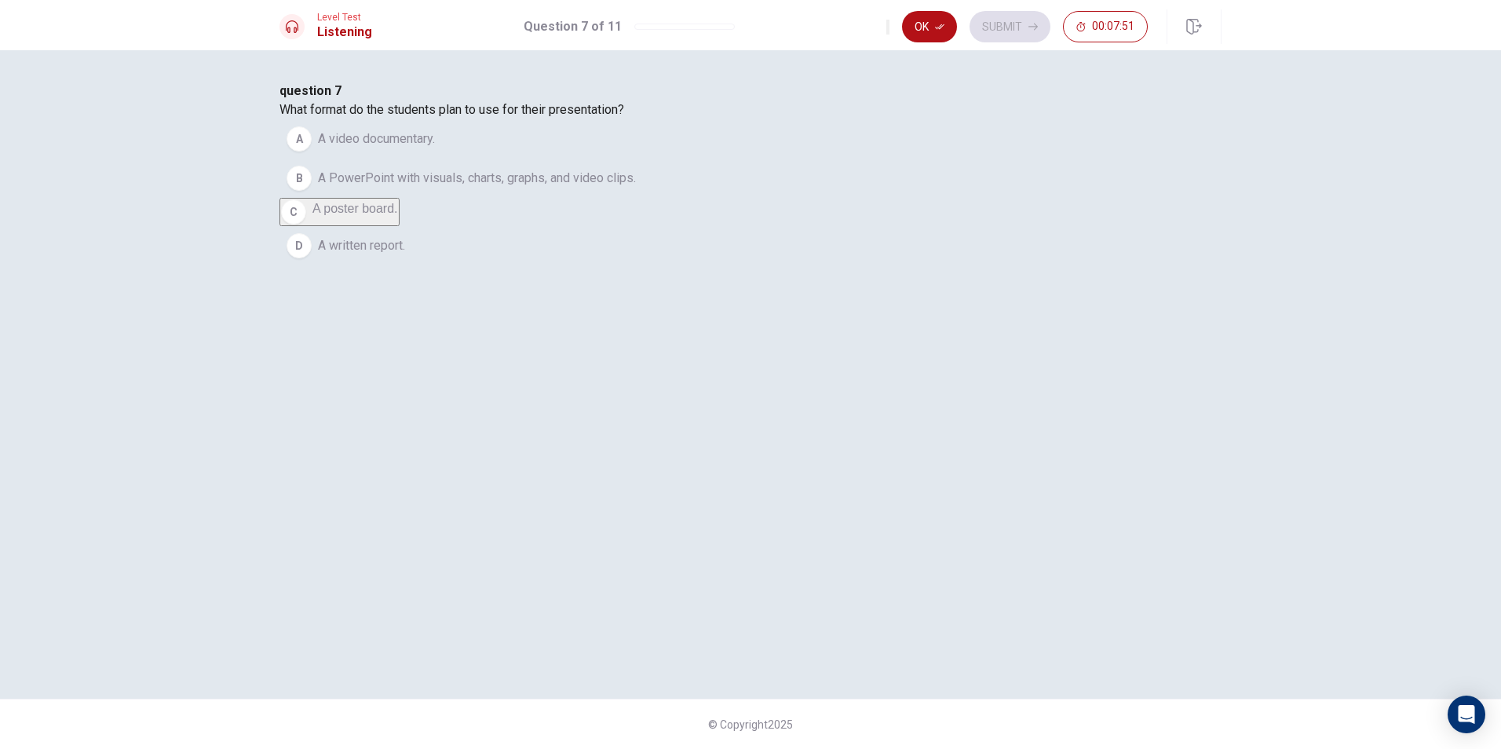
click at [550, 198] on button "B A PowerPoint with visuals, charts, graphs, and video clips." at bounding box center [751, 178] width 942 height 39
click at [944, 34] on button "Ok" at bounding box center [929, 26] width 55 height 31
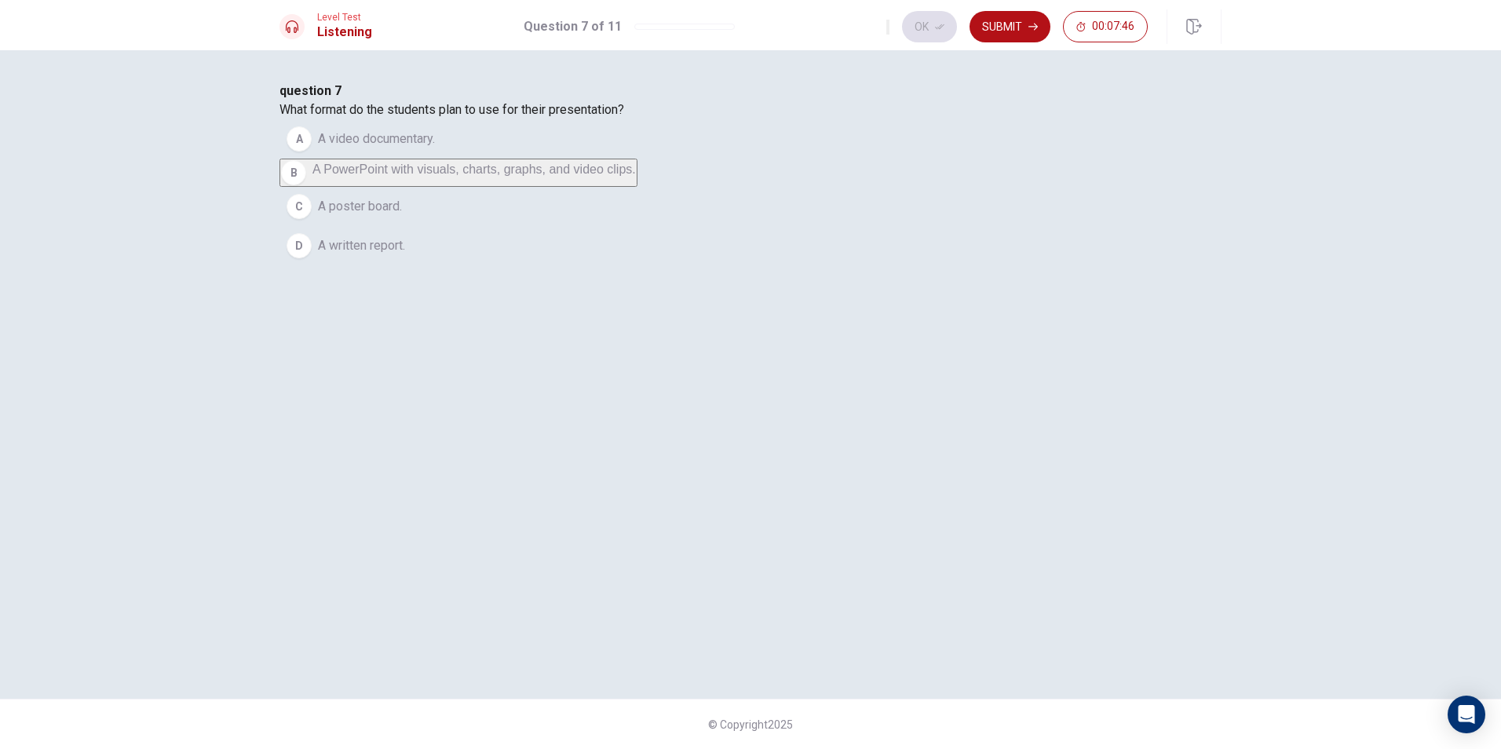
click at [978, 24] on button "Submit" at bounding box center [1010, 26] width 81 height 31
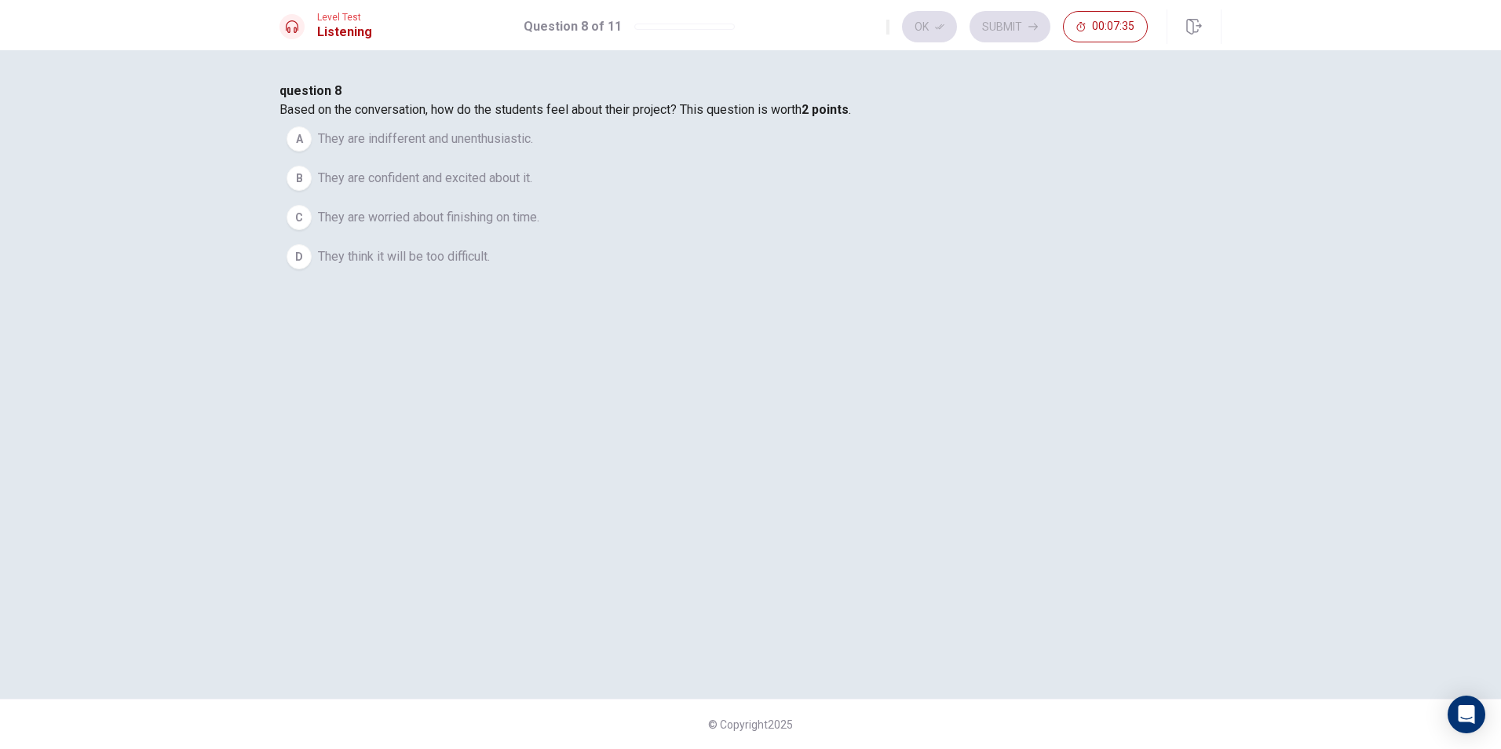
click at [312, 191] on div "B" at bounding box center [299, 178] width 25 height 25
drag, startPoint x: 924, startPoint y: 21, endPoint x: 938, endPoint y: 21, distance: 13.3
click at [925, 21] on button "Ok" at bounding box center [929, 26] width 55 height 31
click at [991, 24] on button "Submit" at bounding box center [1010, 26] width 81 height 31
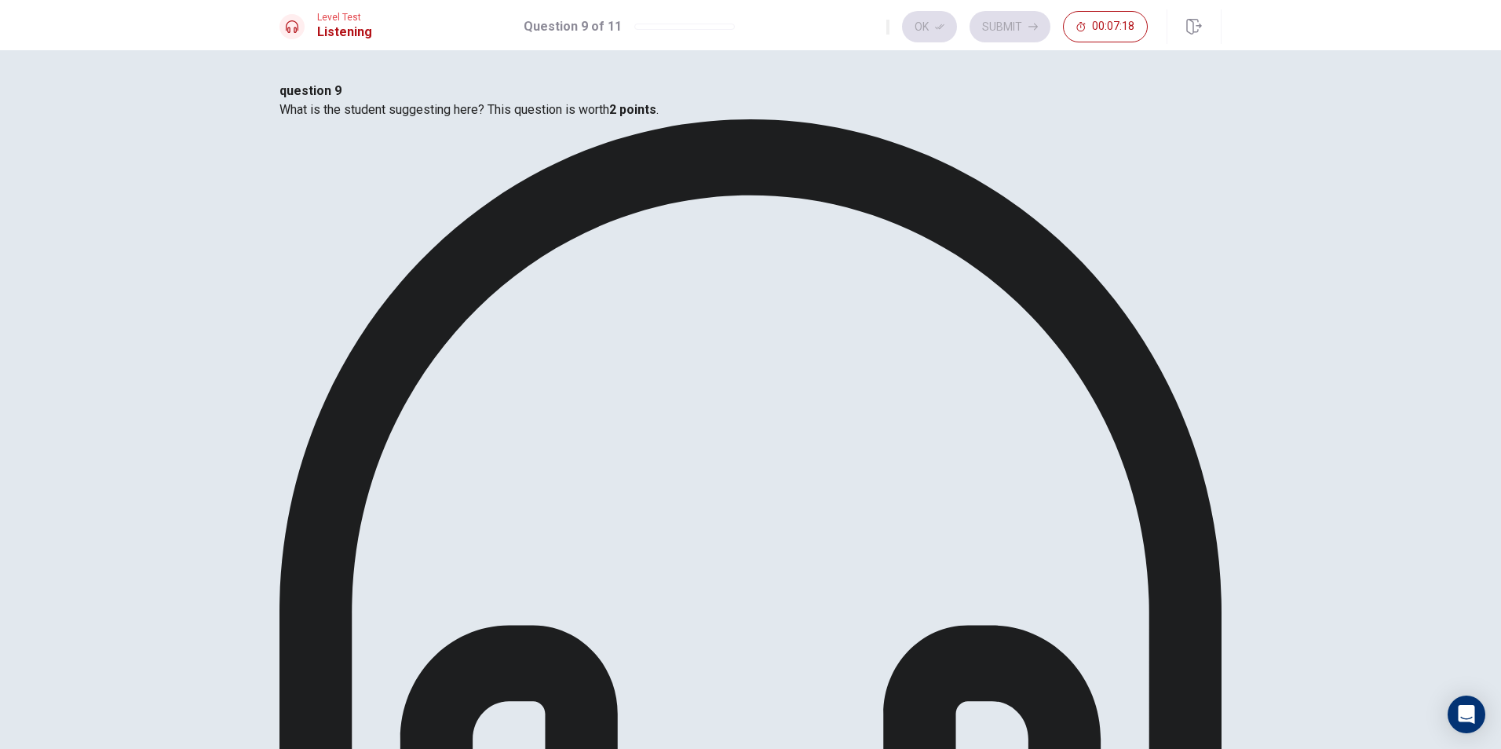
click at [944, 20] on button "Ok" at bounding box center [929, 26] width 55 height 31
click at [1000, 23] on button "Submit" at bounding box center [1010, 26] width 81 height 31
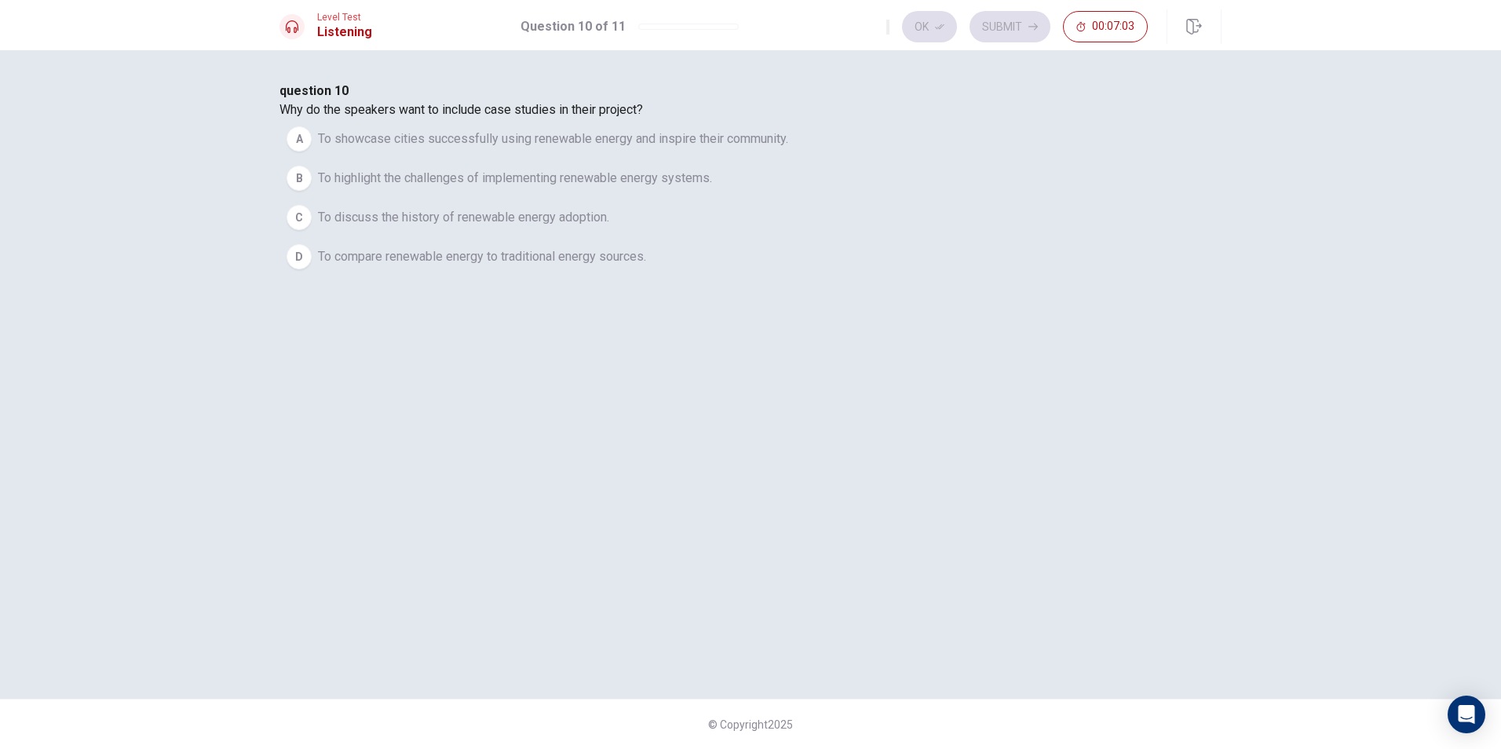
click at [550, 159] on button "A To showcase cities successfully using renewable energy and inspire their comm…" at bounding box center [751, 138] width 942 height 39
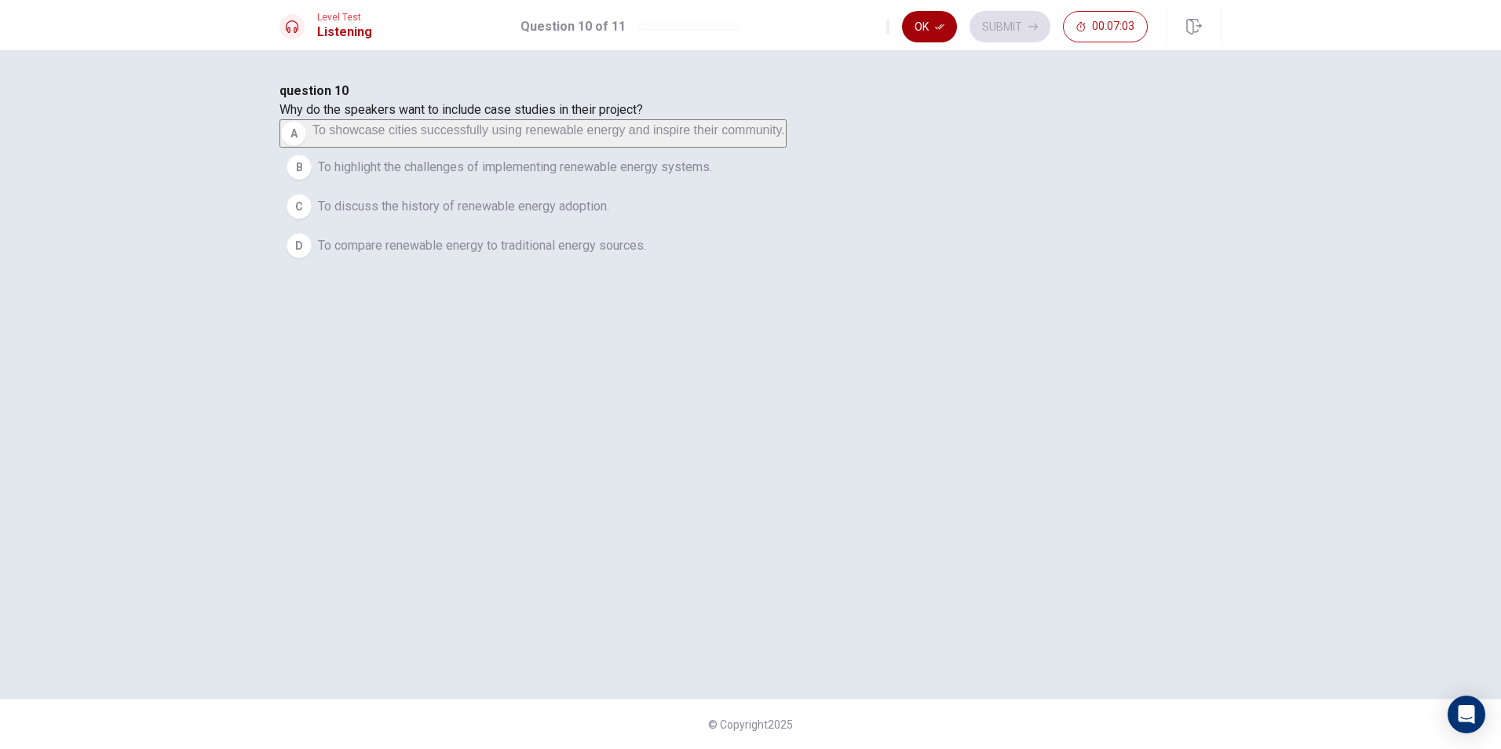
click at [945, 24] on icon "button" at bounding box center [939, 26] width 9 height 5
click at [1002, 24] on button "Submit" at bounding box center [1010, 26] width 81 height 31
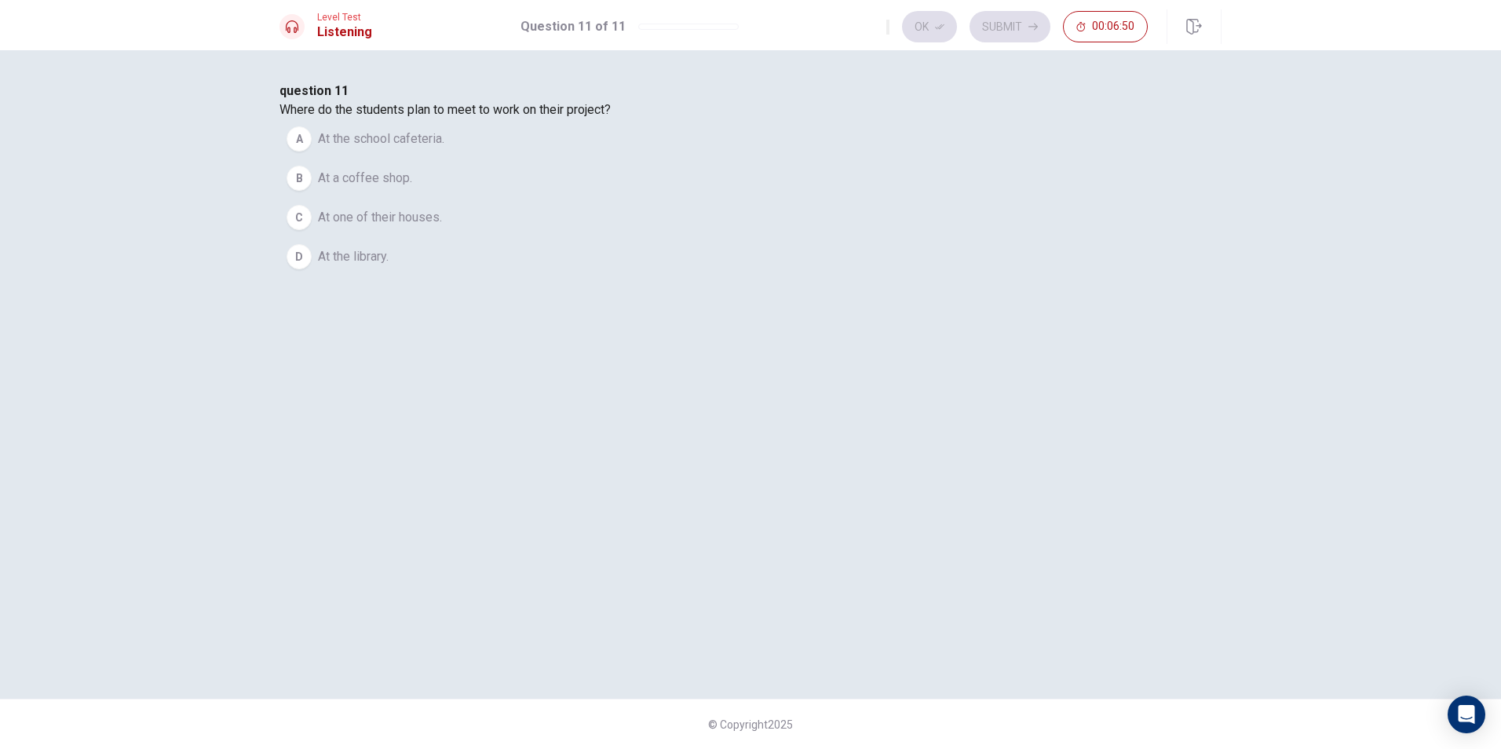
click at [552, 159] on button "A At the school cafeteria." at bounding box center [751, 138] width 942 height 39
click at [941, 12] on button "Ok" at bounding box center [929, 26] width 55 height 31
click at [989, 23] on button "Submit" at bounding box center [1010, 26] width 81 height 31
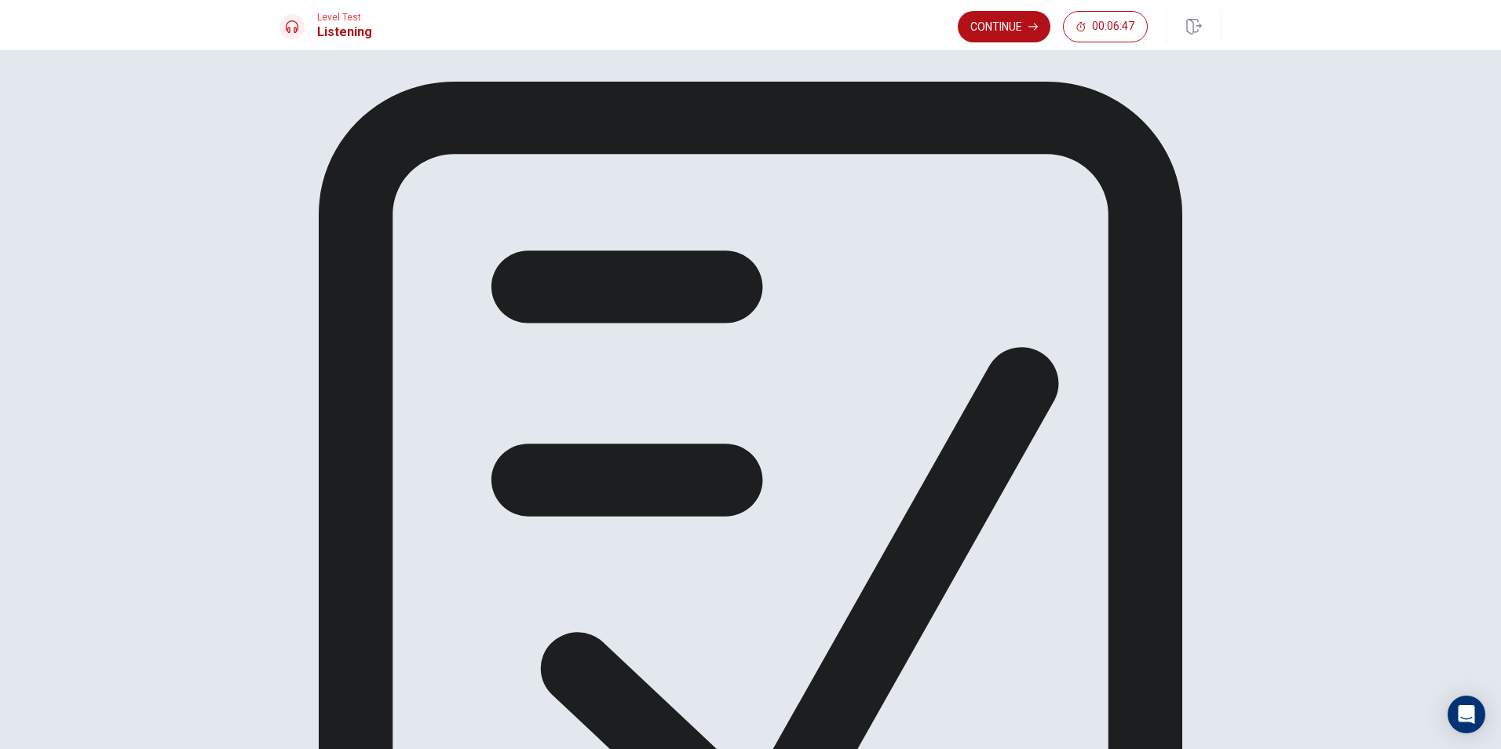
click at [1014, 31] on button "Continue" at bounding box center [1004, 26] width 93 height 31
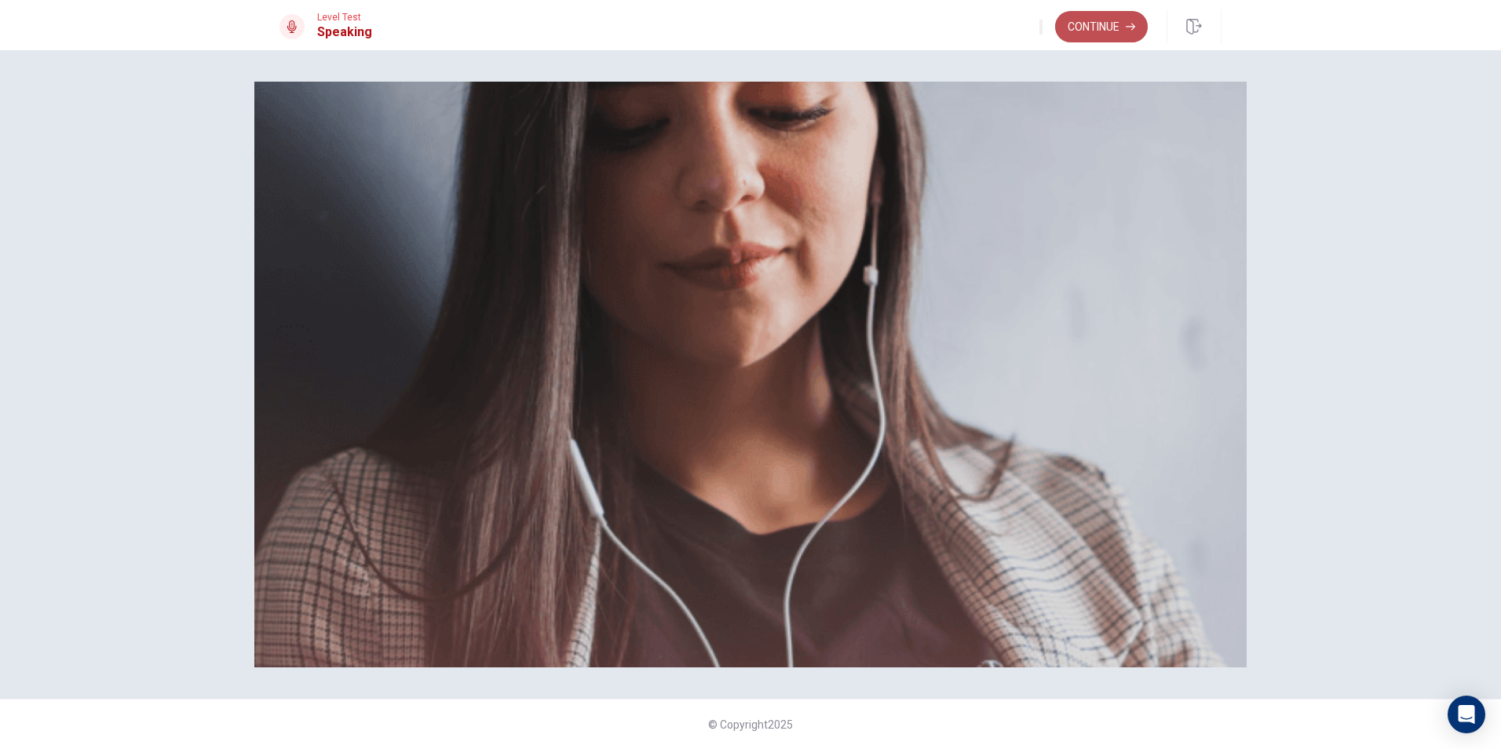
click at [1105, 34] on button "Continue" at bounding box center [1101, 26] width 93 height 31
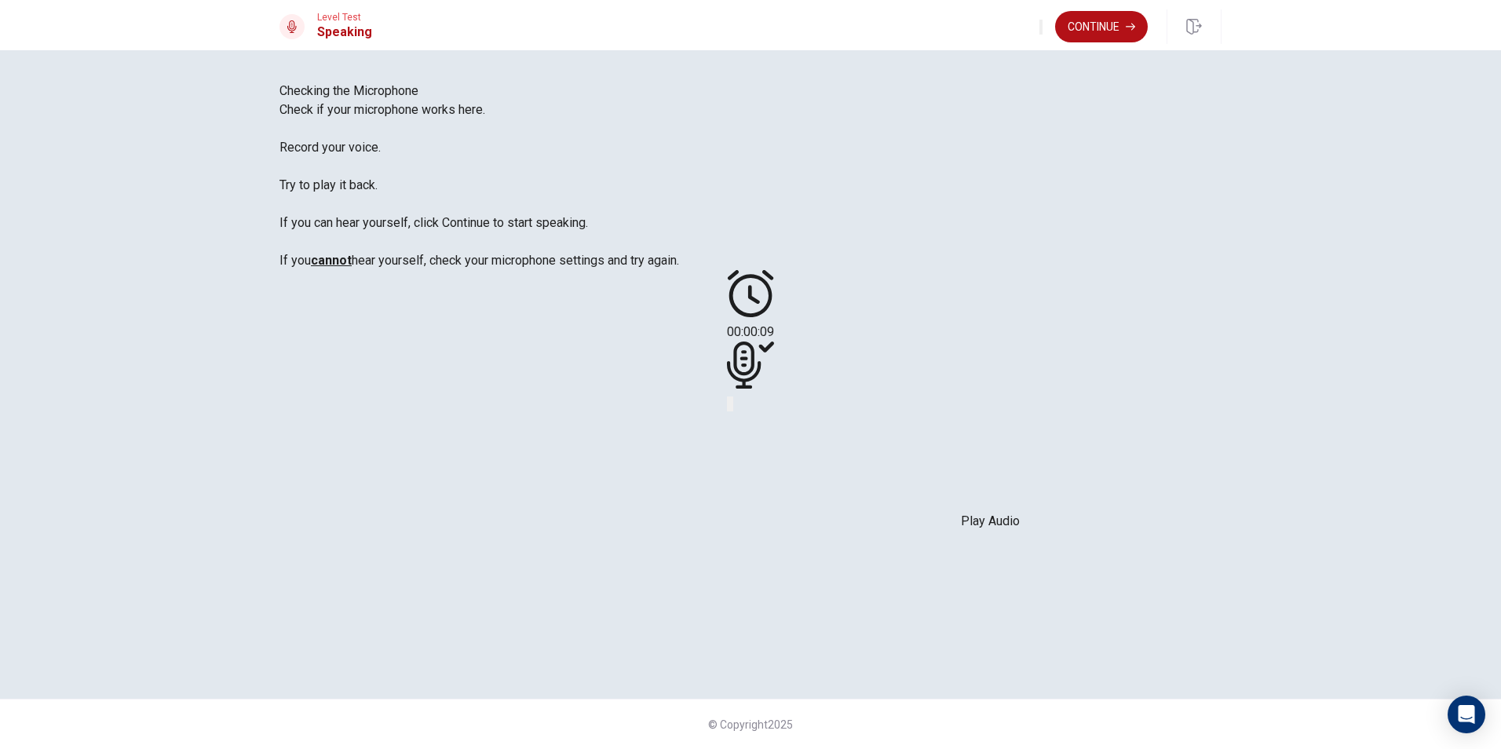
click at [748, 426] on icon "Play Audio" at bounding box center [740, 417] width 15 height 19
click at [750, 426] on icon "Pause Audio" at bounding box center [741, 417] width 16 height 19
click at [748, 426] on icon "Play Audio" at bounding box center [740, 417] width 15 height 19
click at [750, 426] on icon "Pause Audio" at bounding box center [741, 417] width 16 height 19
click at [748, 426] on icon "Play Audio" at bounding box center [740, 417] width 15 height 19
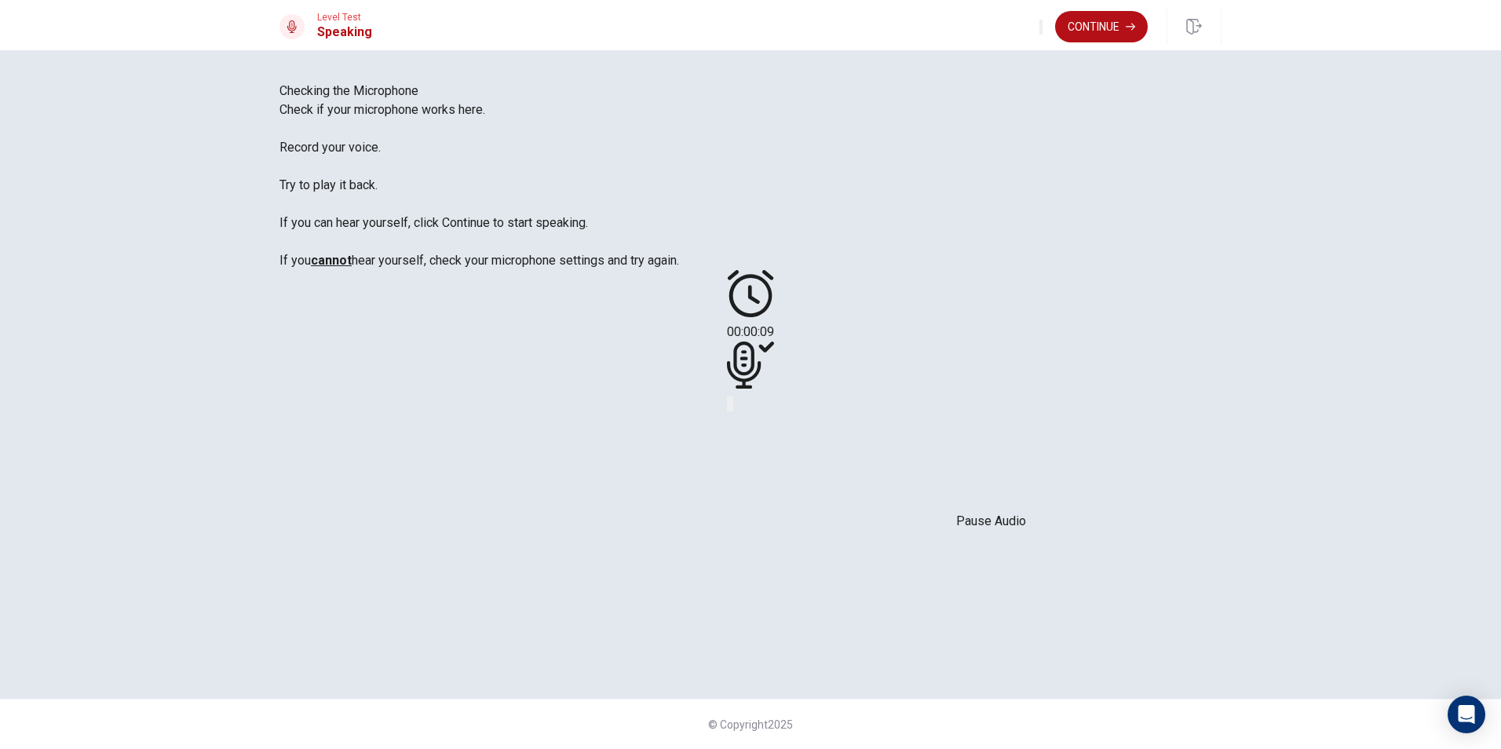
click at [750, 426] on icon "Pause Audio" at bounding box center [741, 417] width 16 height 19
click at [733, 411] on button "Play Audio" at bounding box center [731, 404] width 3 height 15
click at [733, 411] on button "Pause Audio" at bounding box center [731, 404] width 3 height 15
click at [748, 426] on icon "Record Again" at bounding box center [738, 417] width 19 height 19
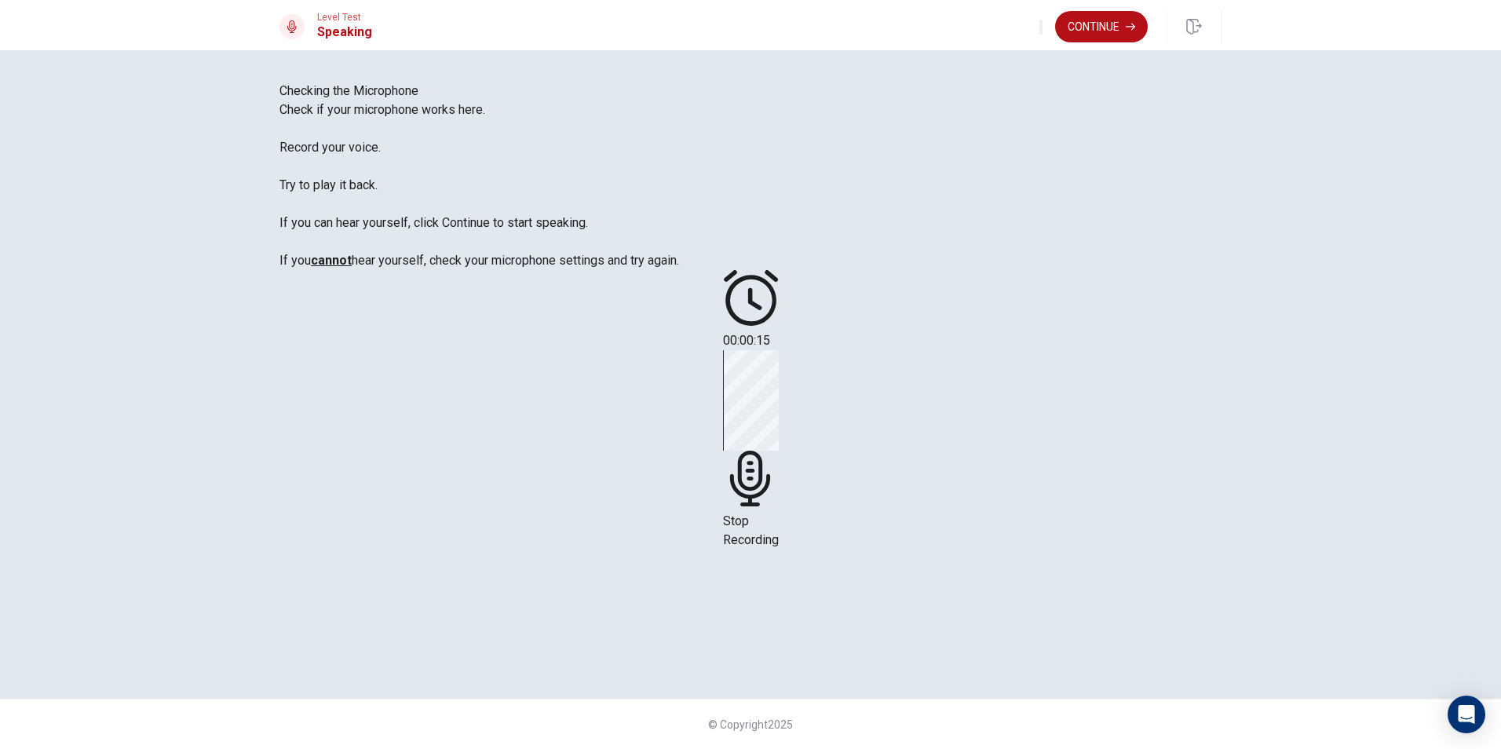
click at [779, 433] on div "Stop Recording" at bounding box center [751, 449] width 56 height 199
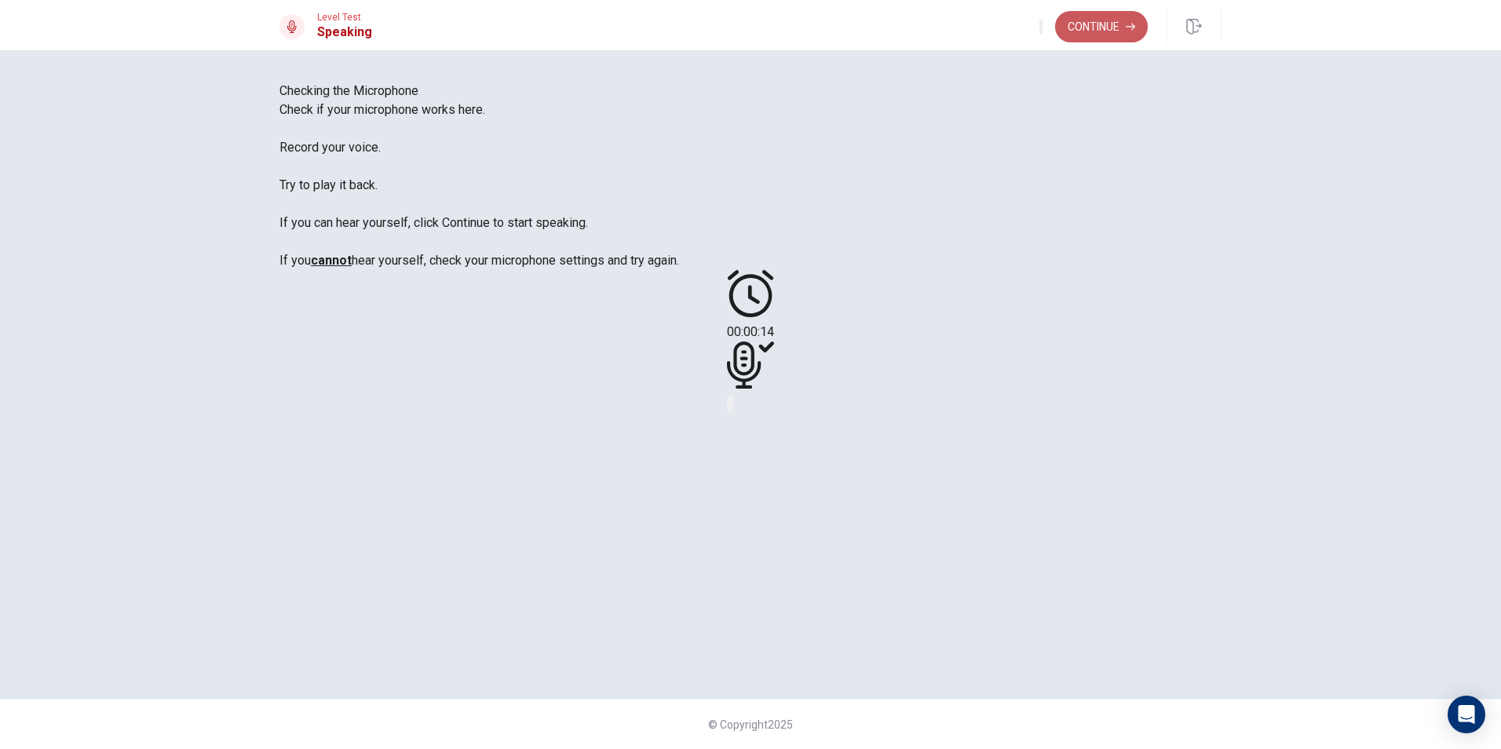
click at [1080, 16] on button "Continue" at bounding box center [1101, 26] width 93 height 31
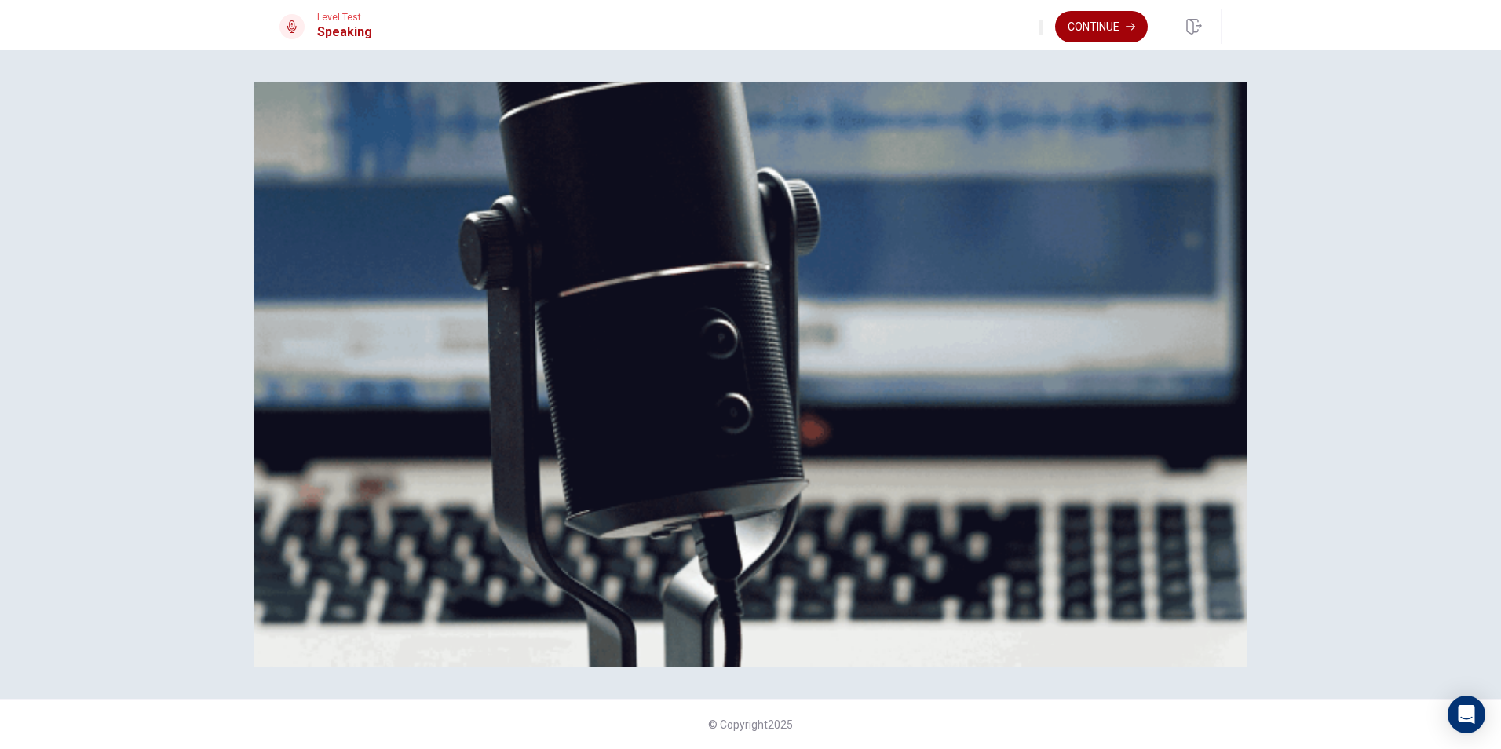
click at [1075, 20] on button "Continue" at bounding box center [1101, 26] width 93 height 31
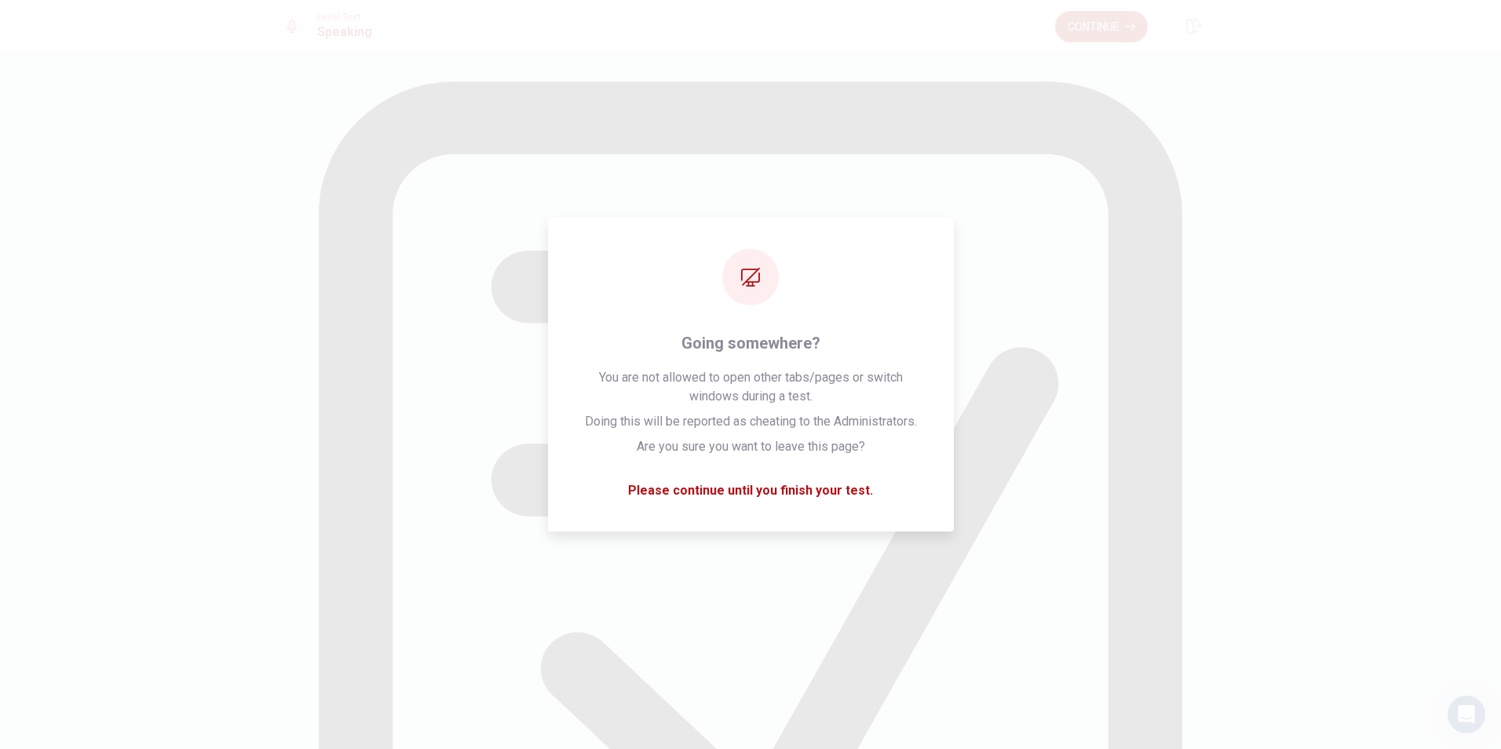
click at [1098, 13] on button "Continue" at bounding box center [1101, 26] width 93 height 31
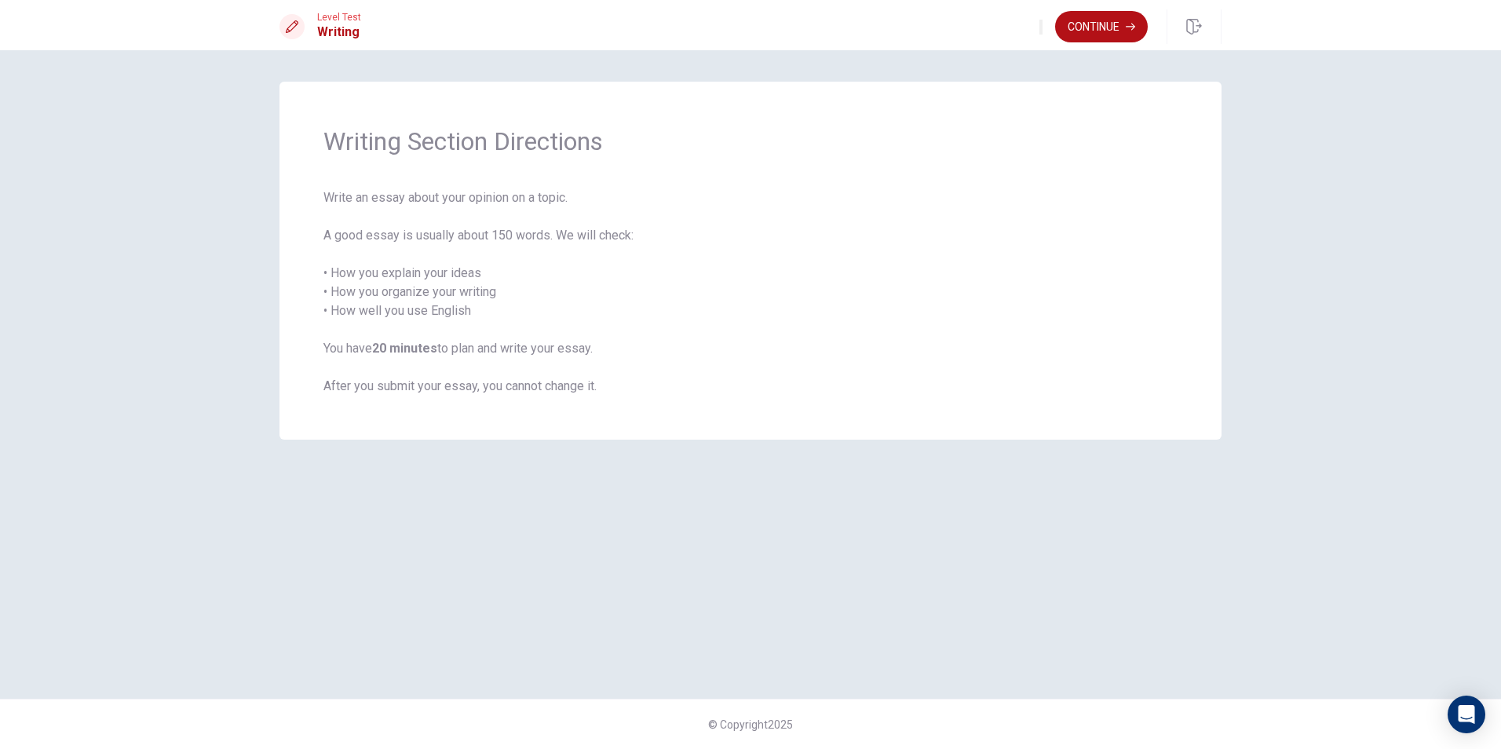
click at [1026, 130] on span "Writing Section Directions" at bounding box center [751, 141] width 854 height 31
click at [1077, 24] on button "Continue" at bounding box center [1101, 26] width 93 height 31
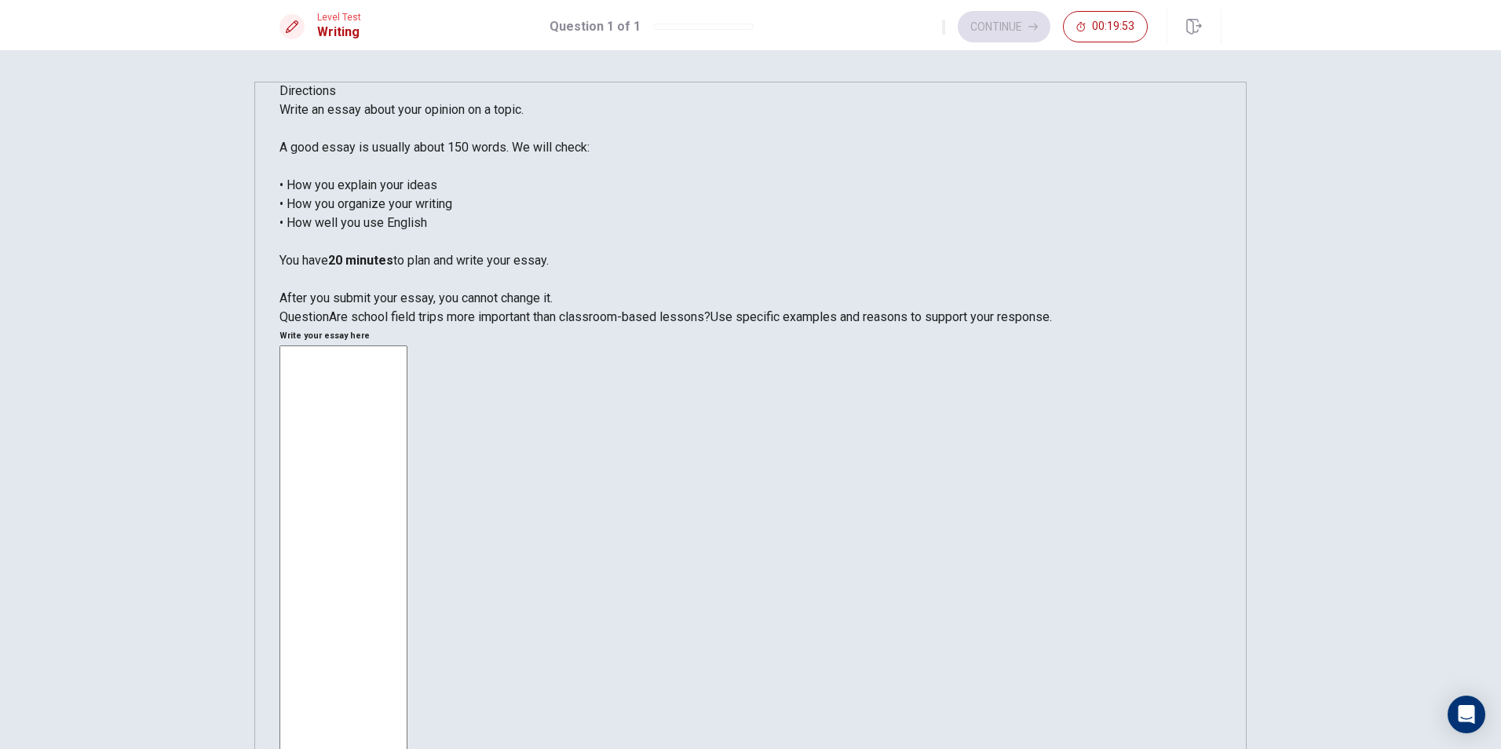
click at [408, 345] on textarea at bounding box center [344, 582] width 128 height 474
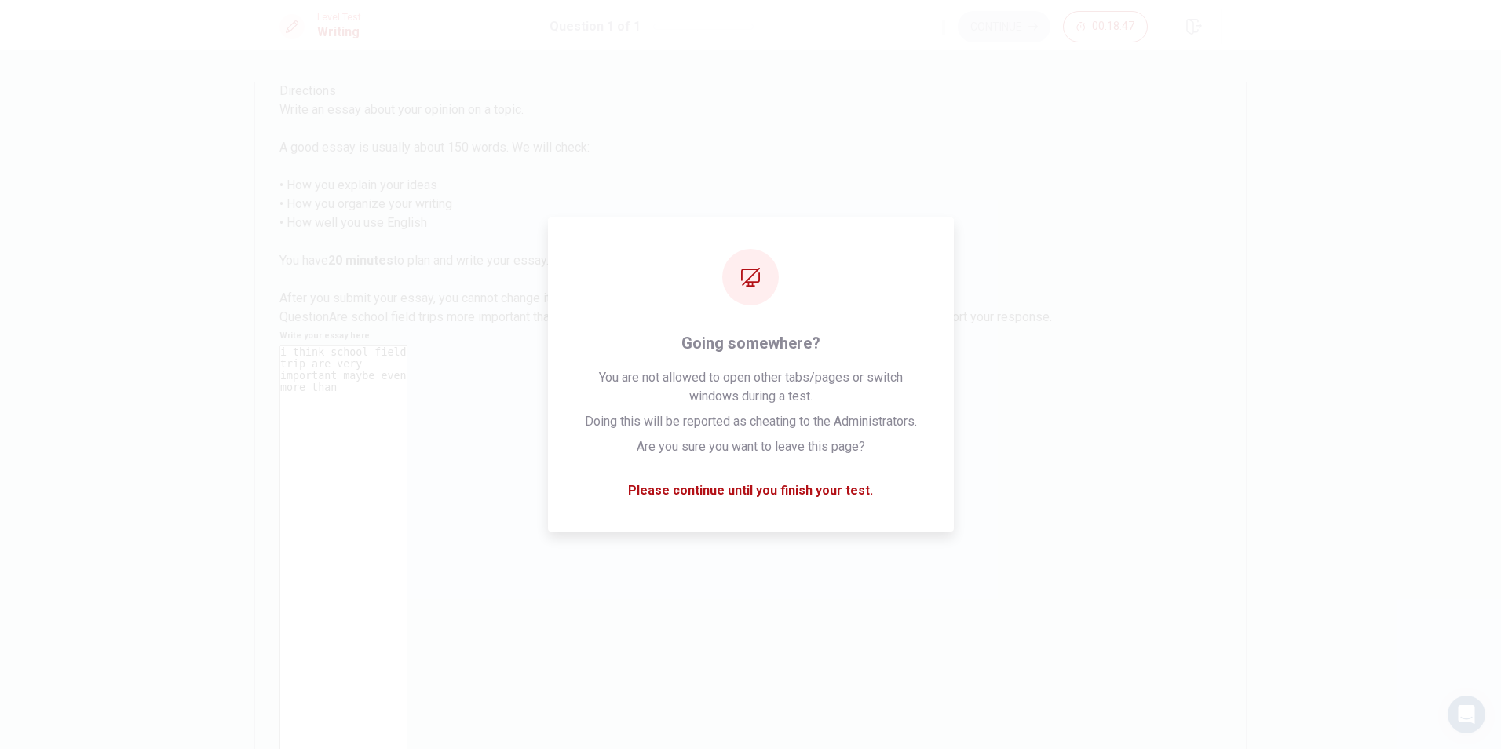
click at [326, 192] on span "Write an essay about your opinion on a topic. A good essay is usually about 150…" at bounding box center [435, 203] width 310 height 203
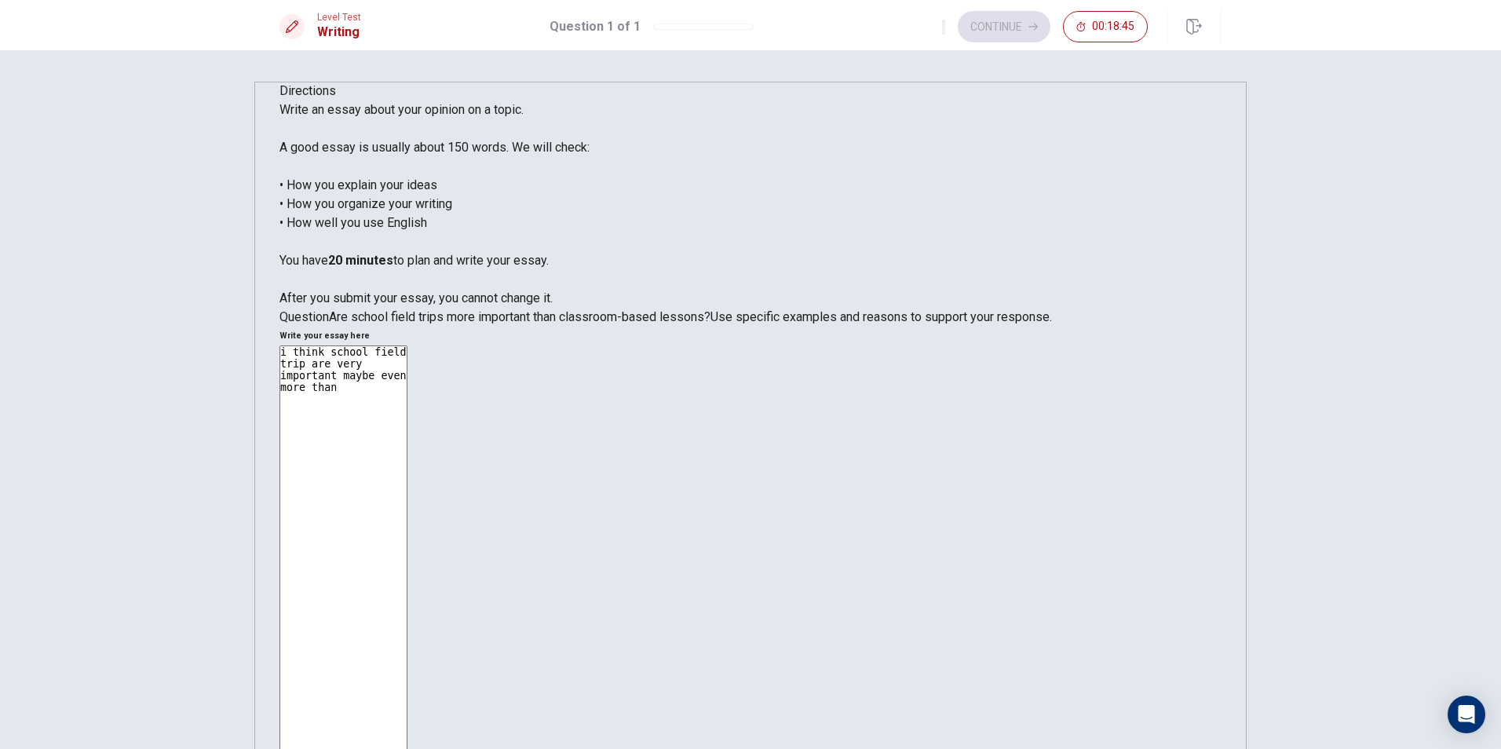
click at [408, 345] on textarea "i think school field trip are very important maybe even more than" at bounding box center [344, 582] width 128 height 474
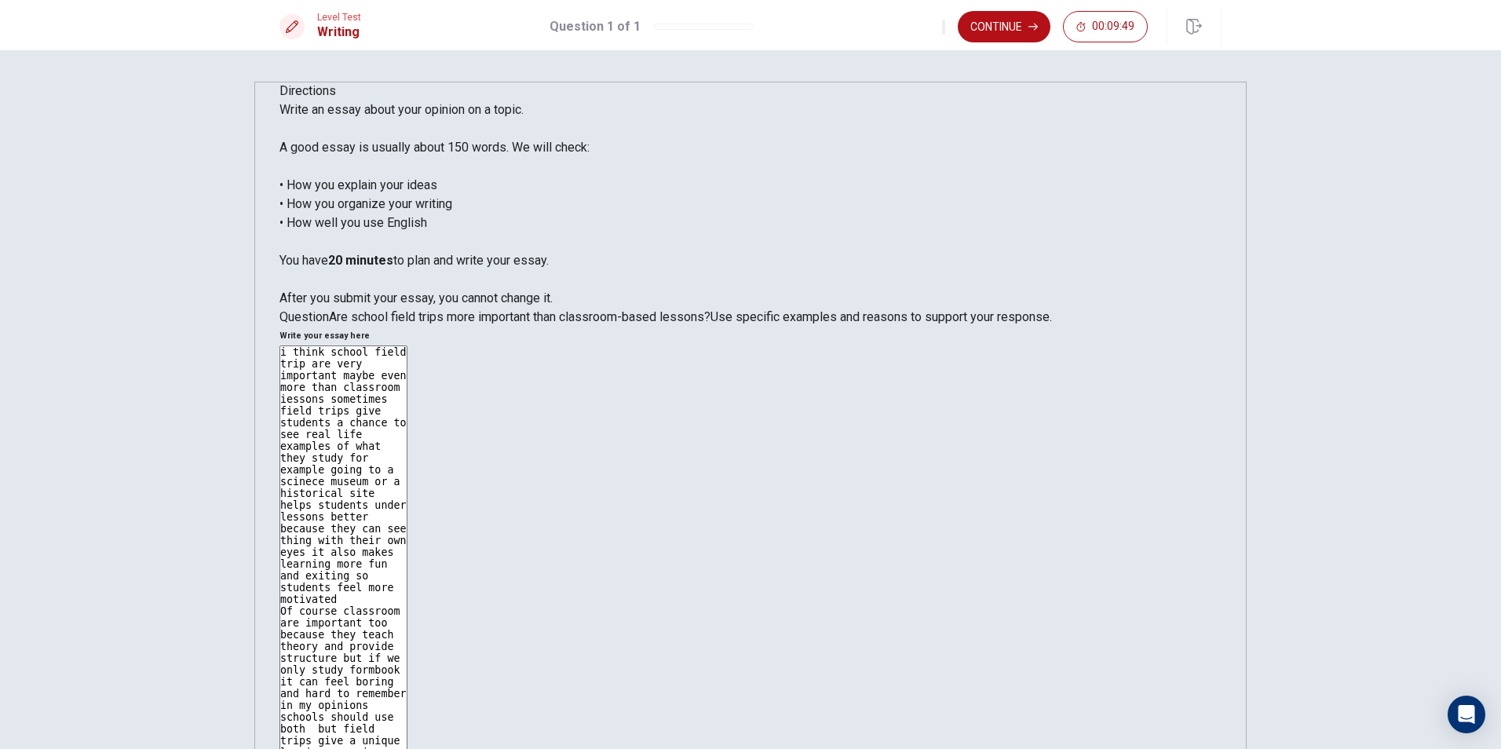
drag, startPoint x: 890, startPoint y: 348, endPoint x: 849, endPoint y: 369, distance: 46.0
click at [408, 369] on textarea "i think school field trip are very important maybe even more than classroom ies…" at bounding box center [344, 582] width 128 height 474
click at [408, 349] on textarea "i think school field trip are very important maybe even more than classroom ies…" at bounding box center [344, 582] width 128 height 474
paste textarea "d"
type textarea "i think school field trip are very important maybe even more than classroom ies…"
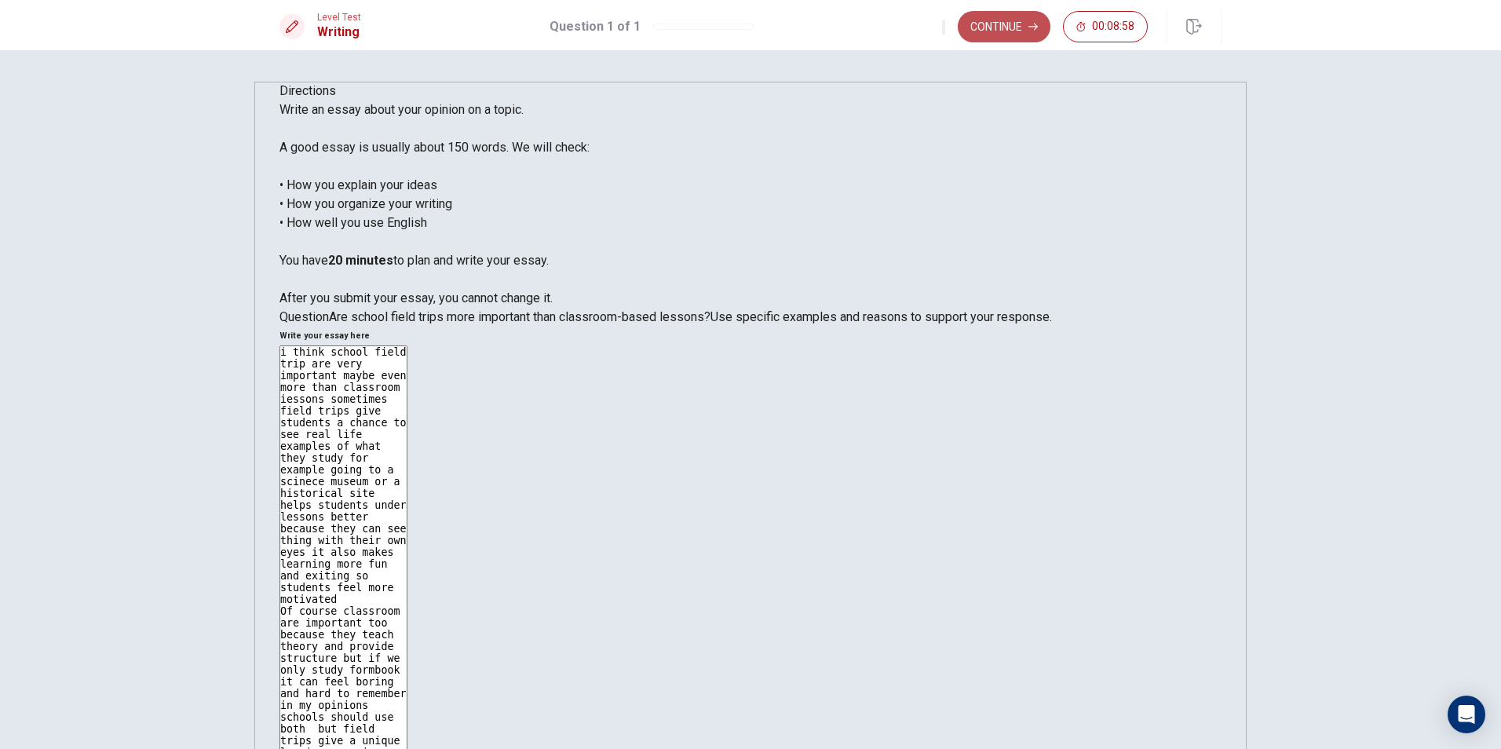
click at [1021, 22] on button "Continue" at bounding box center [1004, 26] width 93 height 31
click at [587, 509] on input "You must click this to continue" at bounding box center [750, 374] width 1501 height 749
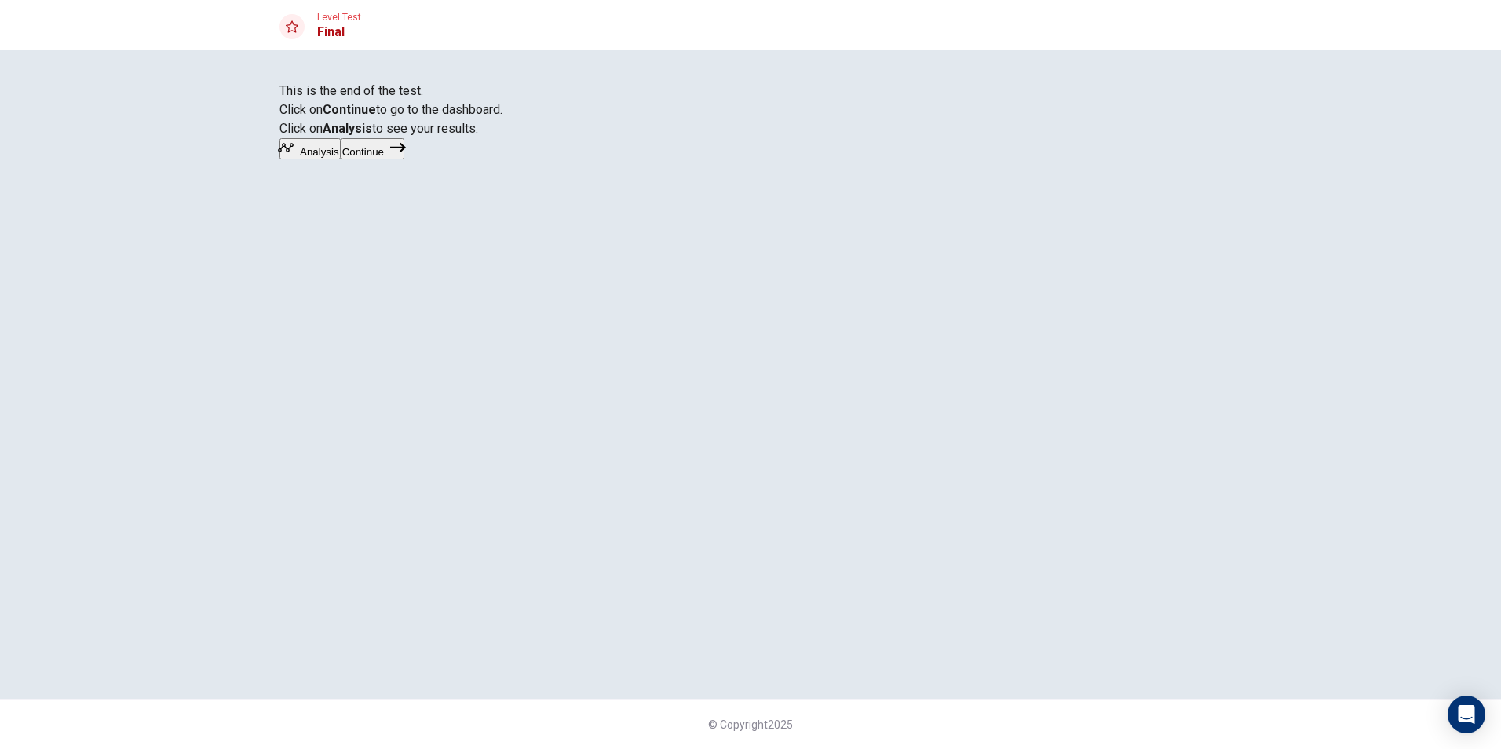
click at [404, 159] on button "Continue" at bounding box center [373, 148] width 64 height 21
